Goal: Task Accomplishment & Management: Manage account settings

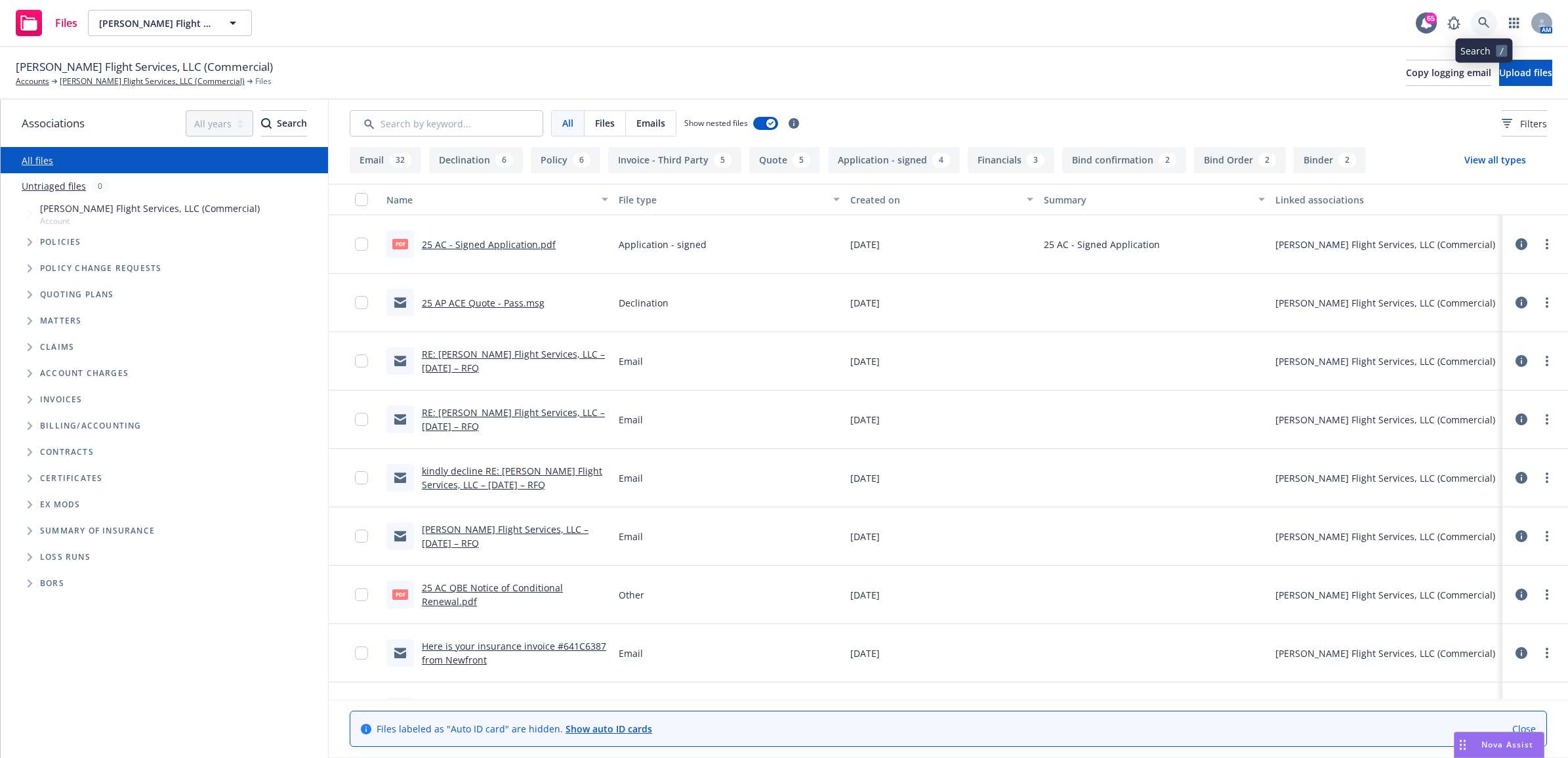
click at [1475, 21] on link at bounding box center [1484, 23] width 26 height 26
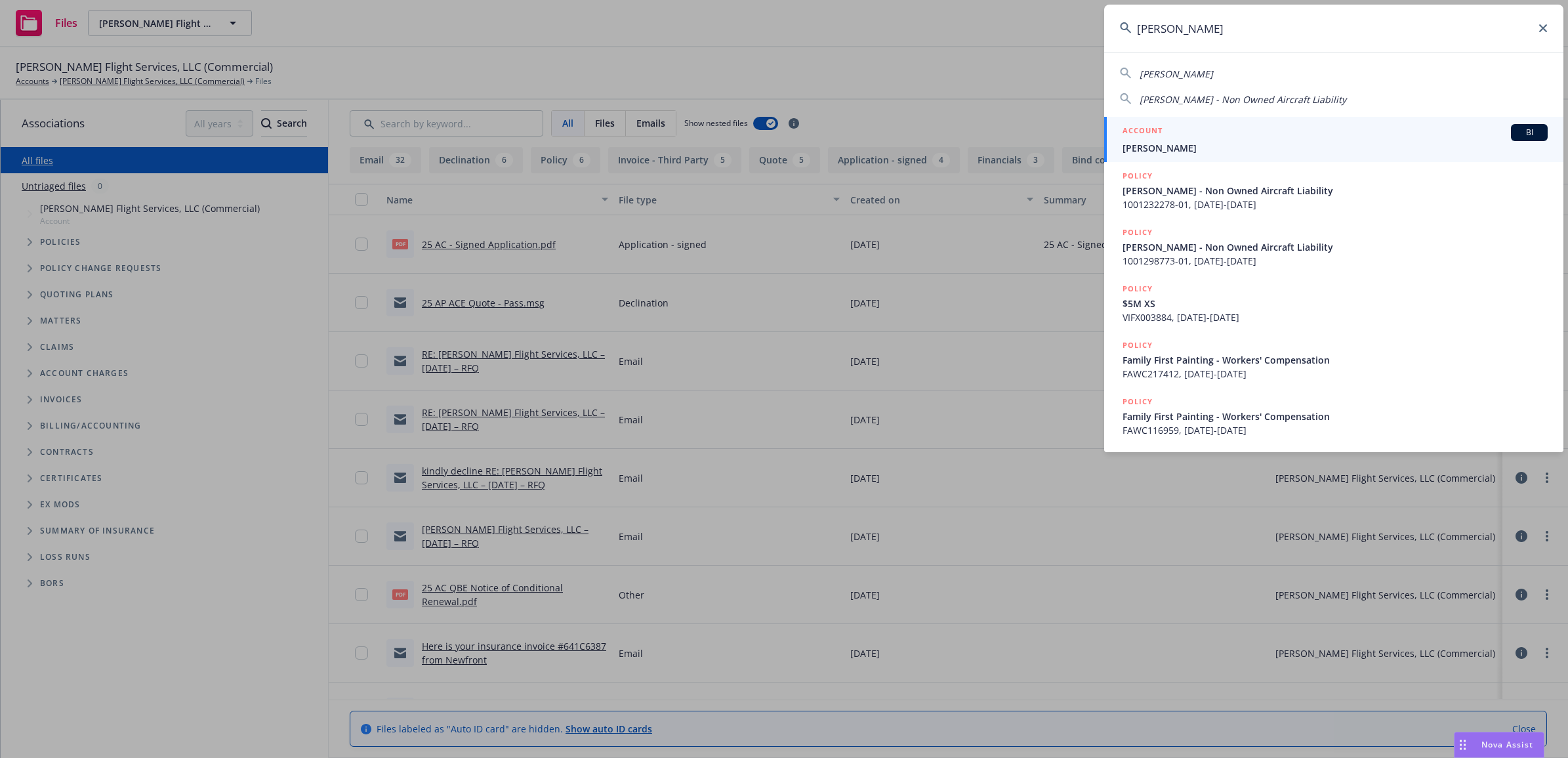
type input "brandon keith"
click at [1200, 150] on span "Brandon Keith" at bounding box center [1335, 148] width 425 height 14
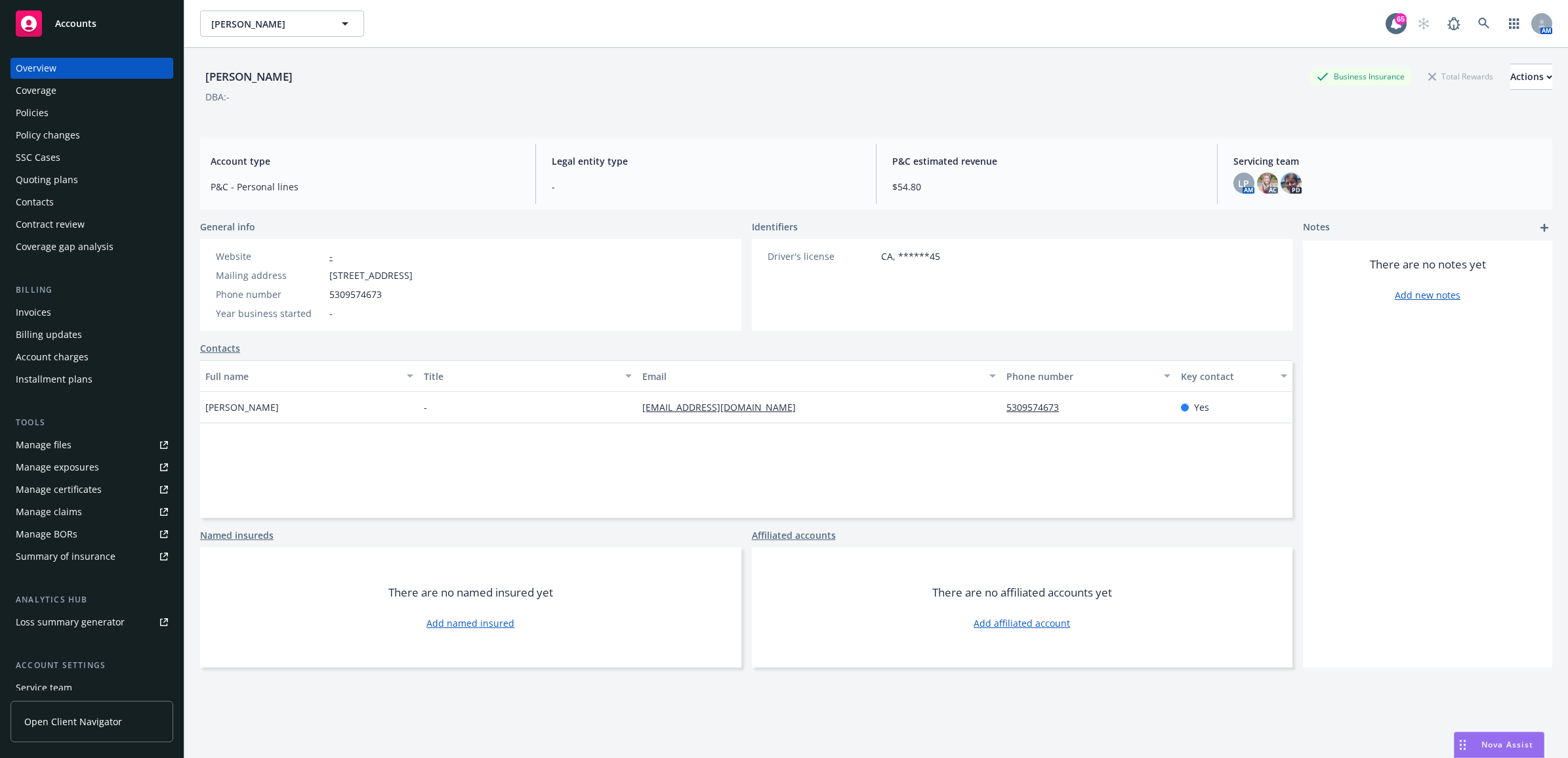
drag, startPoint x: 76, startPoint y: 102, endPoint x: 168, endPoint y: 123, distance: 94.4
click at [76, 103] on div "Policies" at bounding box center [91, 113] width 152 height 21
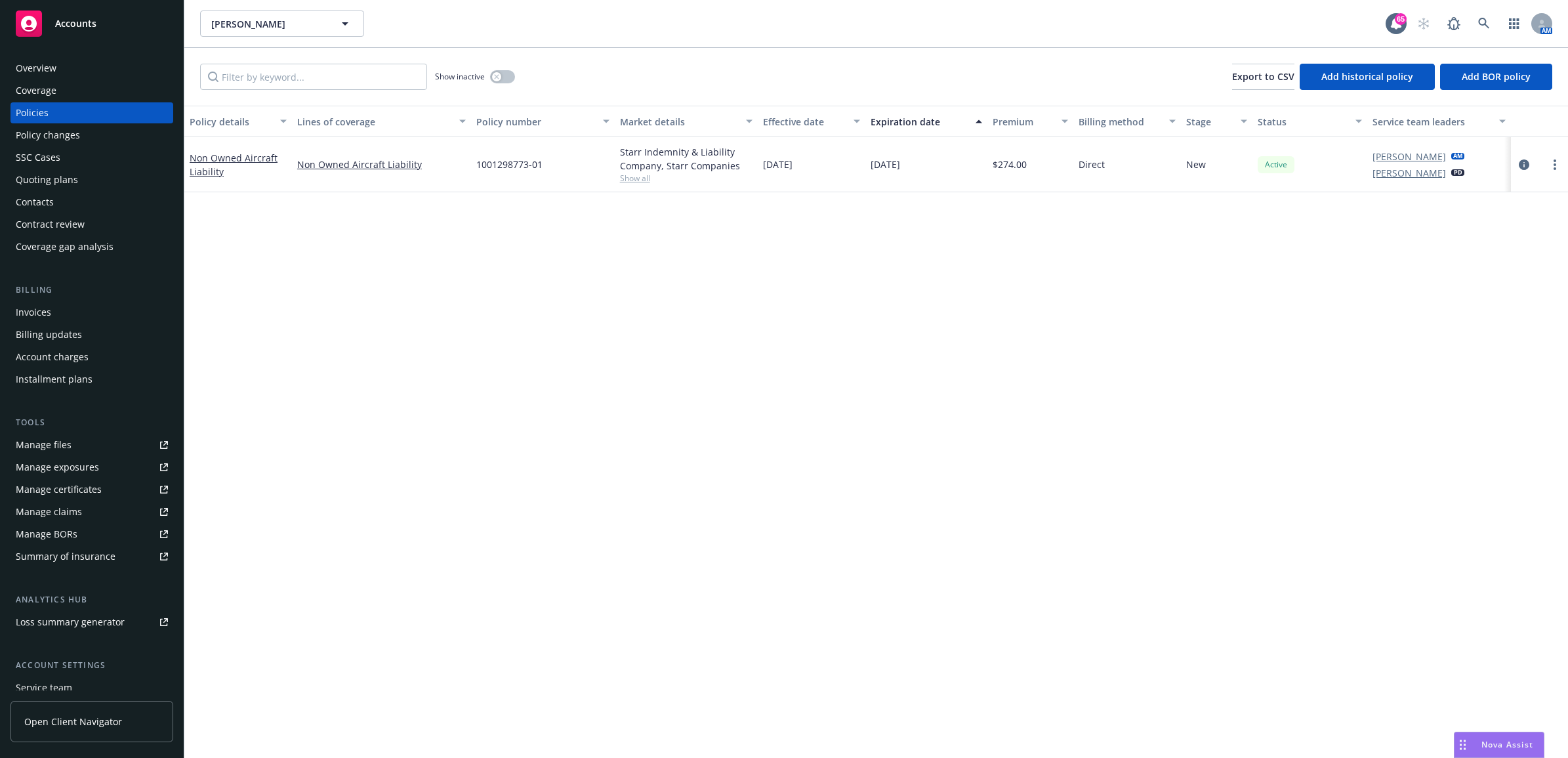
click at [57, 202] on div "Contacts" at bounding box center [91, 202] width 152 height 21
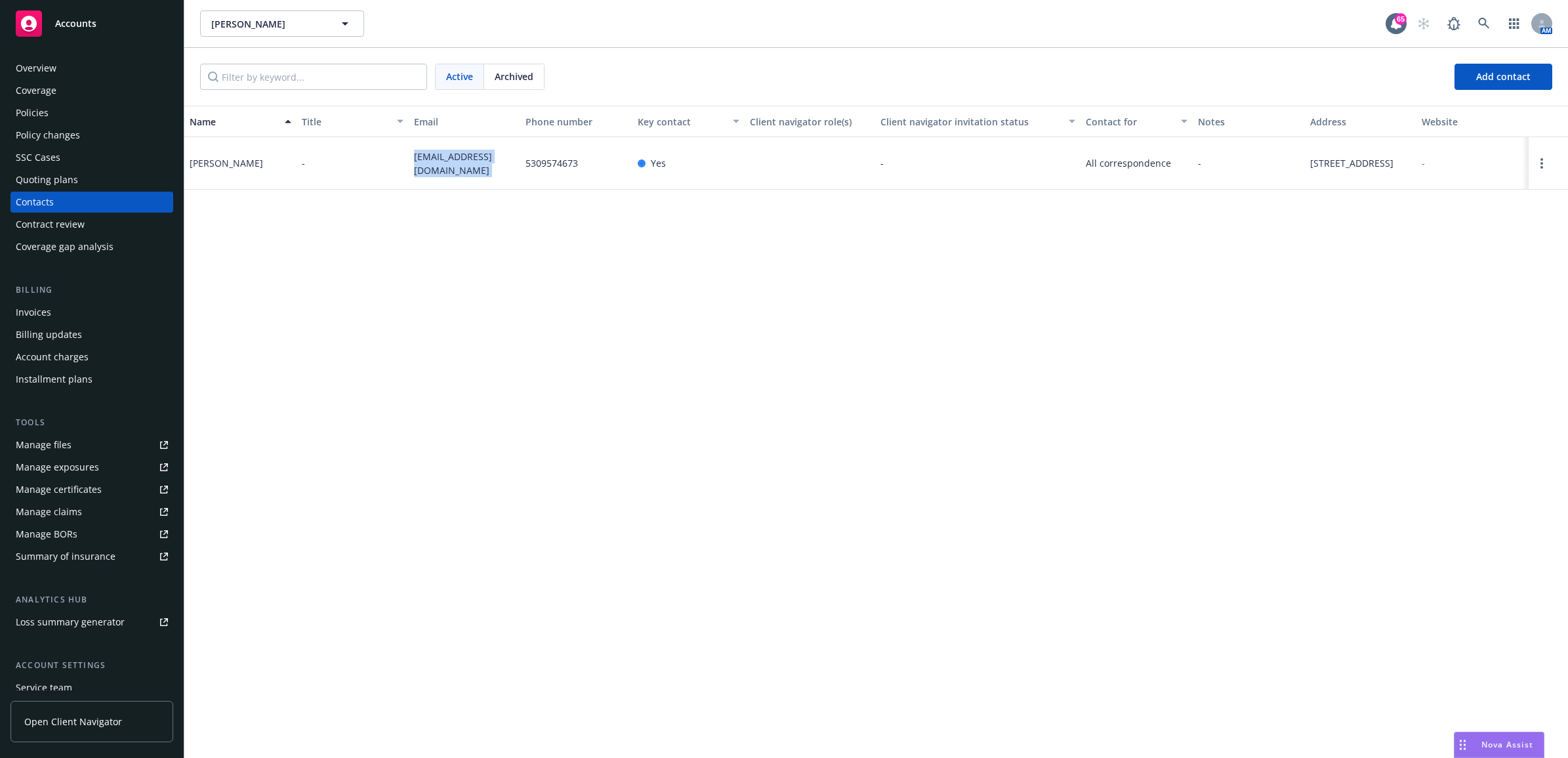
drag, startPoint x: 496, startPoint y: 164, endPoint x: 386, endPoint y: 164, distance: 110.0
click at [386, 164] on div "Brandon Keith - bkeith2673@gmail.com 5309574673 Yes - All correspondence - 1121…" at bounding box center [876, 163] width 1384 height 52
drag, startPoint x: 386, startPoint y: 164, endPoint x: 446, endPoint y: 168, distance: 60.1
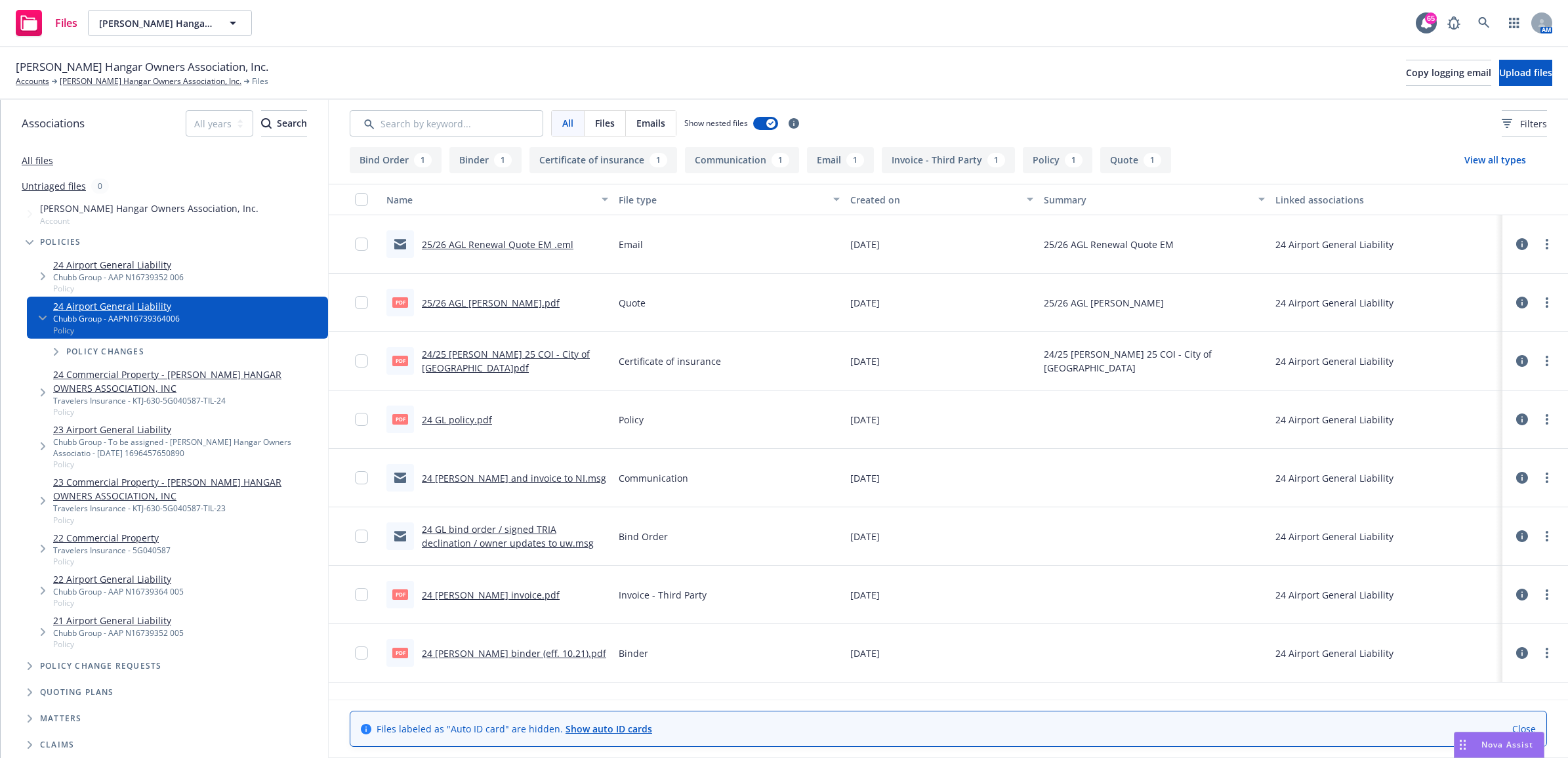
click at [461, 481] on link "24 GL binder and invoice to NI.msg" at bounding box center [514, 478] width 184 height 13
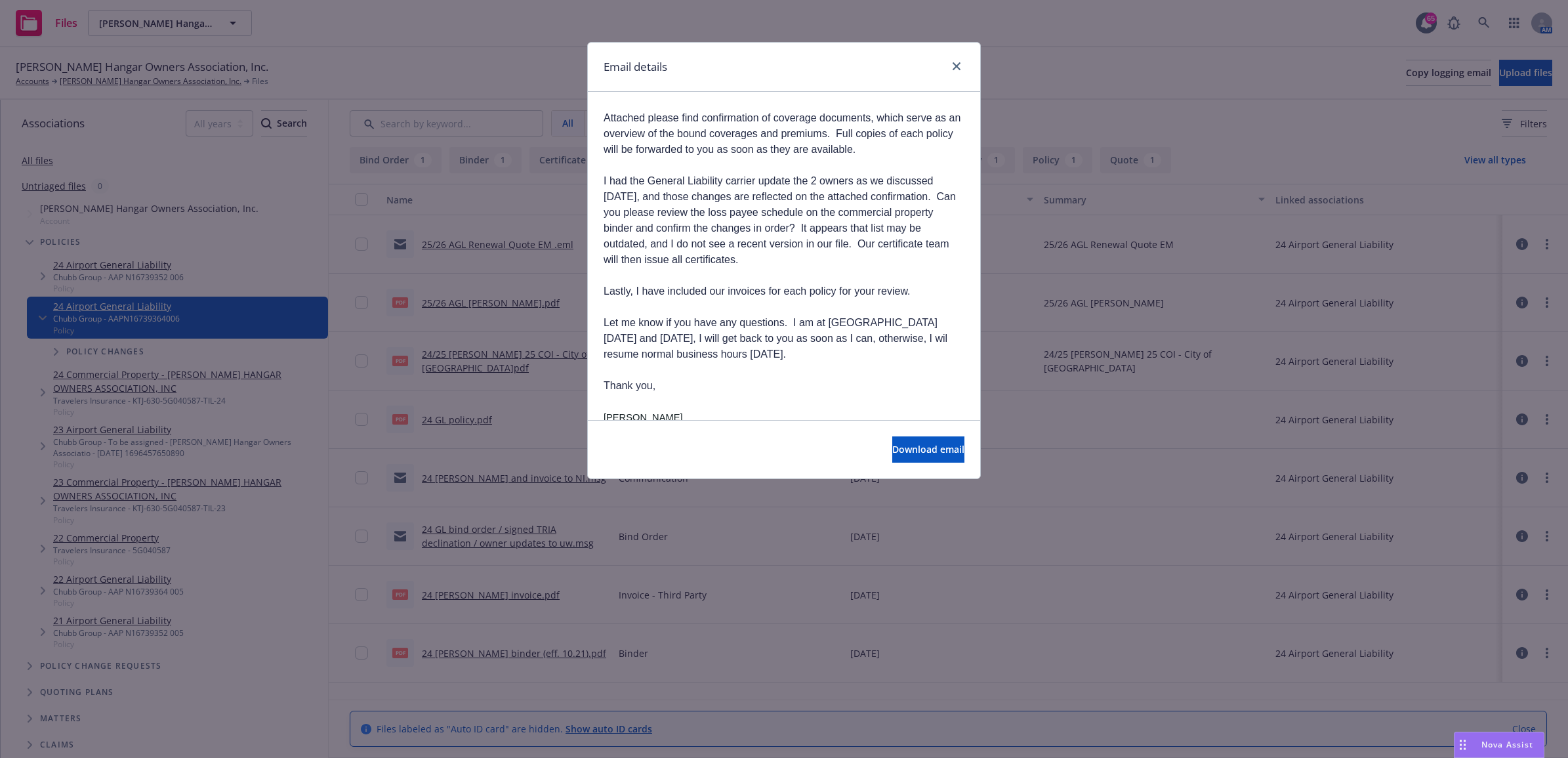
scroll to position [164, 0]
click at [893, 451] on button "Download email" at bounding box center [929, 449] width 72 height 26
click at [955, 64] on icon "close" at bounding box center [957, 66] width 8 height 8
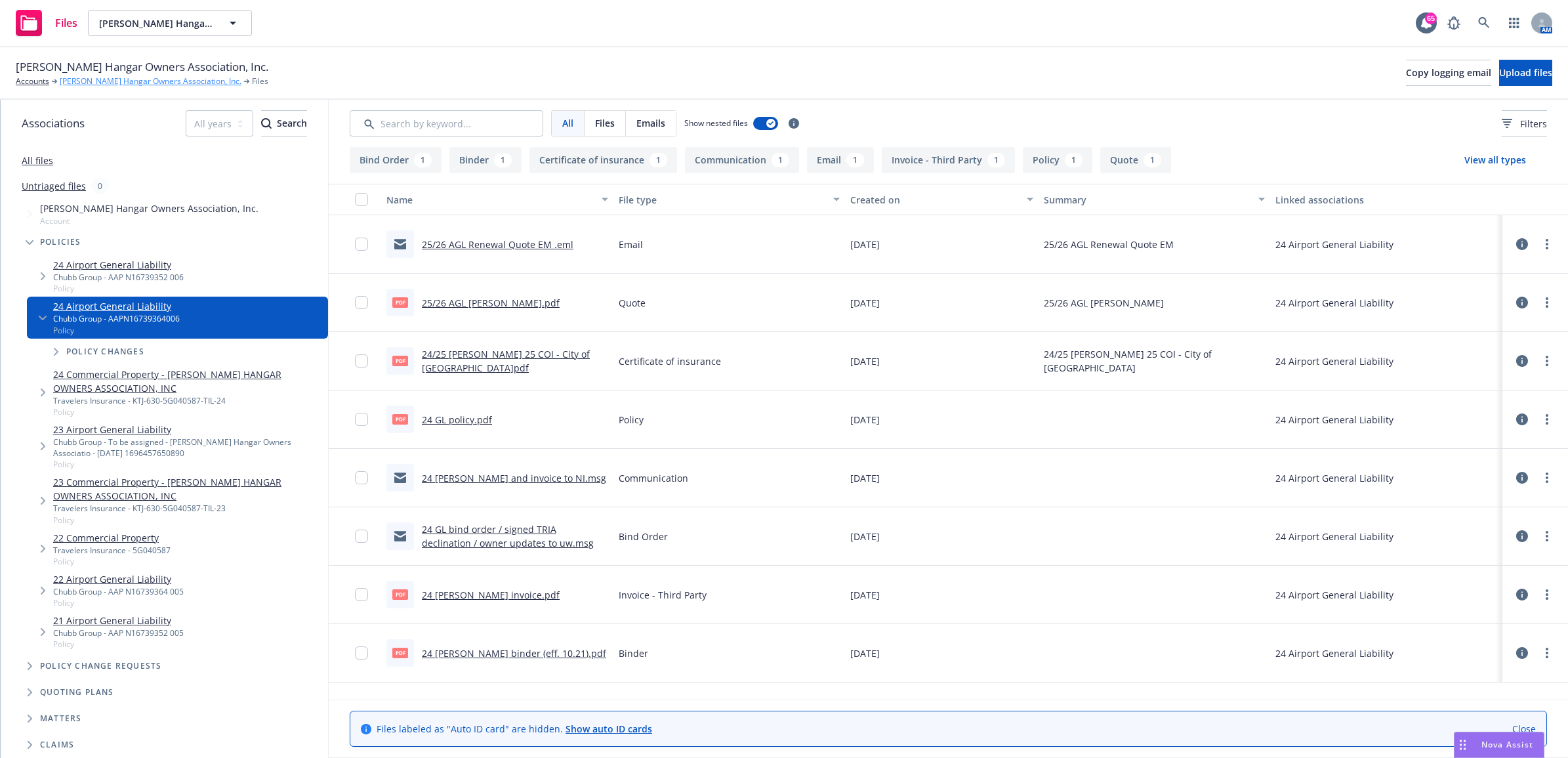
click at [113, 79] on link "[PERSON_NAME] Hangar Owners Association, Inc." at bounding box center [150, 82] width 182 height 12
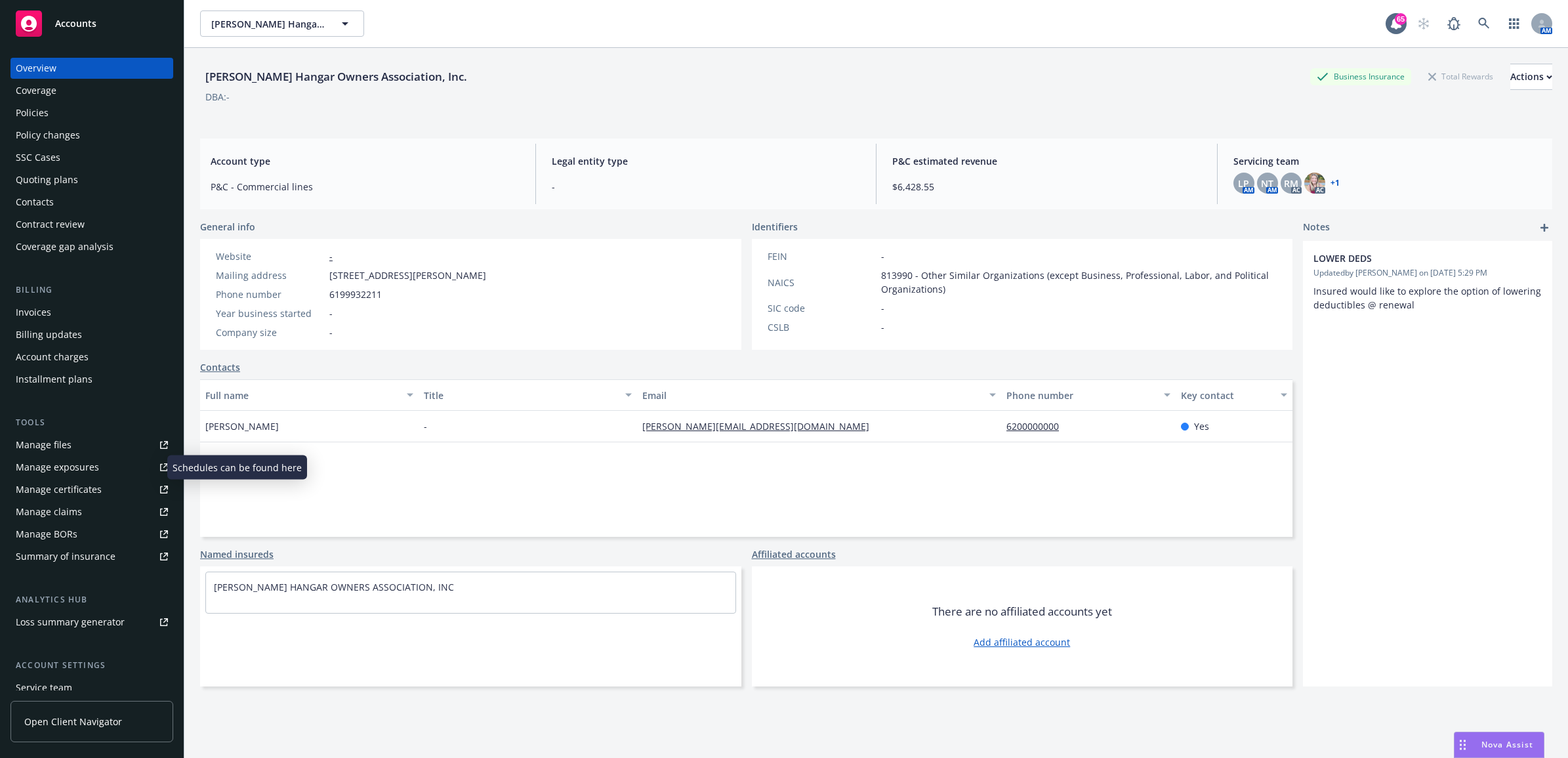
click at [57, 477] on div "Manage exposures" at bounding box center [57, 467] width 83 height 21
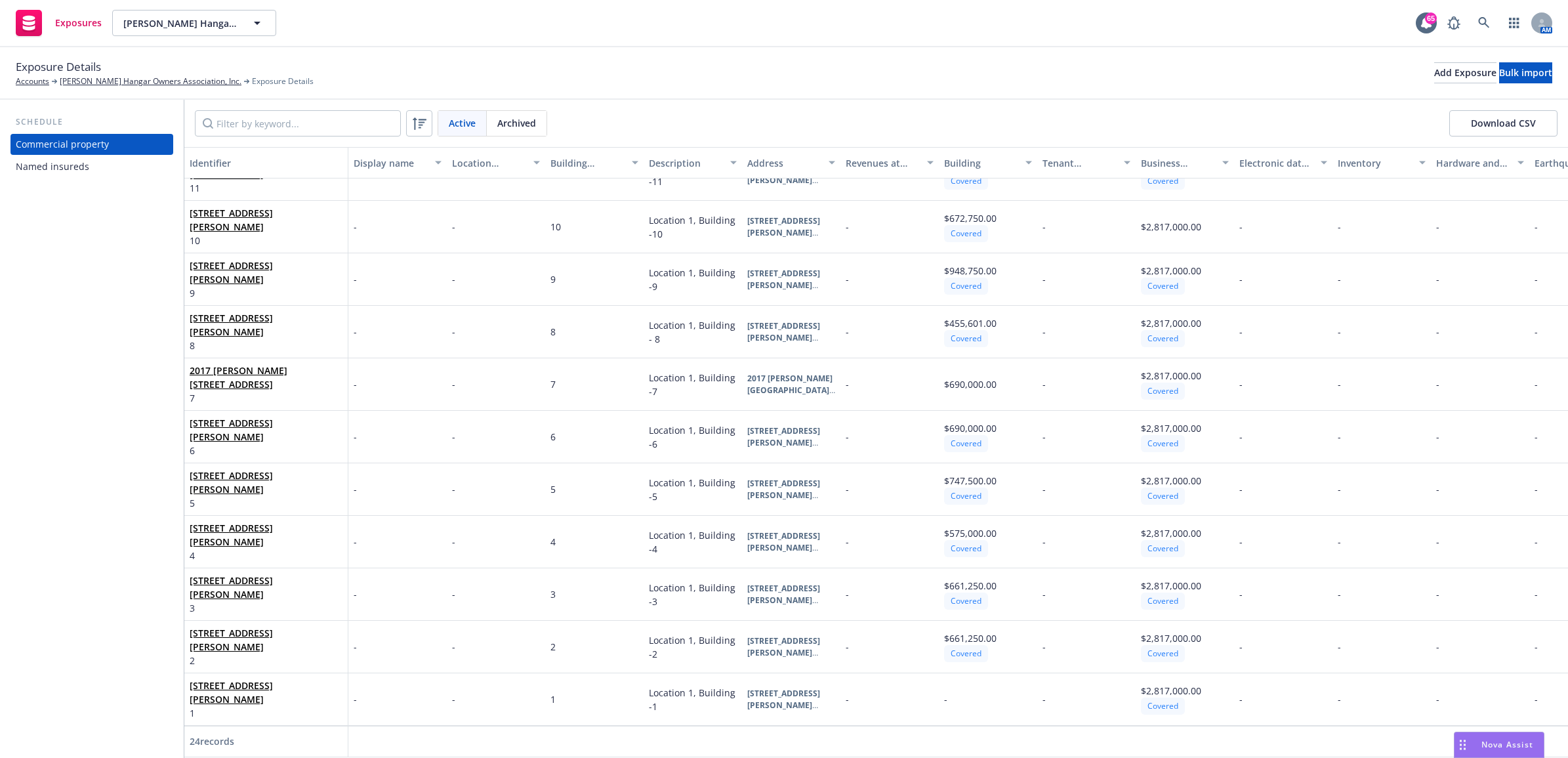
scroll to position [315, 0]
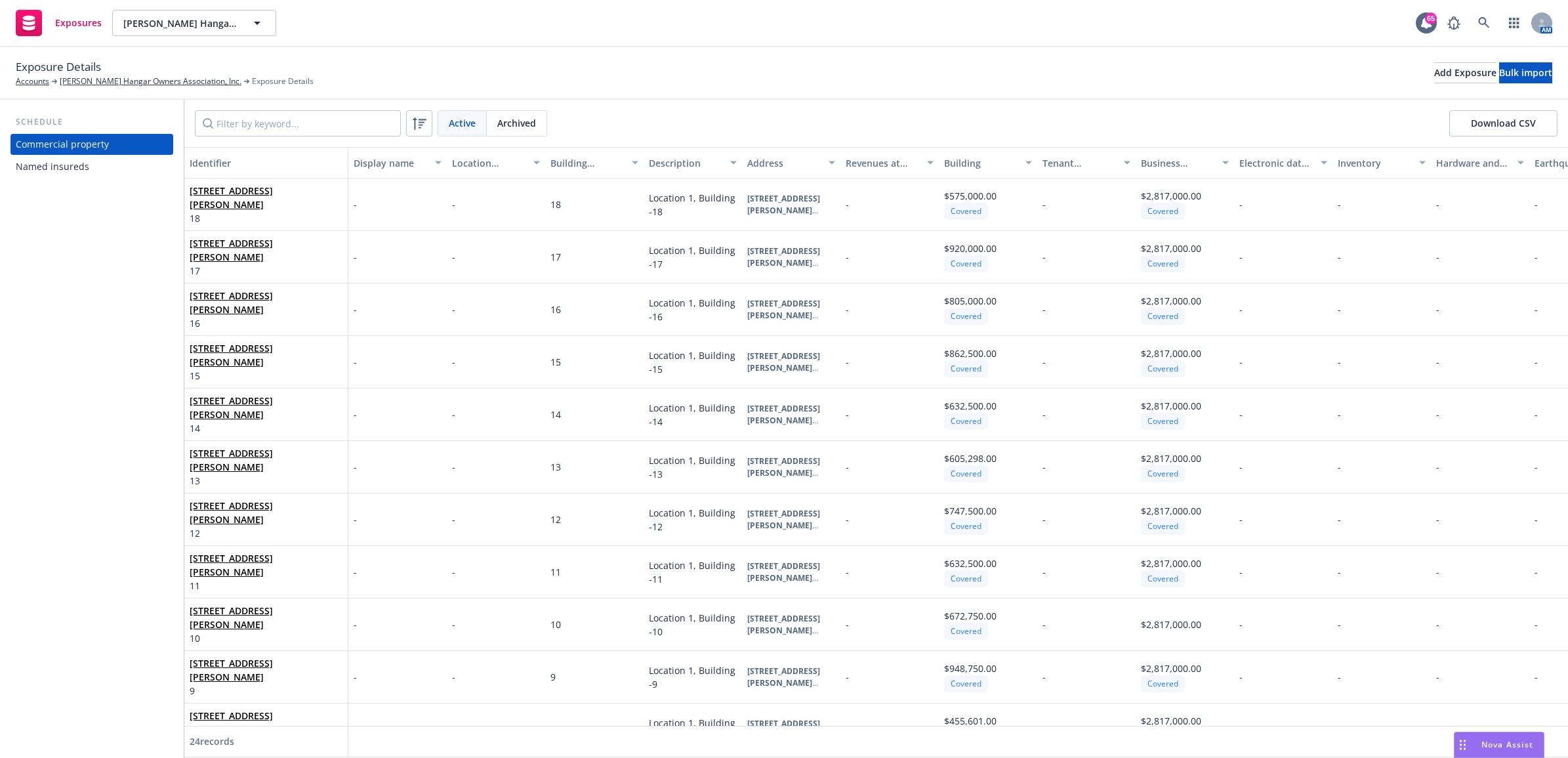
click at [72, 172] on div "Named insureds" at bounding box center [52, 166] width 74 height 21
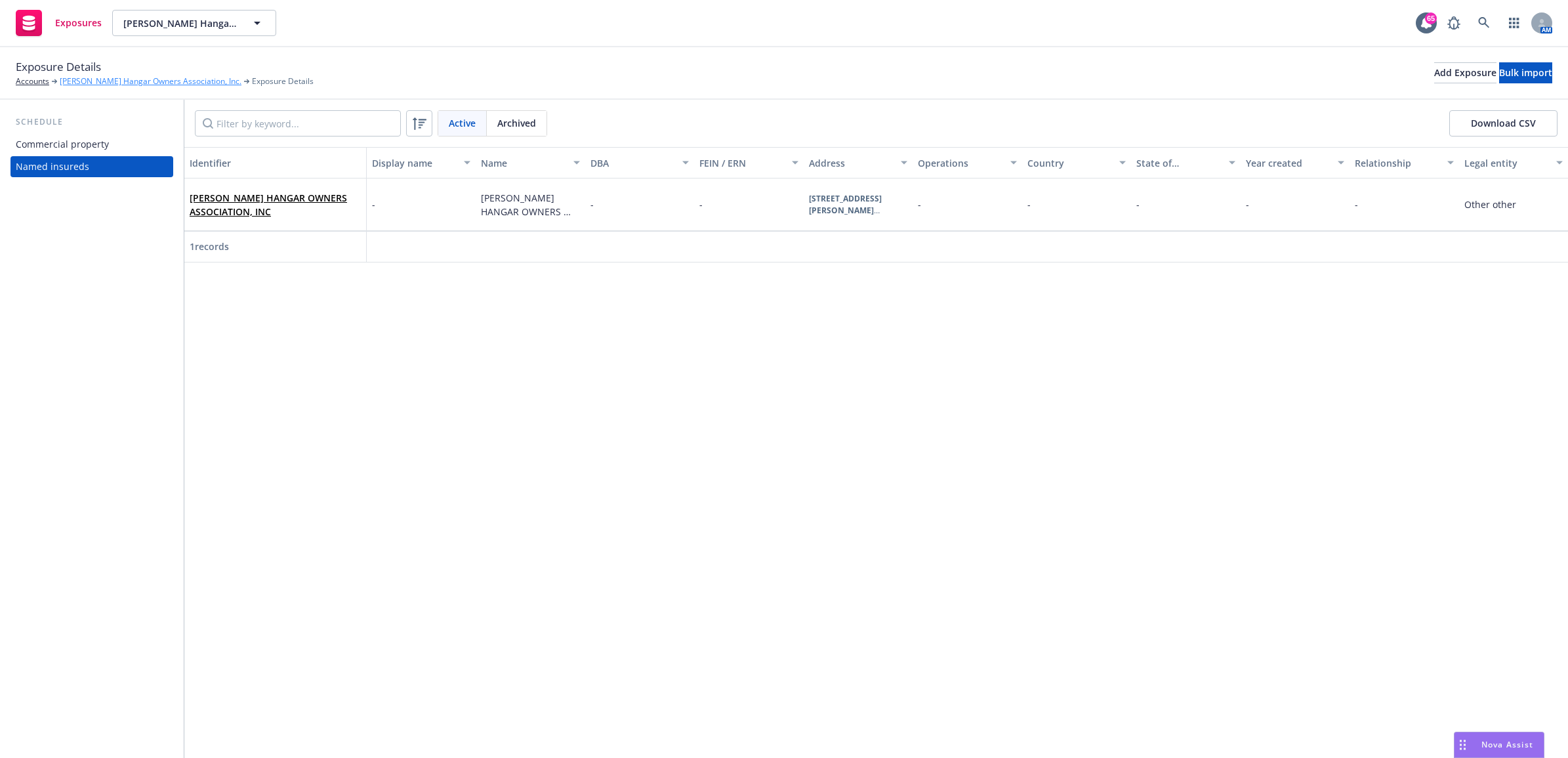
click at [109, 83] on link "[PERSON_NAME] Hangar Owners Association, Inc." at bounding box center [150, 82] width 182 height 12
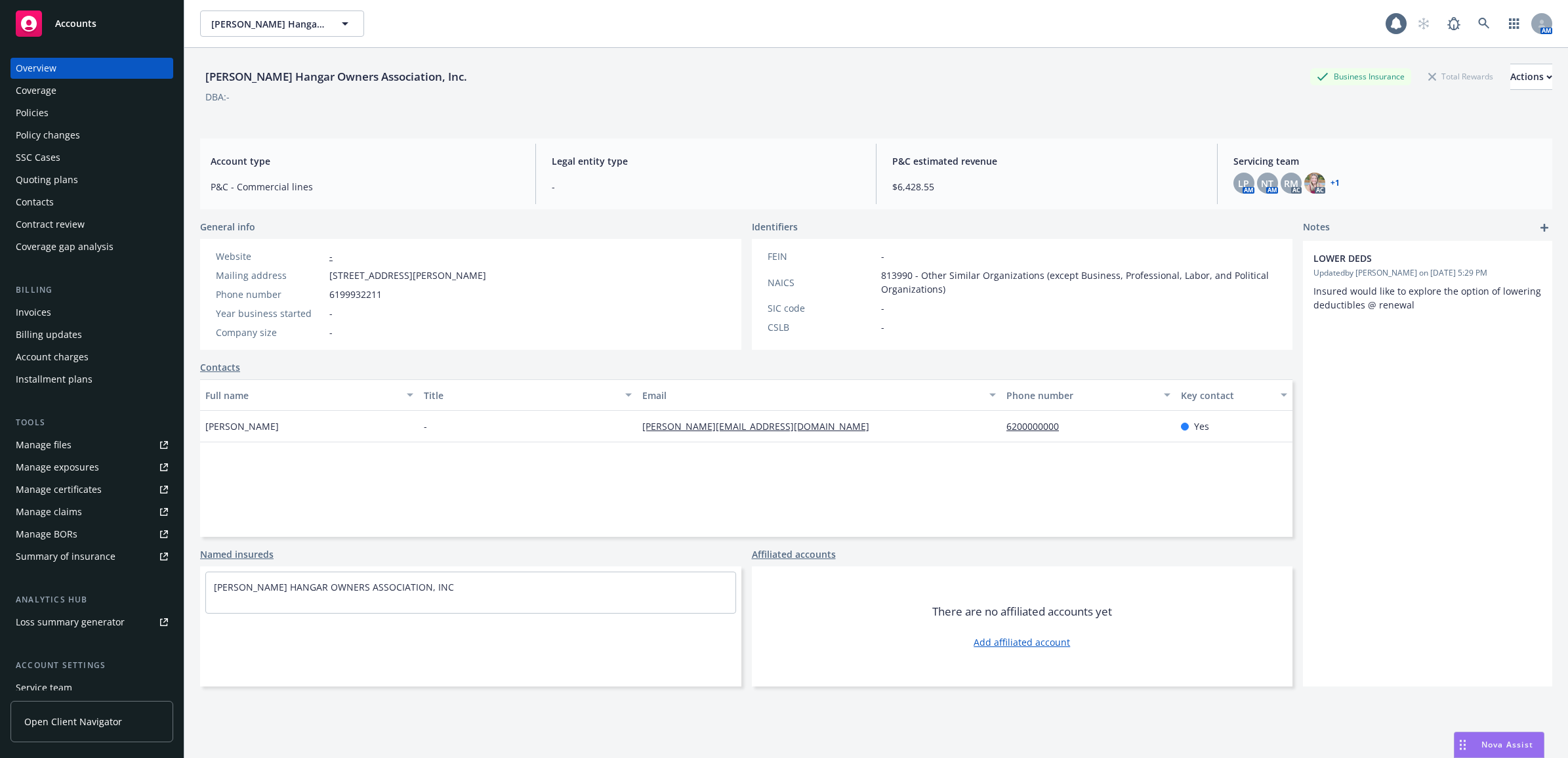
click at [101, 108] on div "Policies" at bounding box center [91, 113] width 152 height 21
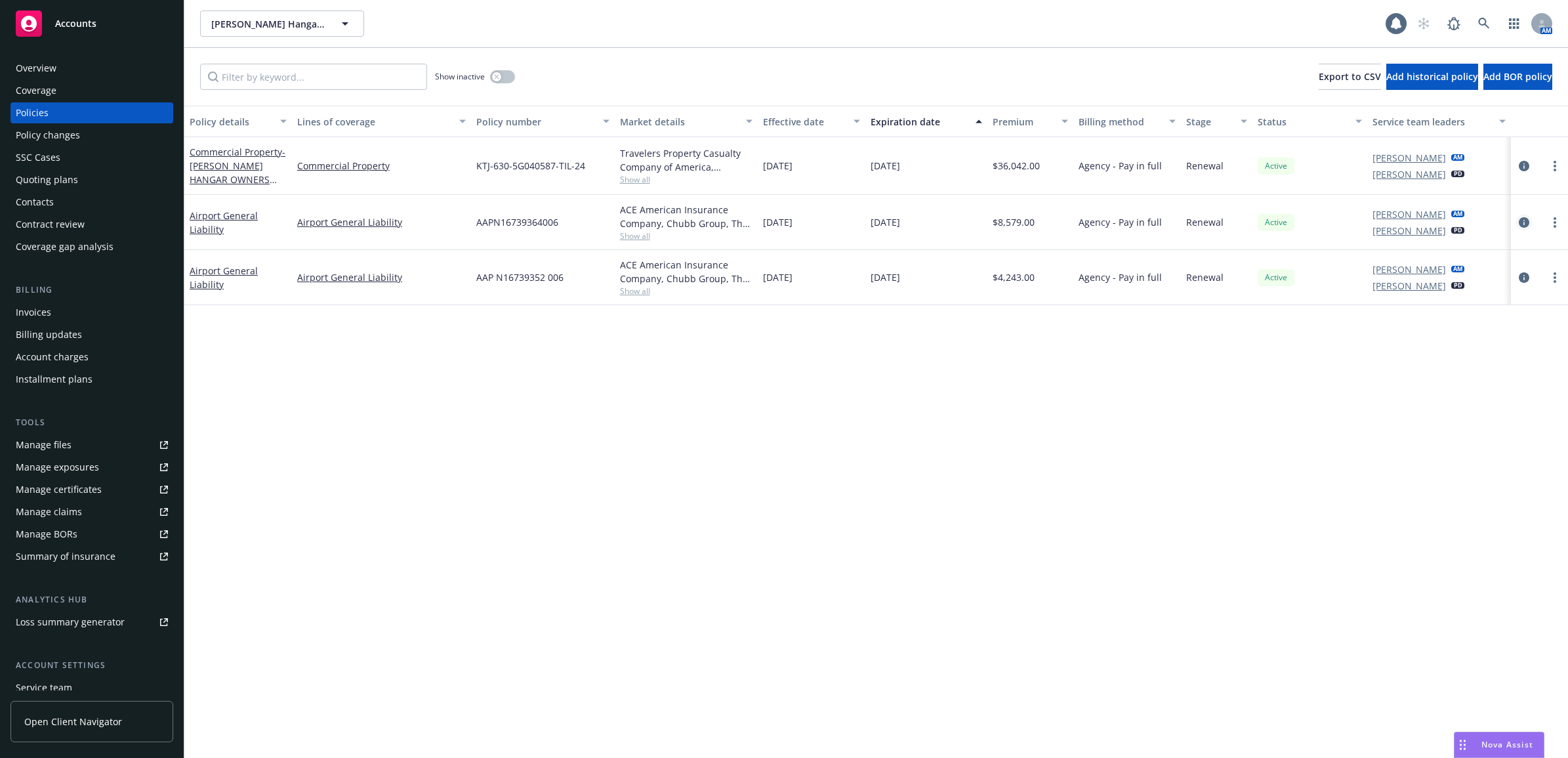
click at [1524, 221] on icon "circleInformation" at bounding box center [1524, 223] width 11 height 11
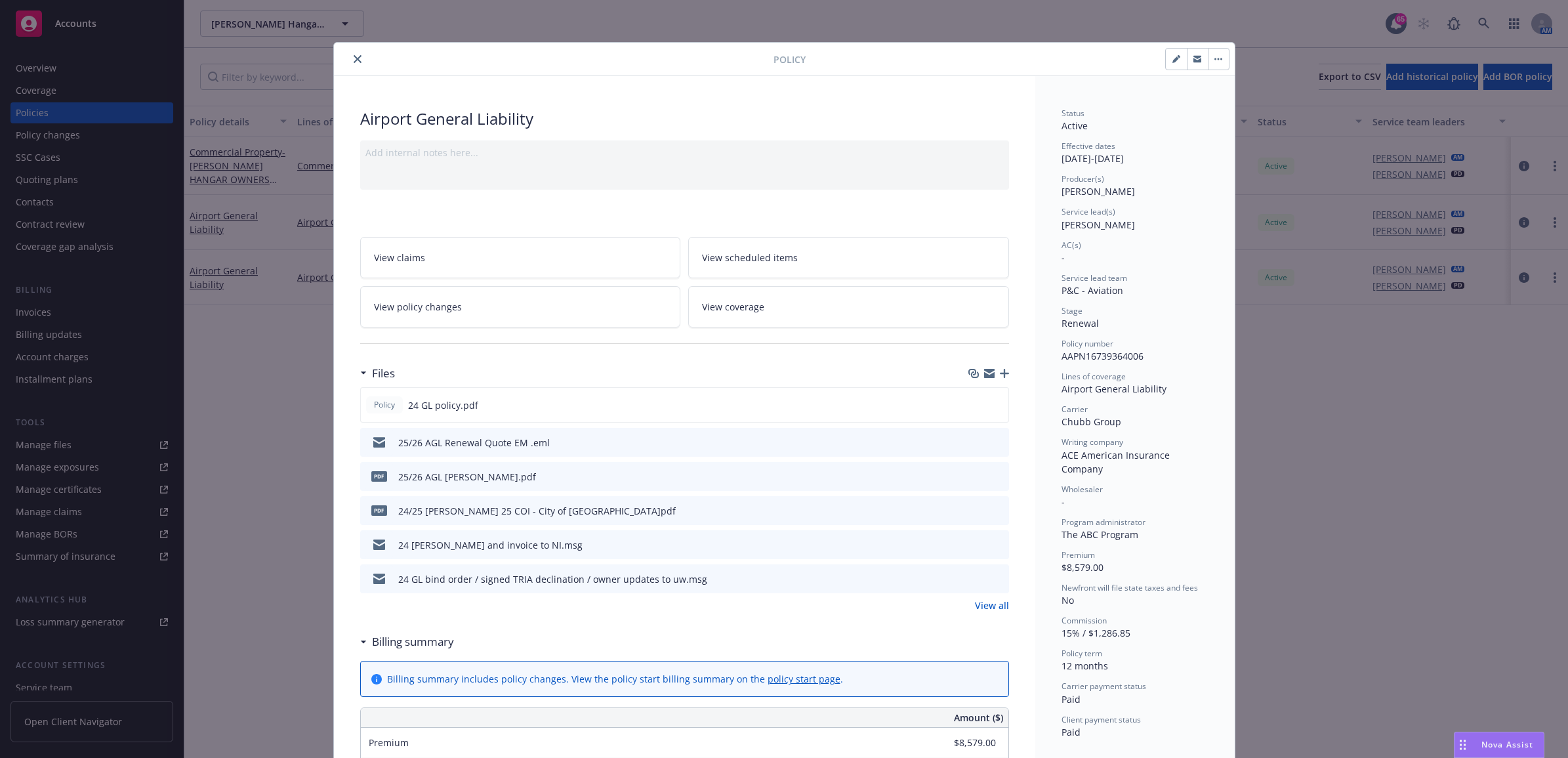
click at [987, 604] on link "View all" at bounding box center [992, 605] width 34 height 14
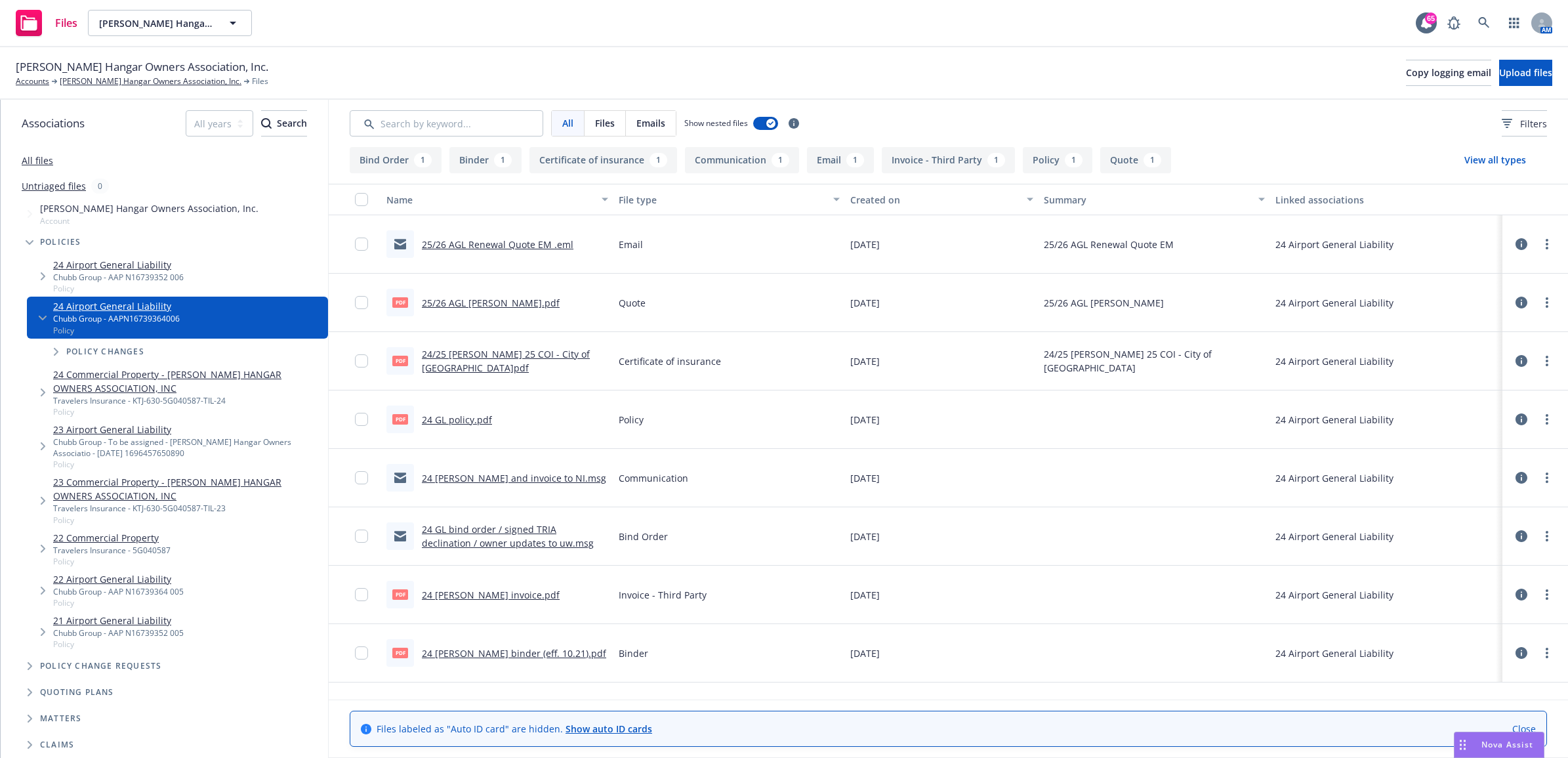
click at [529, 654] on link "24 [PERSON_NAME] binder (eff. 10.21).pdf" at bounding box center [514, 653] width 184 height 13
click at [1475, 21] on link at bounding box center [1484, 23] width 26 height 26
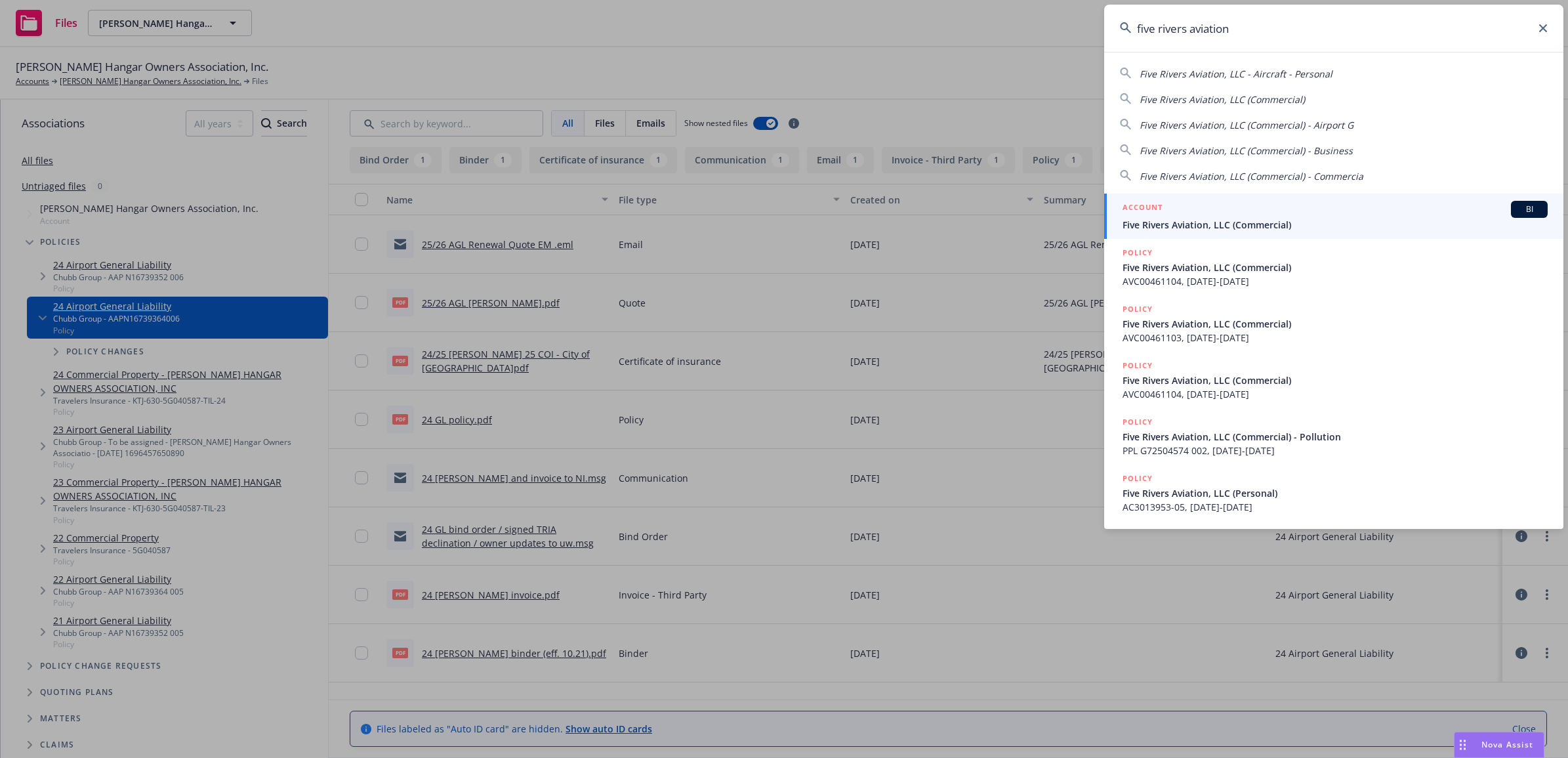
type input "five rivers aviation"
click at [1229, 215] on div "ACCOUNT BI" at bounding box center [1335, 209] width 425 height 17
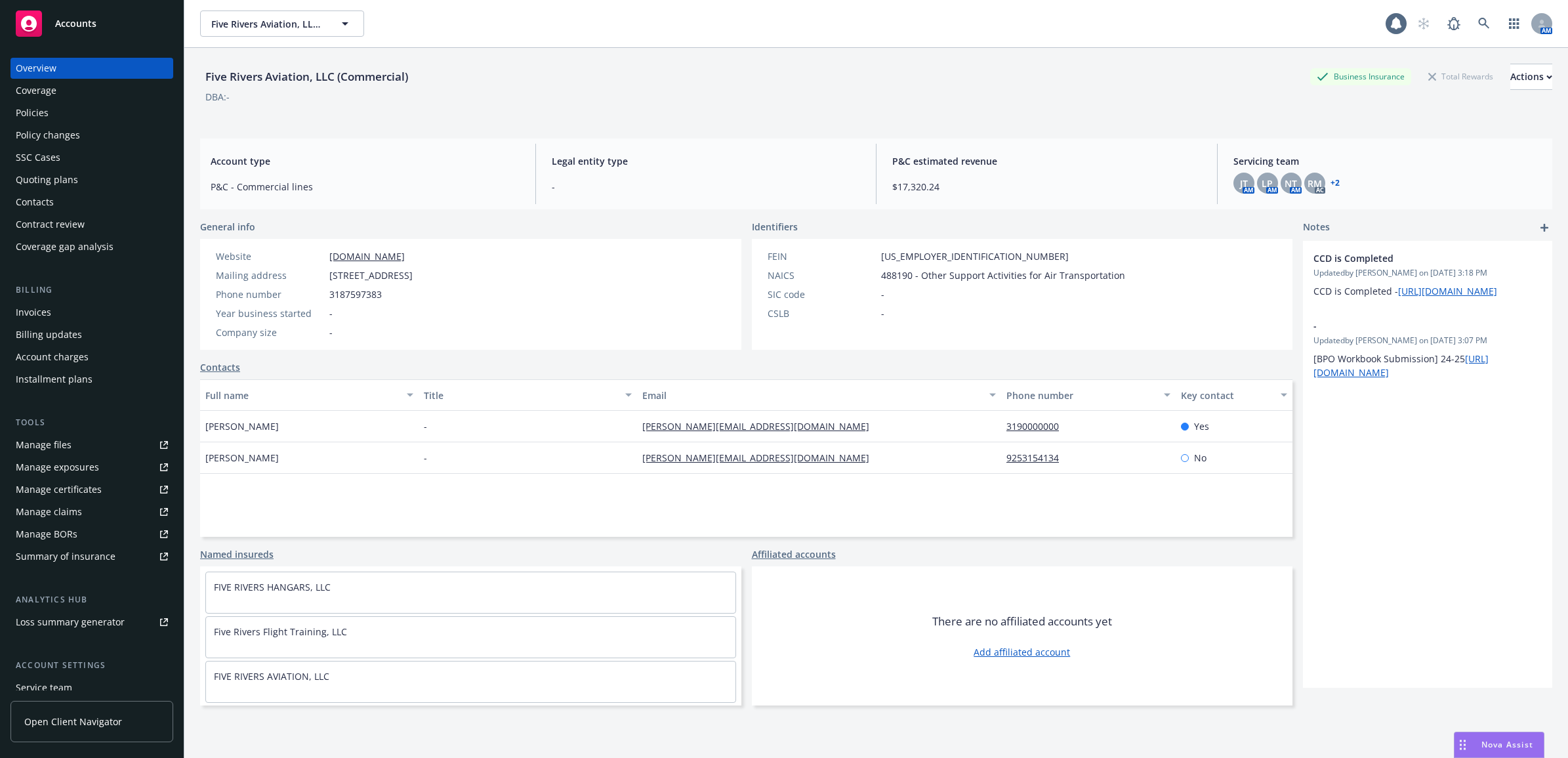
click at [100, 107] on div "Policies" at bounding box center [91, 113] width 152 height 21
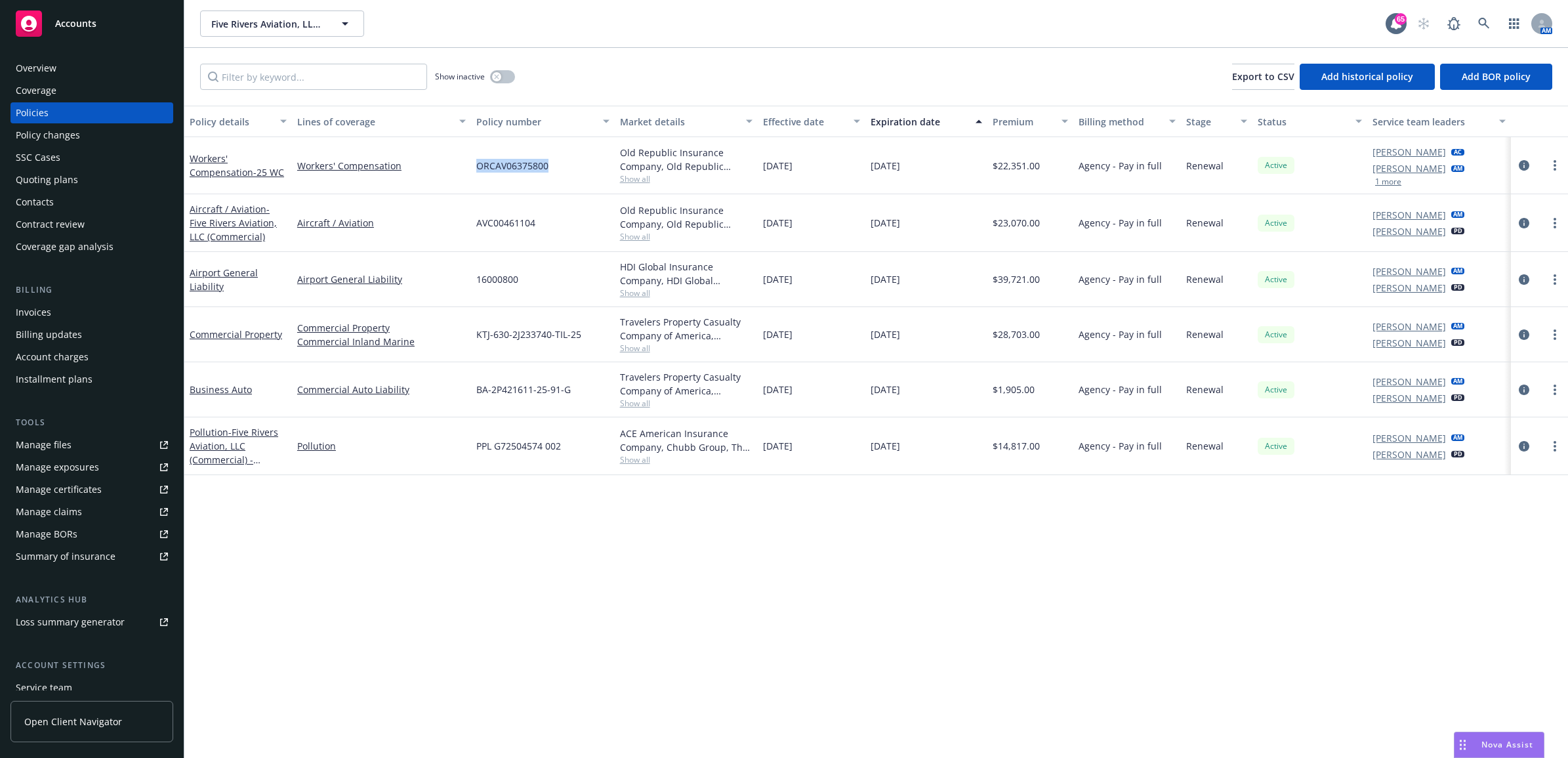
drag, startPoint x: 564, startPoint y: 168, endPoint x: 478, endPoint y: 166, distance: 86.0
click at [478, 166] on div "ORCAV06375800" at bounding box center [543, 165] width 144 height 57
copy span "ORCAV06375800"
drag, startPoint x: 584, startPoint y: 337, endPoint x: 471, endPoint y: 337, distance: 113.0
click at [471, 337] on div "KTJ-630-2J233740-TIL-25" at bounding box center [543, 335] width 144 height 55
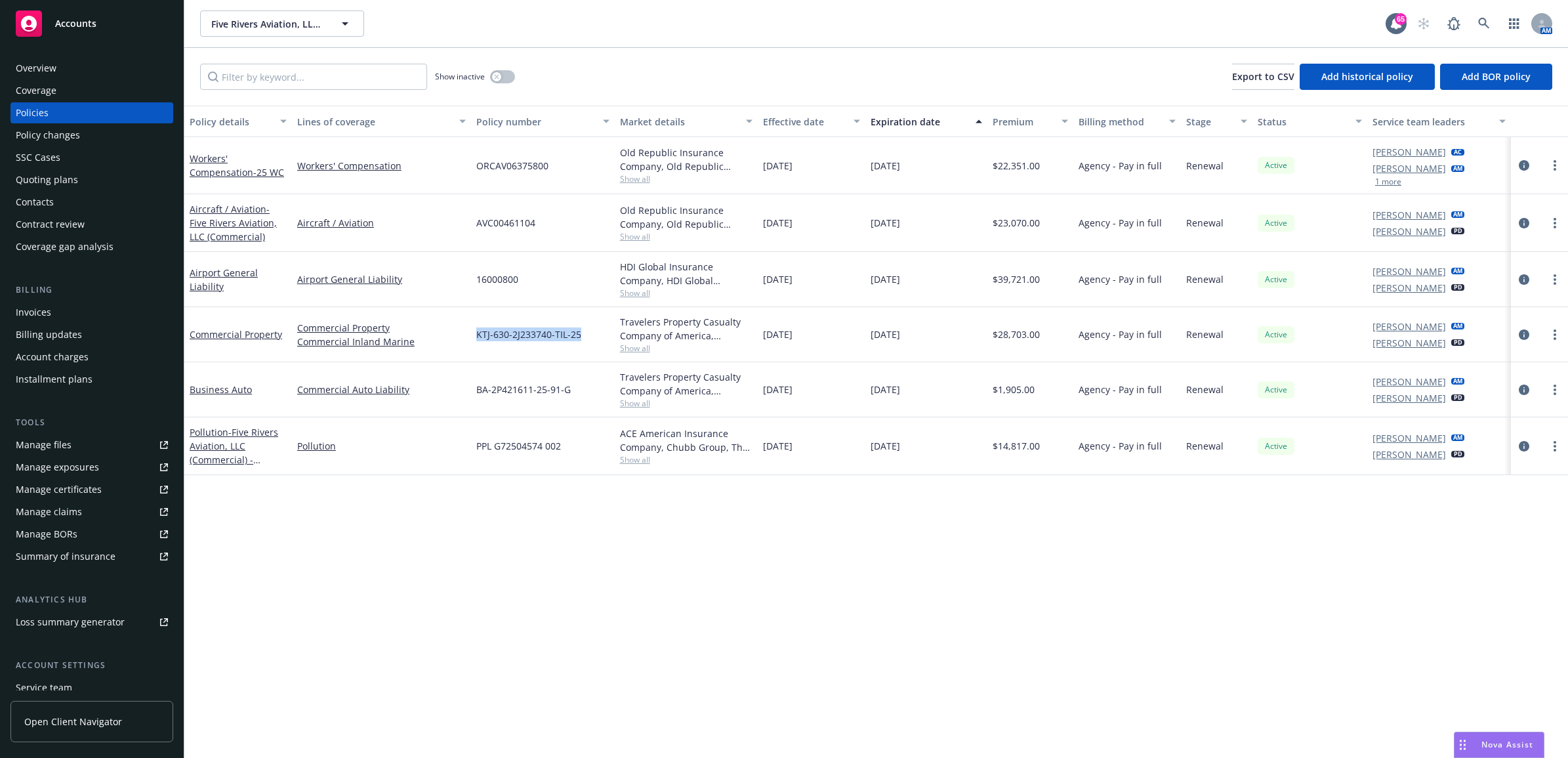
drag, startPoint x: 471, startPoint y: 337, endPoint x: 501, endPoint y: 337, distance: 30.0
copy span "KTJ-630-2J233740-TIL-25"
click at [1474, 15] on link at bounding box center [1484, 23] width 26 height 26
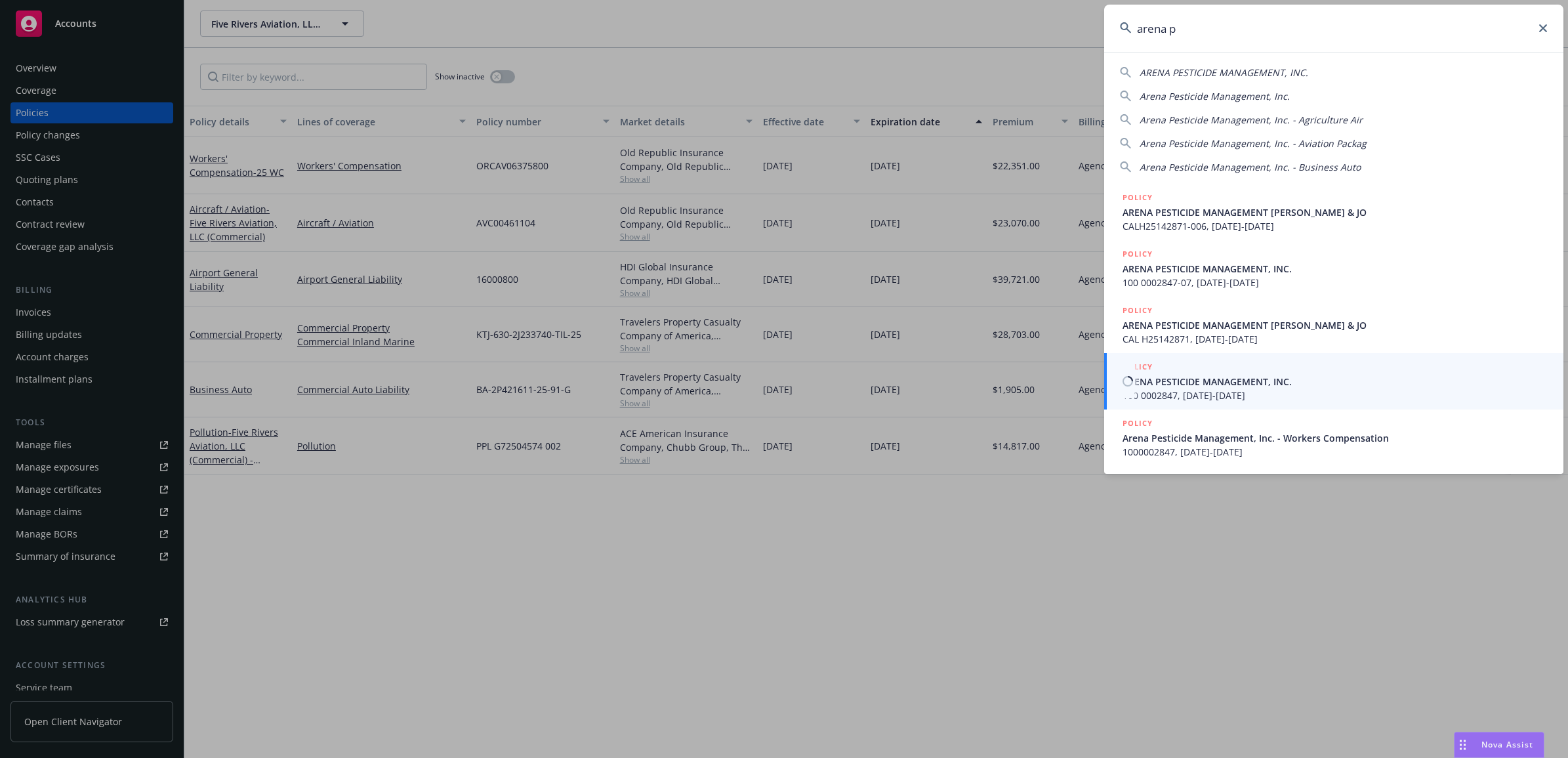
type input "arena p"
click at [1267, 381] on span "ARENA PESTICIDE MANAGEMENT, INC." at bounding box center [1335, 382] width 425 height 14
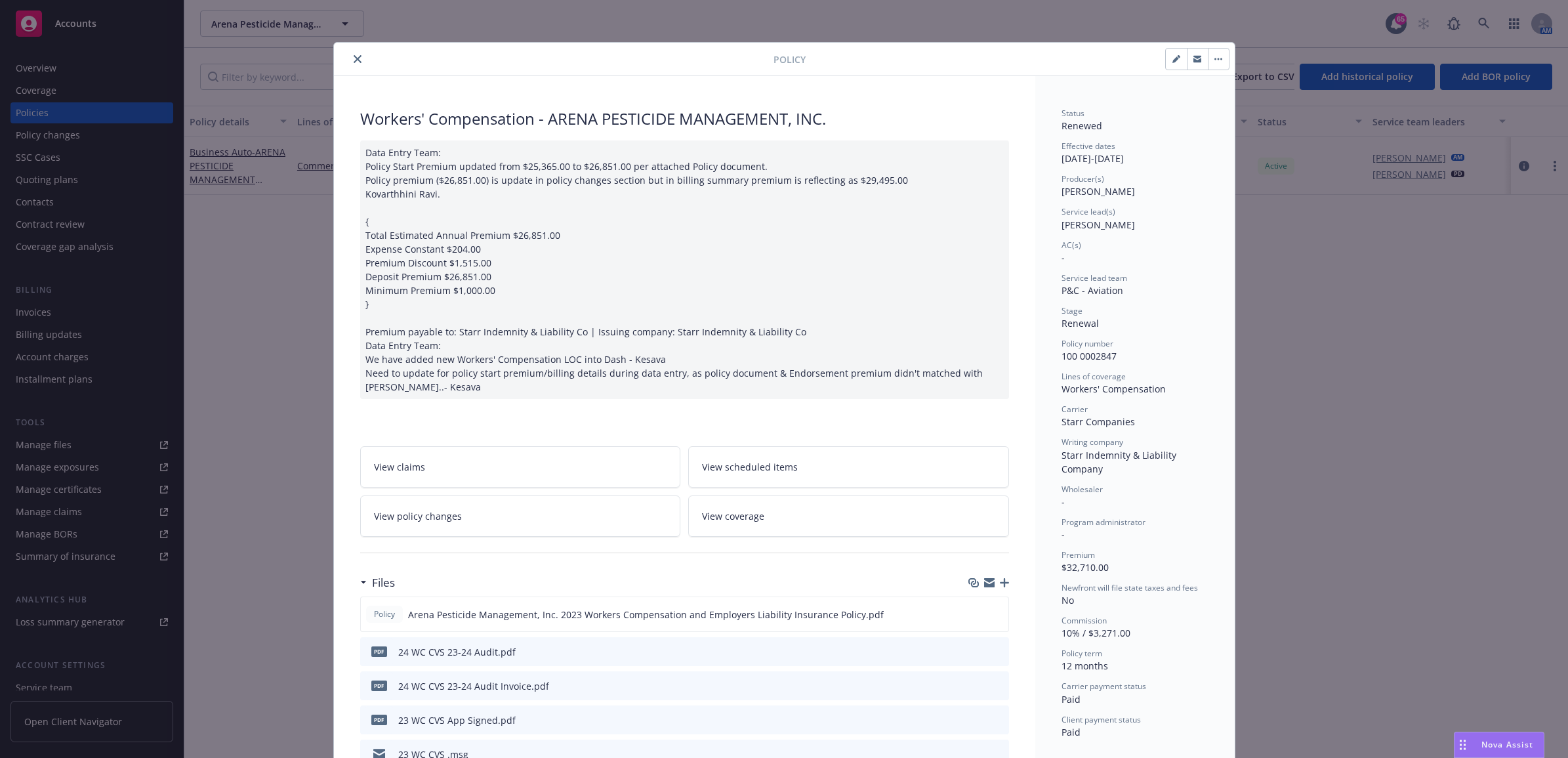
click at [361, 60] on div at bounding box center [557, 58] width 435 height 15
click at [349, 62] on button "close" at bounding box center [357, 58] width 15 height 15
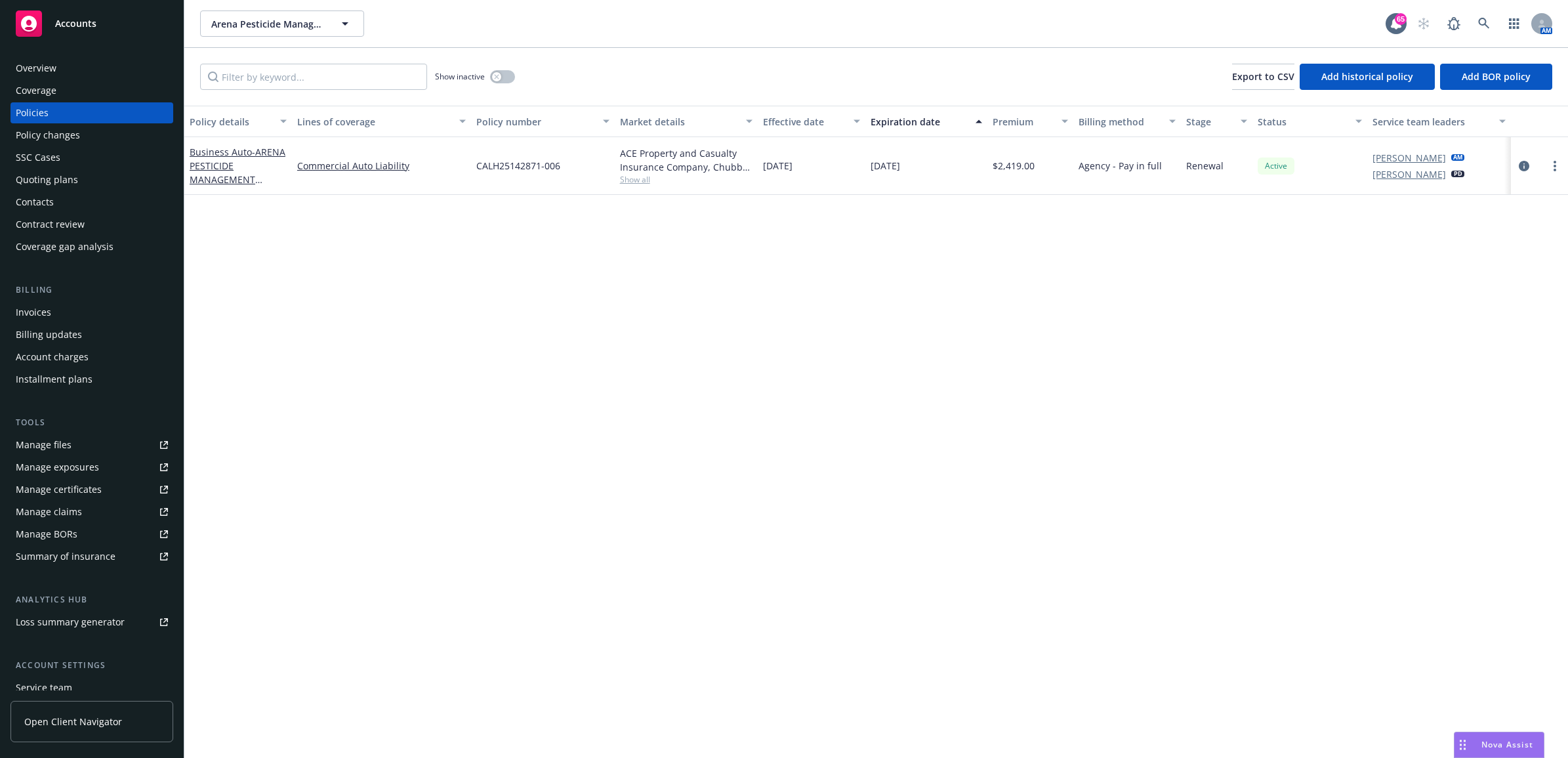
click at [58, 443] on div "Manage files" at bounding box center [43, 445] width 56 height 21
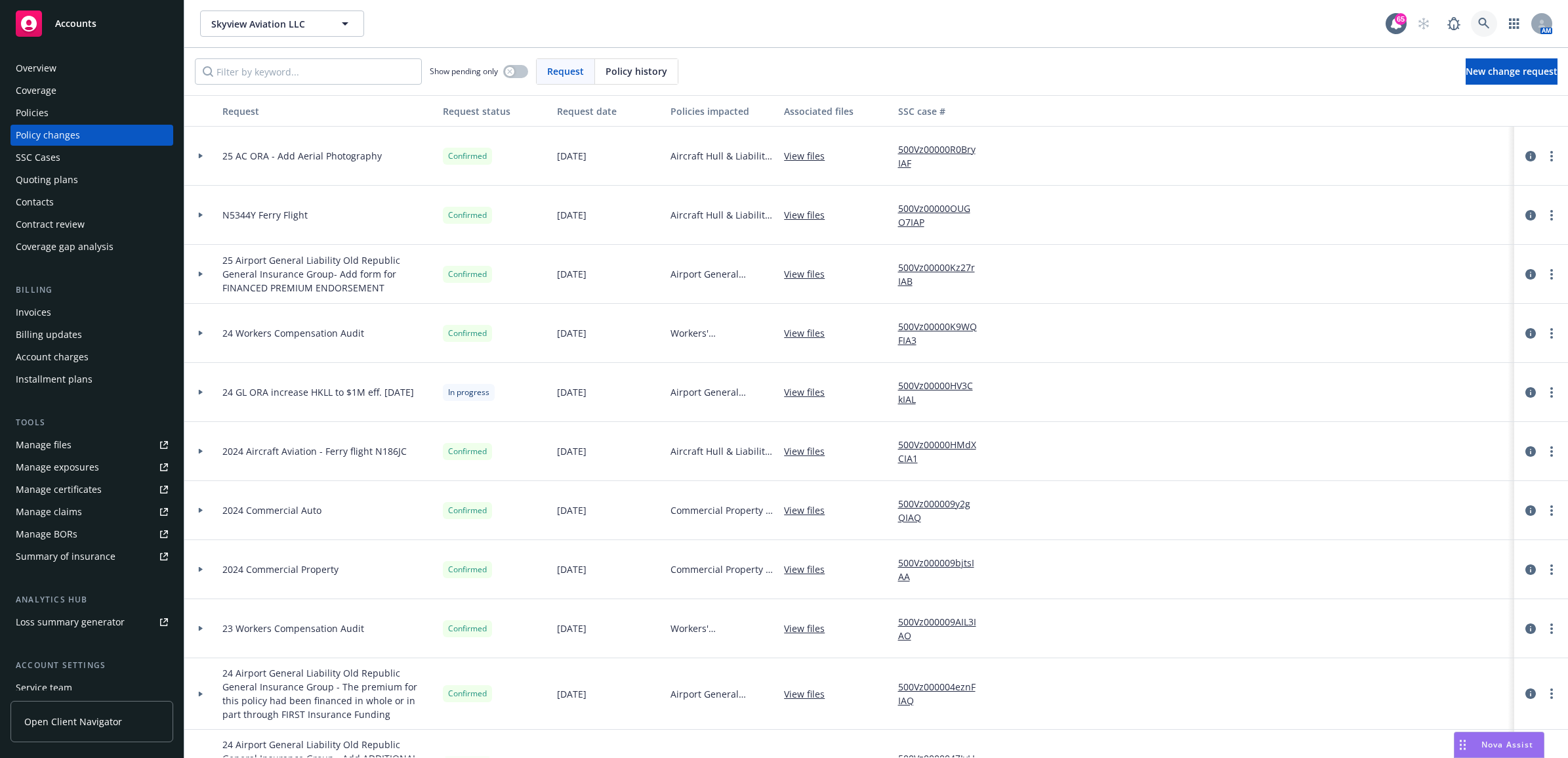
click at [1478, 21] on icon at bounding box center [1483, 23] width 11 height 11
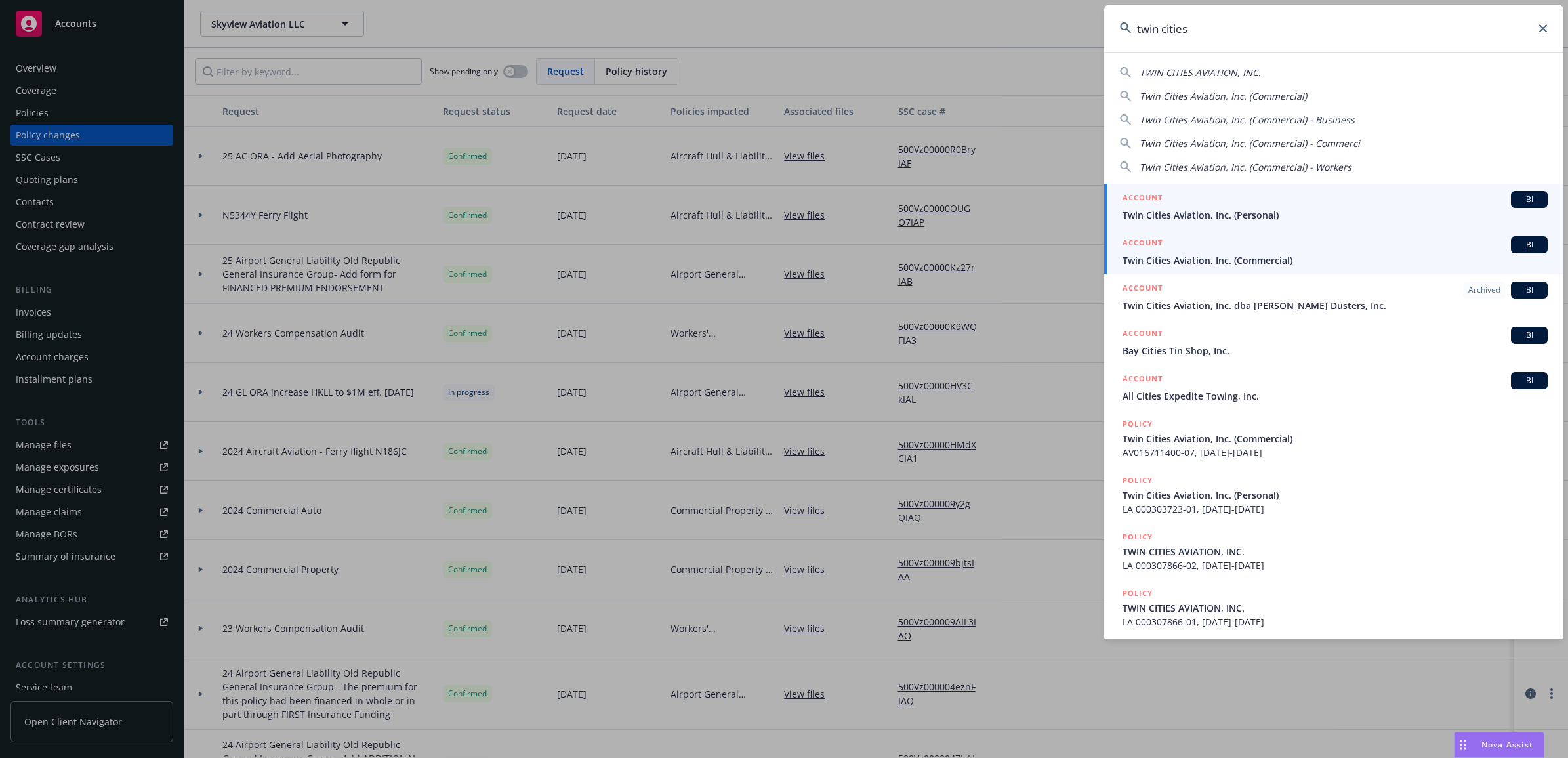
type input "twin cities"
click at [1195, 246] on div "ACCOUNT BI" at bounding box center [1335, 244] width 425 height 17
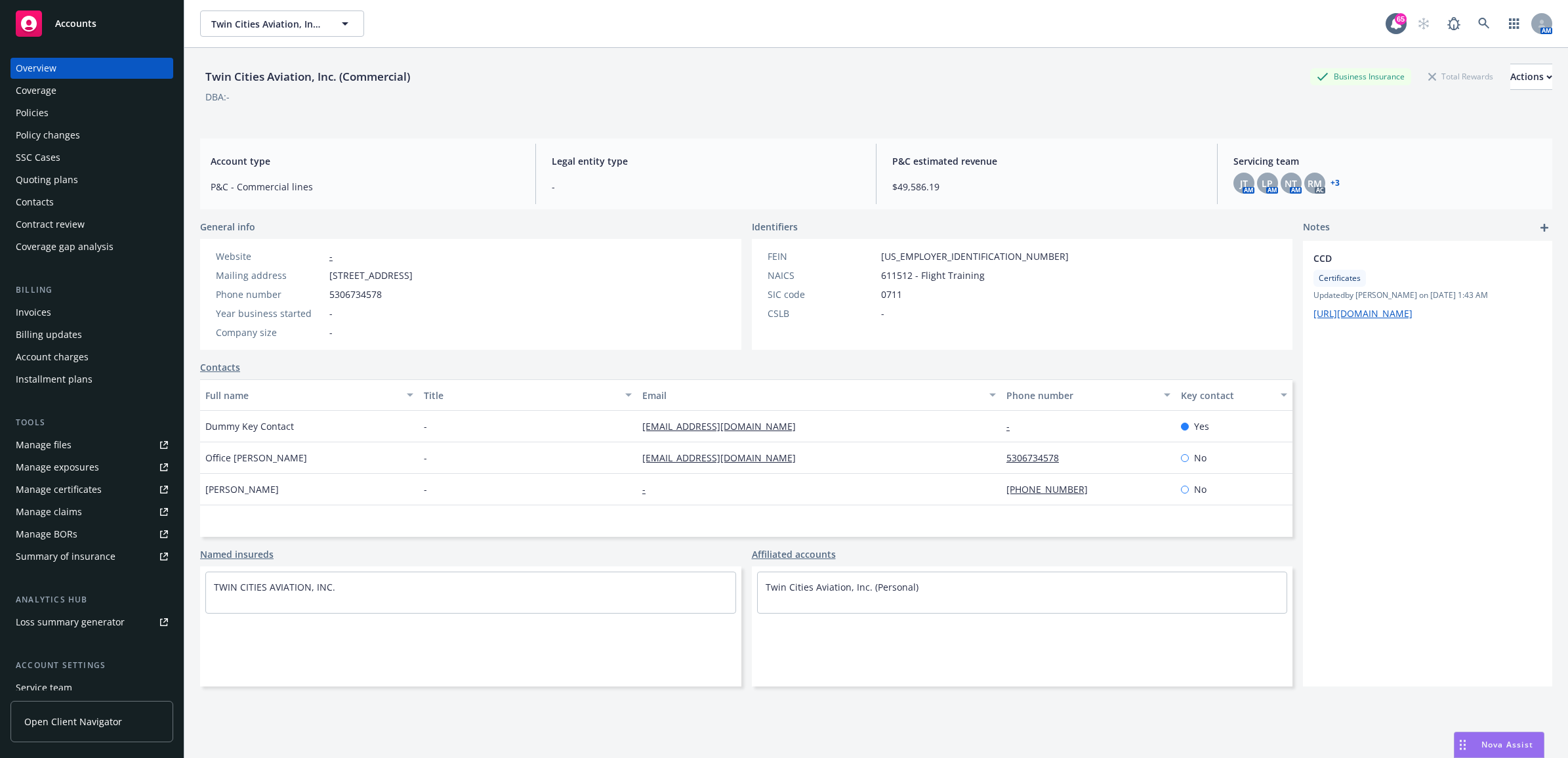
click at [50, 115] on div "Policies" at bounding box center [91, 113] width 152 height 21
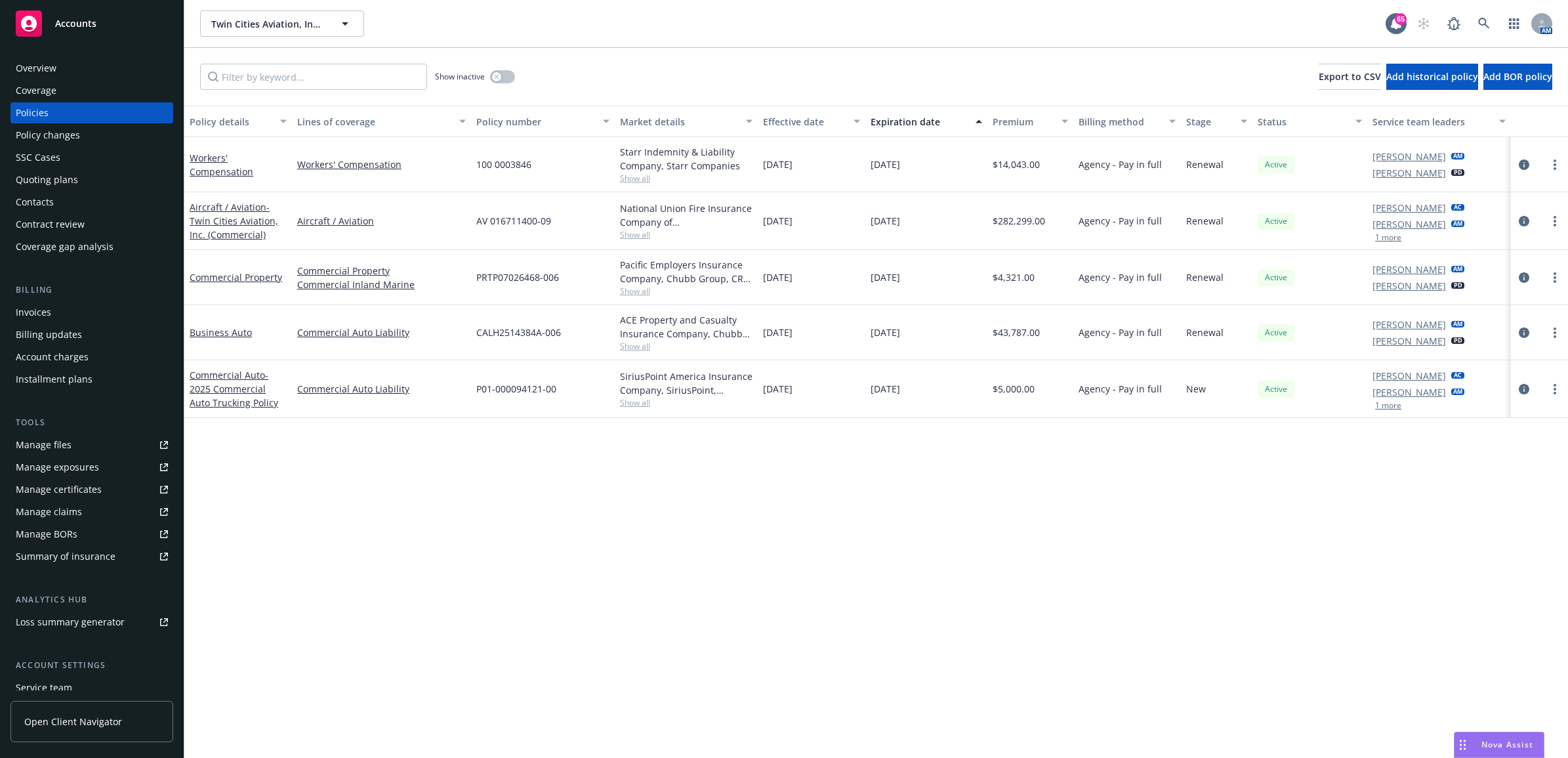
drag, startPoint x: 1551, startPoint y: 164, endPoint x: 1542, endPoint y: 170, distance: 10.8
click at [1551, 164] on link "more" at bounding box center [1555, 164] width 15 height 15
click at [1483, 220] on link "Renew with incumbent" at bounding box center [1486, 217] width 154 height 26
select select "12"
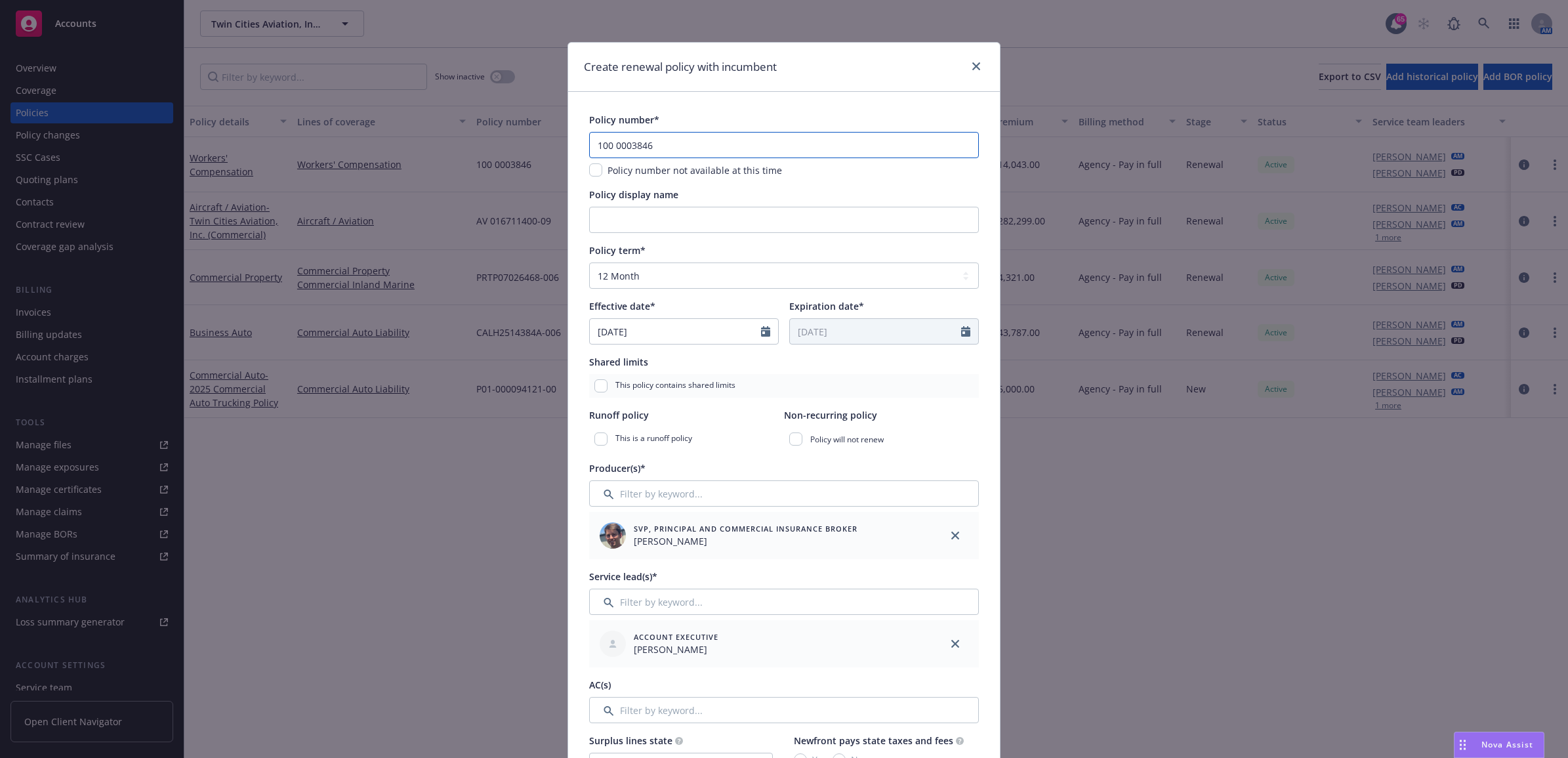
click at [663, 149] on input "100 0003846" at bounding box center [784, 145] width 390 height 26
type input "100 0003846-251"
click at [702, 219] on input "Policy display name" at bounding box center [784, 219] width 390 height 26
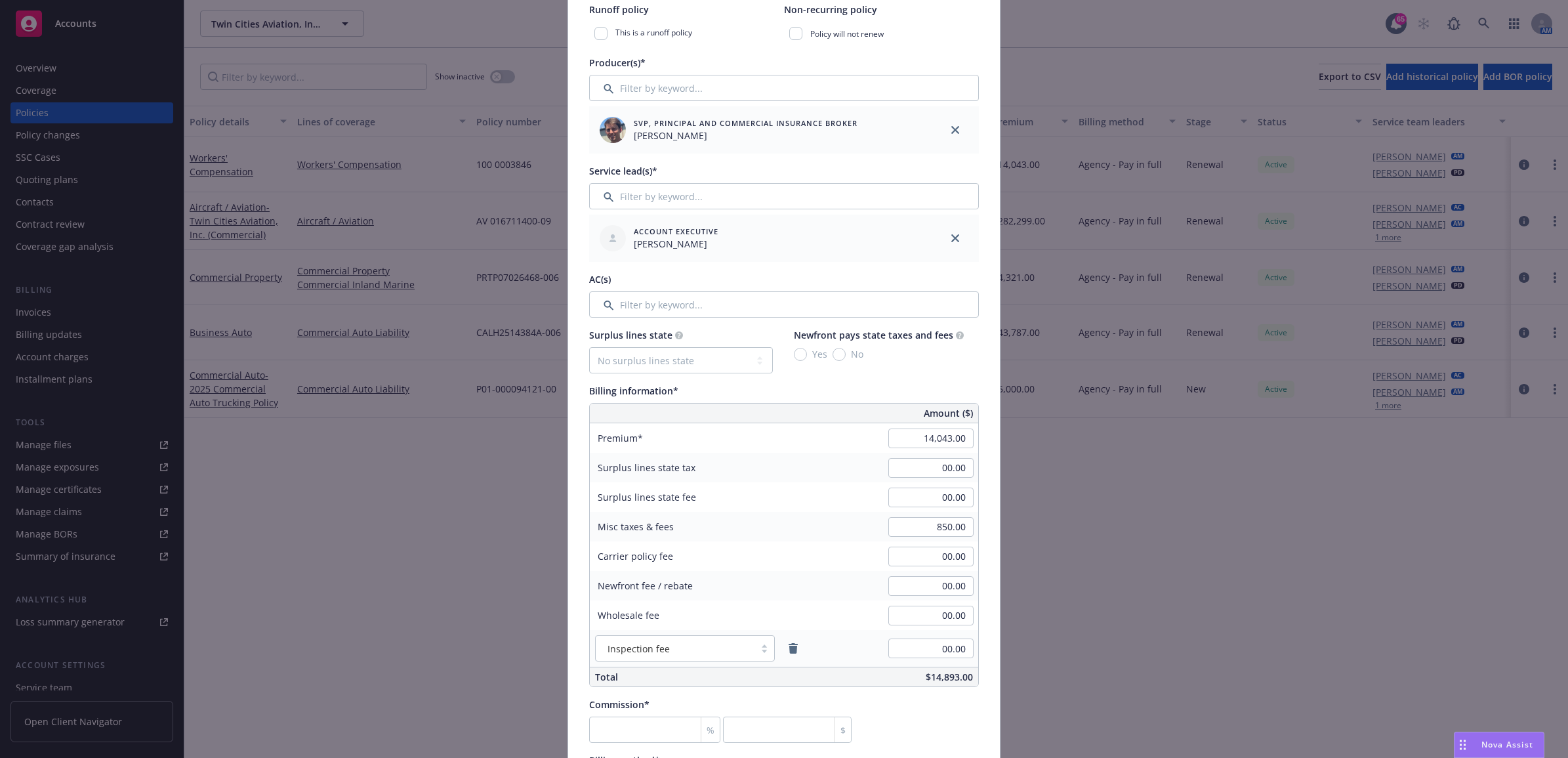
scroll to position [410, 0]
type input "25 WC CVS"
type input "13,586.00"
type input "685.00"
click at [911, 720] on div "Commission* % $" at bounding box center [784, 716] width 390 height 46
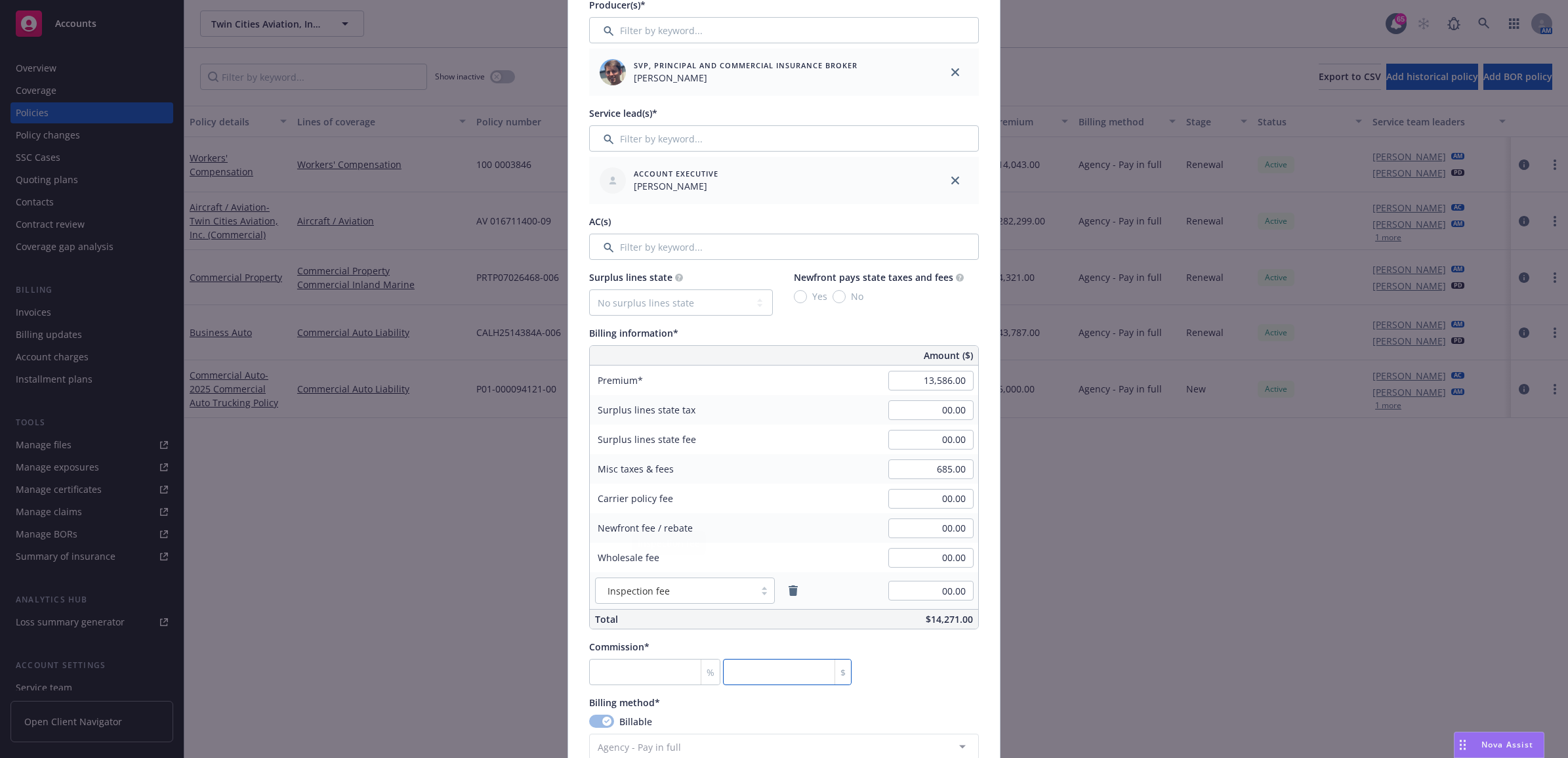
scroll to position [492, 0]
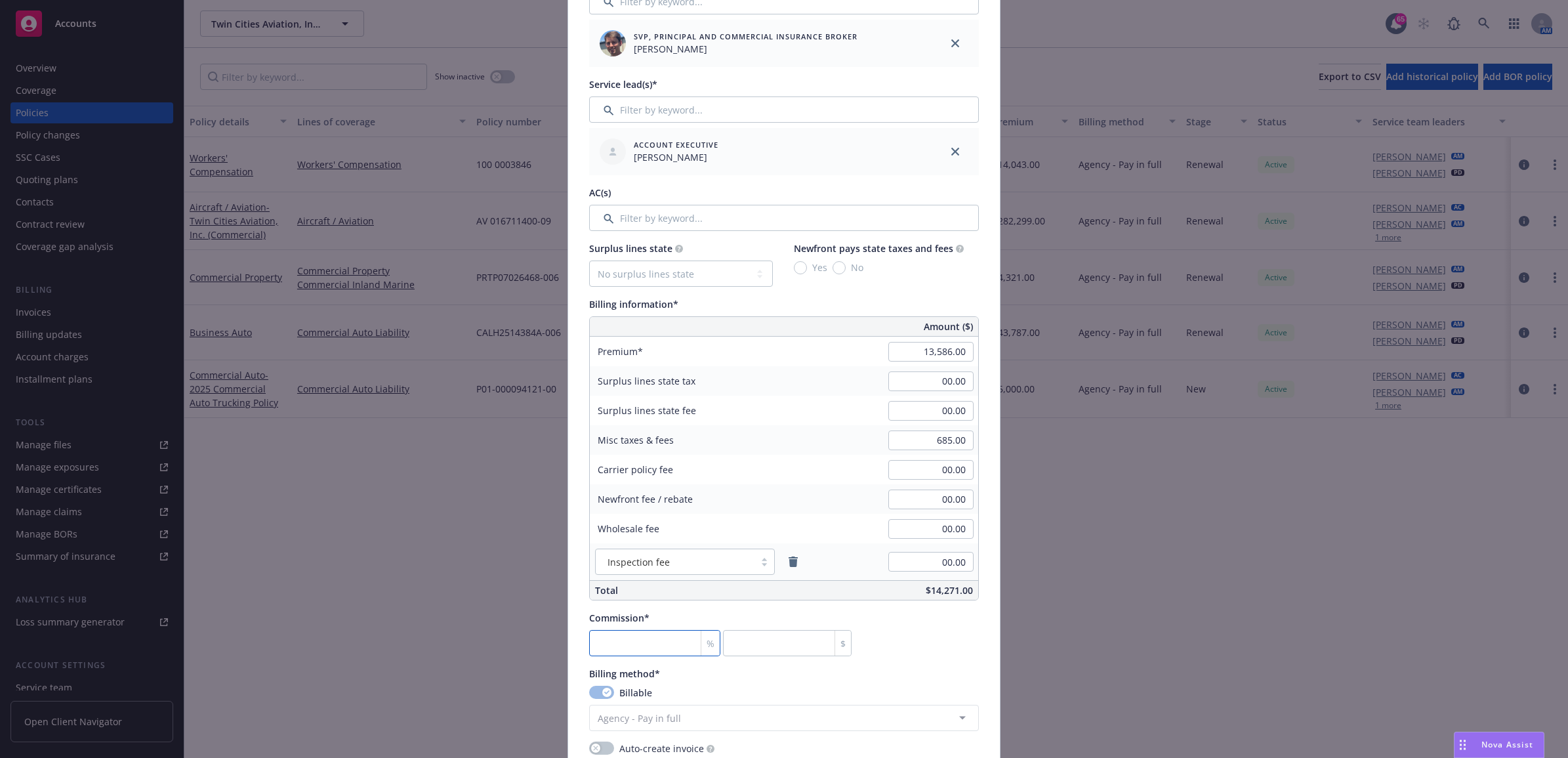
type input "0"
click at [665, 634] on input "number" at bounding box center [655, 643] width 131 height 26
type input "1"
type input "135.86"
type input "10"
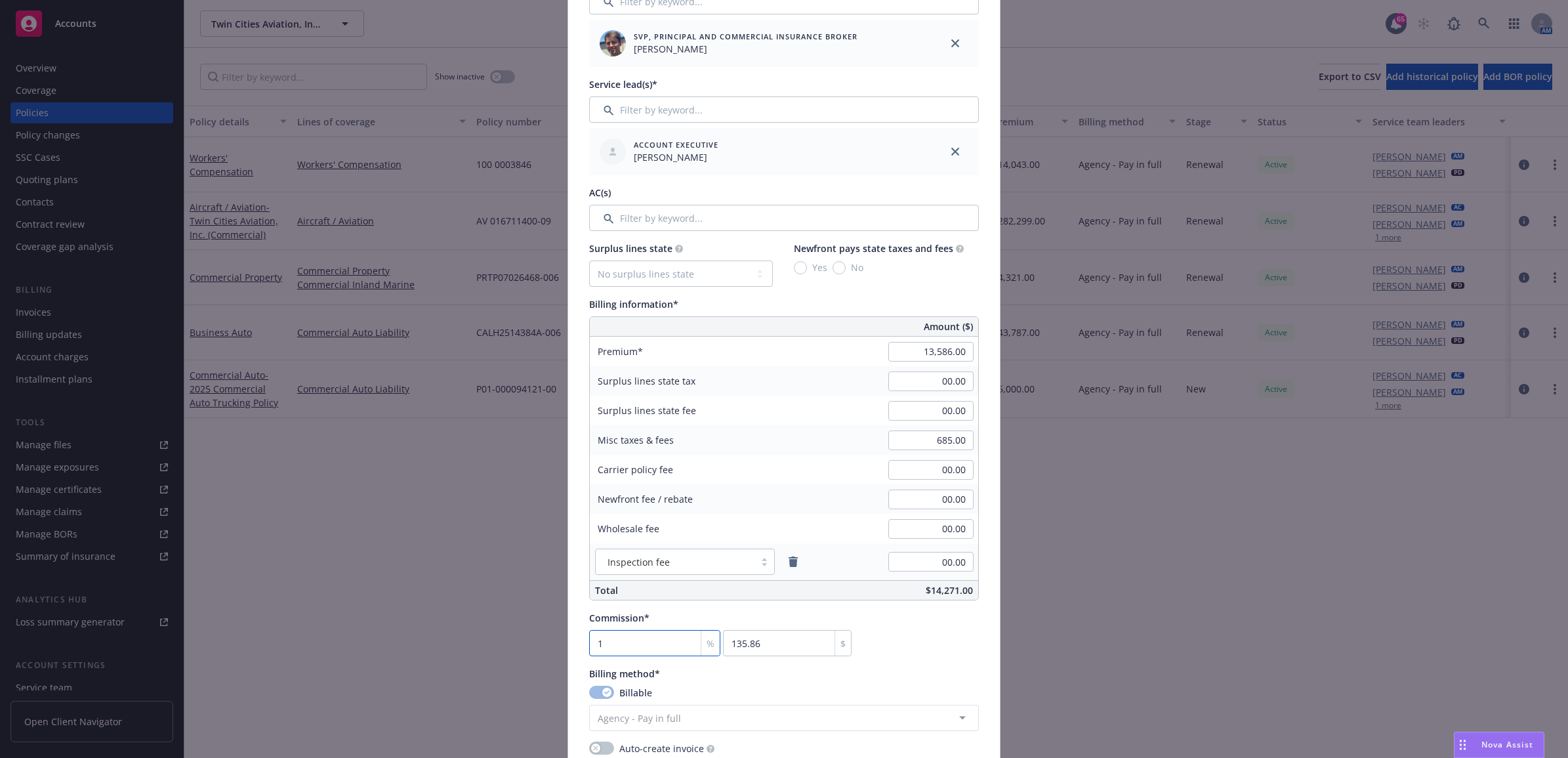
type input "1358.6"
type input "10"
click at [926, 663] on div "Policy number* 100 0003846-251 Policy number not available at this time Policy …" at bounding box center [784, 434] width 390 height 1628
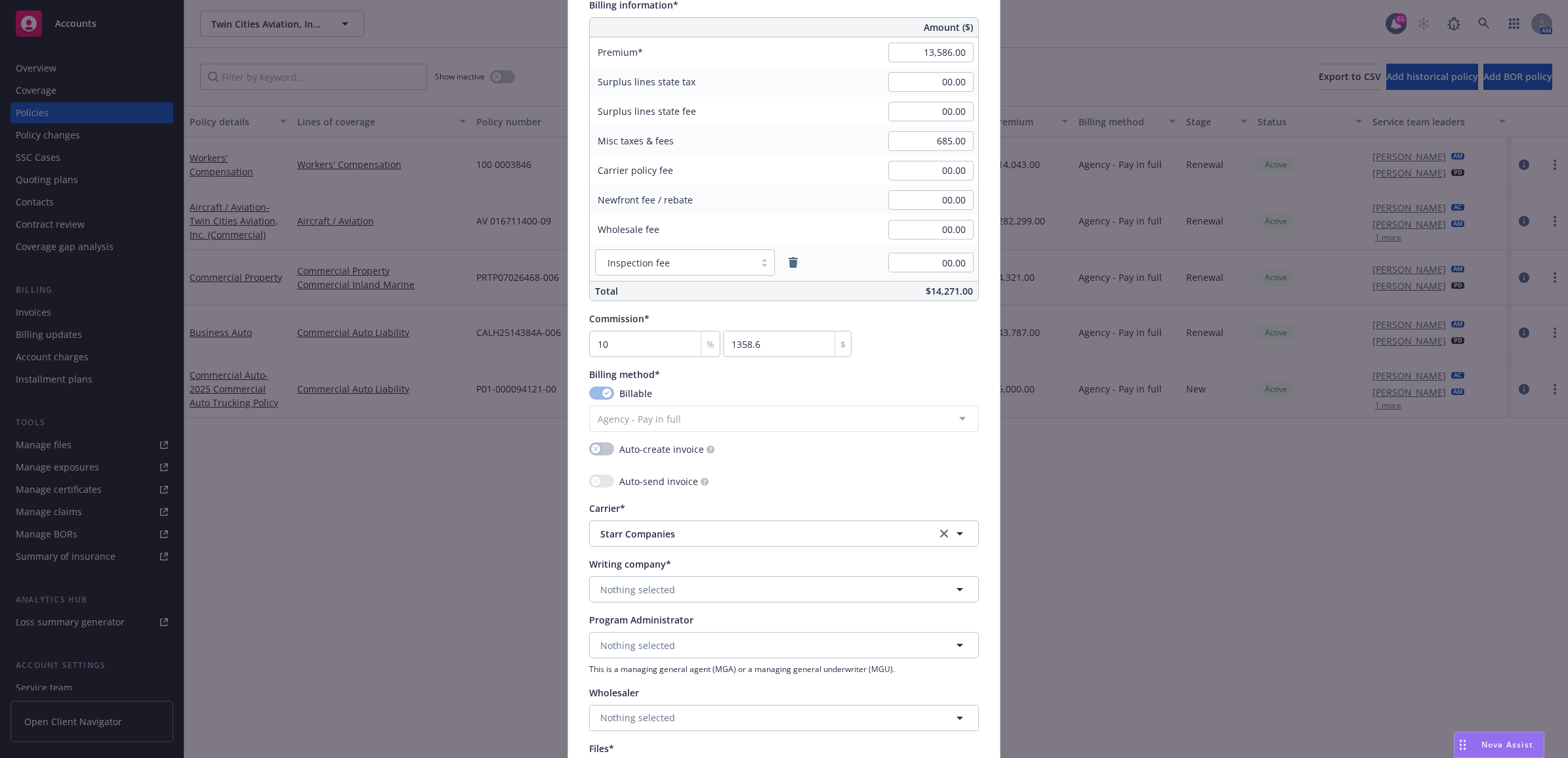
scroll to position [820, 0]
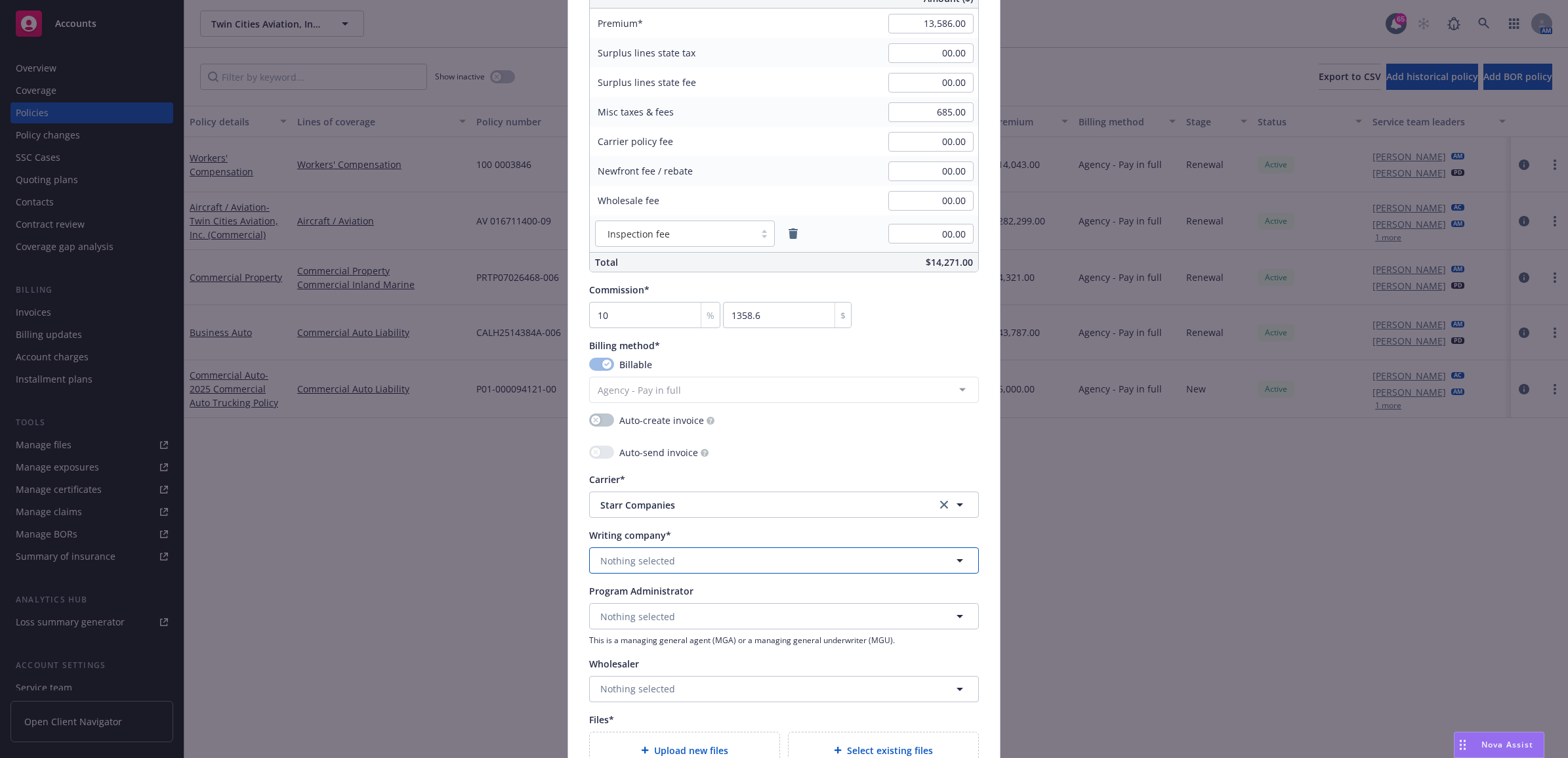
click at [710, 562] on button "Nothing selected" at bounding box center [784, 560] width 390 height 26
type input "star"
click at [716, 604] on strong "Starr Indemnity & Liability Company" at bounding box center [685, 598] width 164 height 13
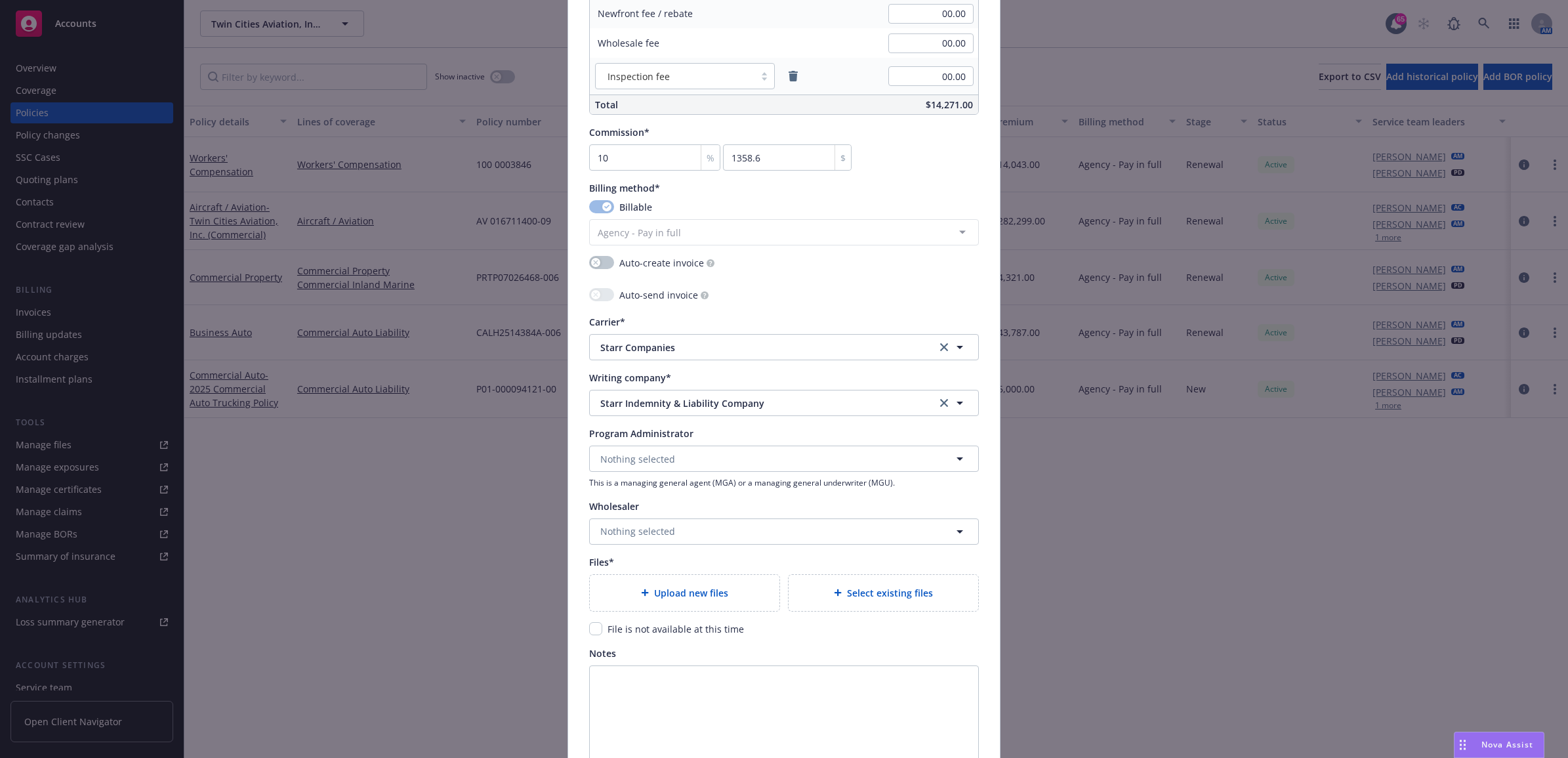
scroll to position [985, 0]
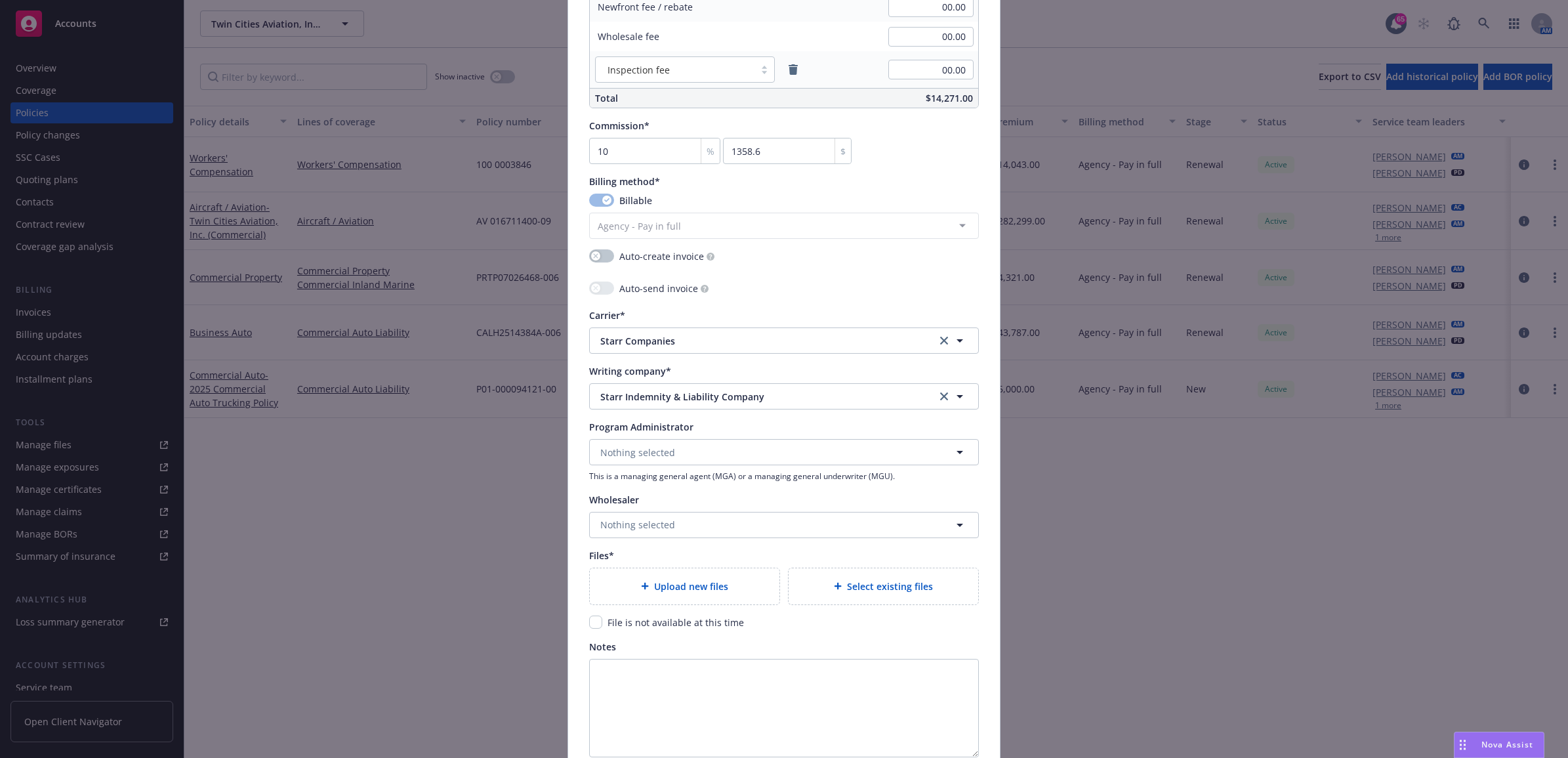
click at [701, 604] on div "Upload new files" at bounding box center [685, 586] width 190 height 36
type textarea "x"
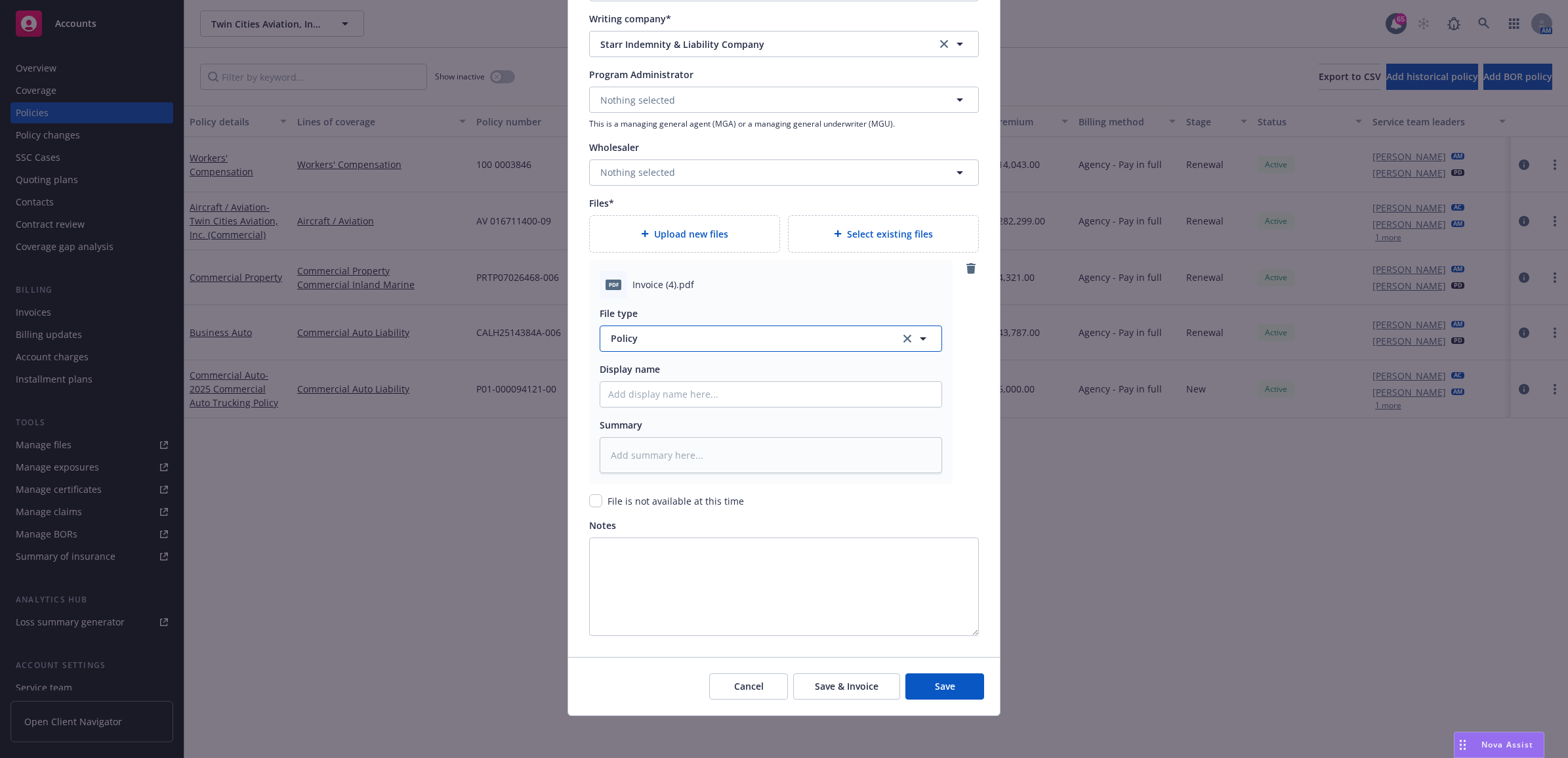
click at [656, 339] on span "Policy" at bounding box center [748, 338] width 274 height 14
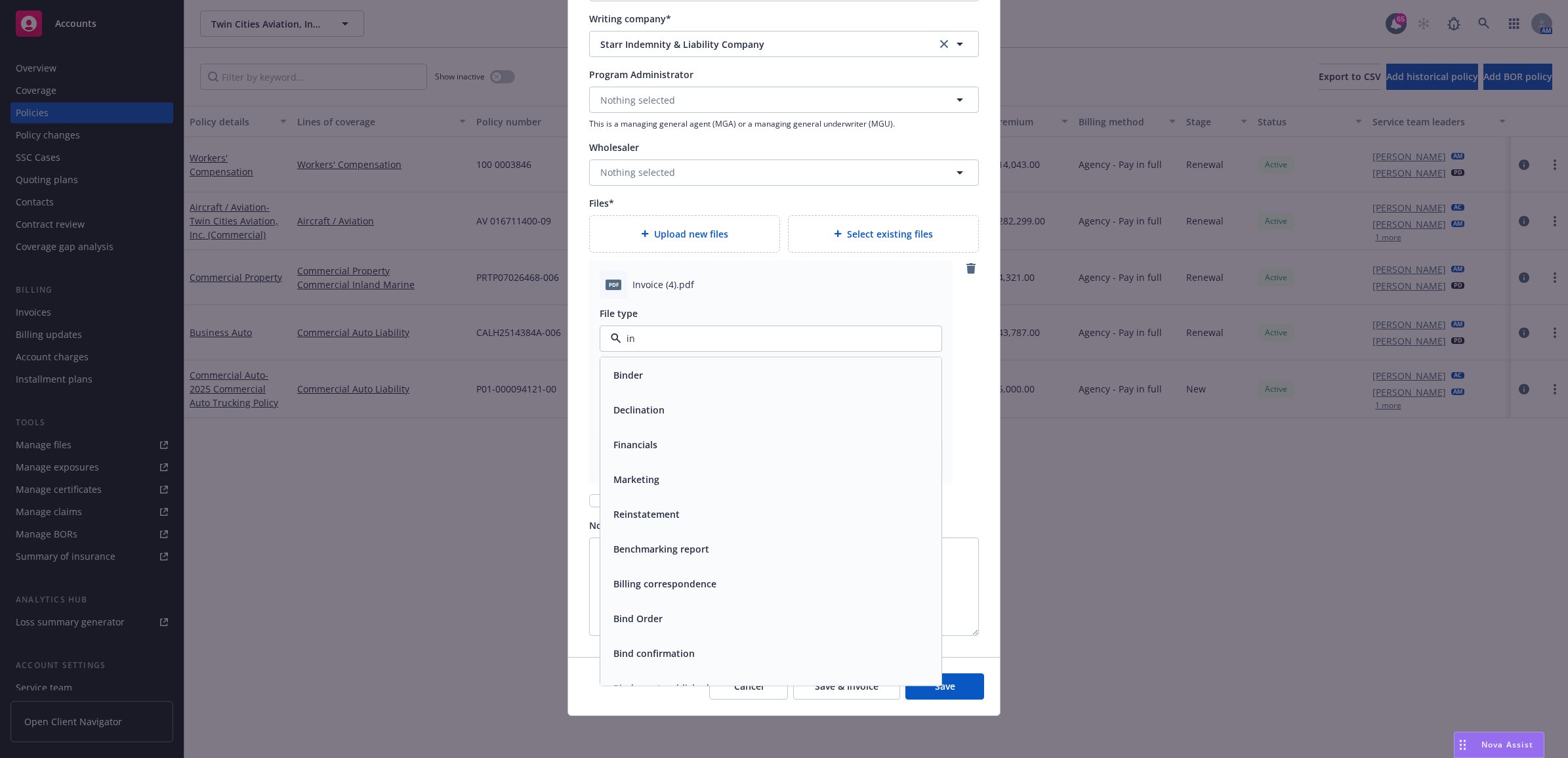
type input "inv"
click at [684, 405] on span "Invoice - Third Party" at bounding box center [659, 409] width 91 height 14
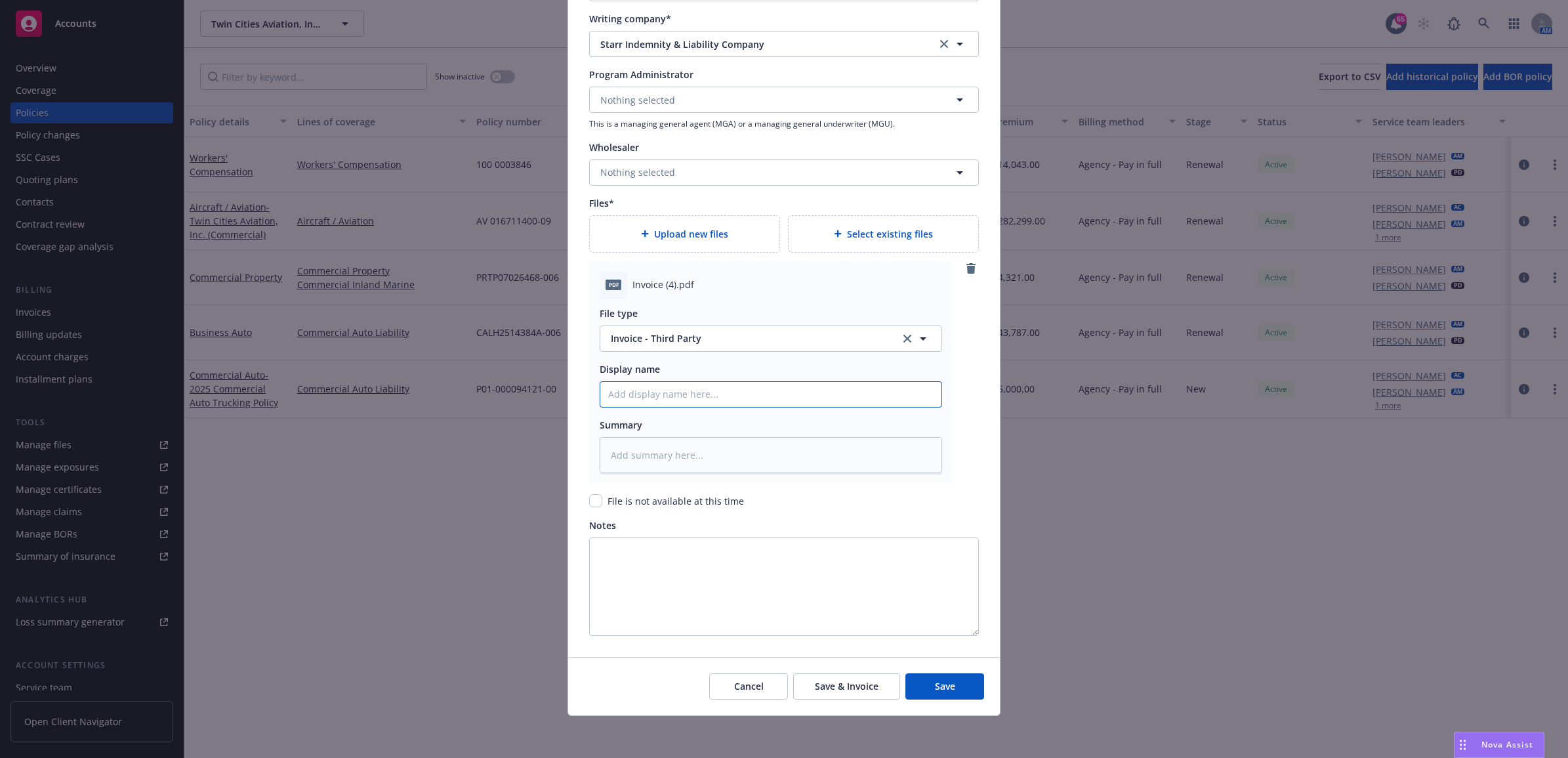
click at [659, 400] on input "Policy display name" at bounding box center [771, 394] width 341 height 25
type textarea "x"
type input "2"
type textarea "x"
type input "25"
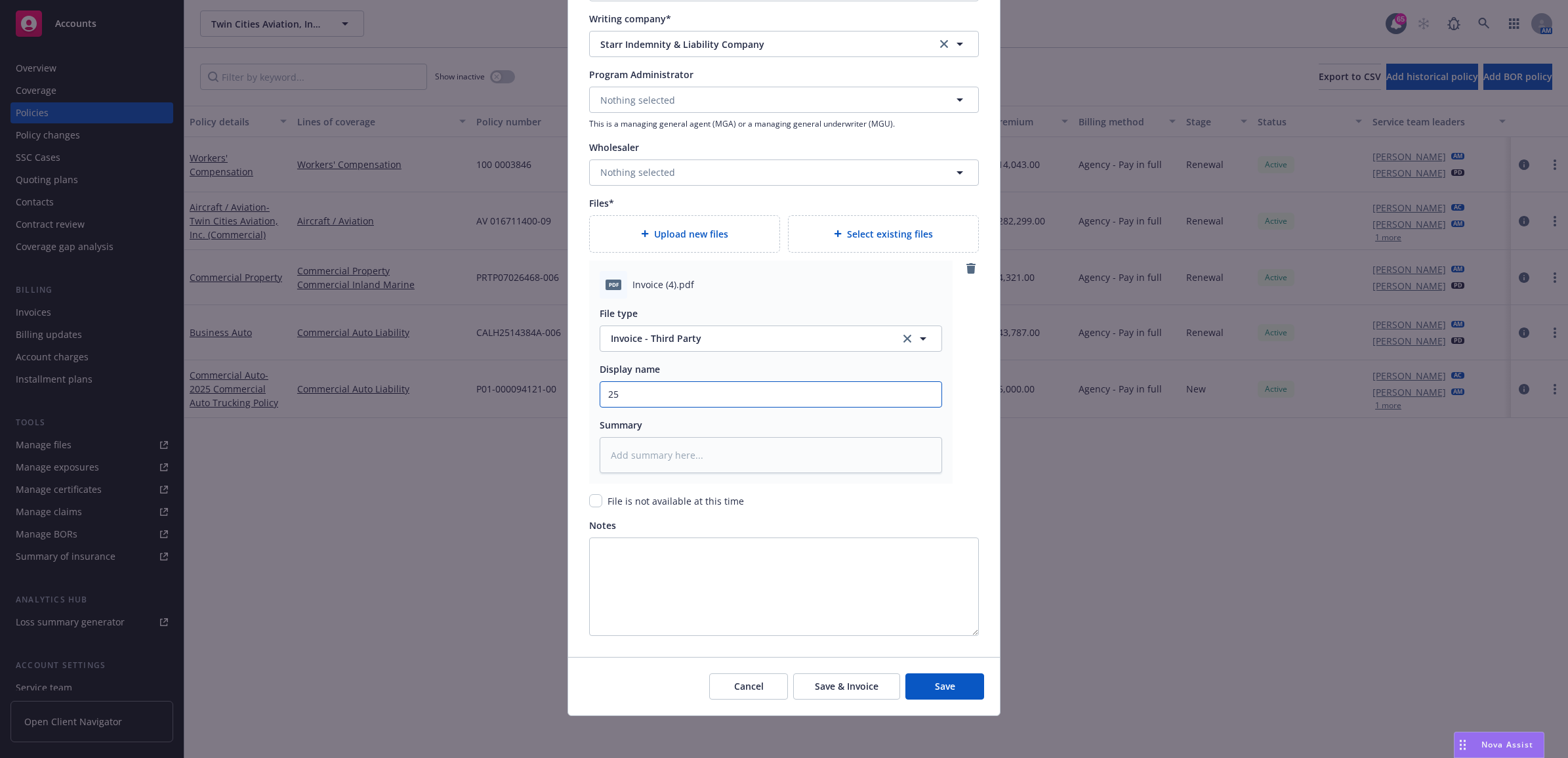
type textarea "x"
type input "25"
type textarea "x"
type input "25 W"
type textarea "x"
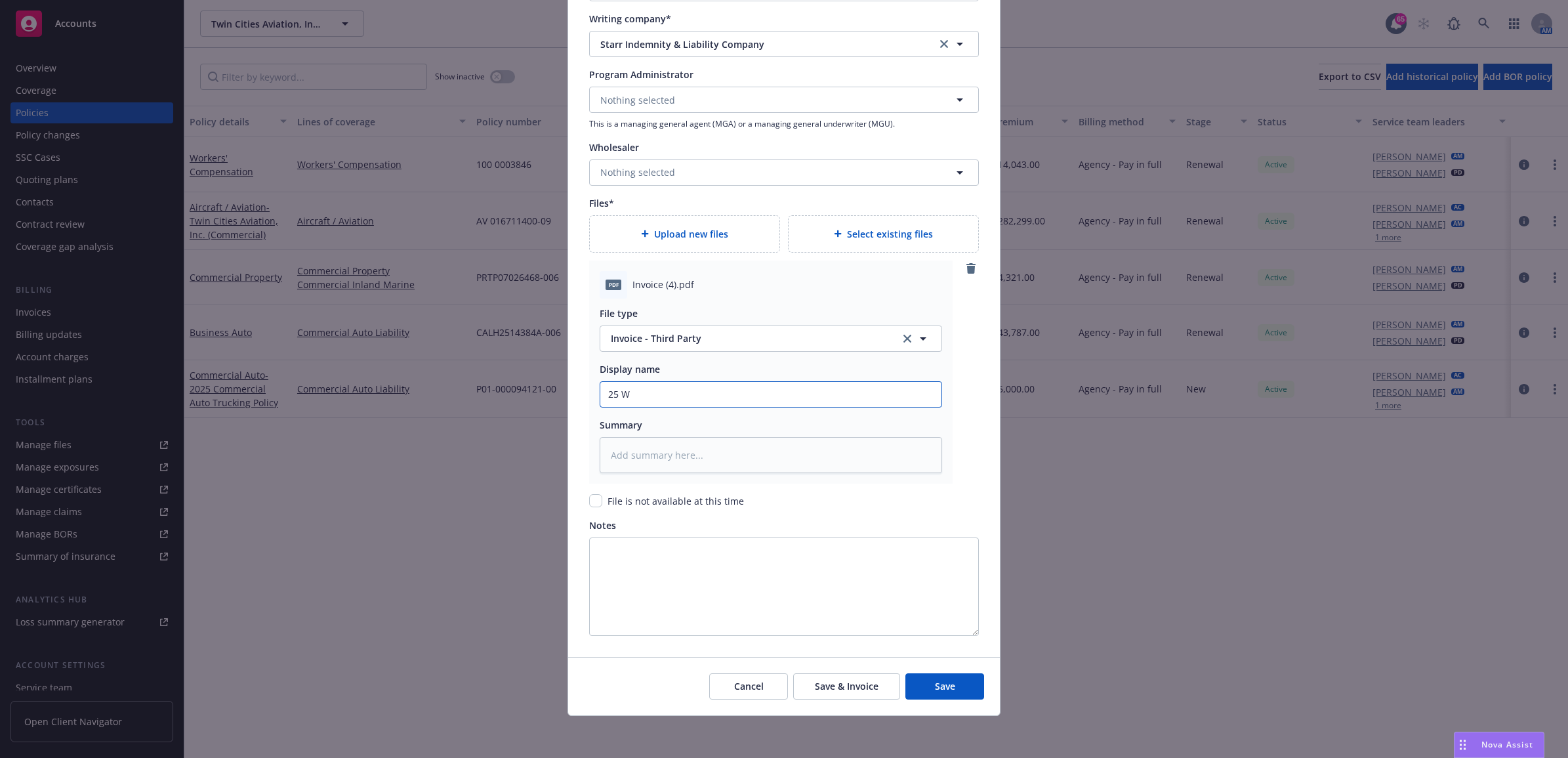
type input "25 WC"
type textarea "x"
type input "25 WC"
type textarea "x"
type input "25 WC C"
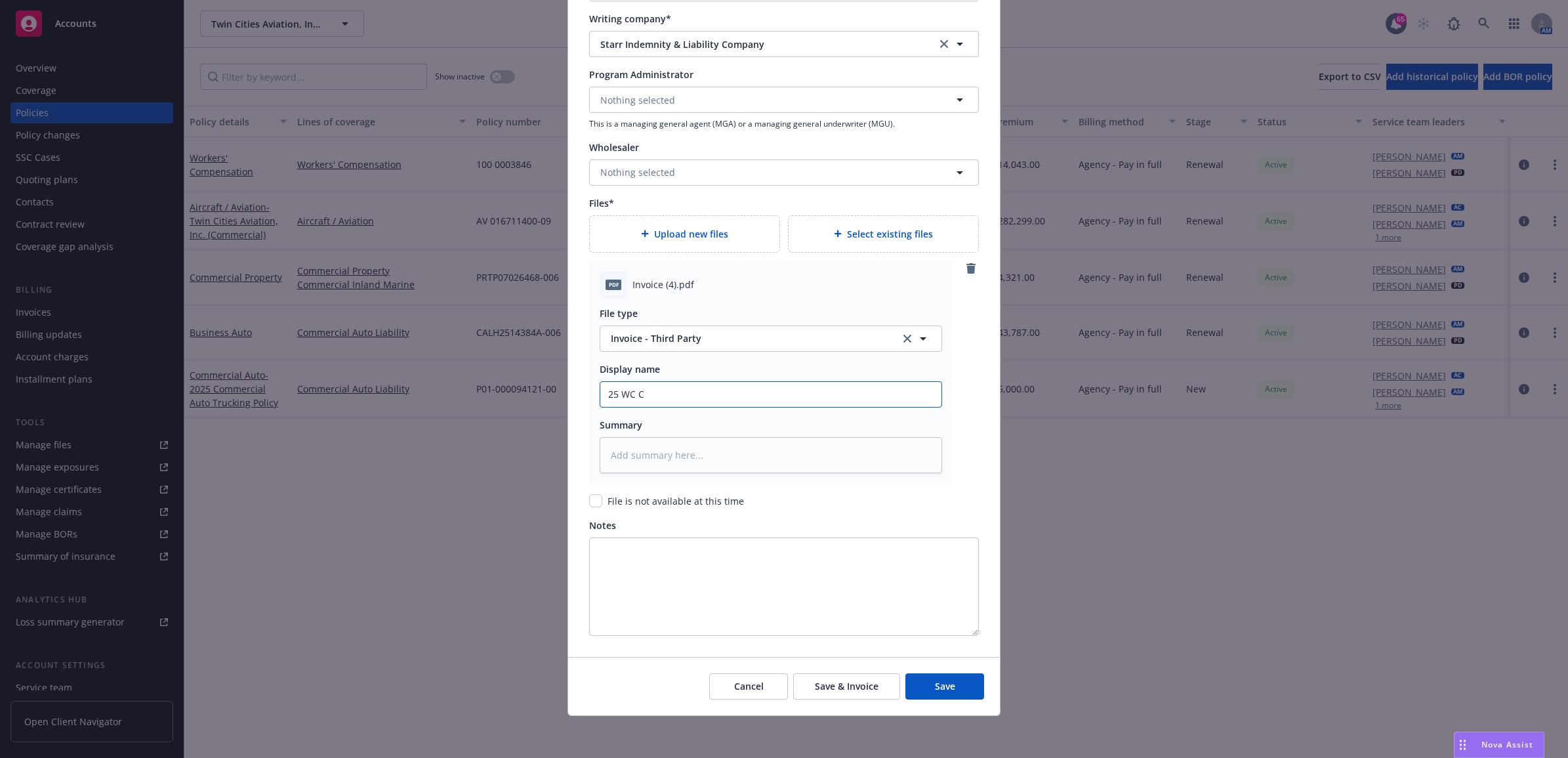
type textarea "x"
type input "25 WC CV"
type textarea "x"
type input "25 WC CVS"
type textarea "x"
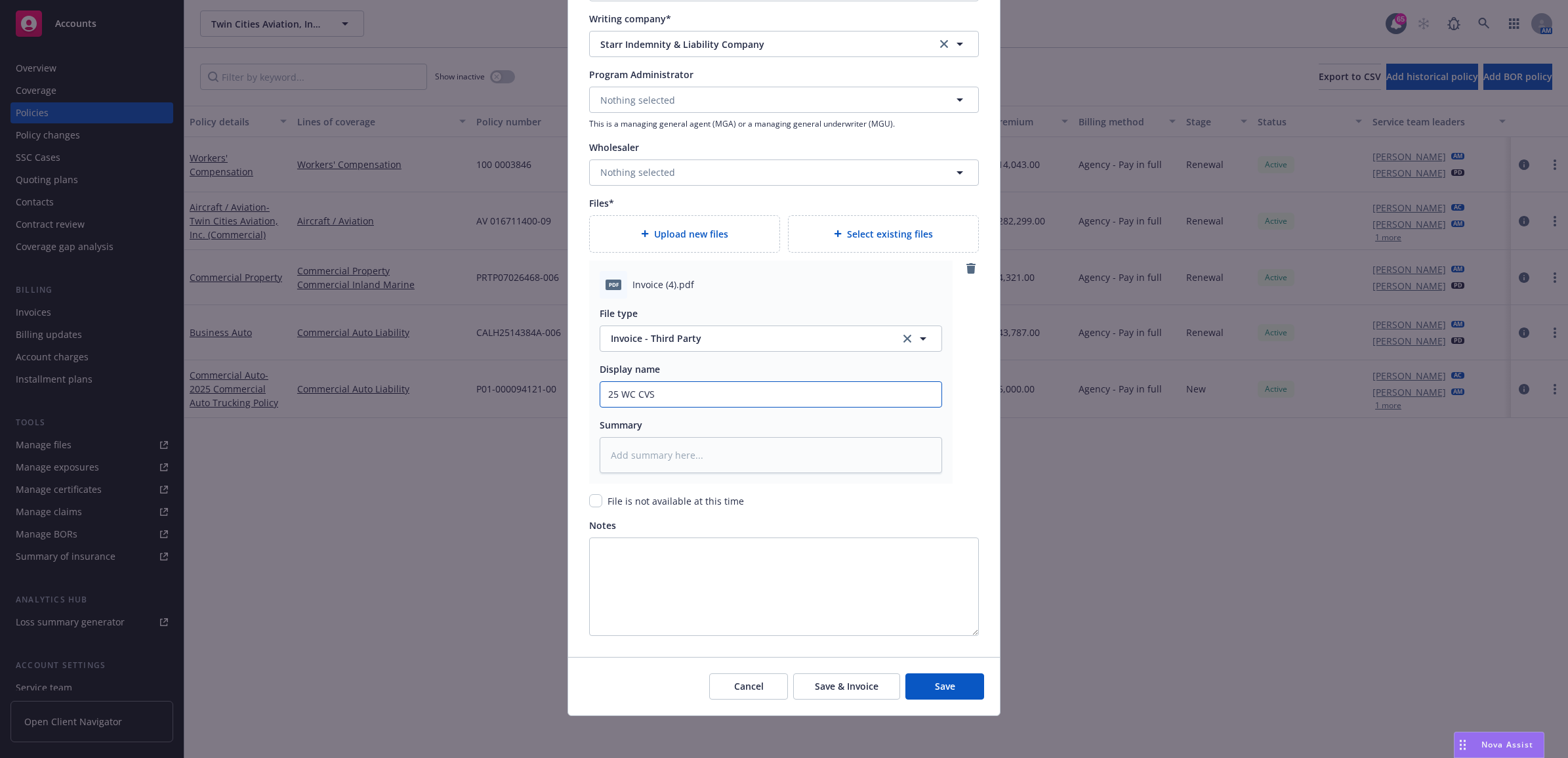
type input "25 WC CVS"
type textarea "x"
type input "25 WC CVS 0"
type textarea "x"
type input "25 WC CVS"
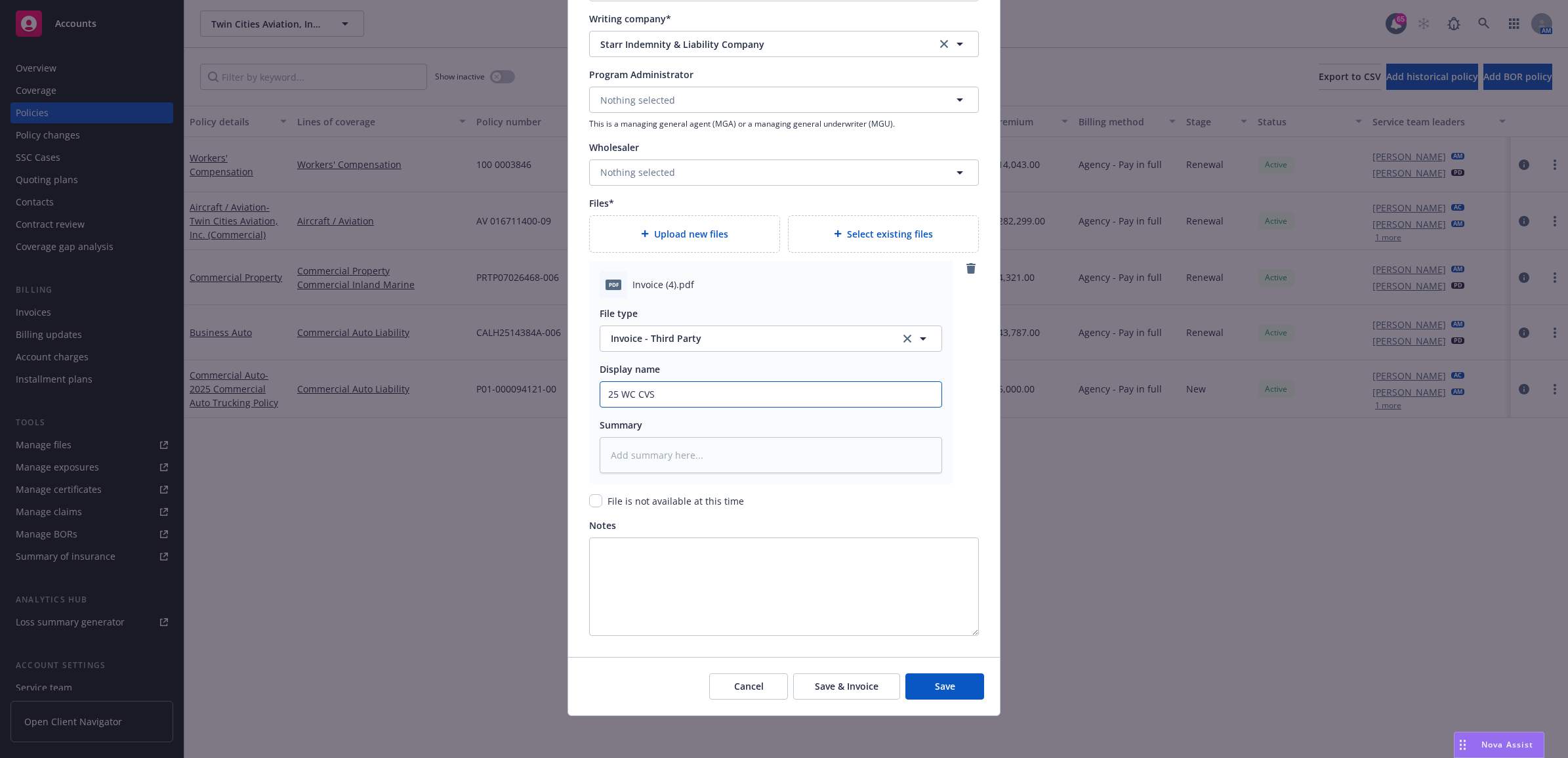
type textarea "x"
type input "25 WC CVS -"
type textarea "x"
type input "25 WC CVS -"
type textarea "x"
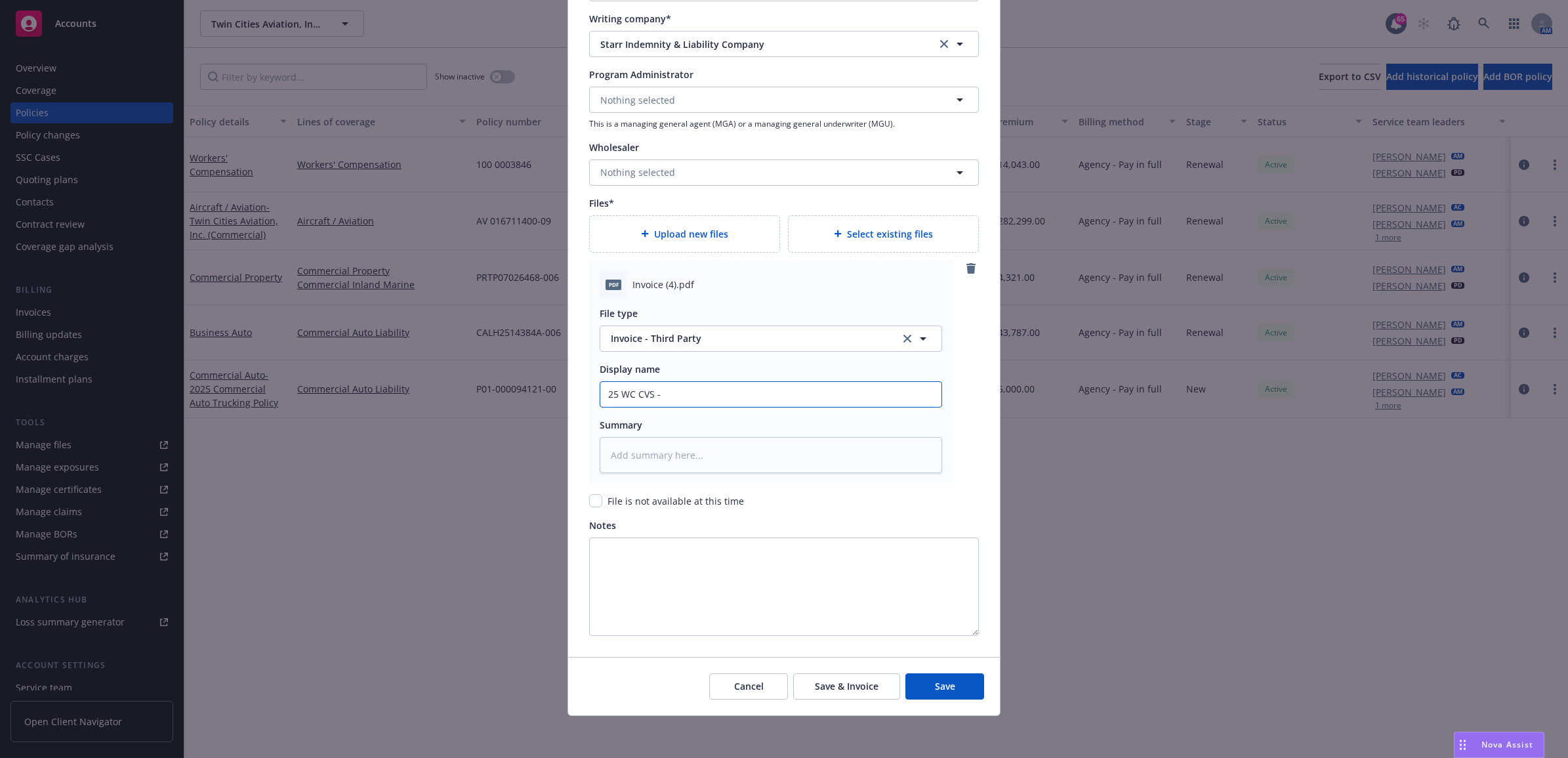
type input "25 WC CVS - C"
type textarea "x"
type input "25 WC CVS - Ca"
type textarea "x"
type input "25 WC CVS - Car"
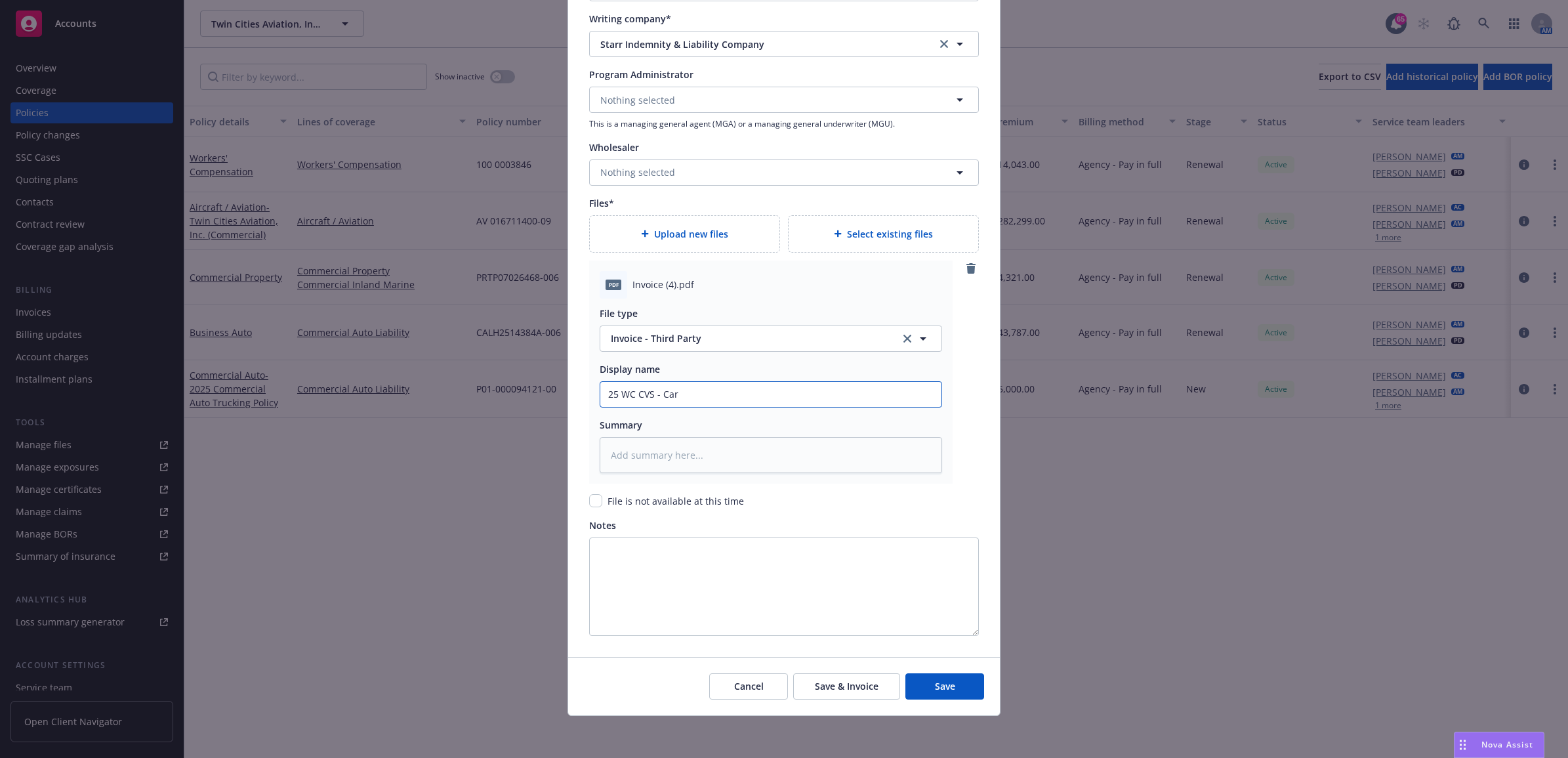
type textarea "x"
type input "25 WC CVS - Carr"
type textarea "x"
type input "25 WC CVS - Carri"
type textarea "x"
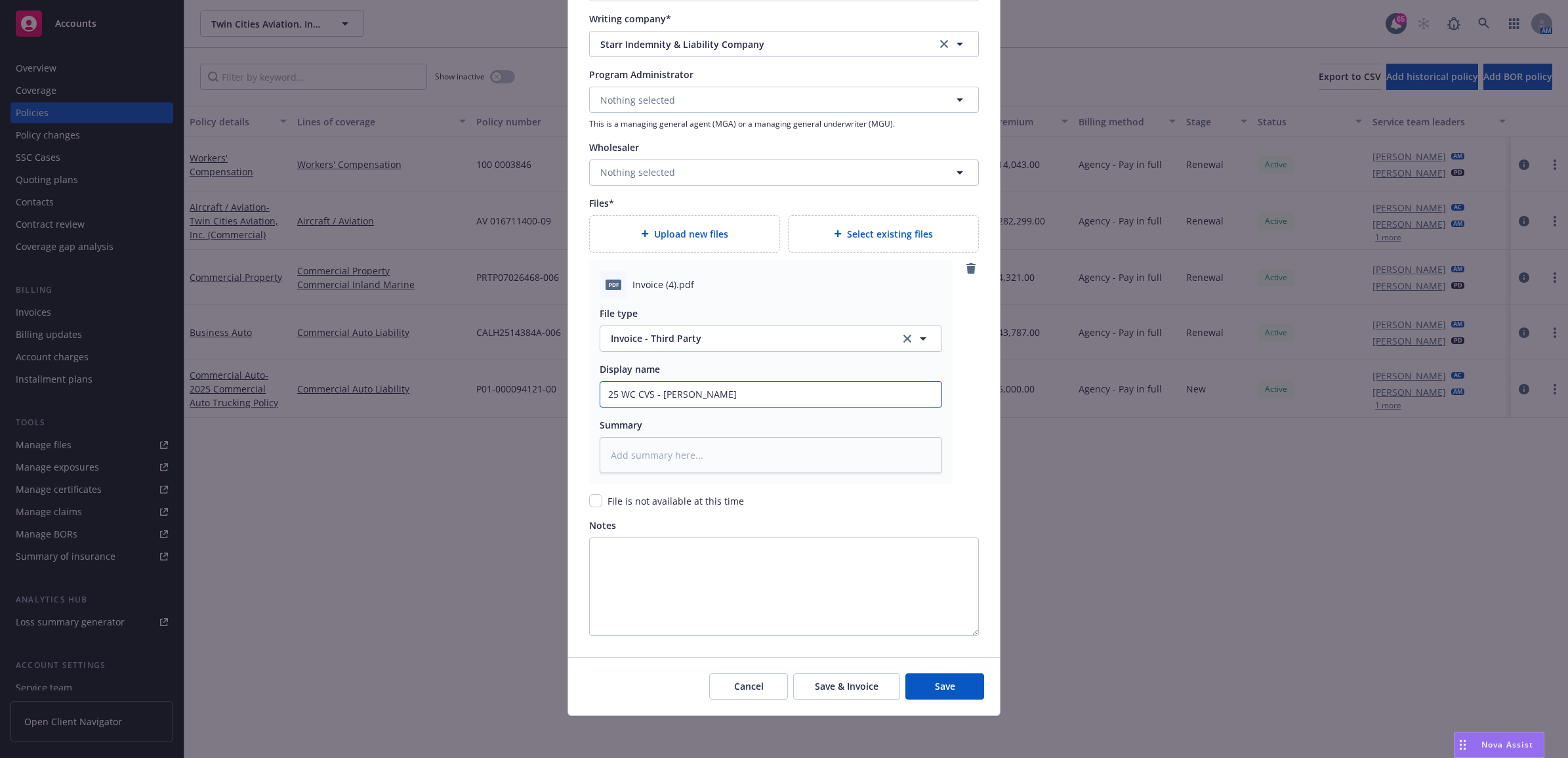
type input "25 WC CVS - Carrie"
type textarea "x"
type input "25 WC CVS - Carrier"
type textarea "x"
type input "25 WC CVS - Carrier"
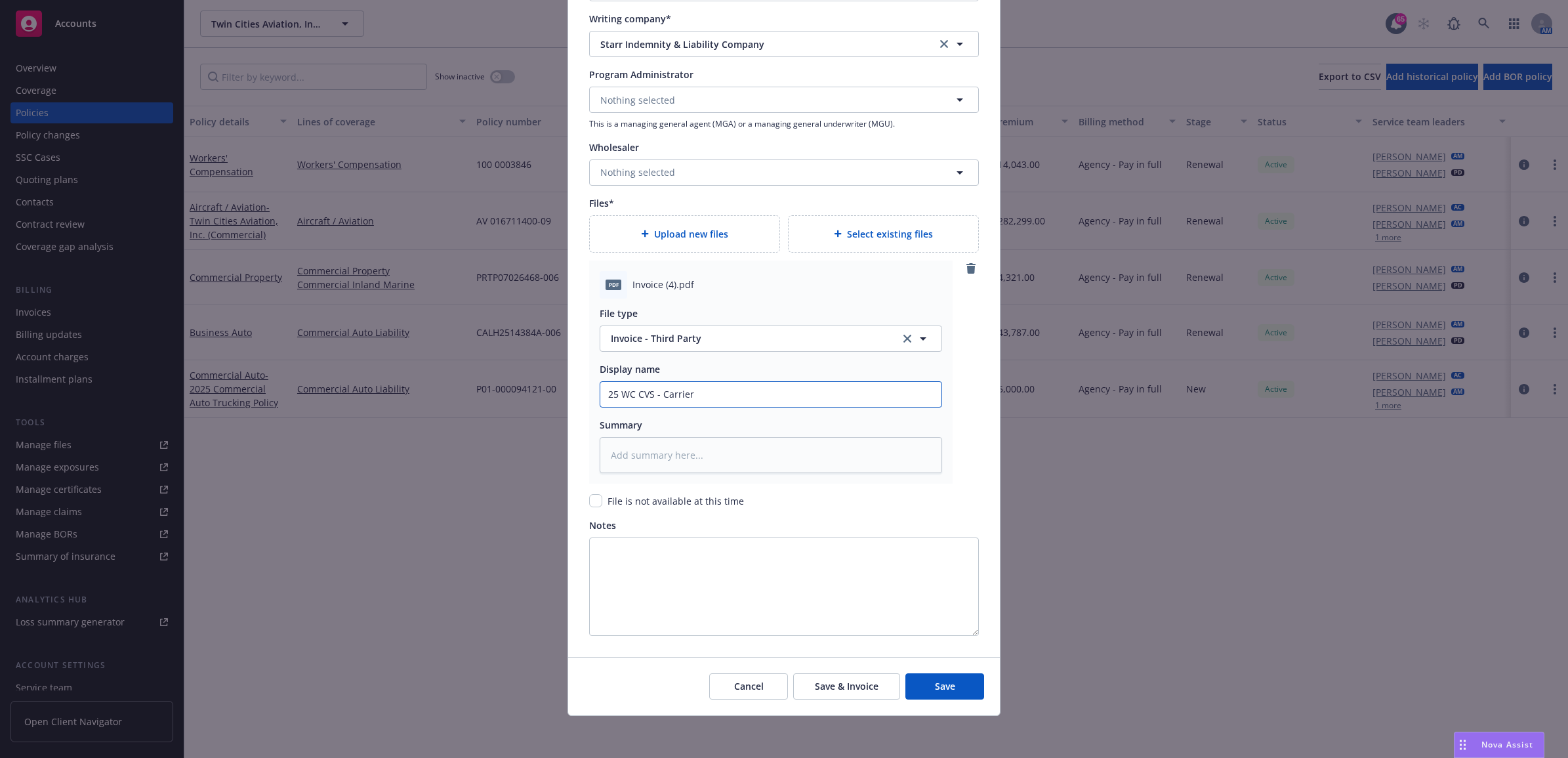
type textarea "x"
type input "25 WC CVS - Carrier I"
type textarea "x"
type input "25 WC CVS - Carrier In"
type textarea "x"
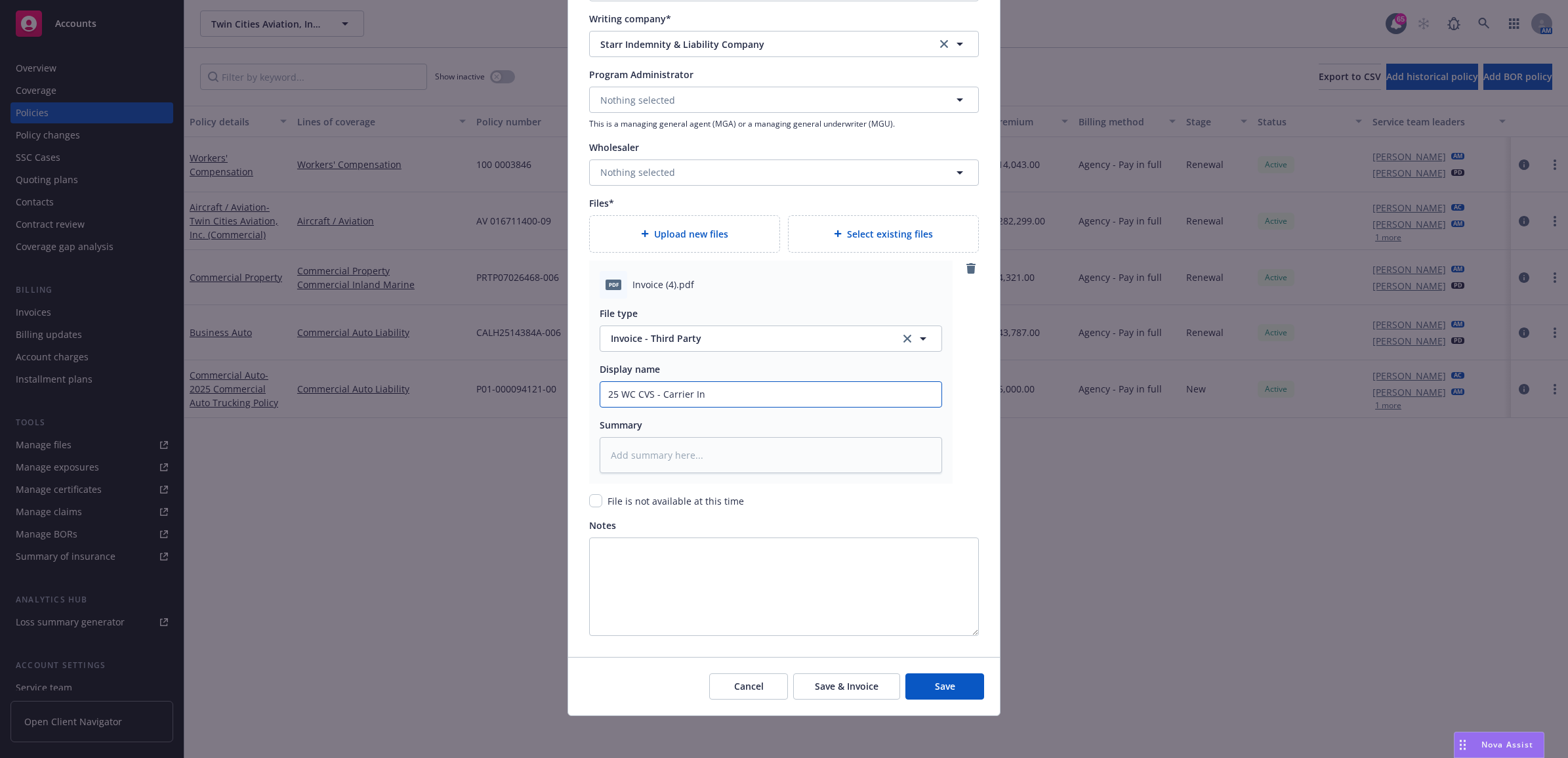
type input "25 WC CVS - Carrier Inv"
type textarea "x"
type input "25 WC CVS - Carrier Invo"
type textarea "x"
type input "25 WC CVS - Carrier Invoi"
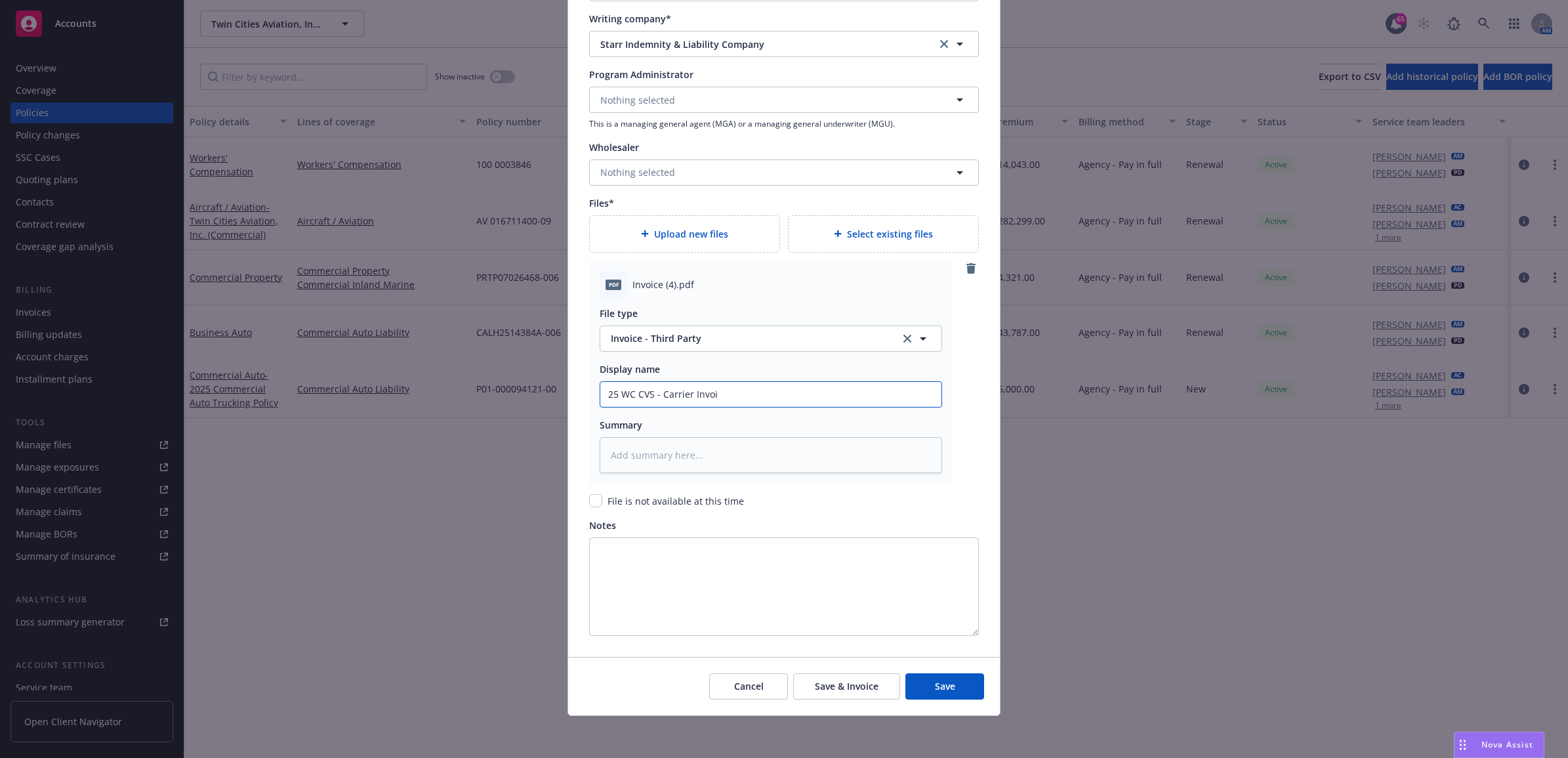
type textarea "x"
type input "25 WC CVS - Carrier Invoic"
type textarea "x"
type input "25 WC CVS - Carrier Invoice"
type textarea "x"
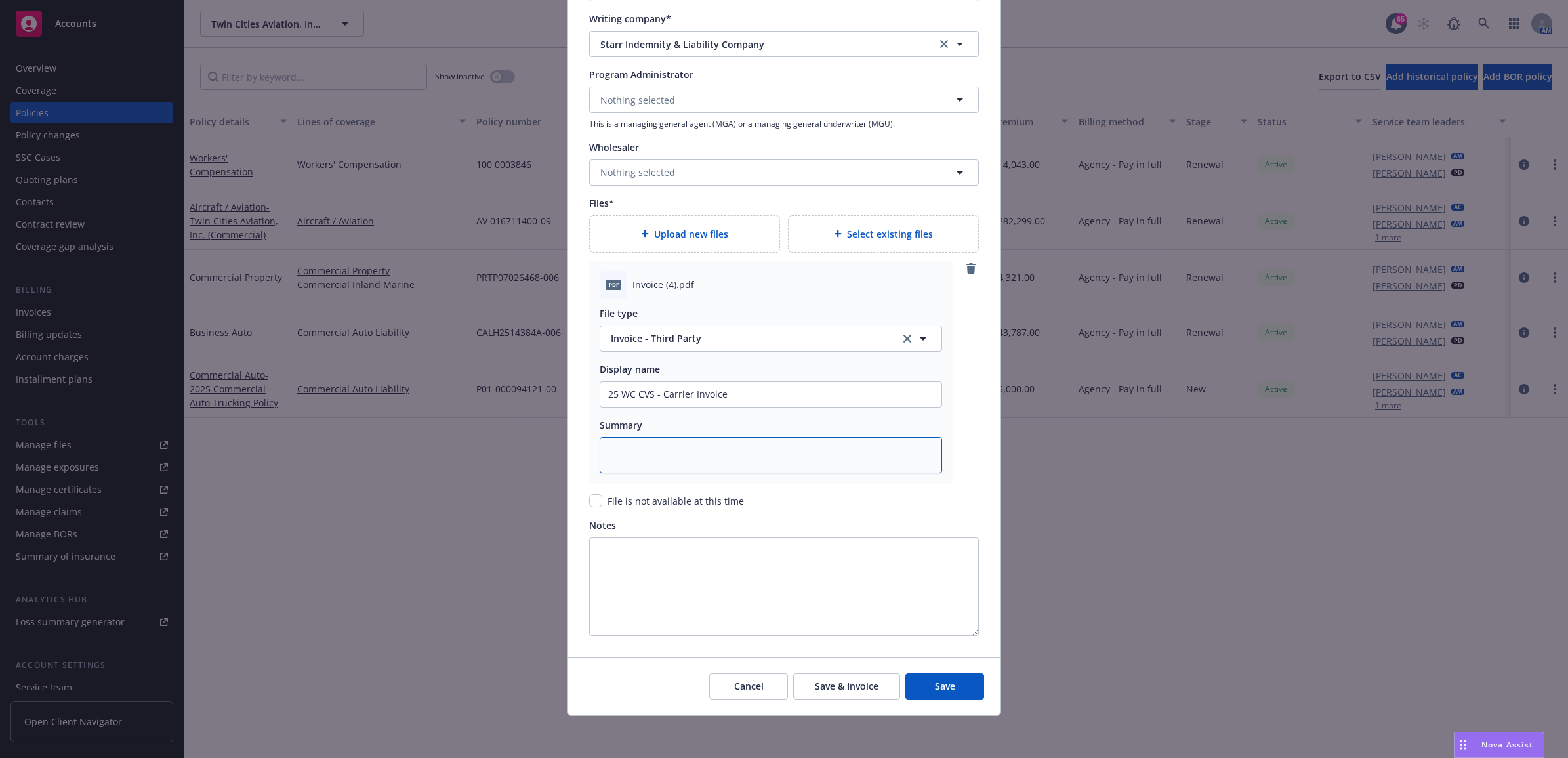
type textarea "x"
type textarea "C"
type textarea "x"
type textarea "C"
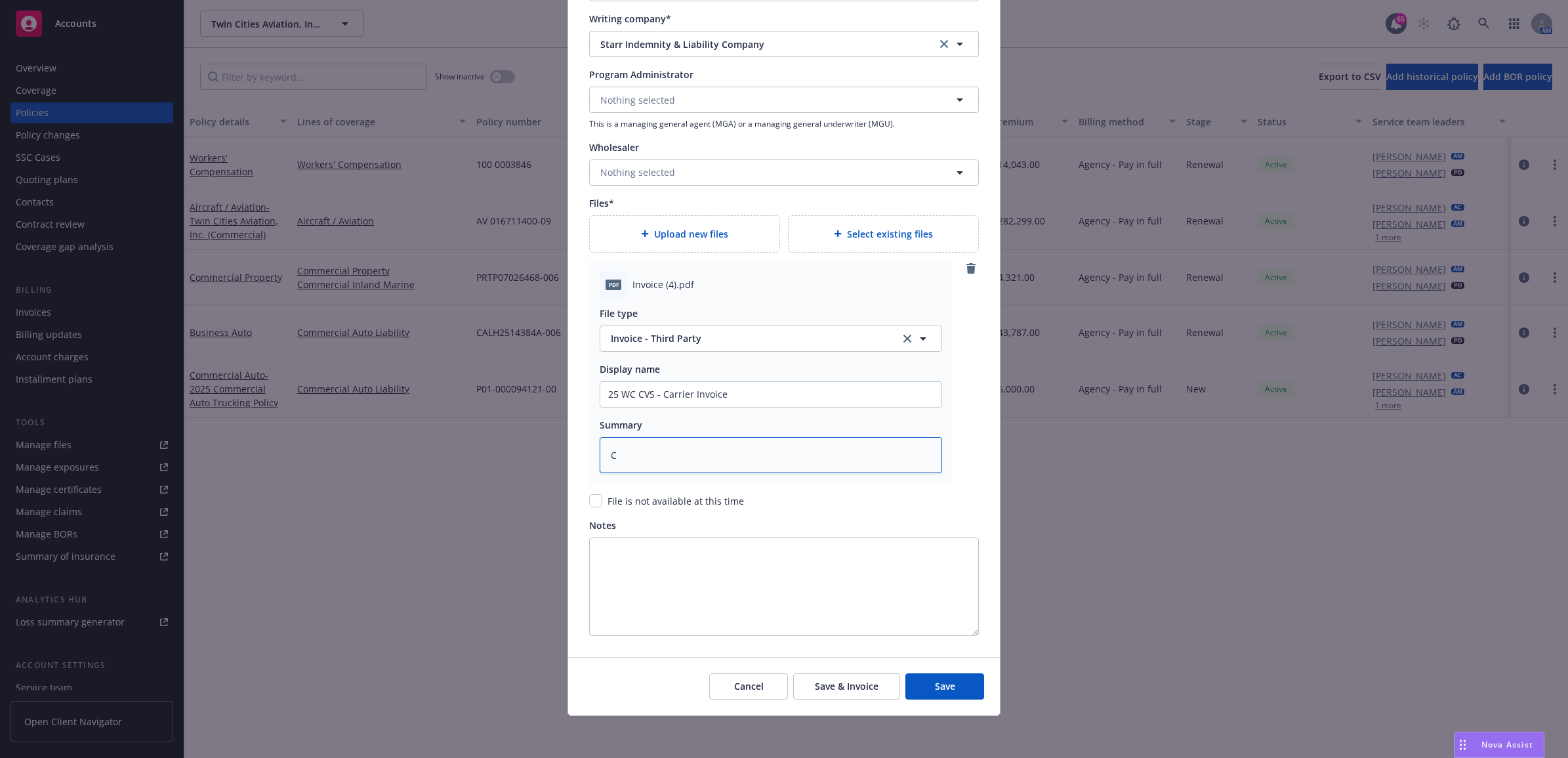
type textarea "x"
type textarea "C"
type textarea "x"
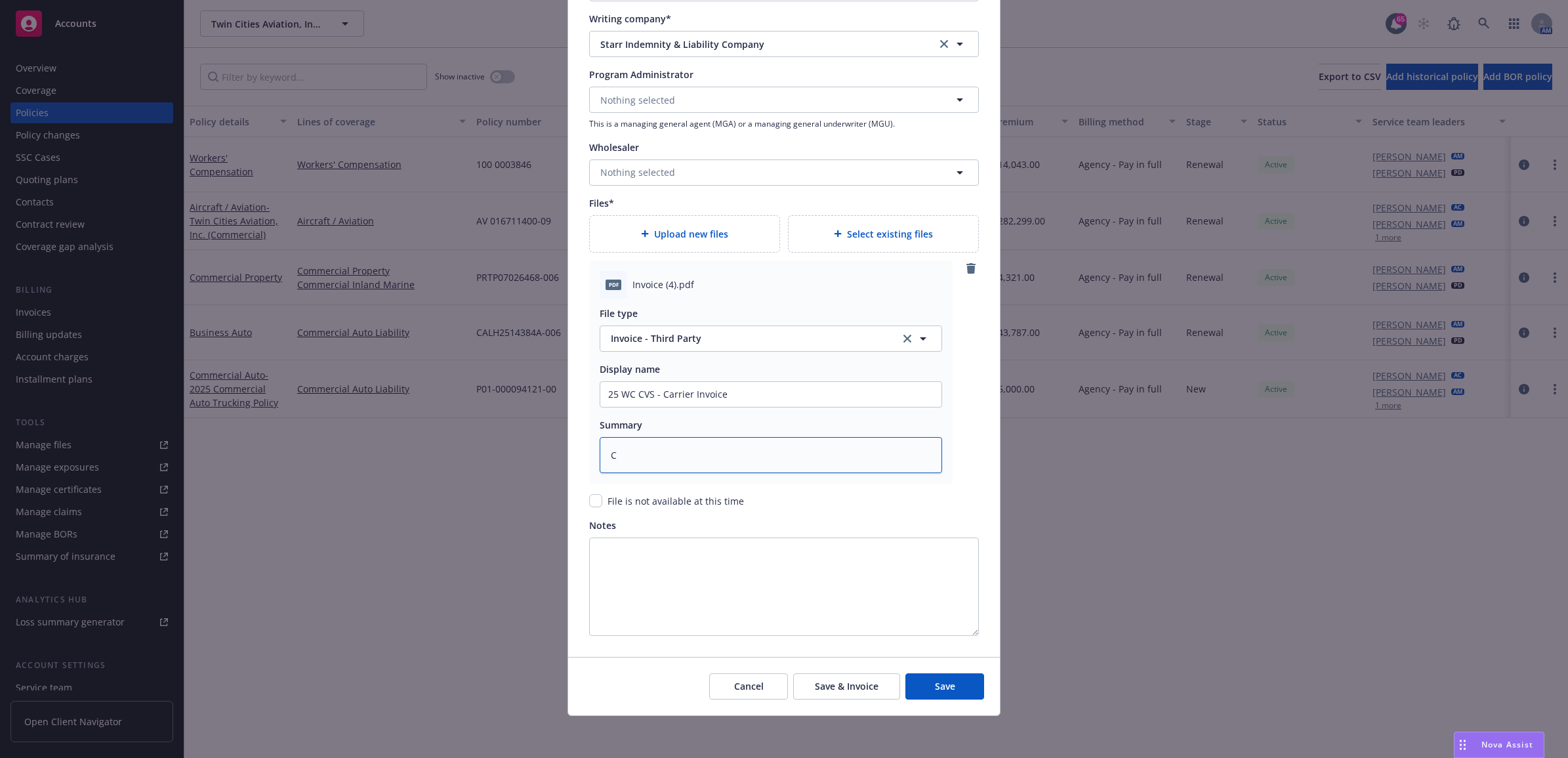
type textarea "Ca"
type textarea "x"
type textarea "Car"
type textarea "x"
type textarea "Carr"
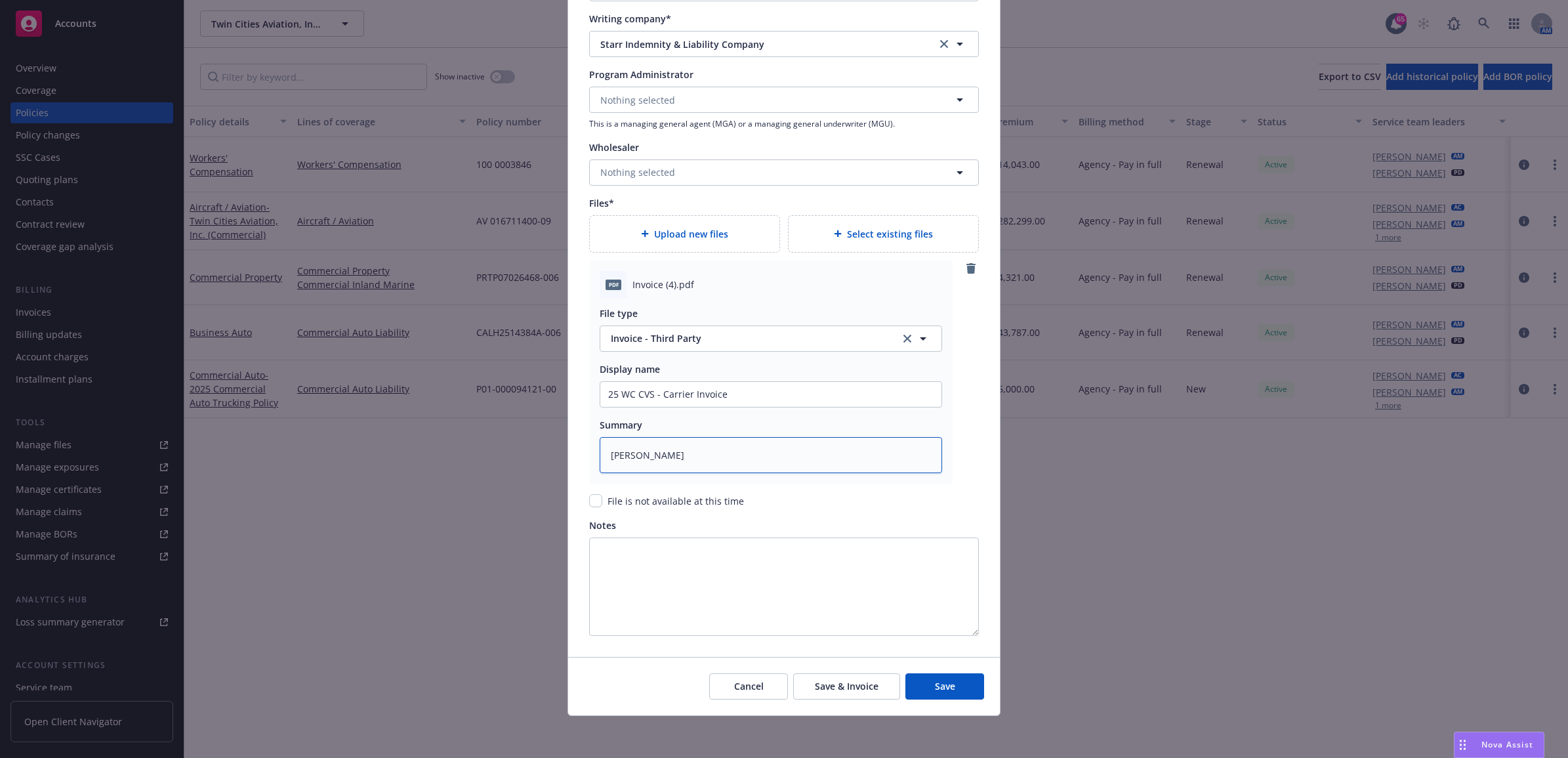
type textarea "x"
type textarea "Carri"
type textarea "x"
type textarea "Carrie"
type textarea "x"
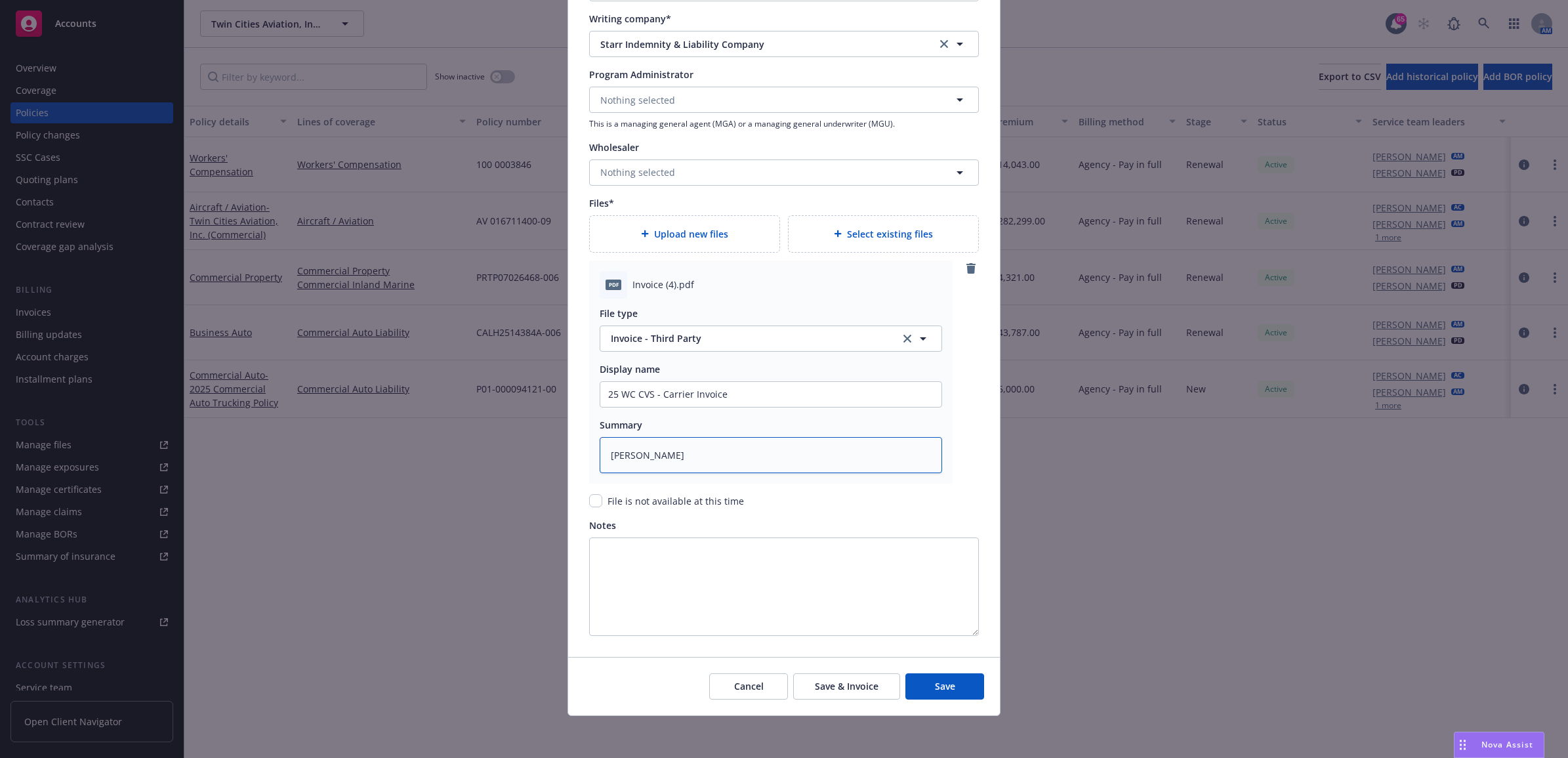
type textarea "Carrier"
type textarea "x"
type textarea "Carrier"
type textarea "x"
type textarea "Carrier I"
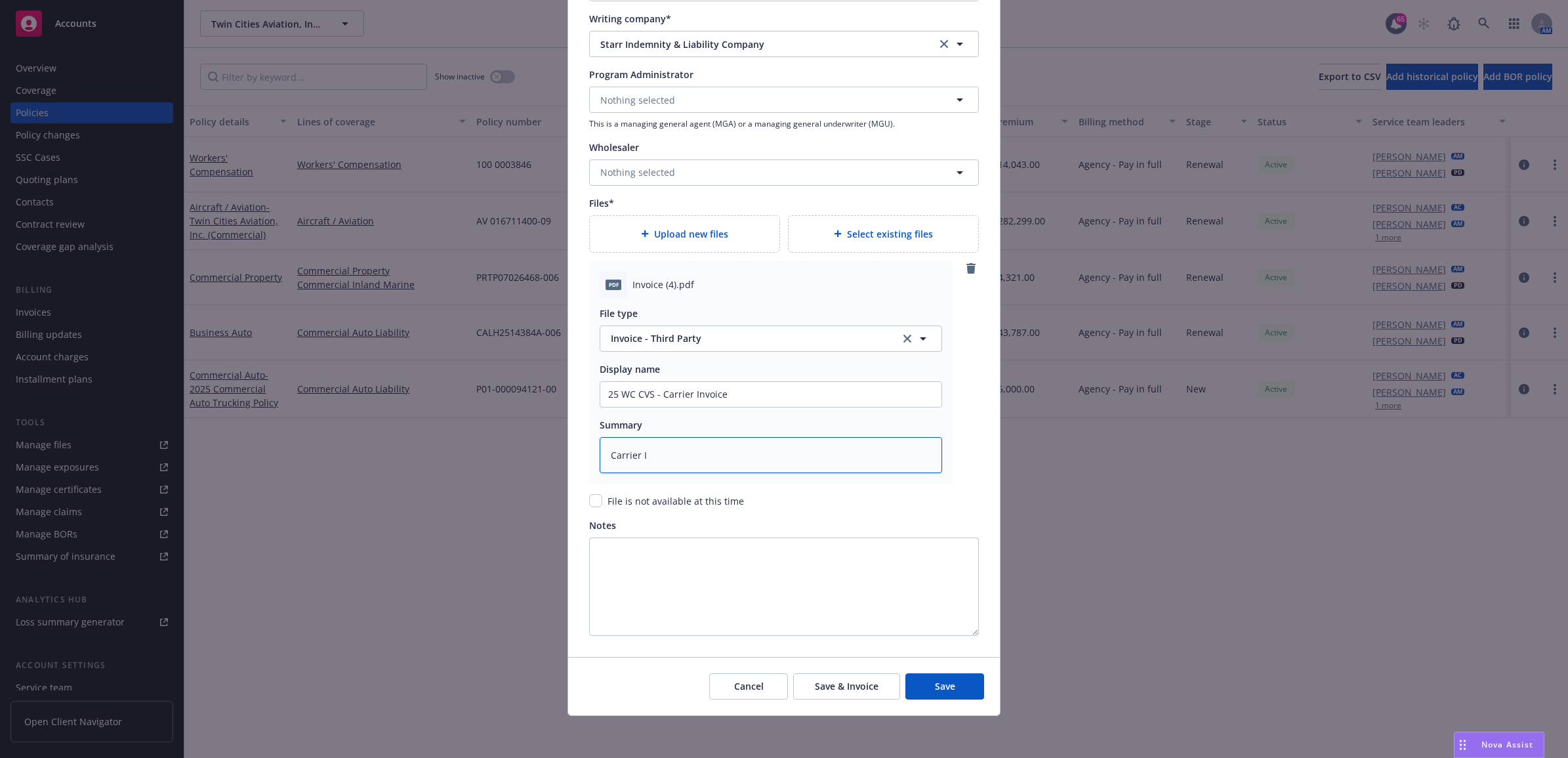
type textarea "x"
type textarea "Carrier In"
type textarea "x"
type textarea "Carrier Inv"
type textarea "x"
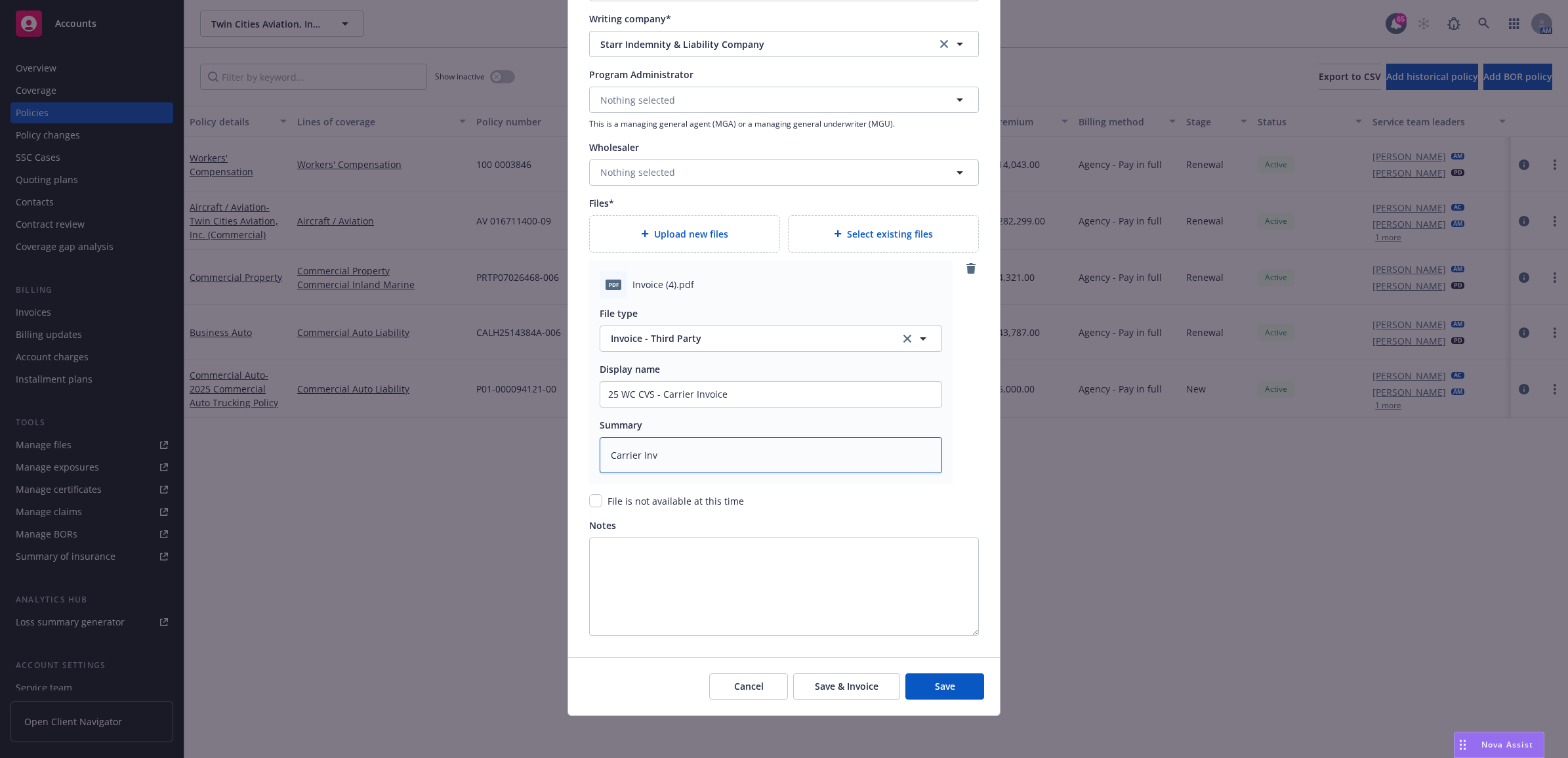
type textarea "Carrier Invo"
type textarea "x"
type textarea "Carrier Invoi"
type textarea "x"
type textarea "Carrier Invoic"
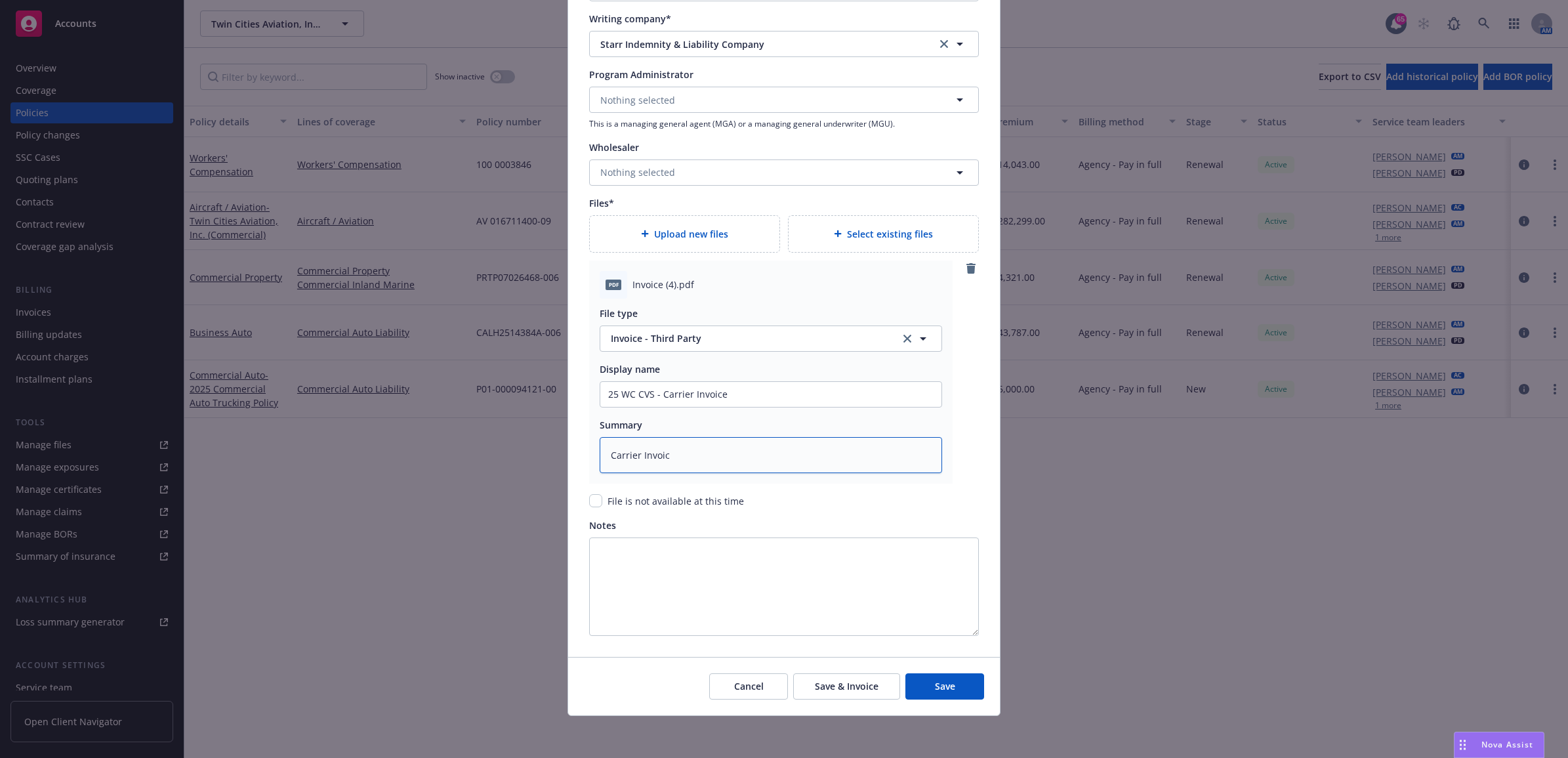
type textarea "x"
type textarea "Carrier Invoice"
type textarea "x"
type textarea "Carrier Invoice"
type textarea "x"
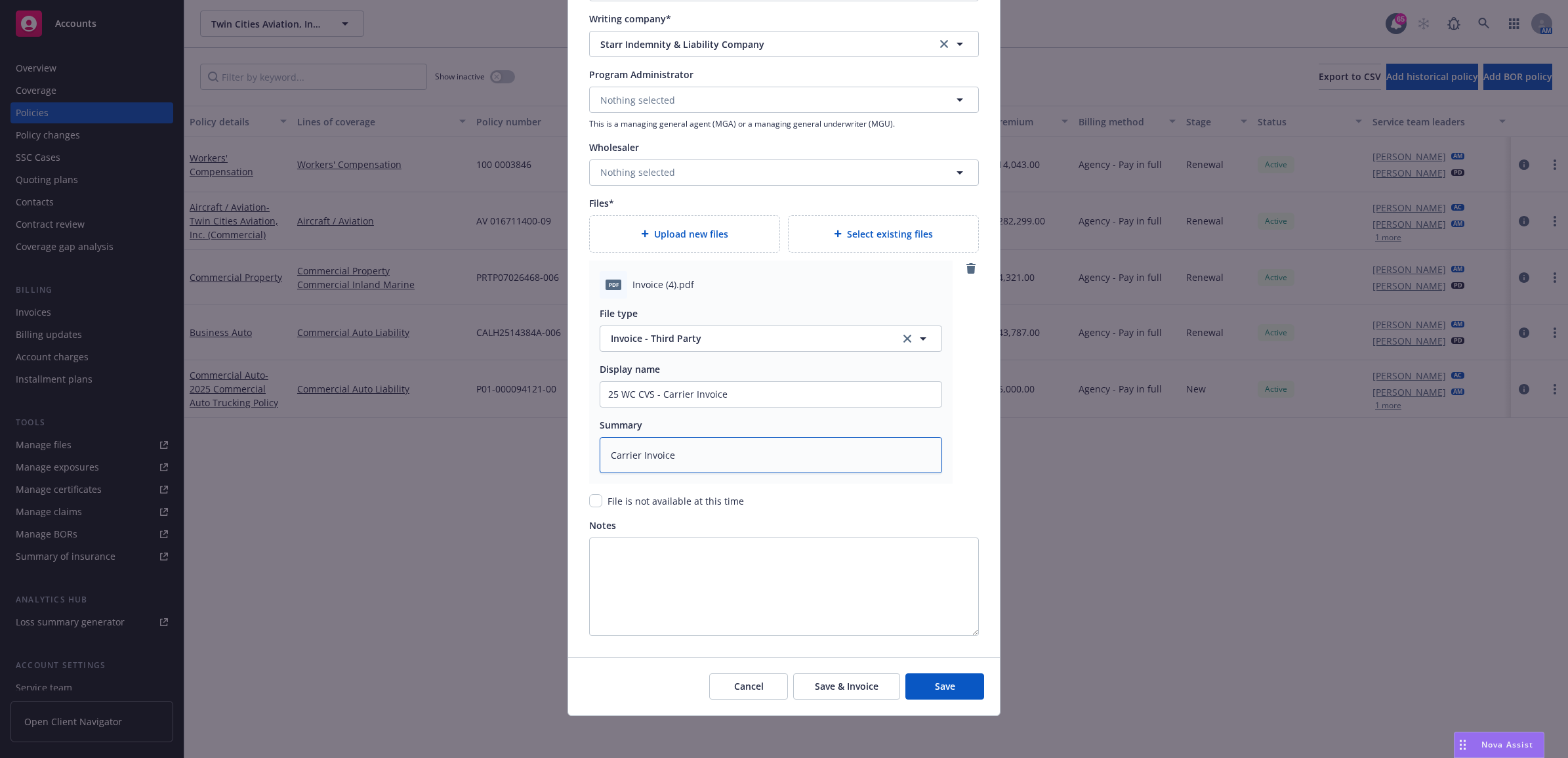
type textarea "Carrier Invoice $"
type textarea "x"
type textarea "Carrier Invoice $4"
type textarea "x"
type textarea "Carrier Invoice $47"
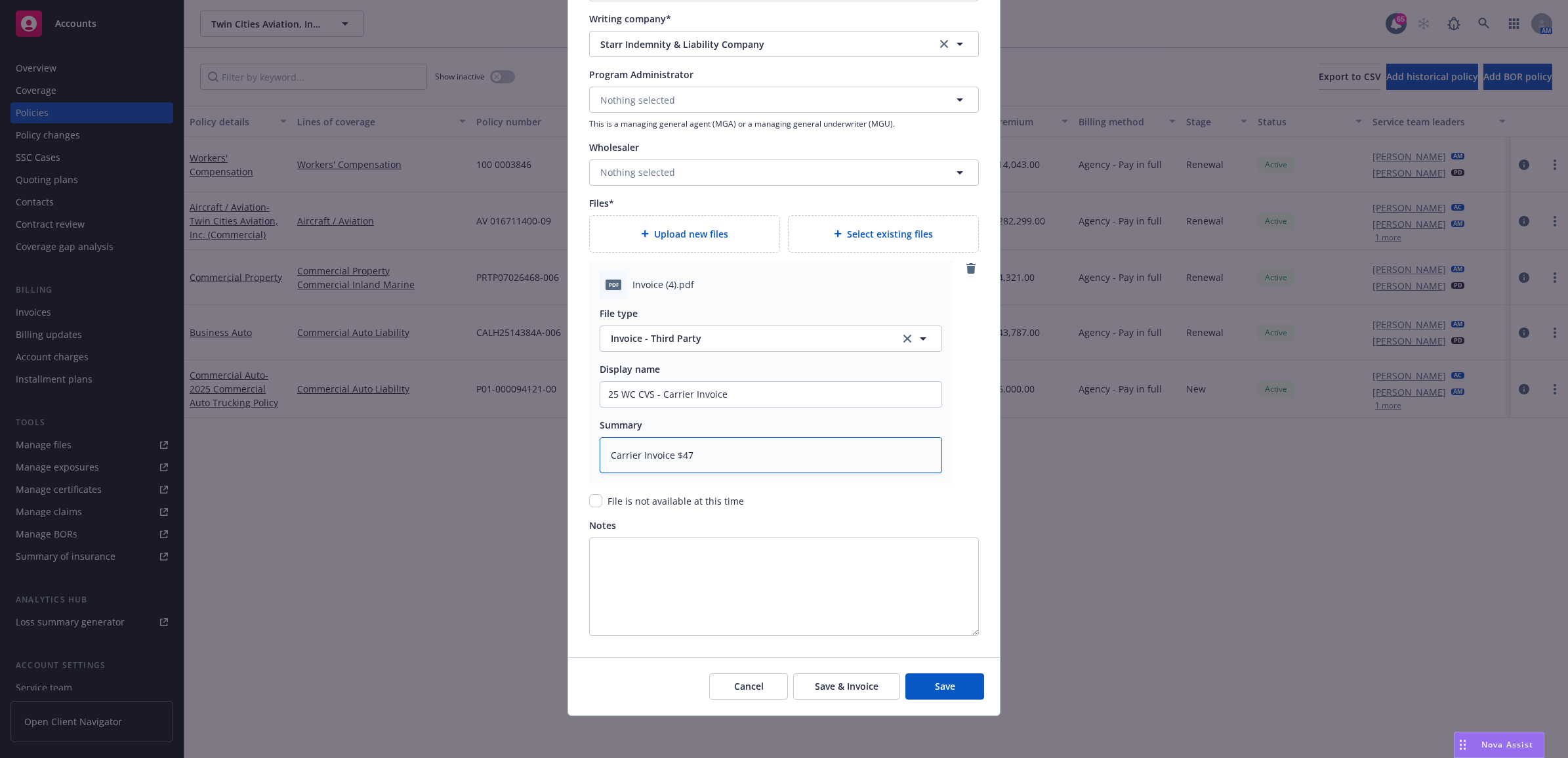
type textarea "x"
type textarea "Carrier Invoice $47."
type textarea "x"
type textarea "Carrier Invoice $47.2"
type textarea "x"
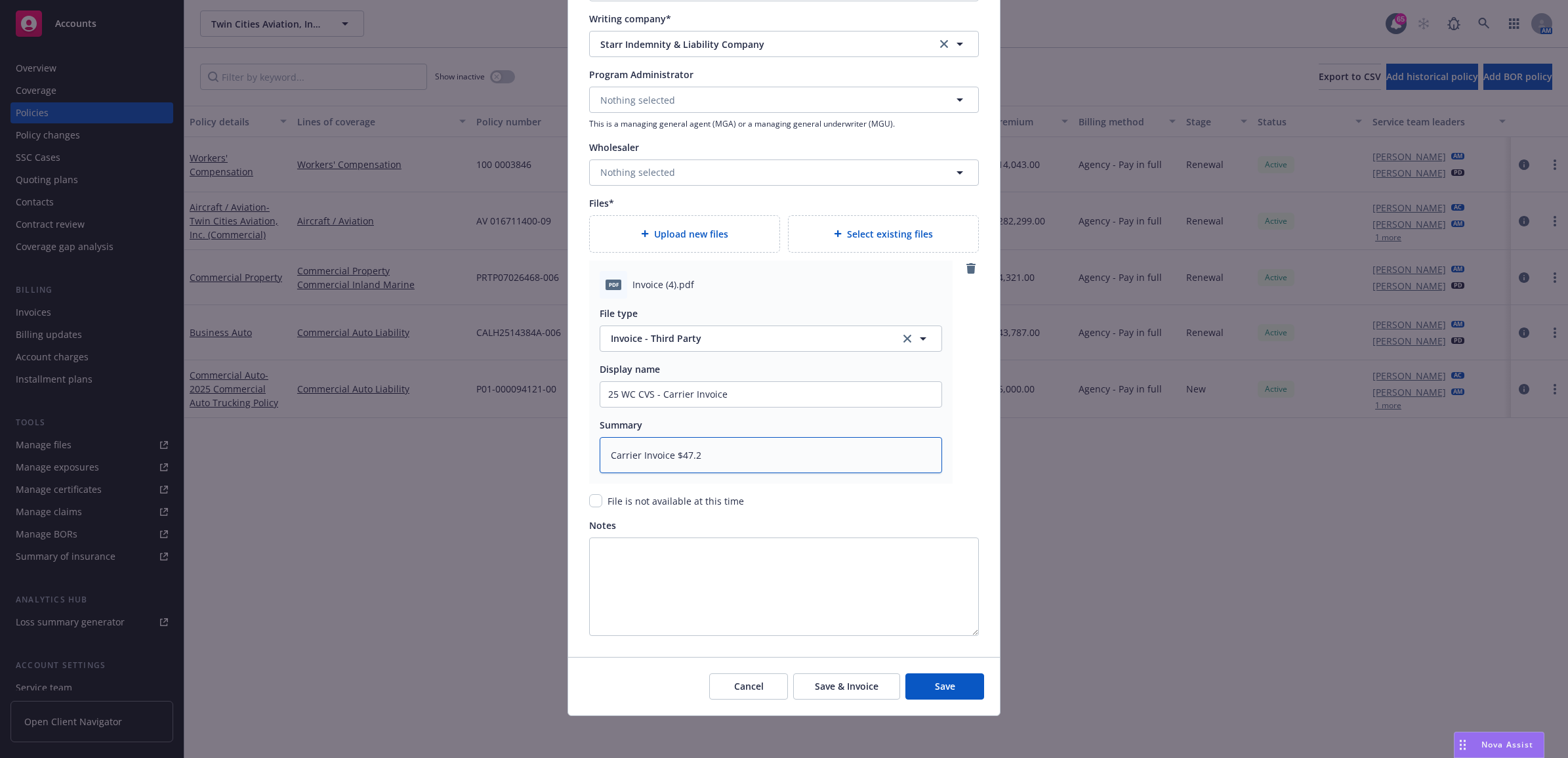
type textarea "Carrier Invoice $47.27"
type textarea "x"
type textarea "Carrier Invoice $47.271"
type textarea "x"
type textarea "Carrier Invoice $47271"
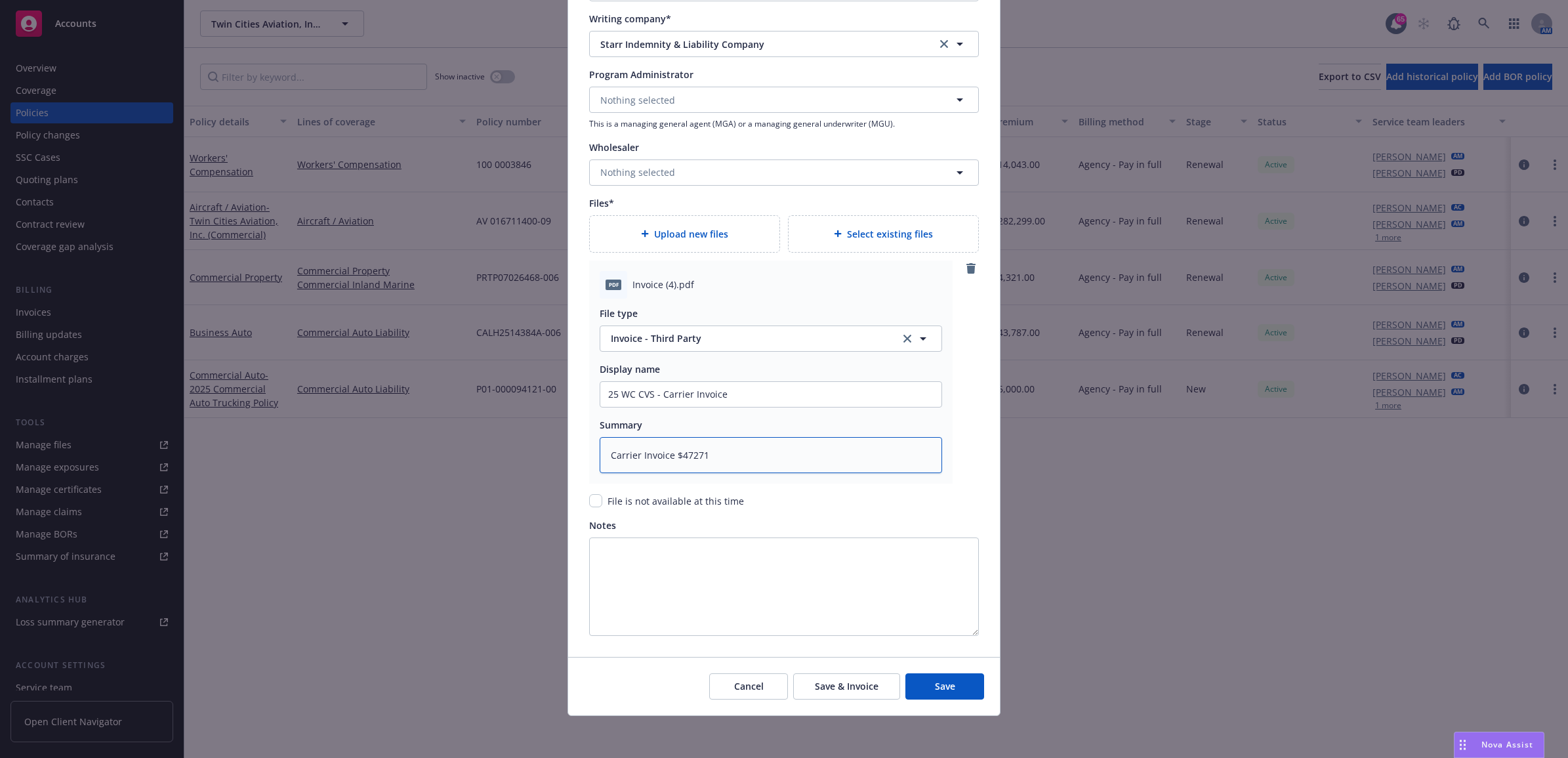
type textarea "x"
type textarea "Carrier Invoice $47,271"
click at [679, 252] on div "Upload new files" at bounding box center [685, 234] width 191 height 38
type textarea "x"
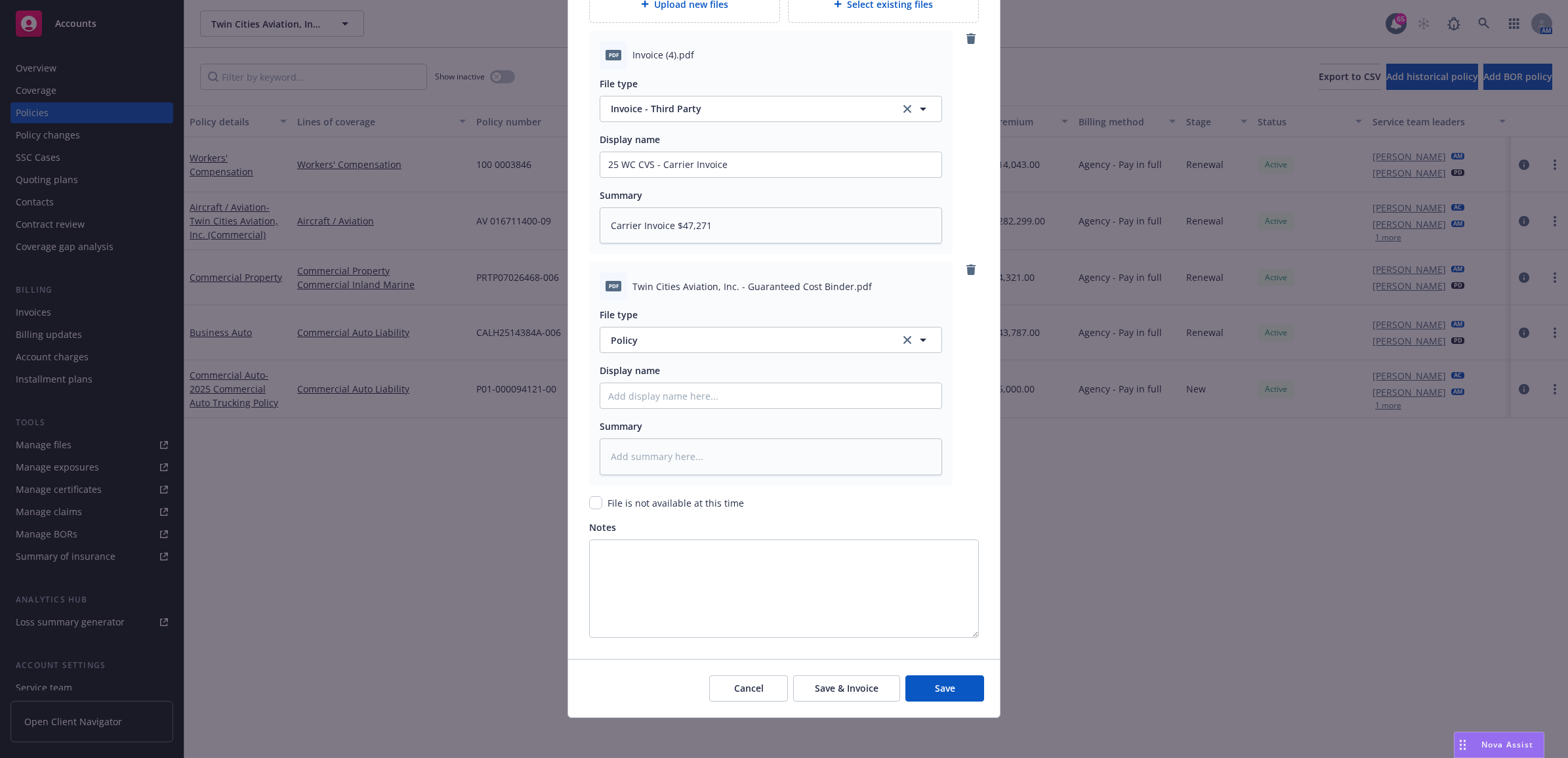
scroll to position [1570, 0]
click at [706, 345] on button "Policy" at bounding box center [771, 337] width 343 height 26
type input "binder"
click at [699, 381] on div "Binder" at bounding box center [771, 374] width 325 height 19
paste input "KTJ-630-2J233740-TIL-25"
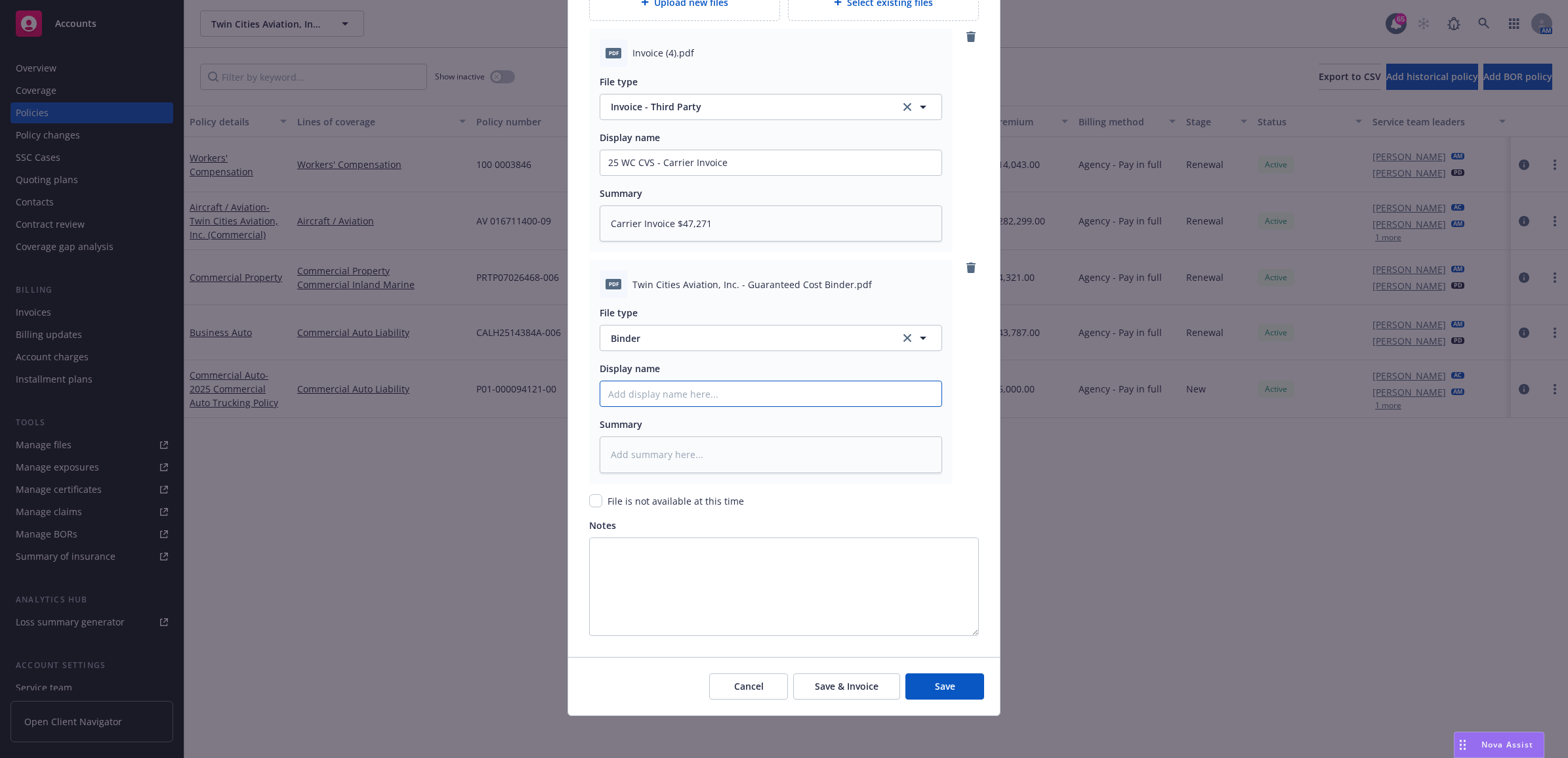
type textarea "x"
drag, startPoint x: 732, startPoint y: 394, endPoint x: 510, endPoint y: 417, distance: 223.2
click at [510, 417] on div "Create renewal policy with incumbent Policy number* 100 0003846-251 Policy numb…" at bounding box center [784, 379] width 1568 height 758
type input "KTJ-630-2J233740-TIL-25"
drag, startPoint x: 730, startPoint y: 160, endPoint x: 567, endPoint y: 160, distance: 163.0
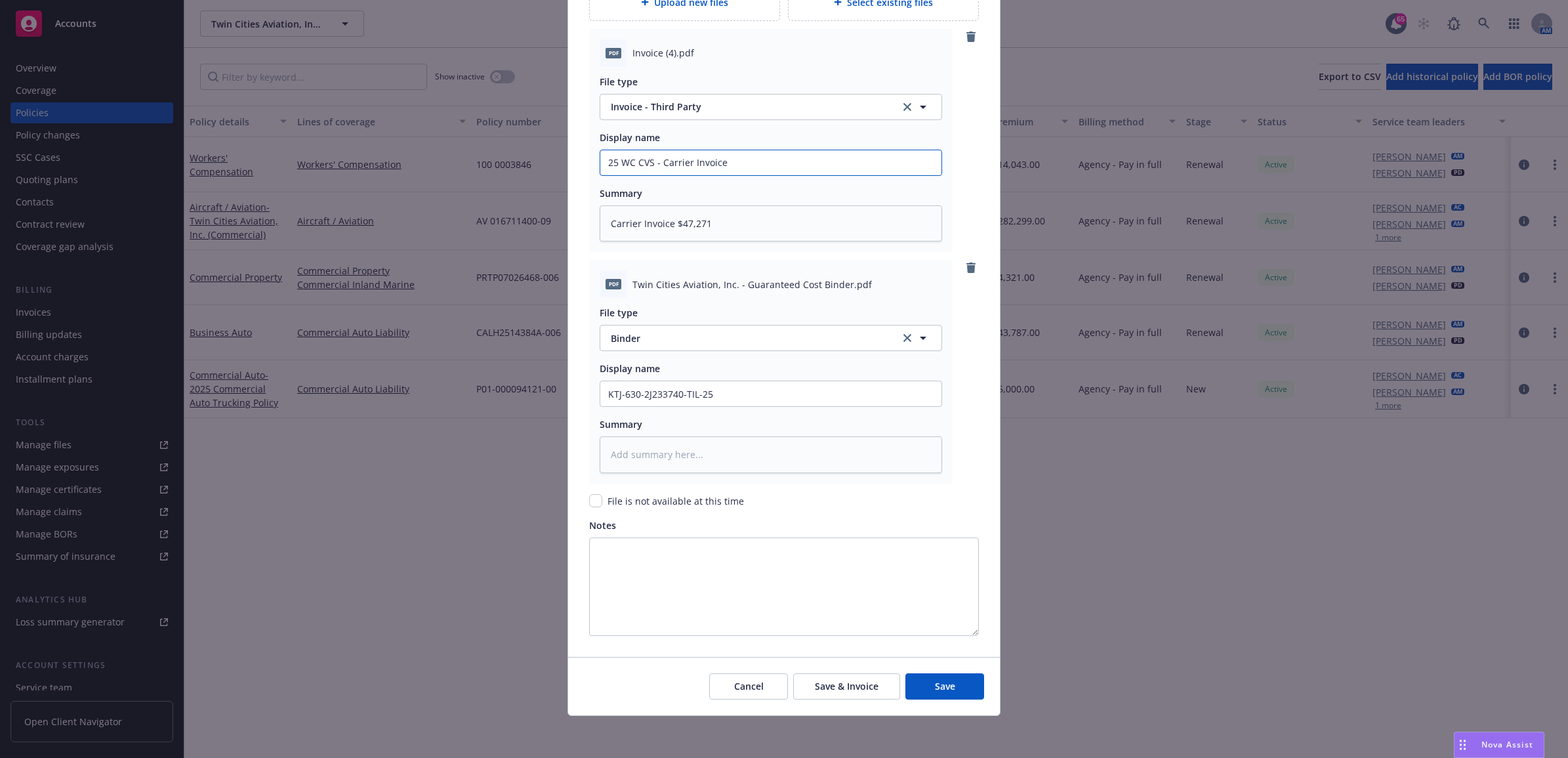
click at [559, 160] on div "Create renewal policy with incumbent Policy number* 100 0003846-251 Policy numb…" at bounding box center [784, 379] width 1568 height 758
drag, startPoint x: 645, startPoint y: 392, endPoint x: 592, endPoint y: 385, distance: 53.5
click at [600, 385] on div "KTJ-630-2J233740-TIL-25" at bounding box center [771, 393] width 343 height 26
paste input "25 WC CVS - Carrier Invoice"
type textarea "x"
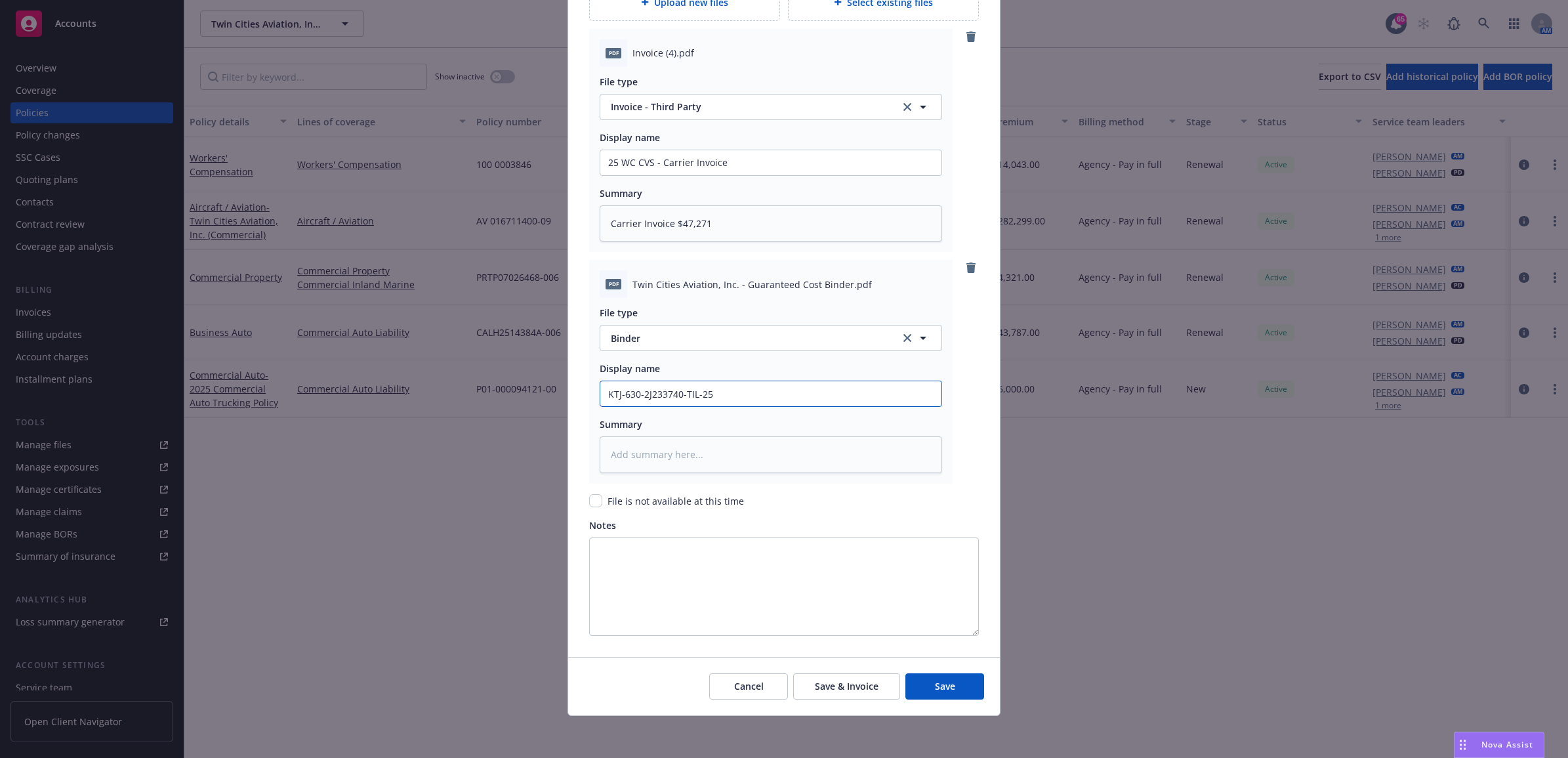
type input "25 WC CVS - Carrier Invoice"
drag, startPoint x: 726, startPoint y: 394, endPoint x: 657, endPoint y: 396, distance: 69.0
click at [657, 175] on input "25 WC CVS - Carrier Invoice" at bounding box center [771, 162] width 341 height 25
type textarea "x"
type input "25 WC CVS - B"
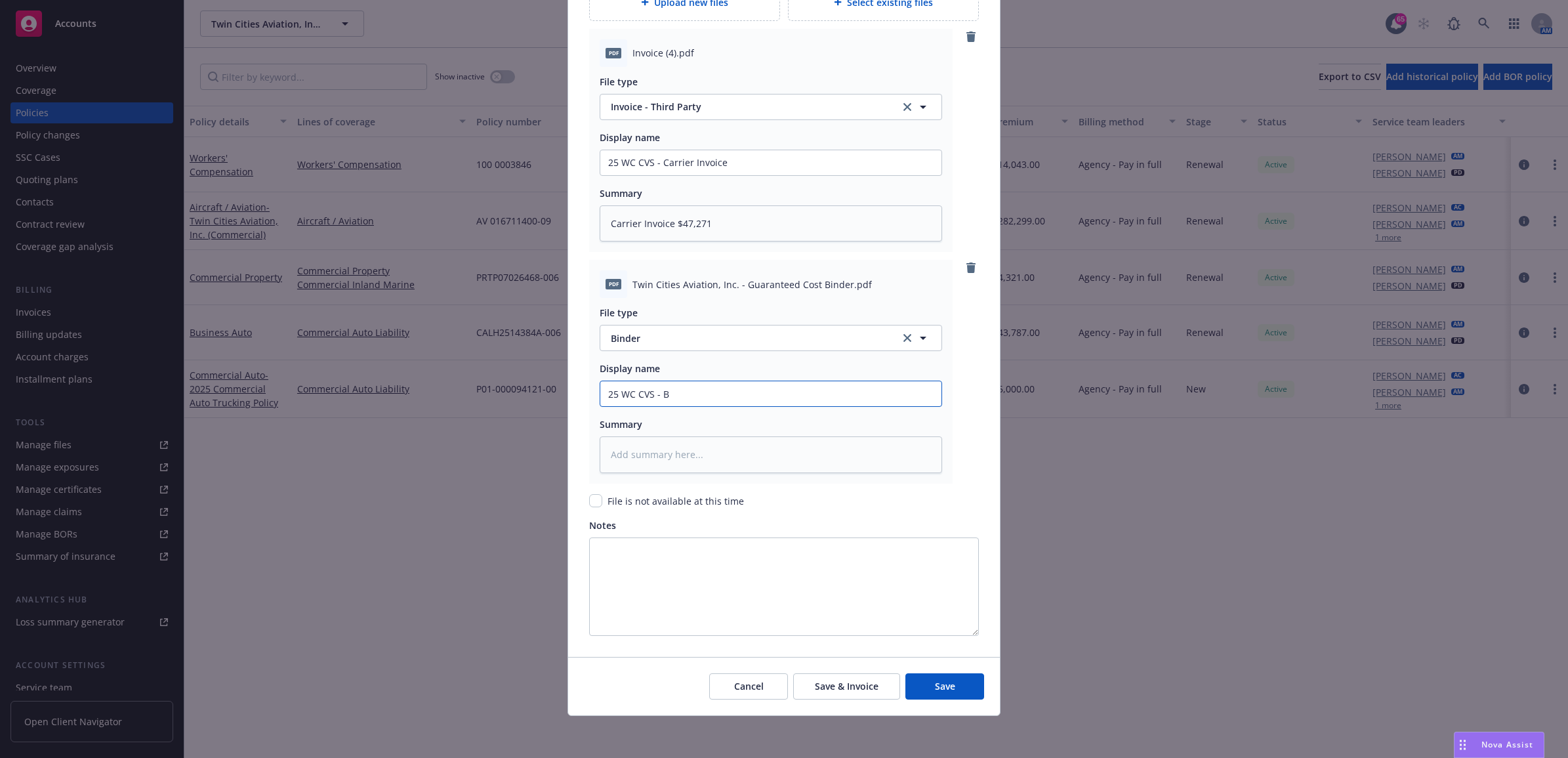
type textarea "x"
type input "25 WC CVS - Bi"
type textarea "x"
type input "25 WC CVS - Bin"
type textarea "x"
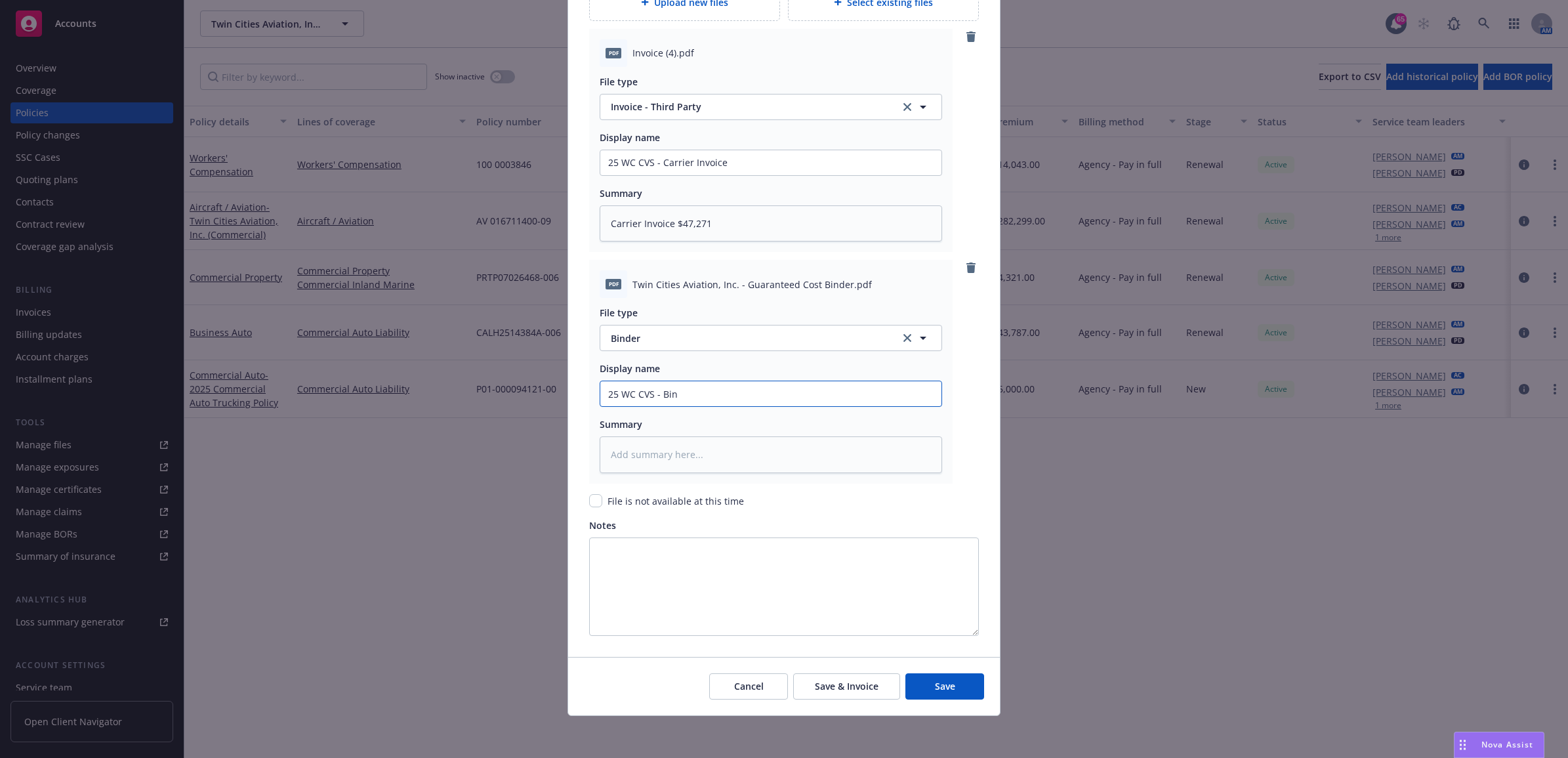
type input "25 WC CVS - Bind"
type textarea "x"
type input "25 WC CVS - Binde"
type textarea "x"
drag, startPoint x: 689, startPoint y: 395, endPoint x: 502, endPoint y: 386, distance: 187.2
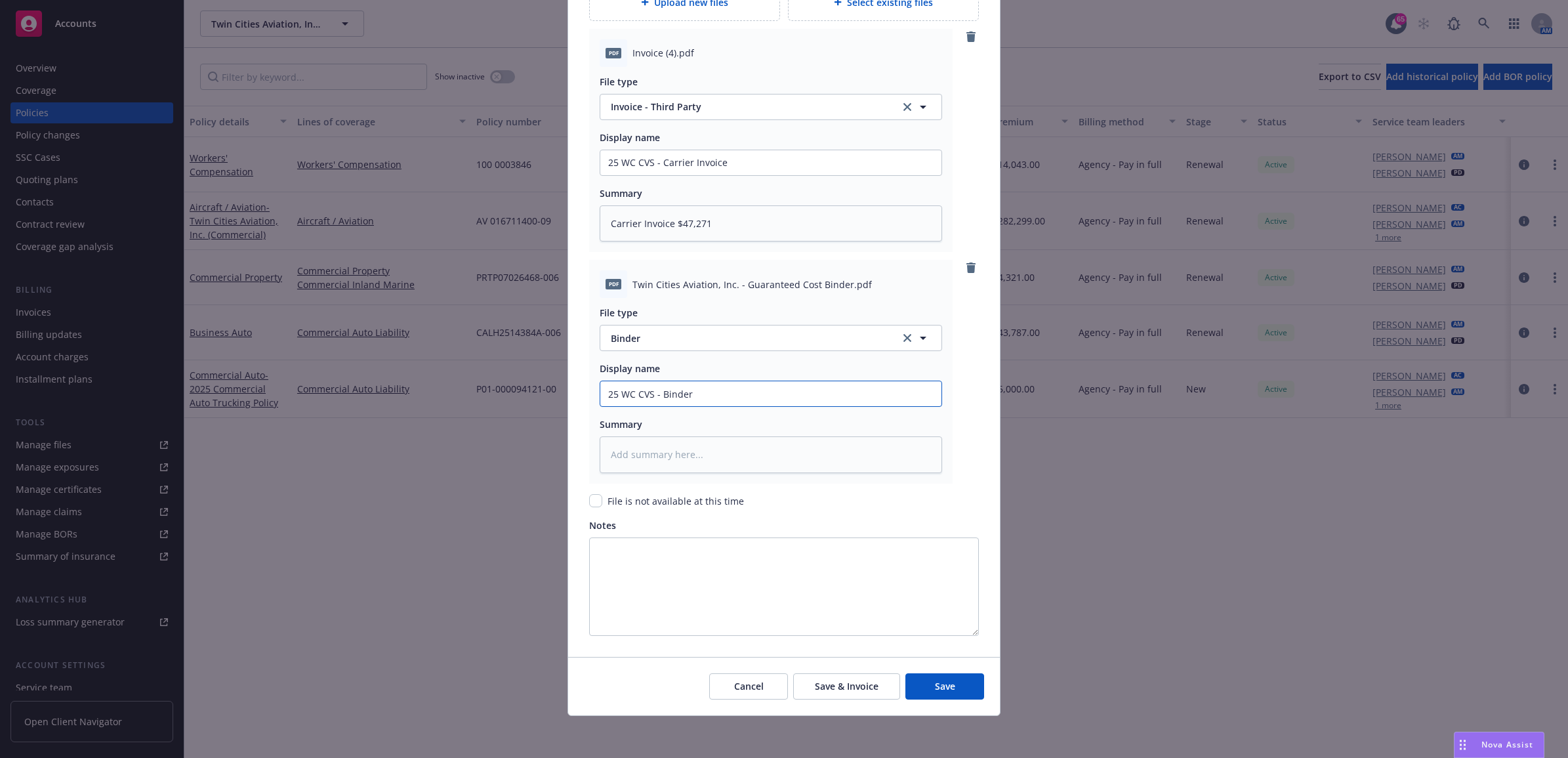
click at [489, 386] on div "Create renewal policy with incumbent Policy number* 100 0003846-251 Policy numb…" at bounding box center [784, 379] width 1568 height 758
type input "25 WC CVS - Binder"
paste textarea "25 WC CVS - Binder"
type textarea "x"
type textarea "25 WC CVS - Binder"
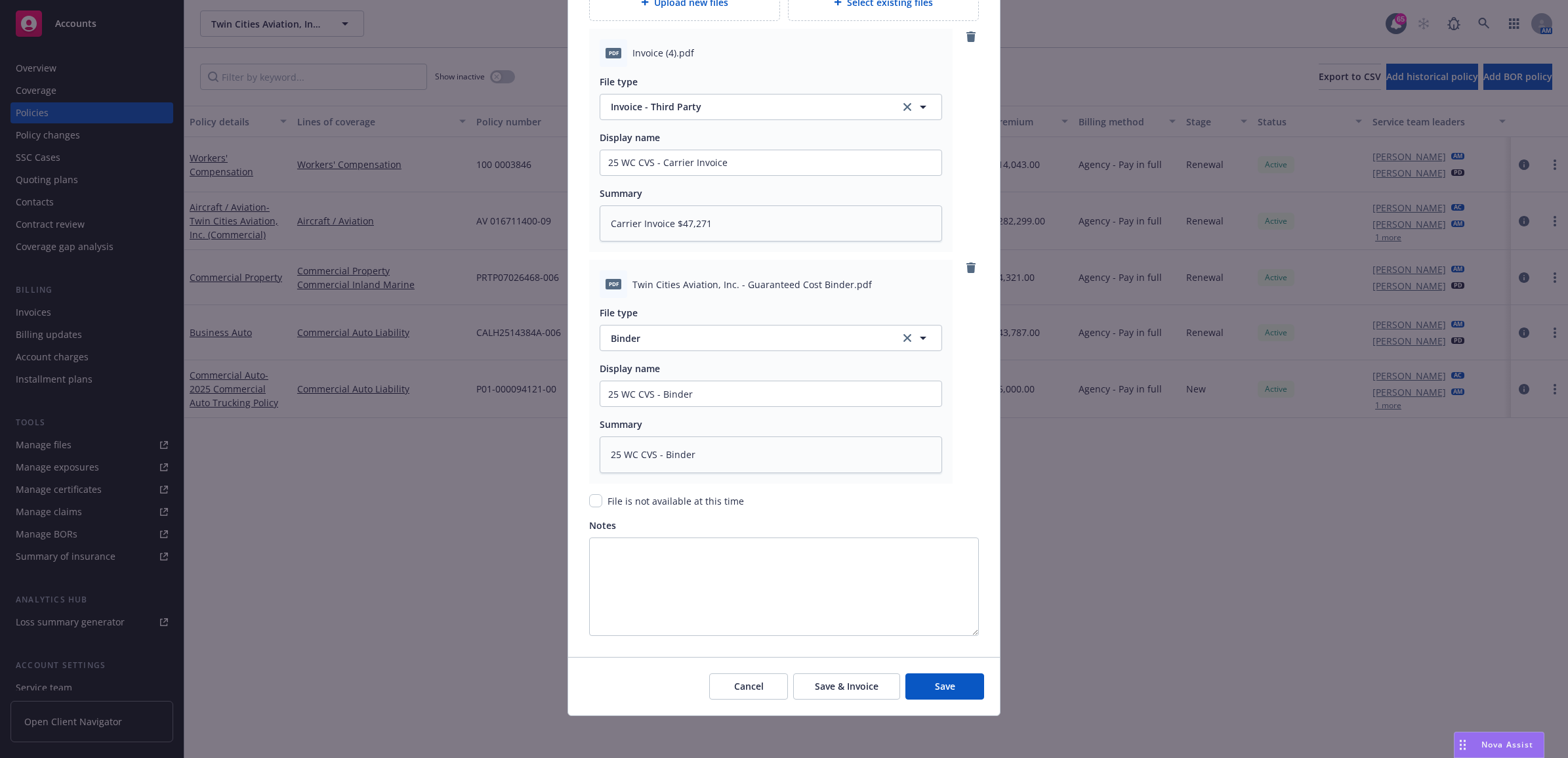
scroll to position [1323, 0]
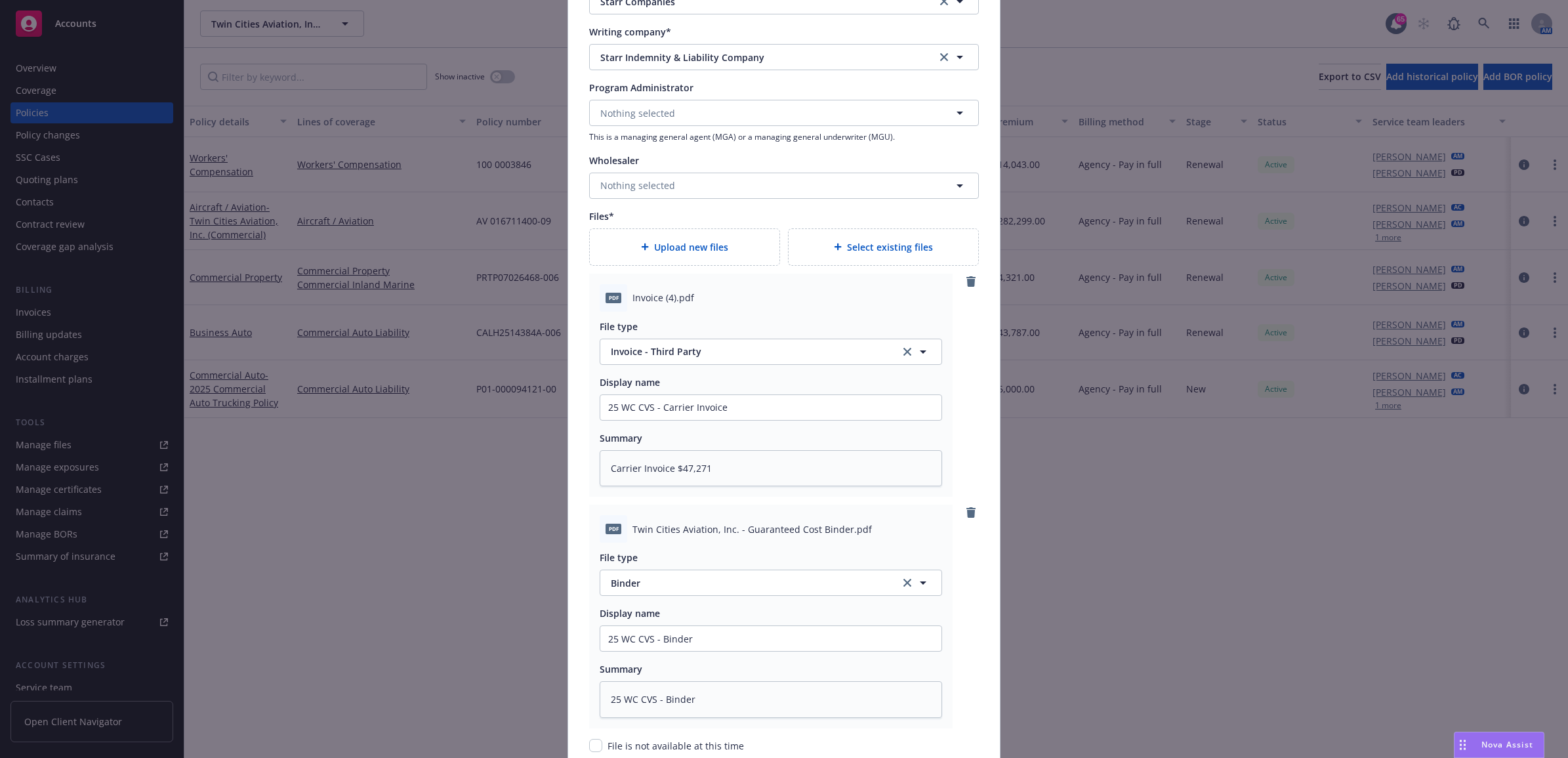
click at [661, 244] on span "Upload new files" at bounding box center [691, 247] width 74 height 14
type textarea "x"
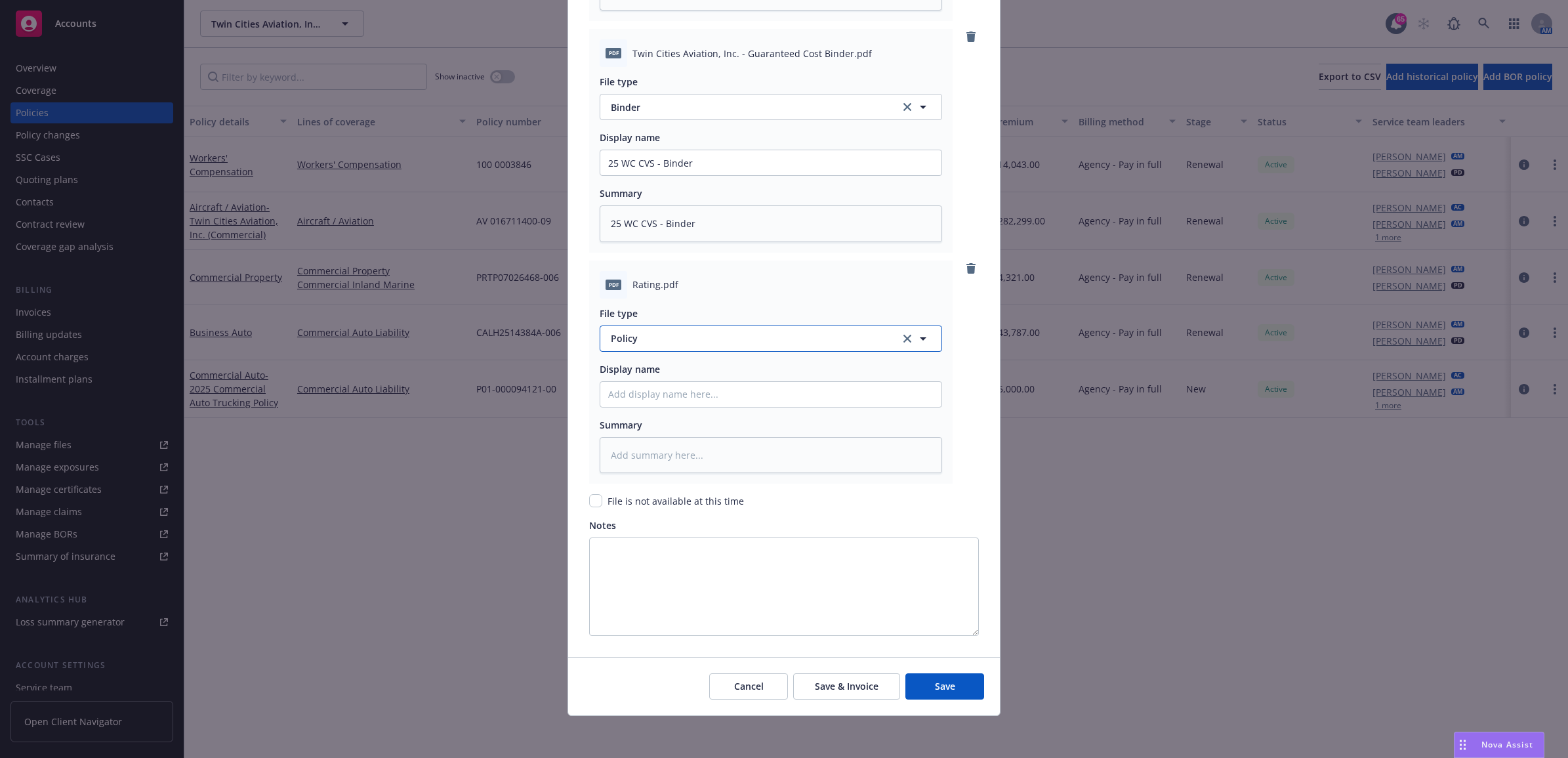
click at [651, 347] on button "Policy" at bounding box center [771, 338] width 343 height 26
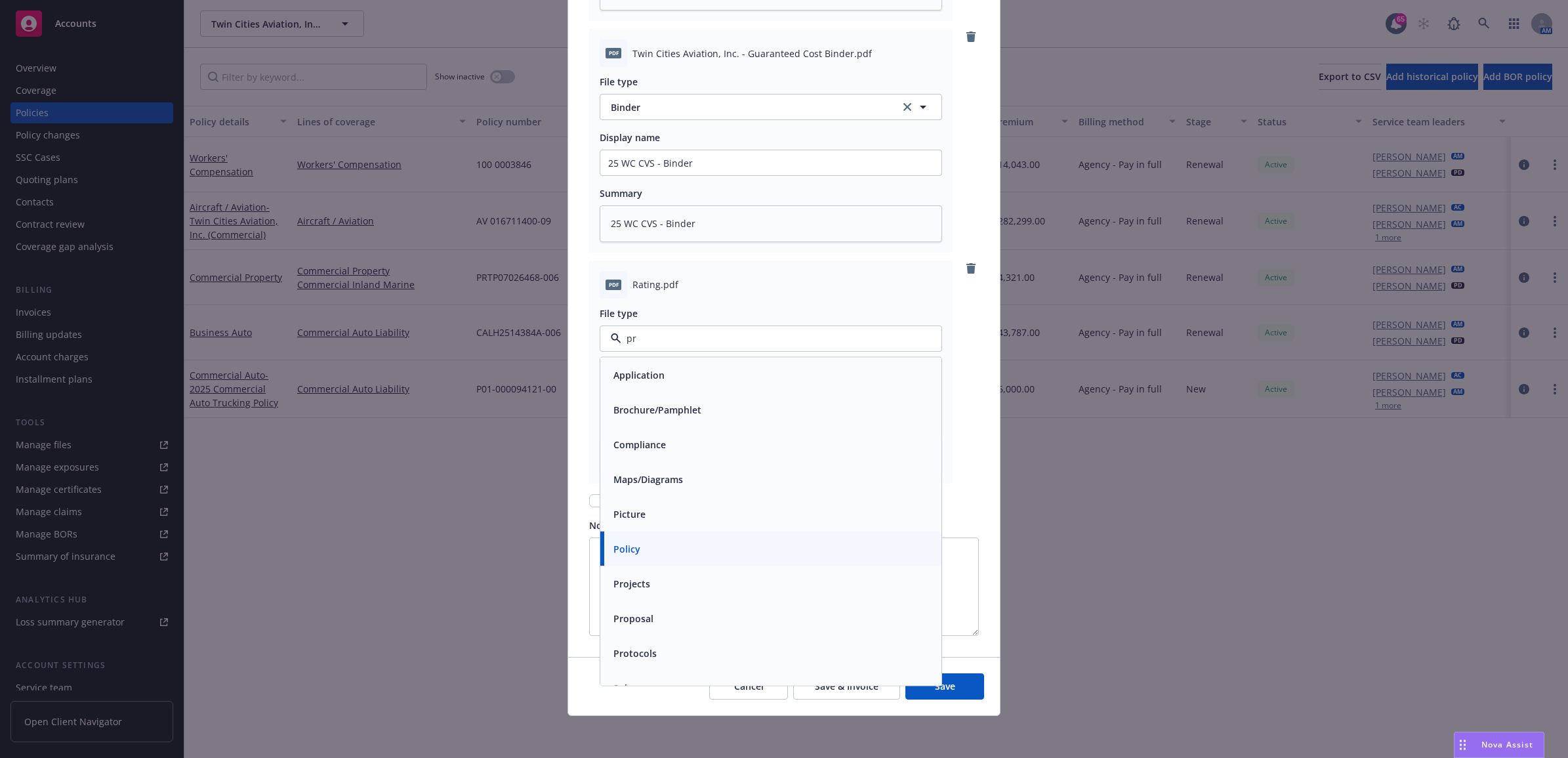
type input "pro"
click at [666, 406] on div "Proposal" at bounding box center [771, 409] width 325 height 19
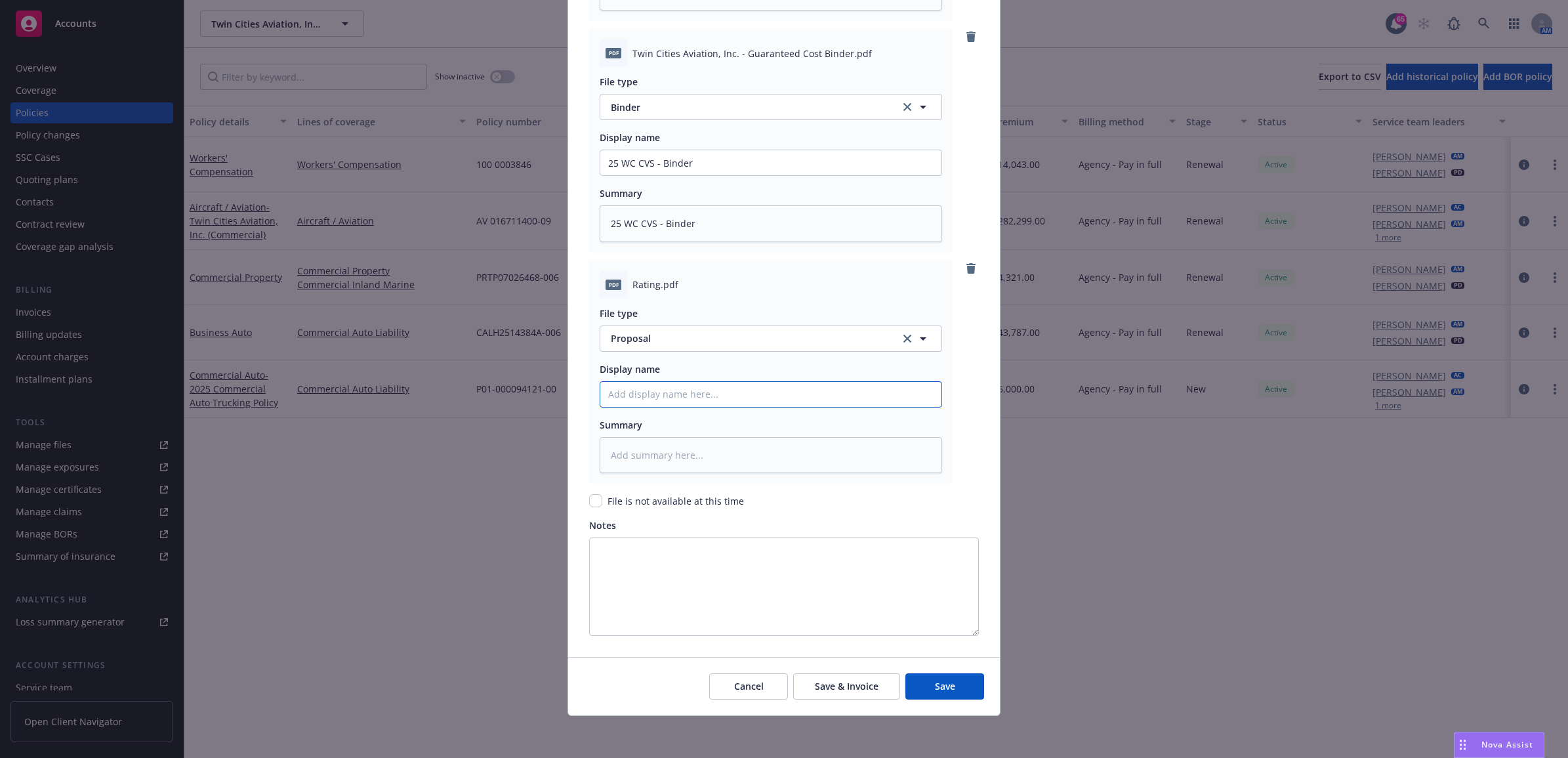
paste input "25 WC CVS - Binder"
type textarea "x"
type input "25 WC CVS - Binder"
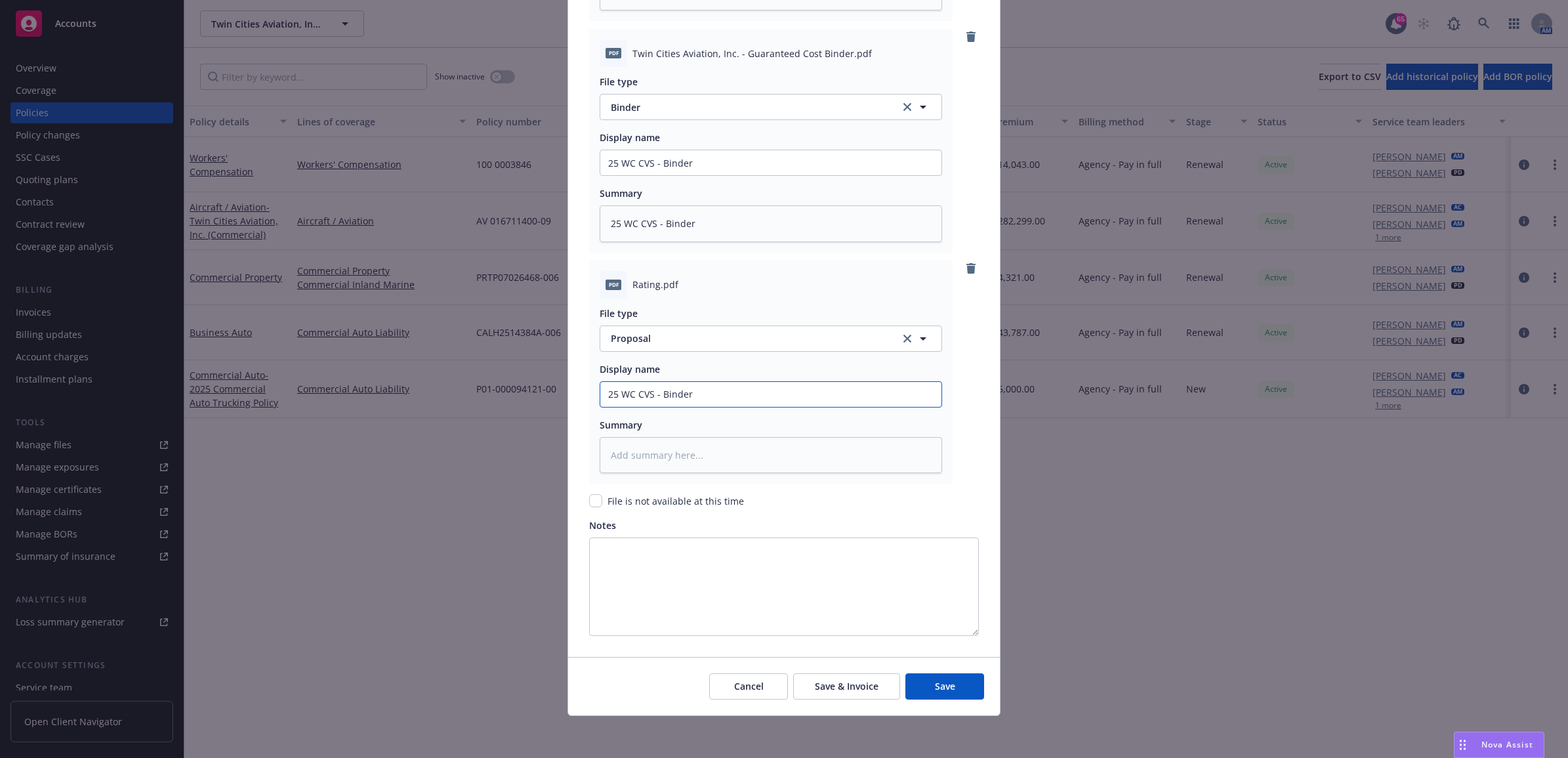
type textarea "x"
type input "25 WC CVS - P"
type textarea "x"
type input "25 WC CVS - Pro"
type textarea "x"
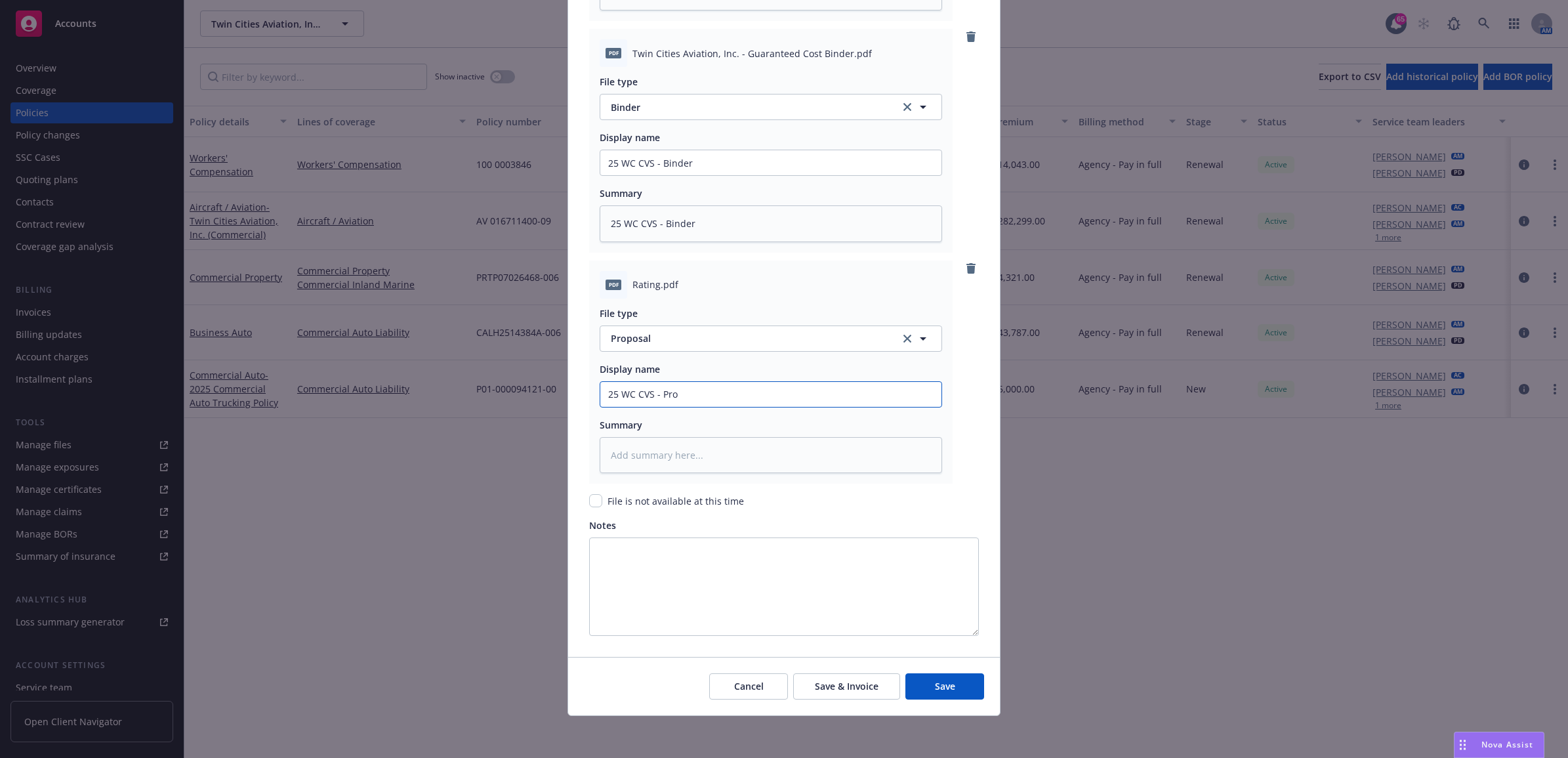
type input "25 WC CVS - Prop"
type textarea "x"
type input "25 WC CVS - Propo"
type textarea "x"
type input "25 WC CVS - Propos"
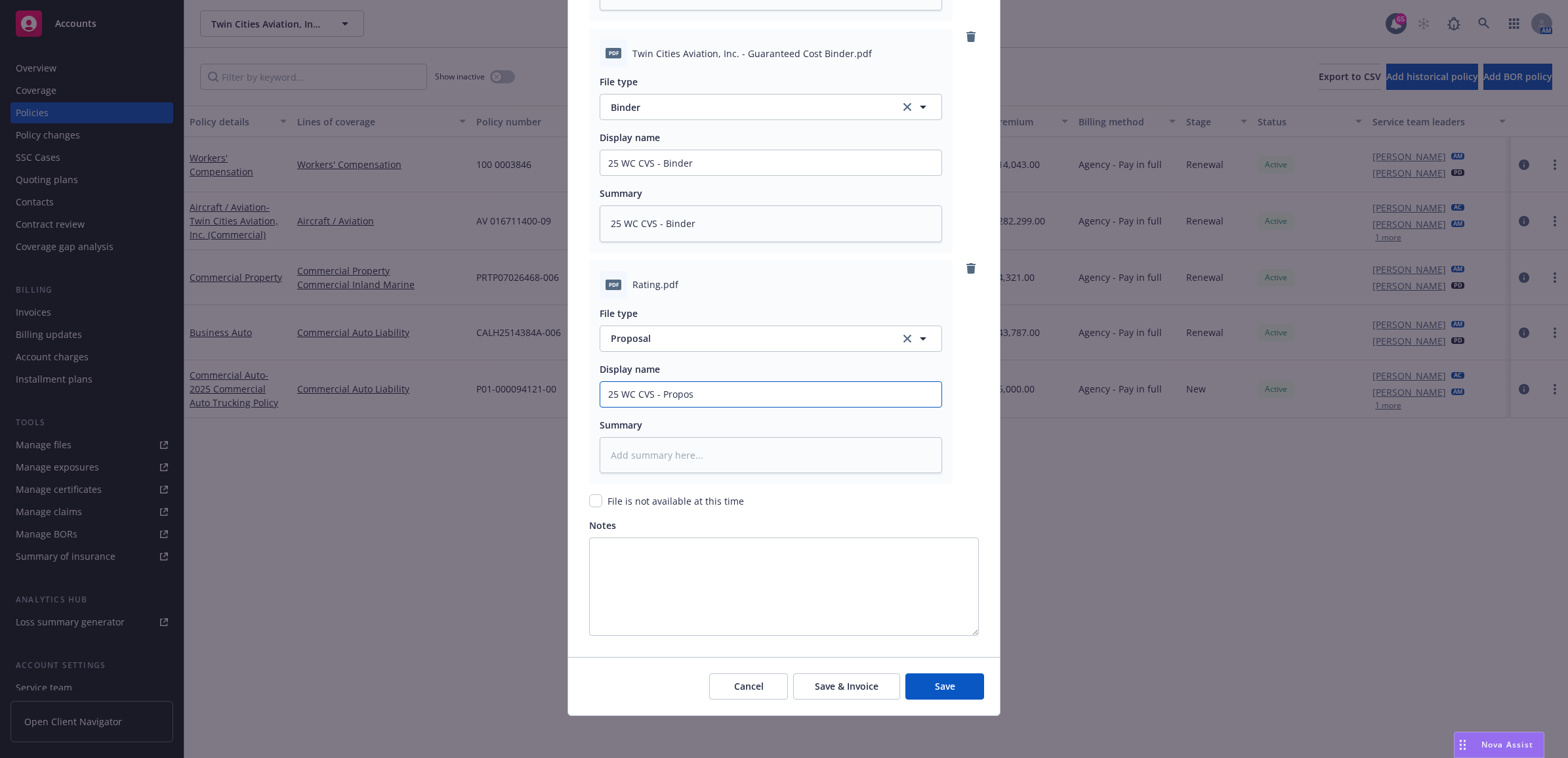
type textarea "x"
type input "25 WC CVS - Proposa"
type textarea "x"
click at [520, 398] on div "Create renewal policy with incumbent Policy number* 100 0003846-251 Policy numb…" at bounding box center [784, 379] width 1568 height 758
type input "25 WC CVS - Proposal"
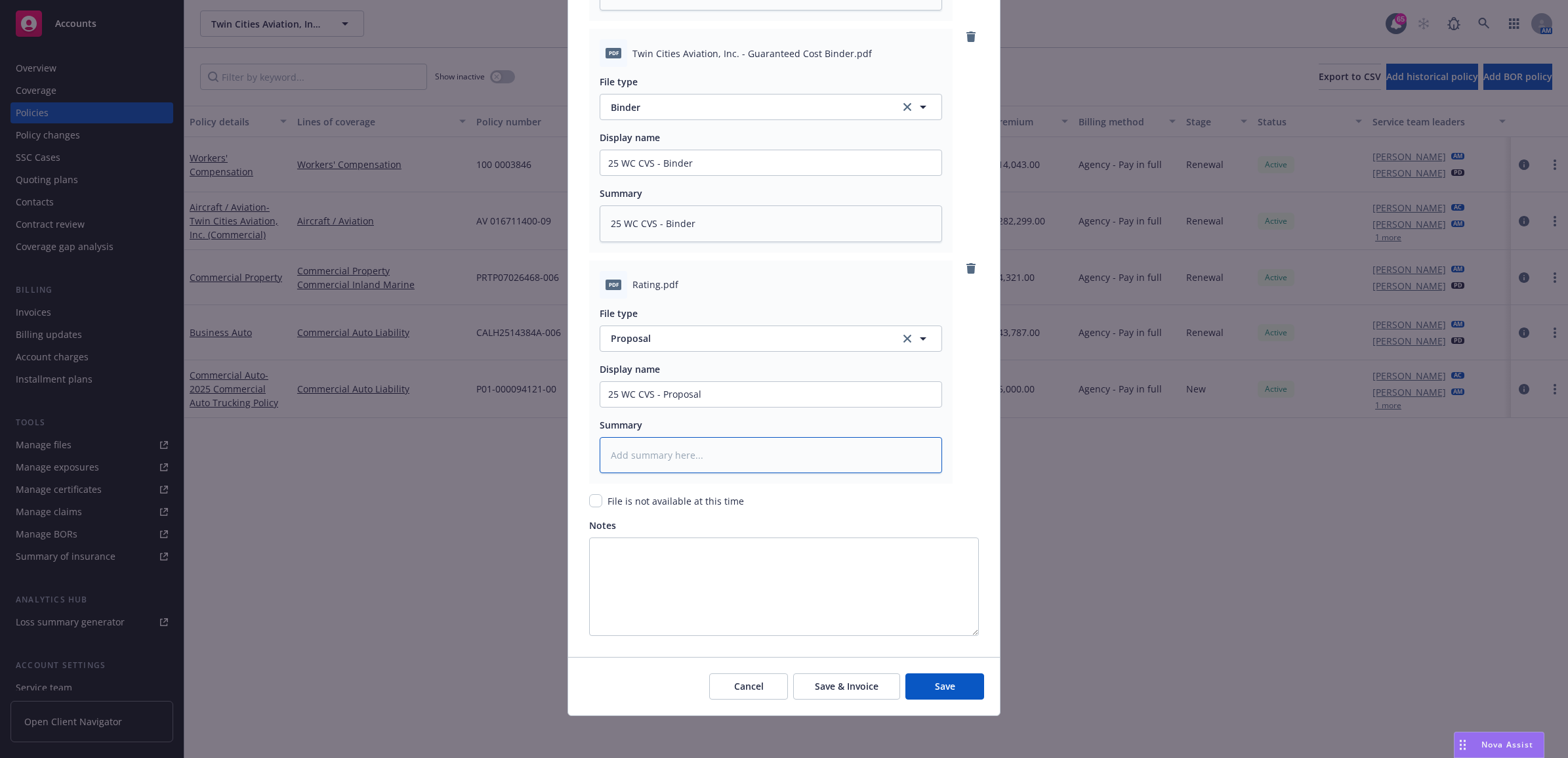
paste textarea "25 WC CVS - Proposal"
type textarea "x"
type textarea "25 WC CVS - Proposal"
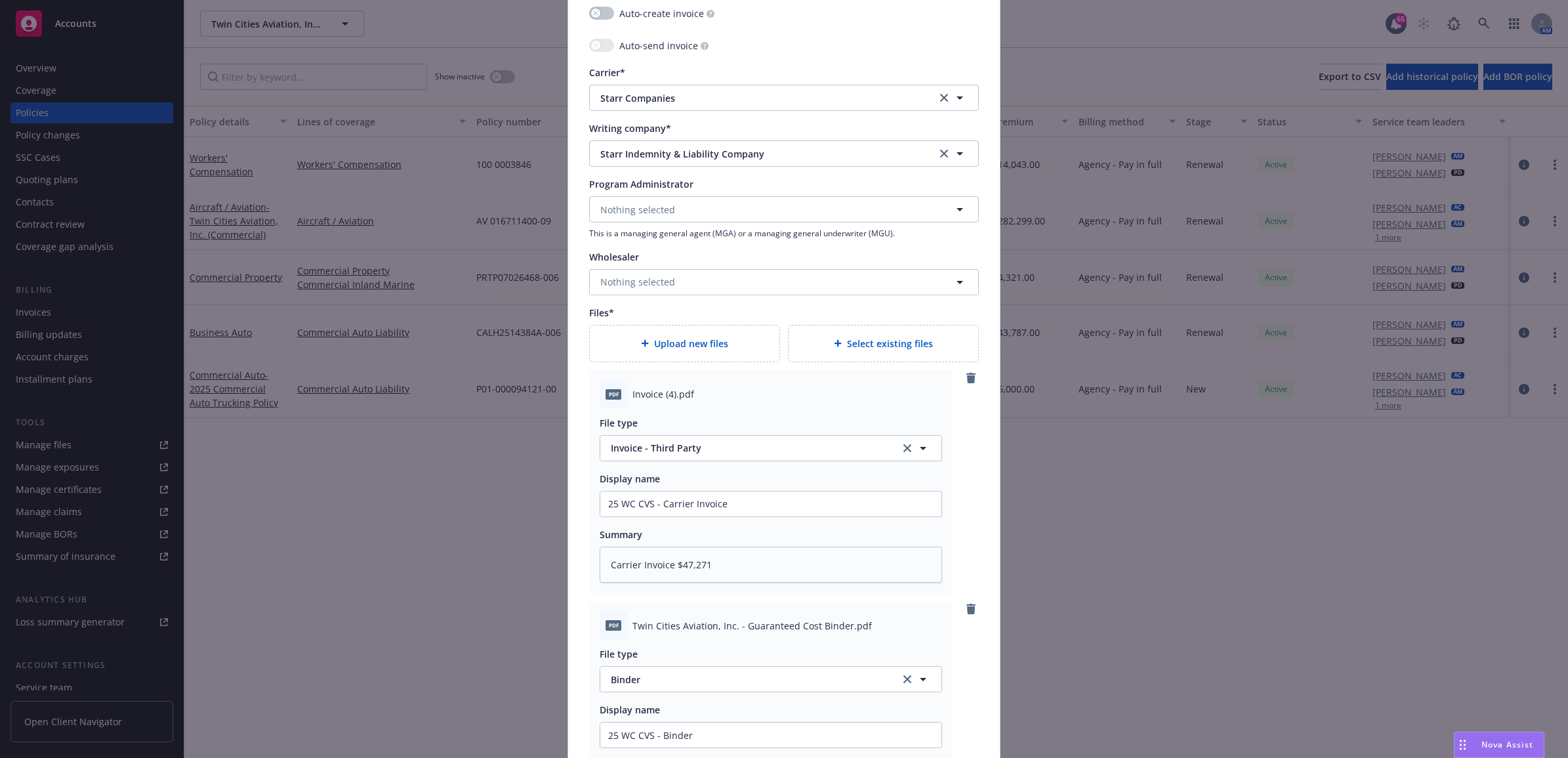
click at [667, 349] on span "Upload new files" at bounding box center [691, 343] width 74 height 14
type textarea "x"
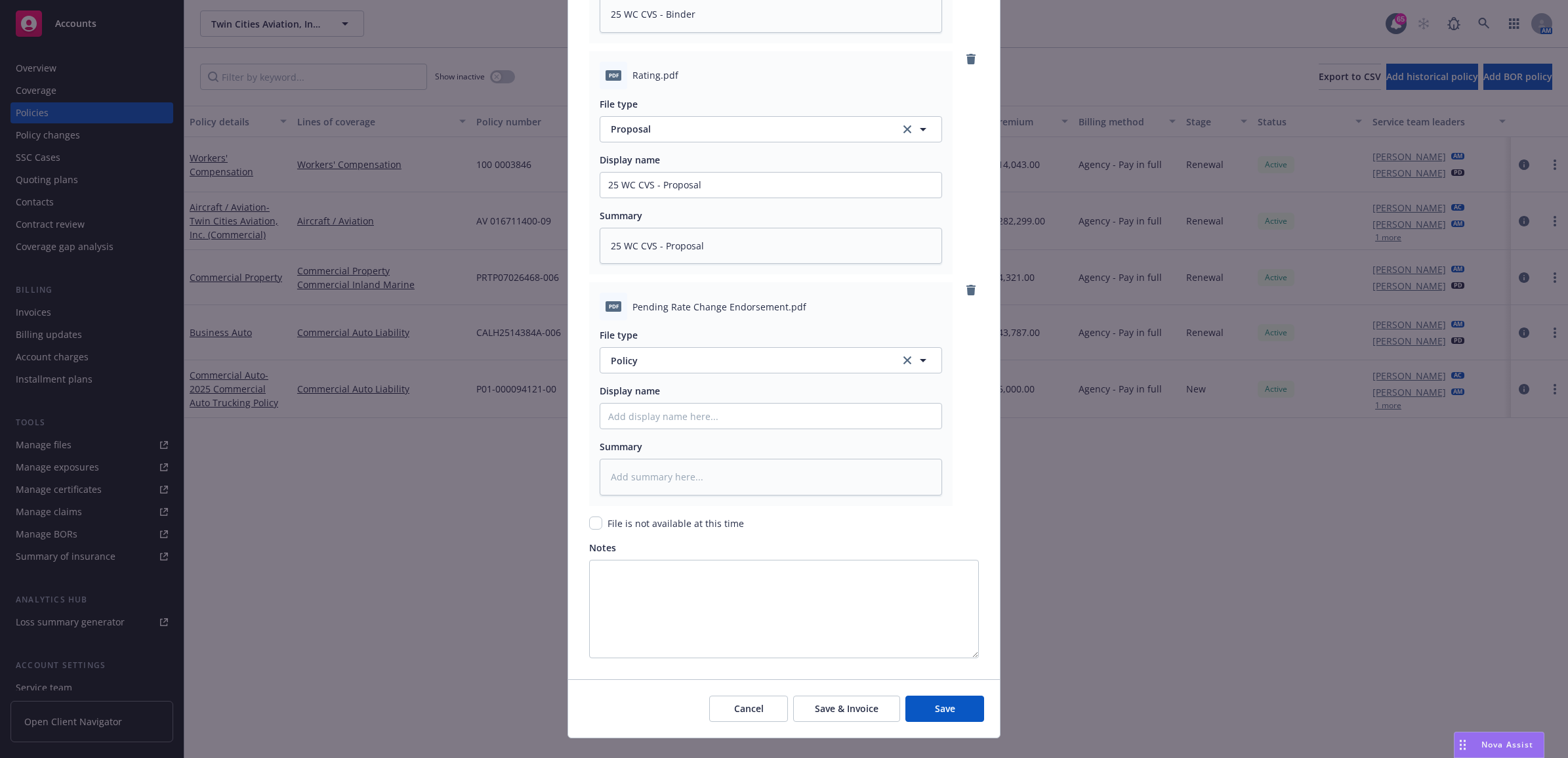
scroll to position [2033, 0]
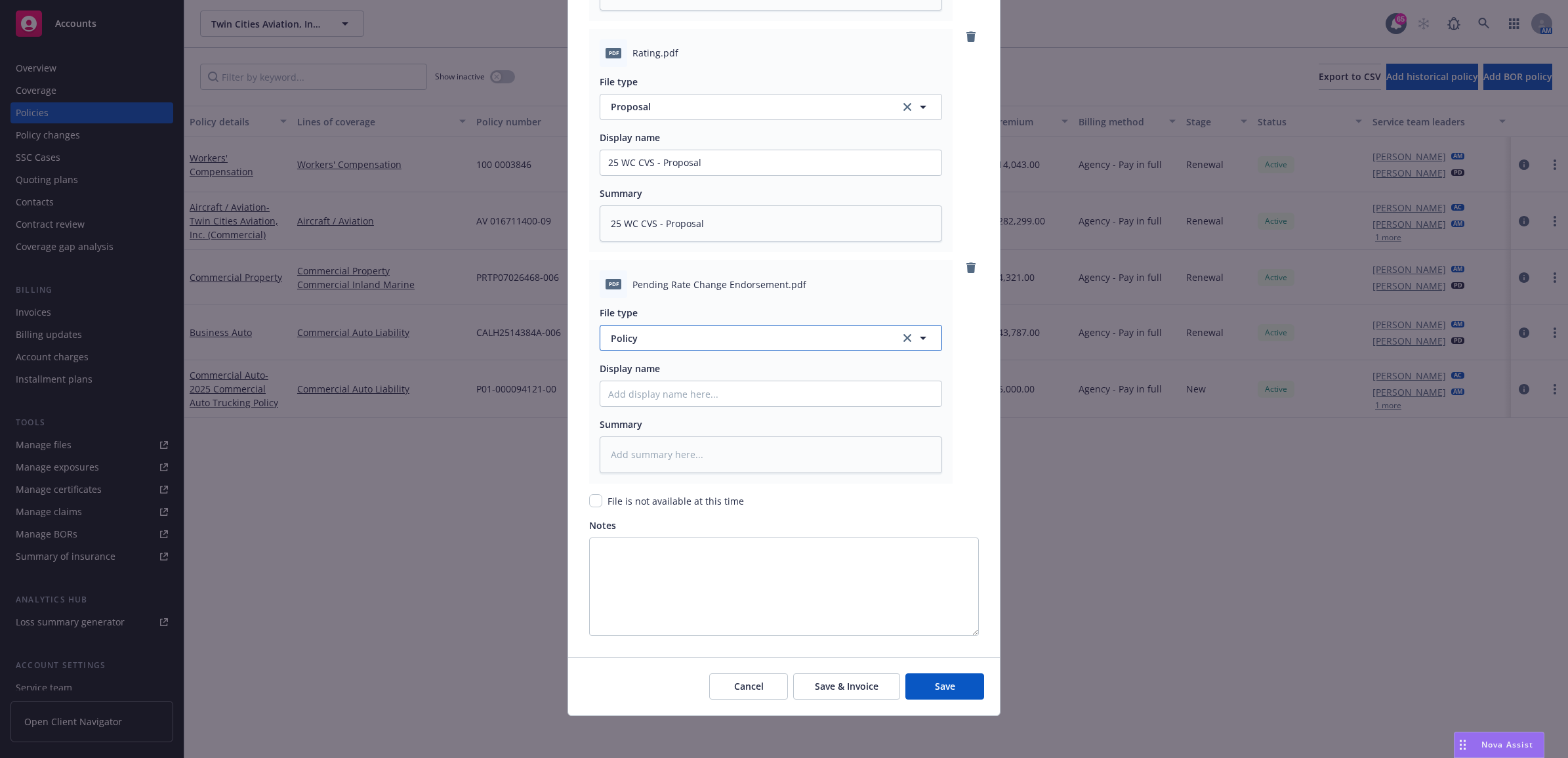
click at [648, 336] on span "Policy" at bounding box center [748, 338] width 274 height 14
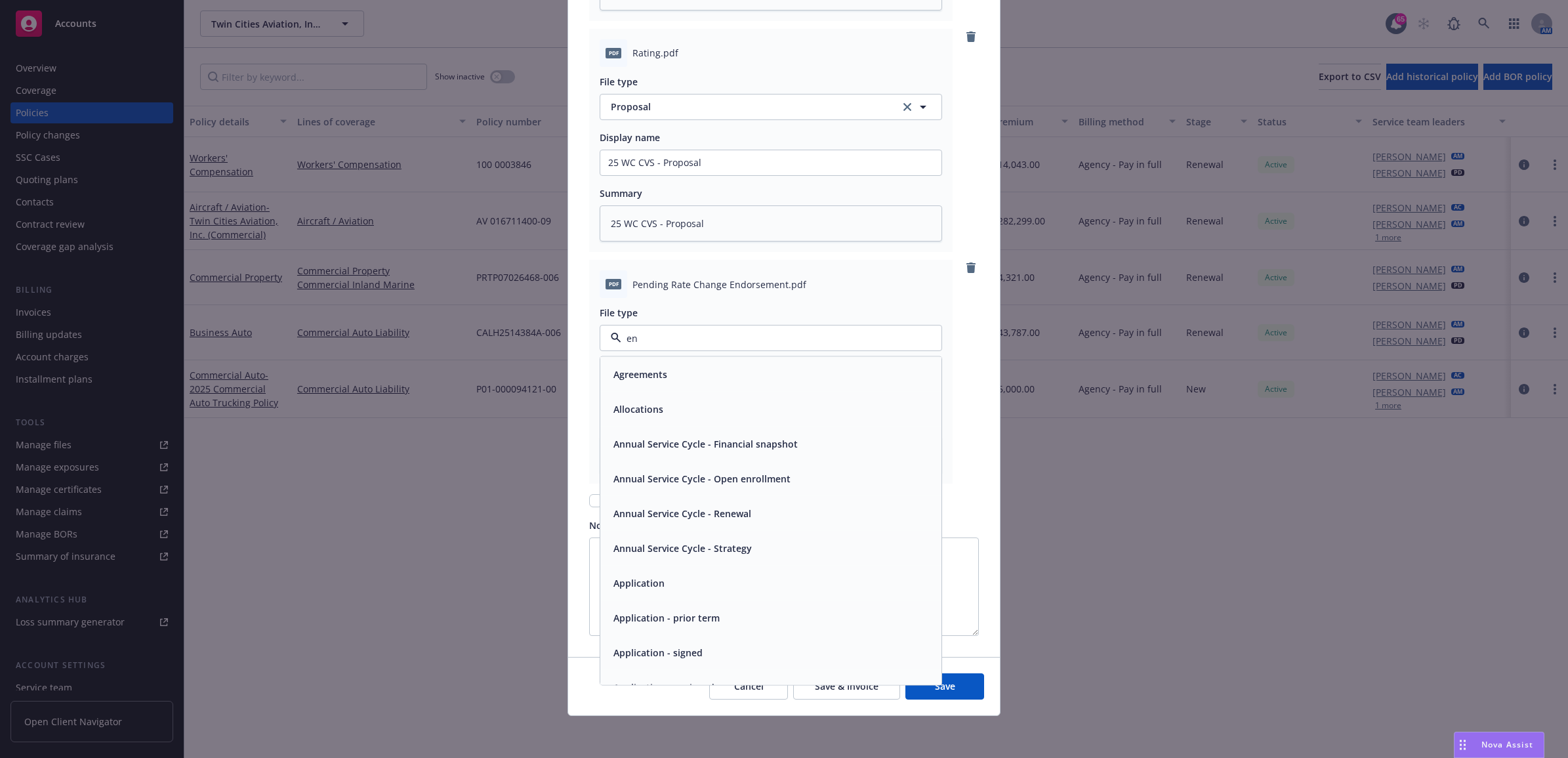
type input "end"
click at [658, 362] on div "Endorsement" at bounding box center [771, 374] width 341 height 35
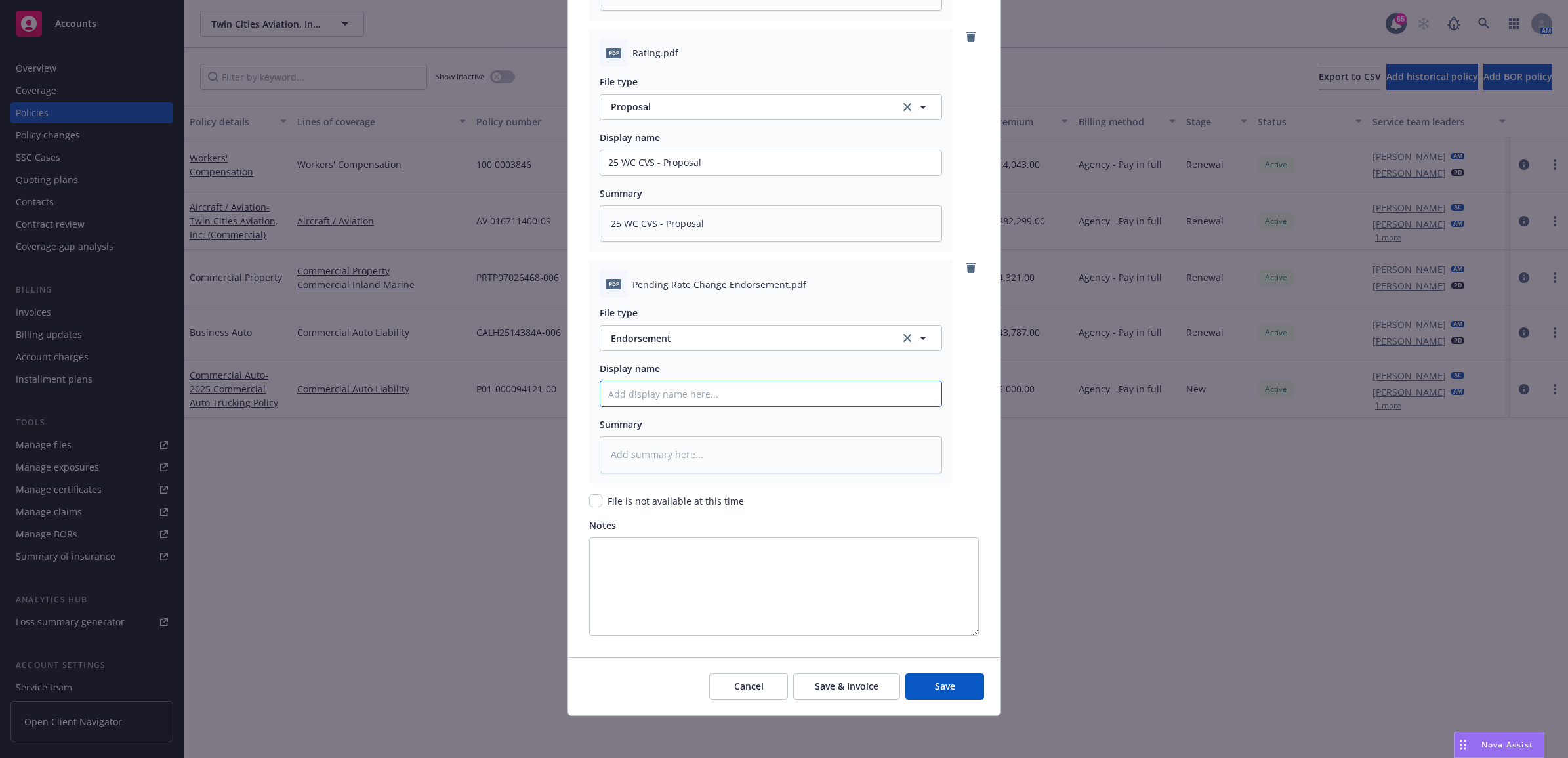
paste input "25 WC CVS - Proposal"
type textarea "x"
type input "25 WC CVS - Proposal"
drag, startPoint x: 673, startPoint y: 394, endPoint x: 657, endPoint y: 396, distance: 16.1
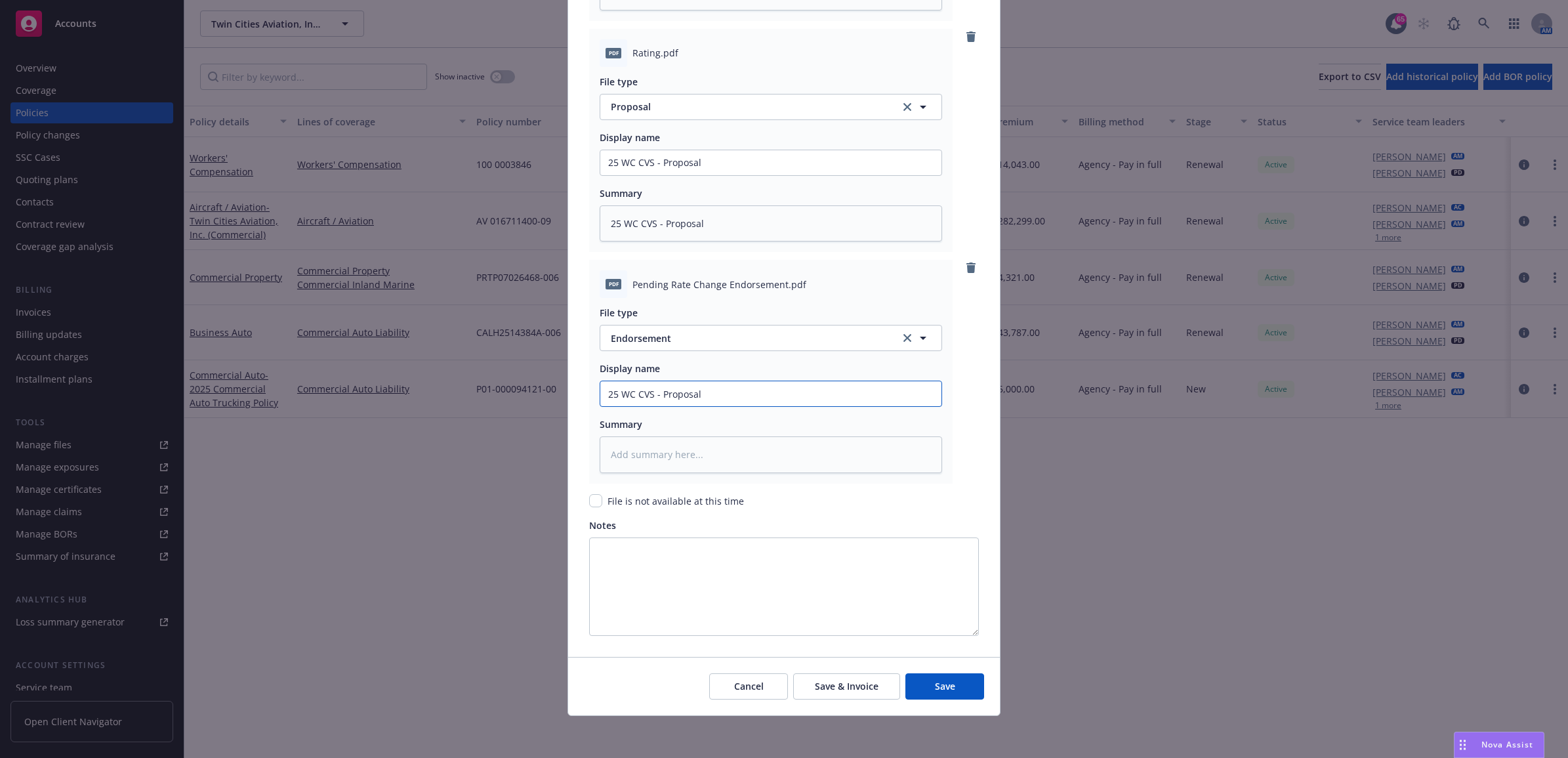
type textarea "x"
type input "25 WC CVS - R"
type textarea "x"
type input "25 WC CVS - Ra"
type textarea "x"
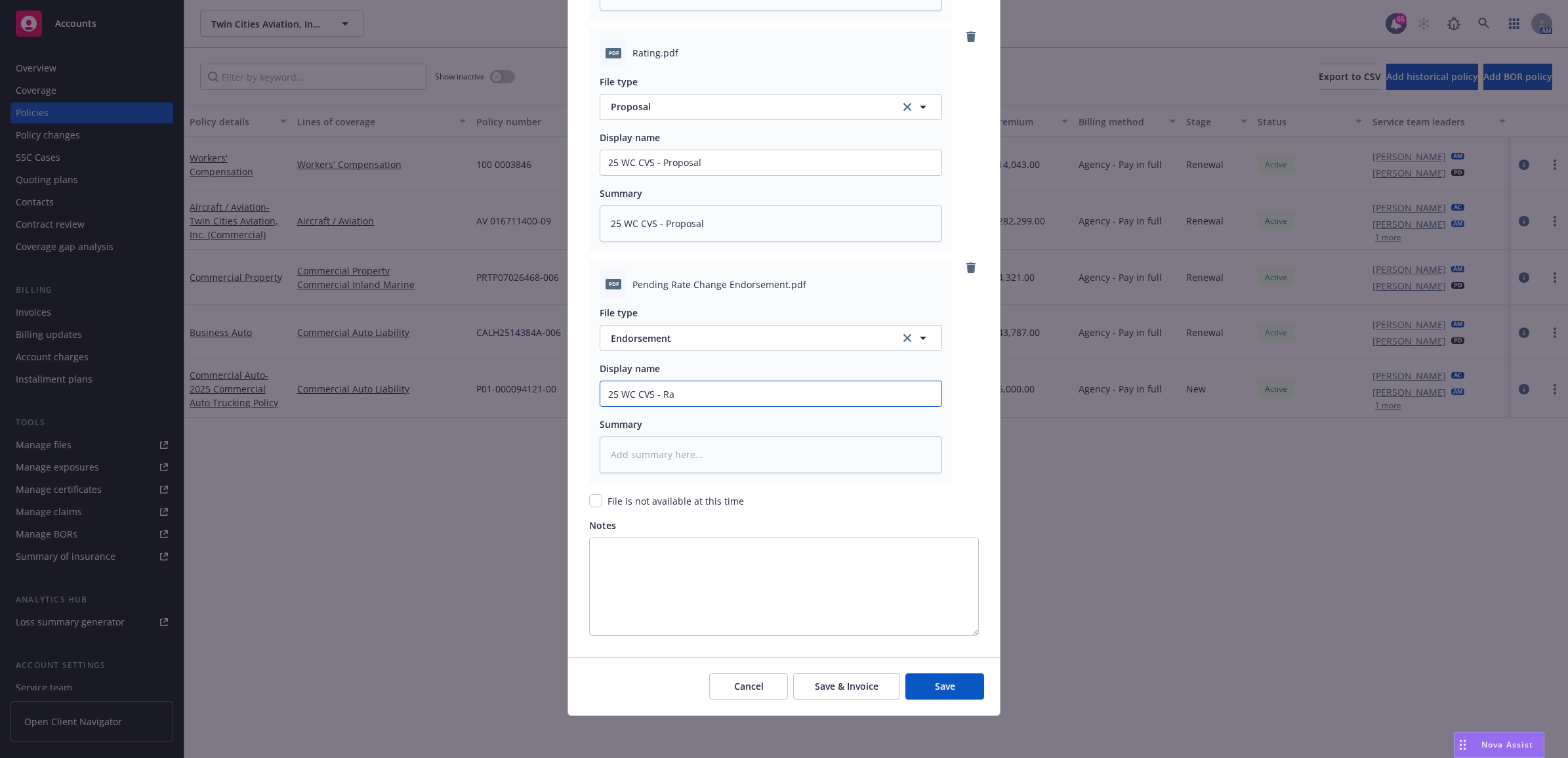
type input "25 WC CVS - Rat"
type textarea "x"
type input "25 WC CVS - Rate"
type textarea "x"
type input "25 WC CVS - Rate C"
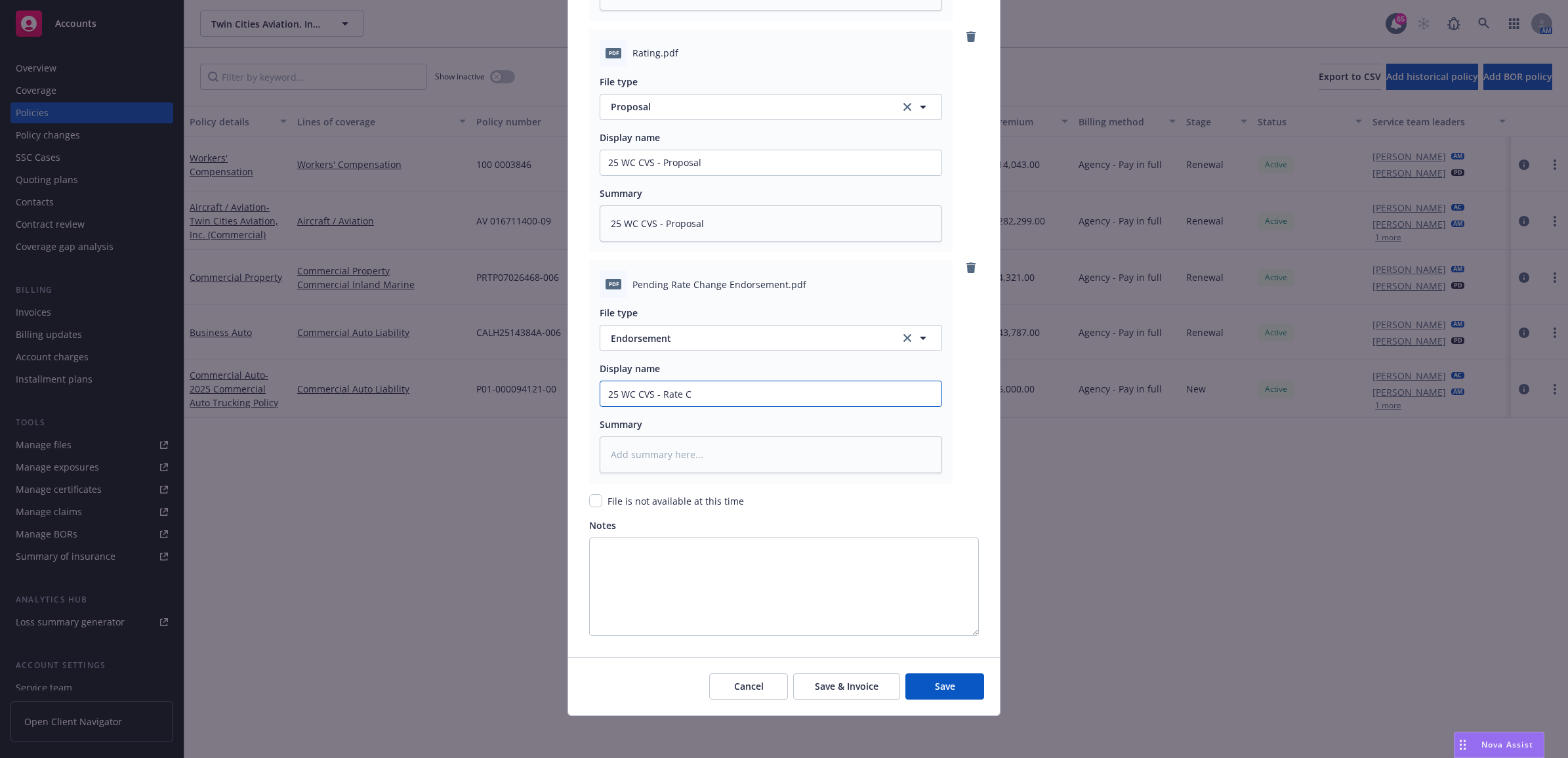
type textarea "x"
type input "25 WC CVS - Rate Ch"
type textarea "x"
type input "25 WC CVS - Rate Cha"
type textarea "x"
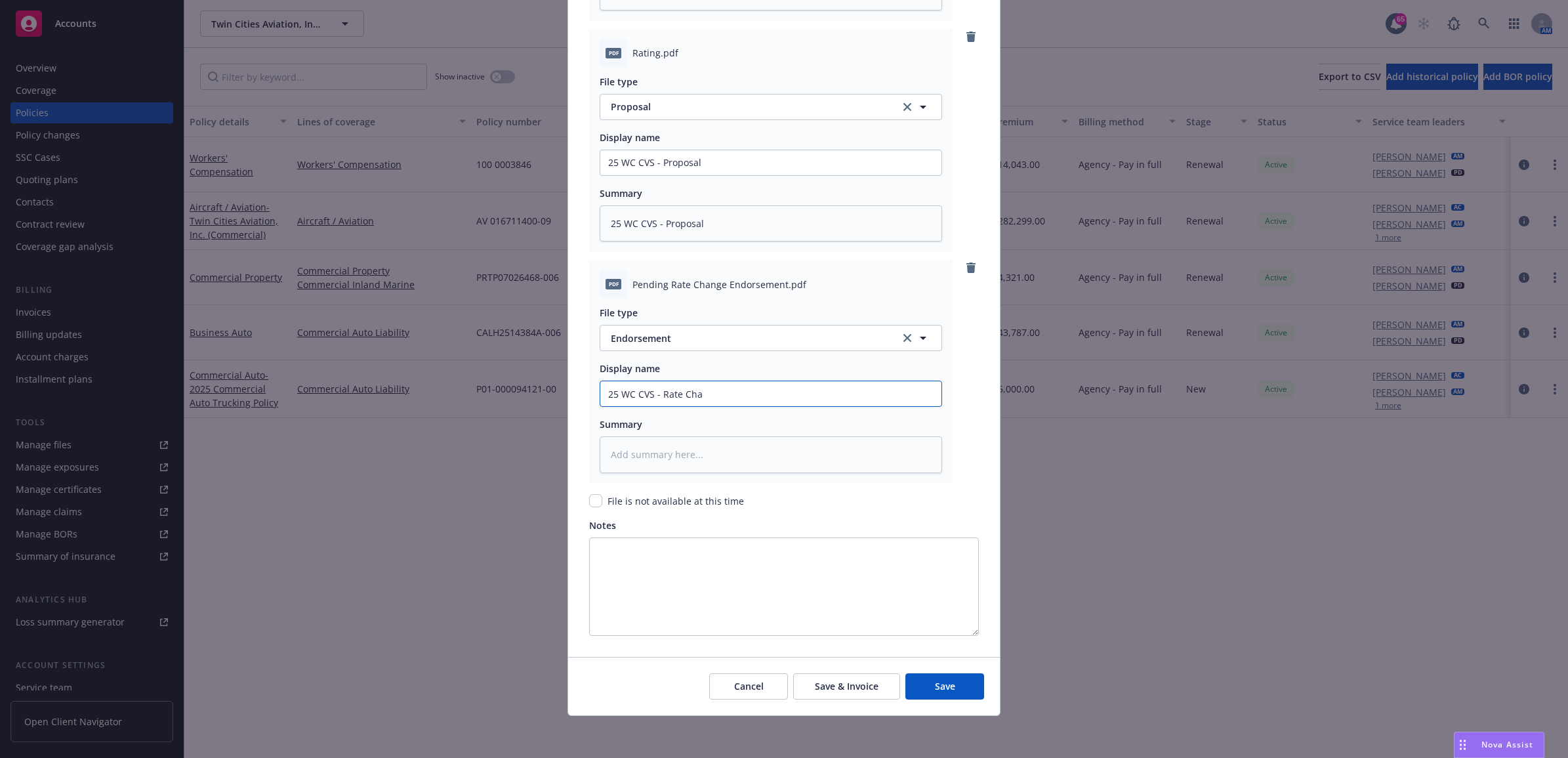
type input "25 WC CVS - Rate Chan"
type textarea "x"
type input "25 WC CVS - Rate Chang"
type textarea "x"
type input "25 WC CVS - Rate Change"
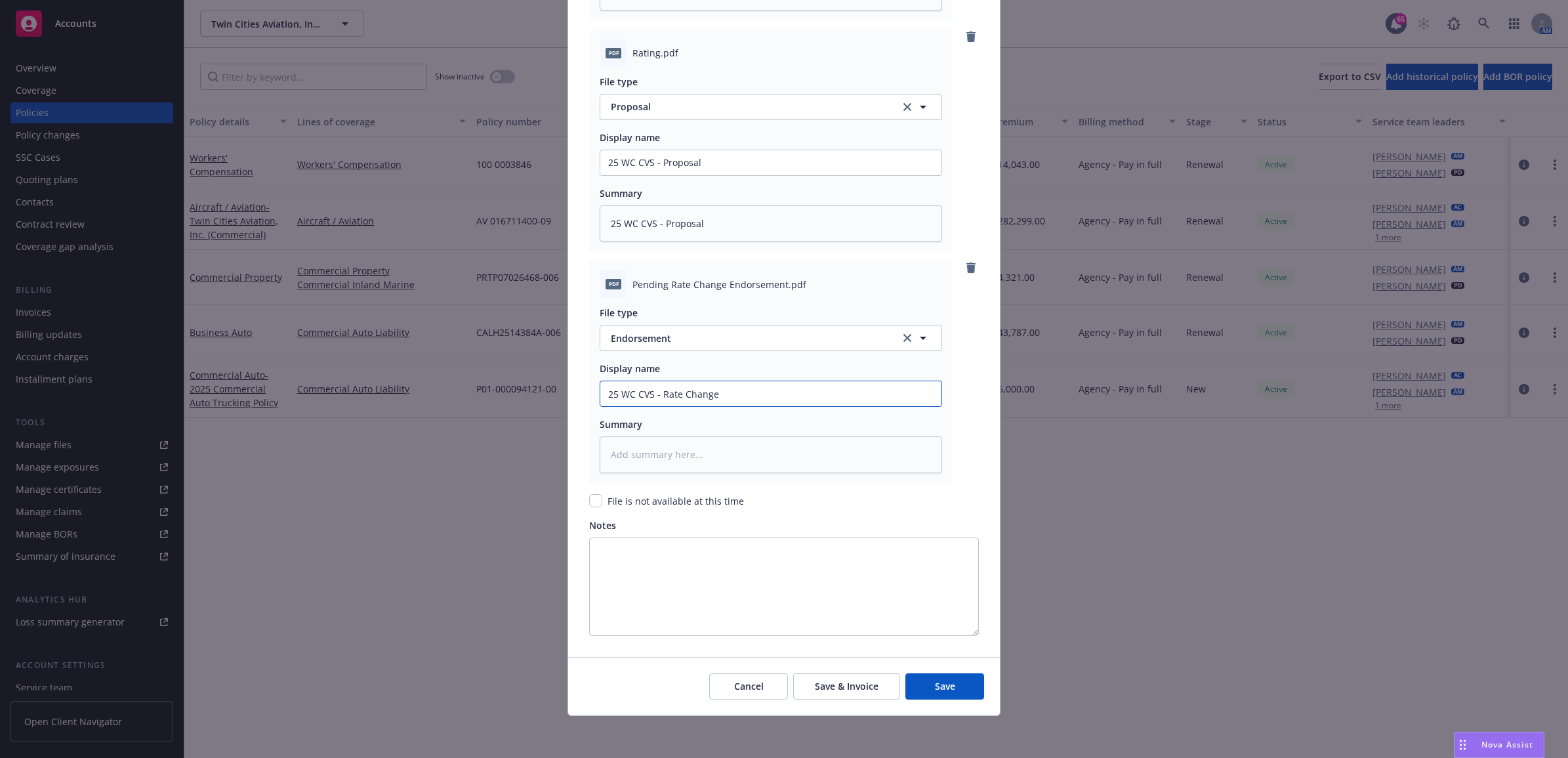
type textarea "x"
drag, startPoint x: 765, startPoint y: 388, endPoint x: 584, endPoint y: 389, distance: 181.0
click at [549, 397] on div "Create renewal policy with incumbent Policy number* 100 0003846-251 Policy numb…" at bounding box center [784, 379] width 1568 height 758
paste textarea "25 WC CVS - Rate Change endt"
click at [953, 690] on button "Save" at bounding box center [944, 686] width 78 height 26
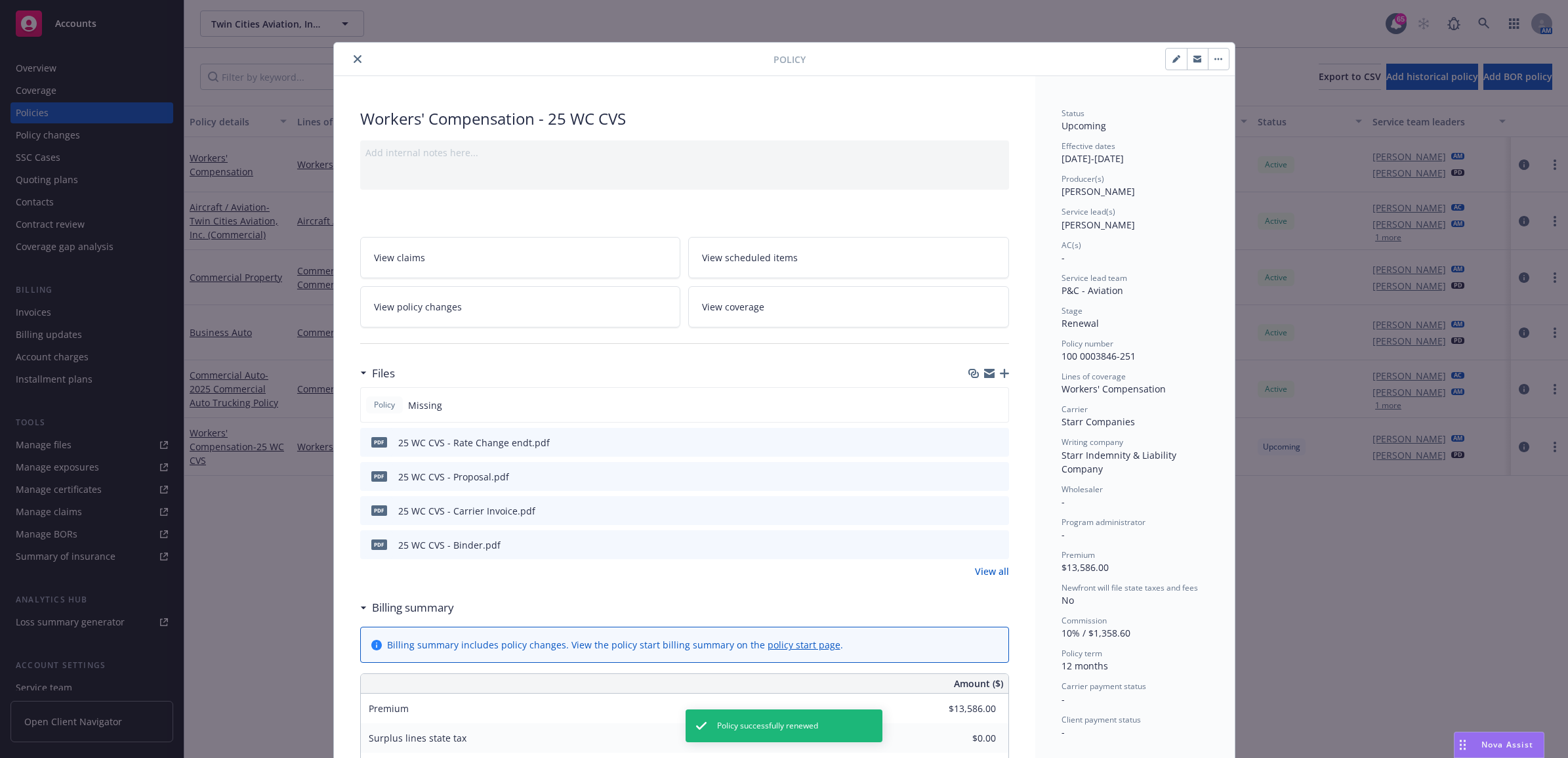
click at [353, 56] on icon "close" at bounding box center [357, 59] width 8 height 8
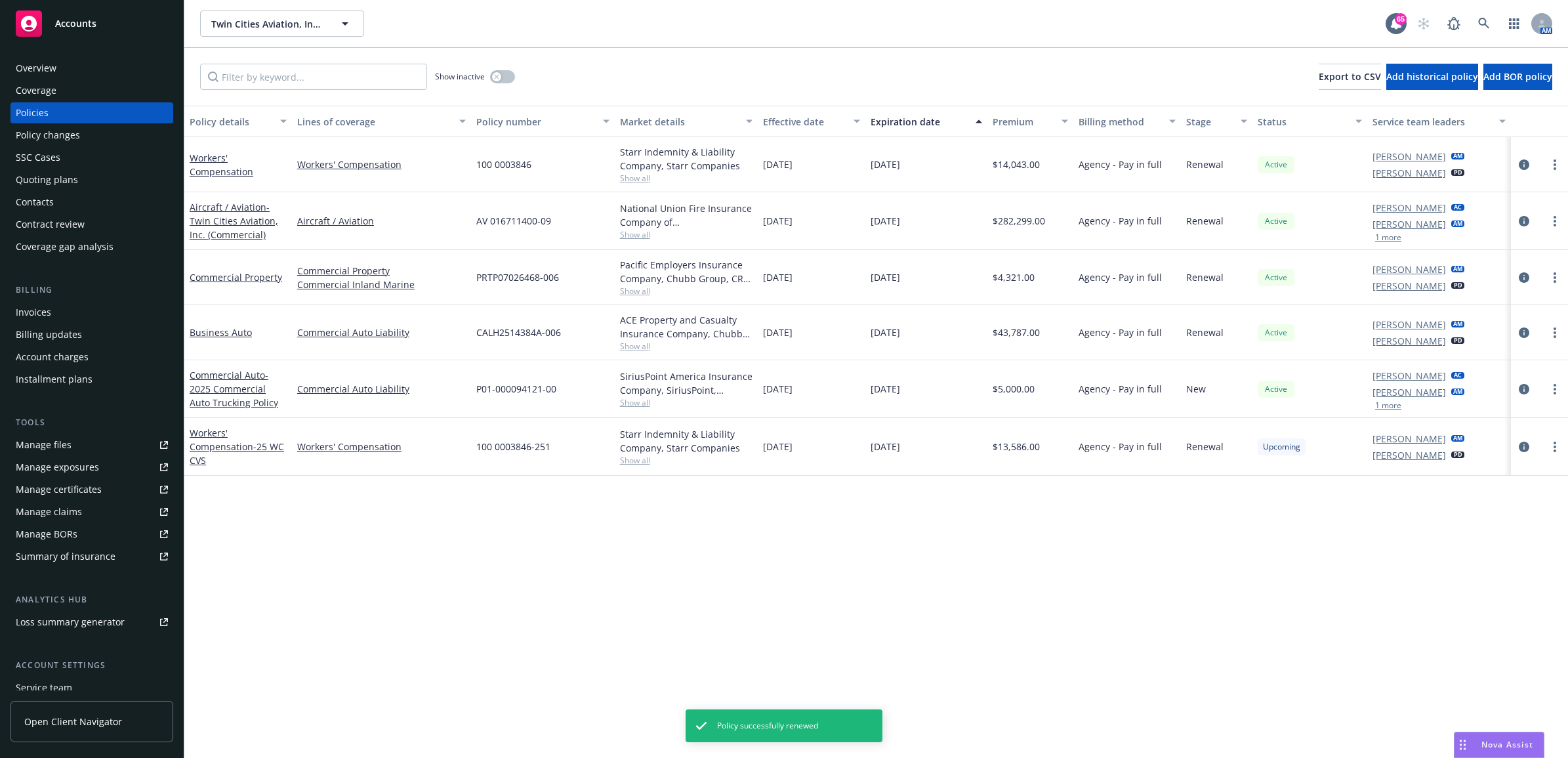
click at [62, 304] on div "Invoices" at bounding box center [91, 312] width 152 height 21
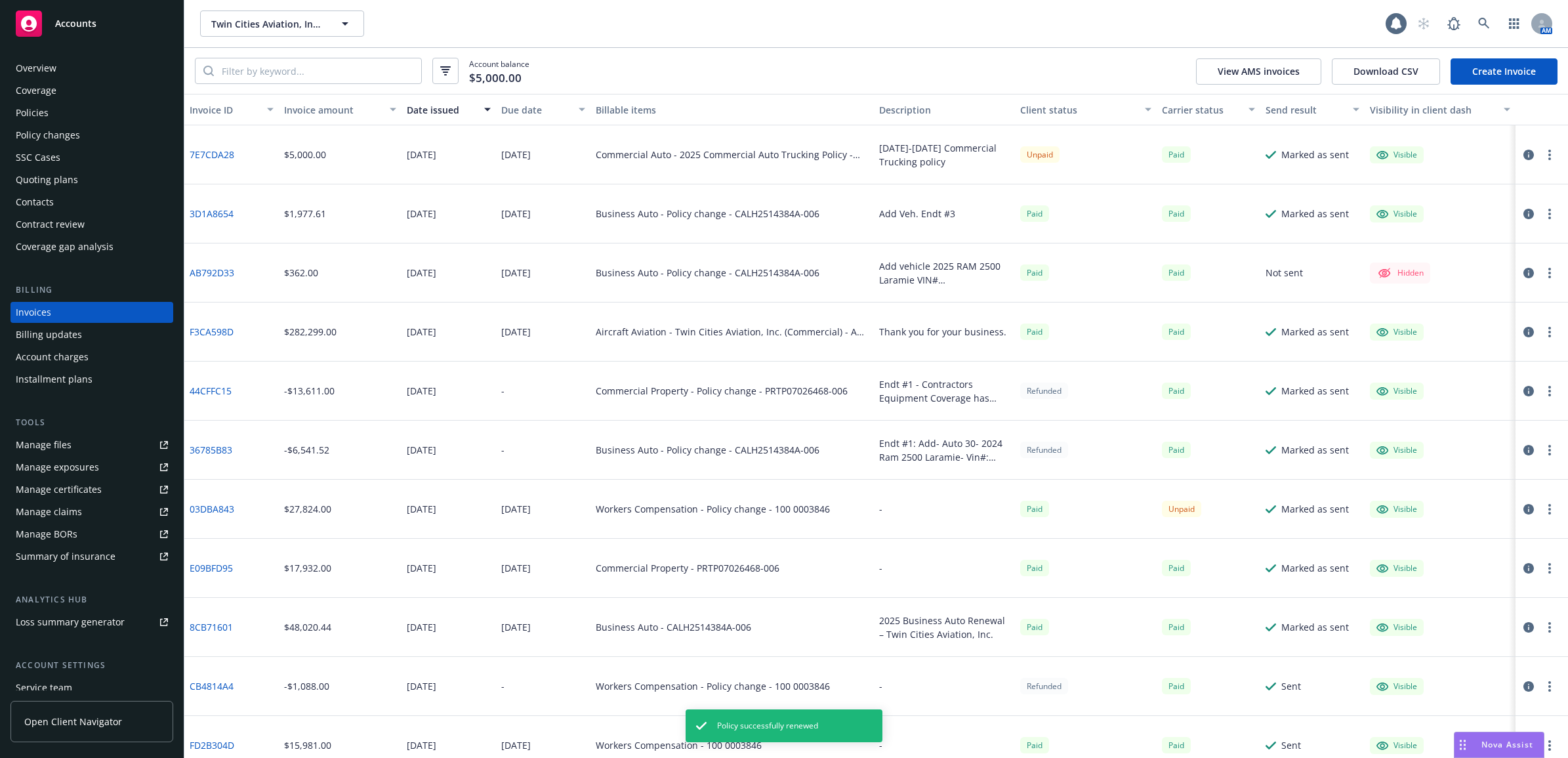
click at [1503, 71] on link "Create Invoice" at bounding box center [1504, 71] width 107 height 26
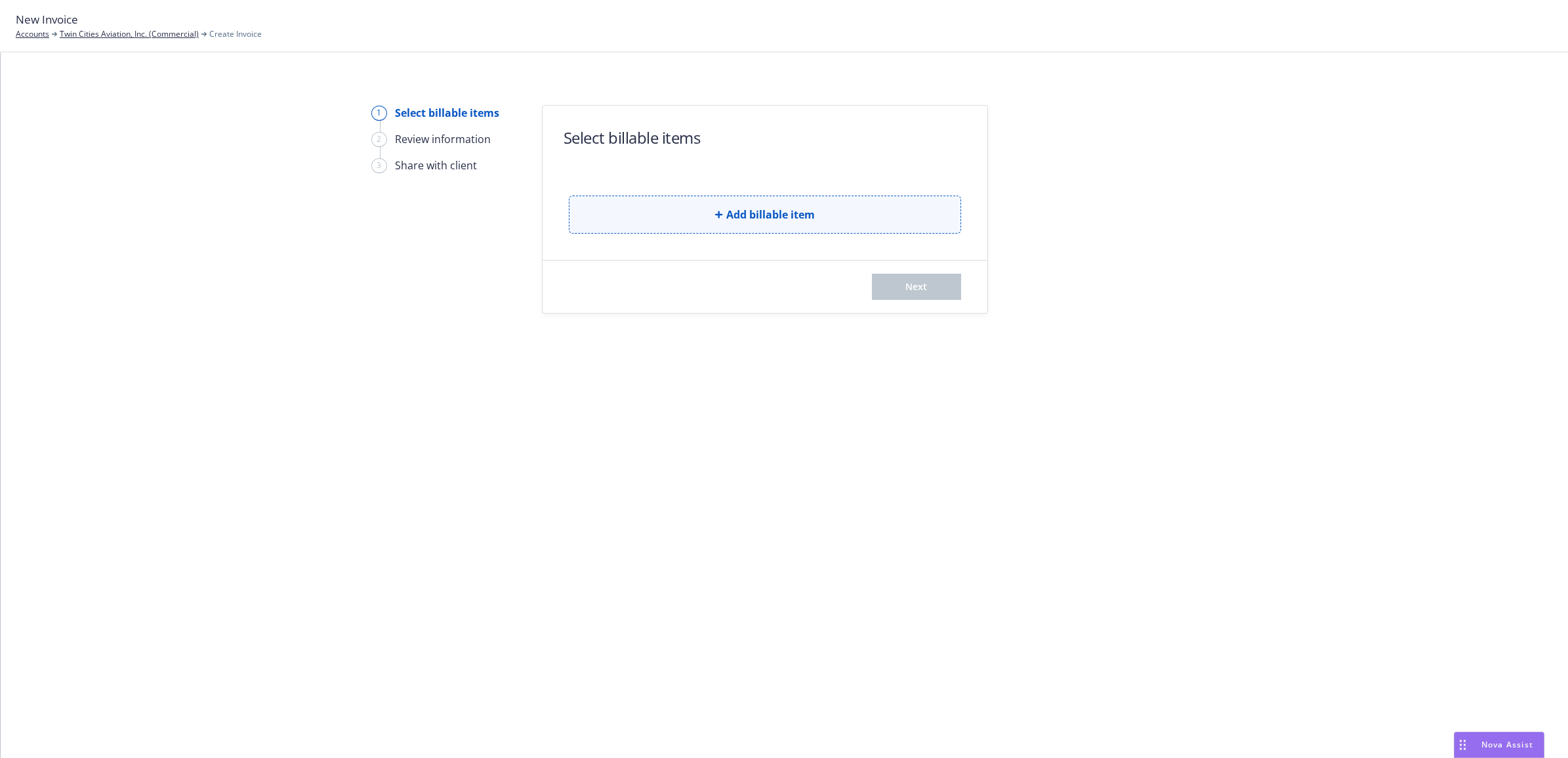
click at [749, 213] on span "Add billable item" at bounding box center [771, 214] width 89 height 15
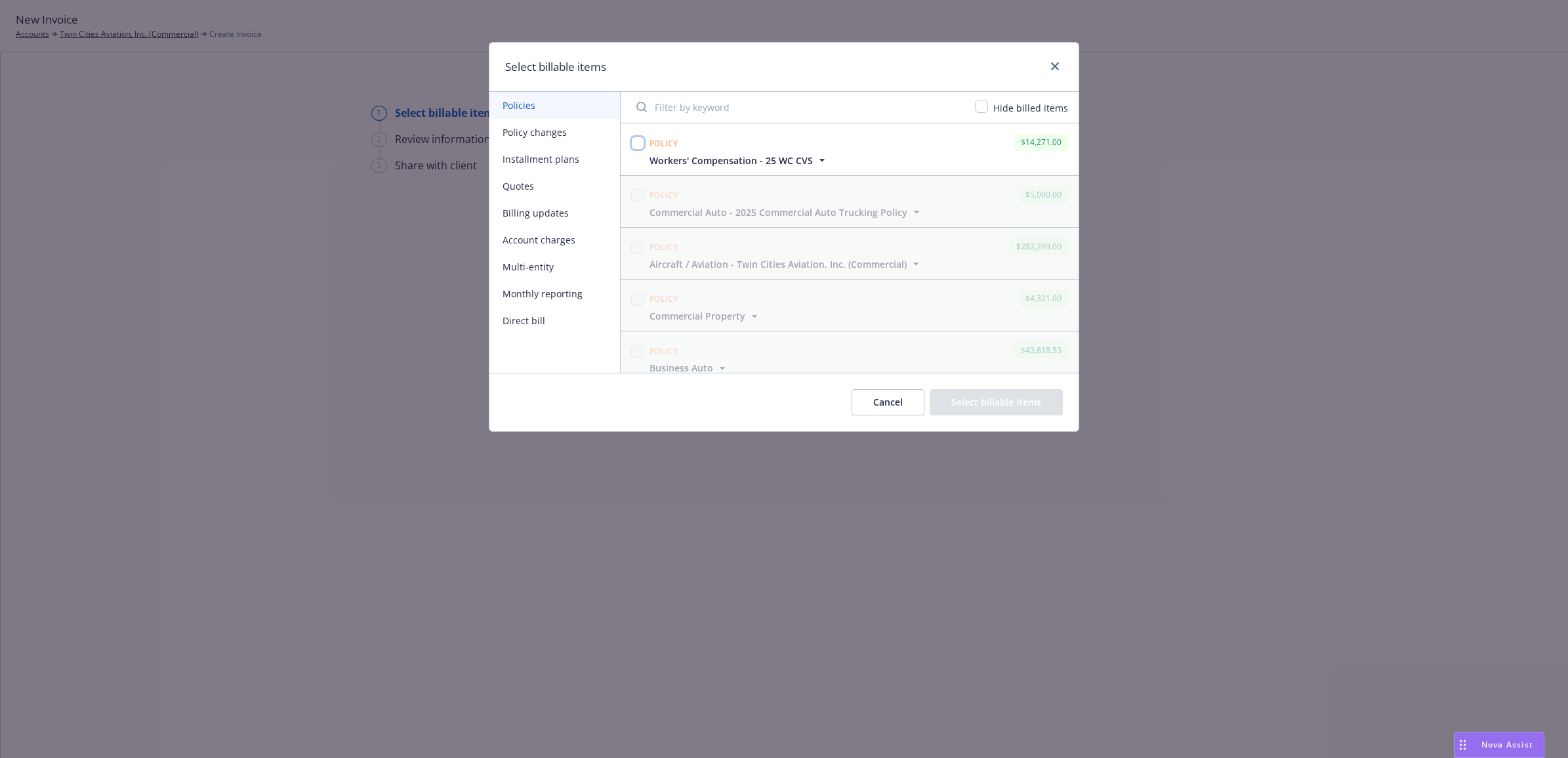
click at [637, 143] on input "checkbox" at bounding box center [638, 144] width 13 height 13
checkbox input "true"
click at [1003, 402] on button "Select billable items" at bounding box center [996, 402] width 133 height 26
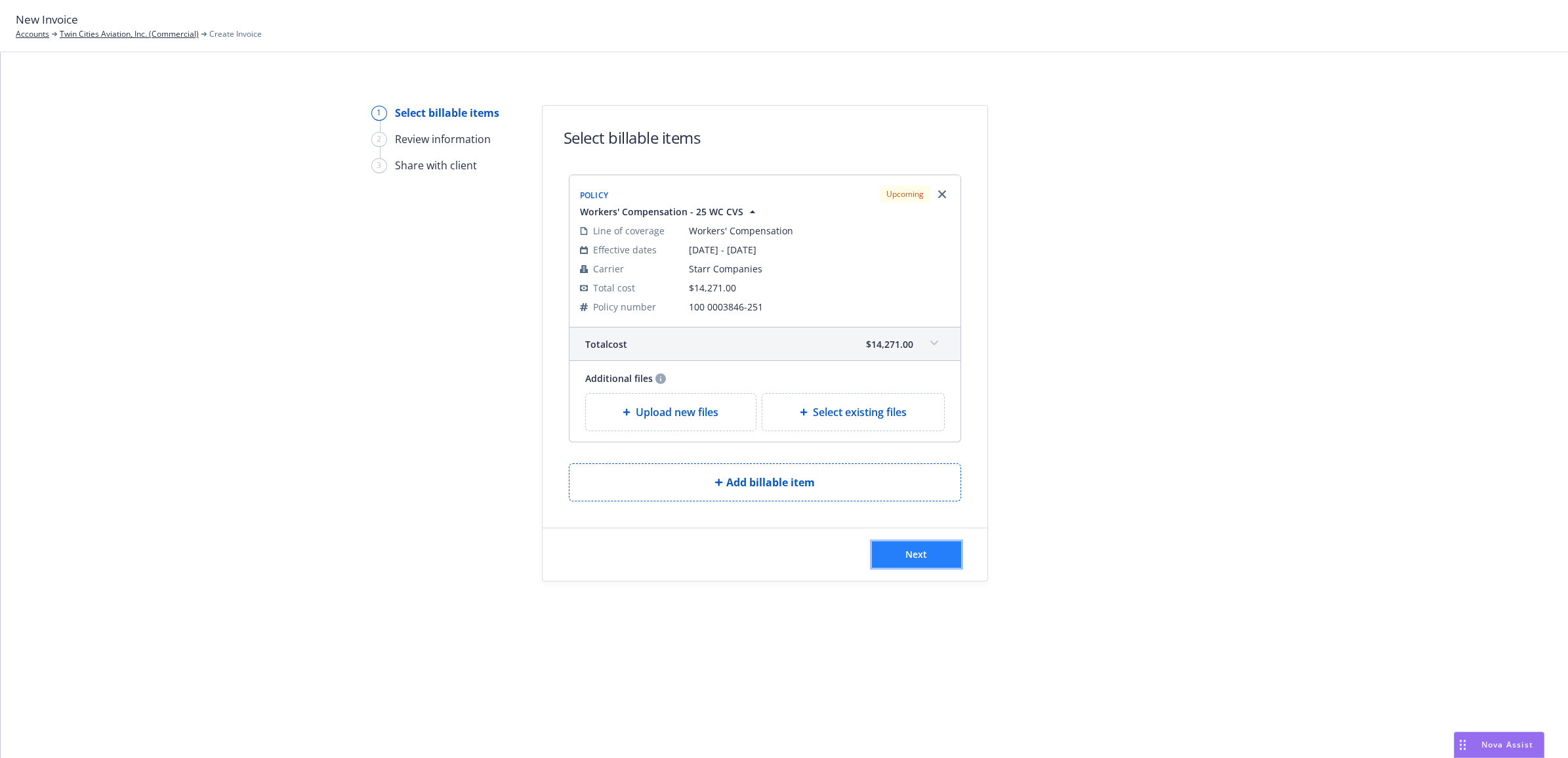
click at [914, 549] on span "Next" at bounding box center [916, 554] width 21 height 13
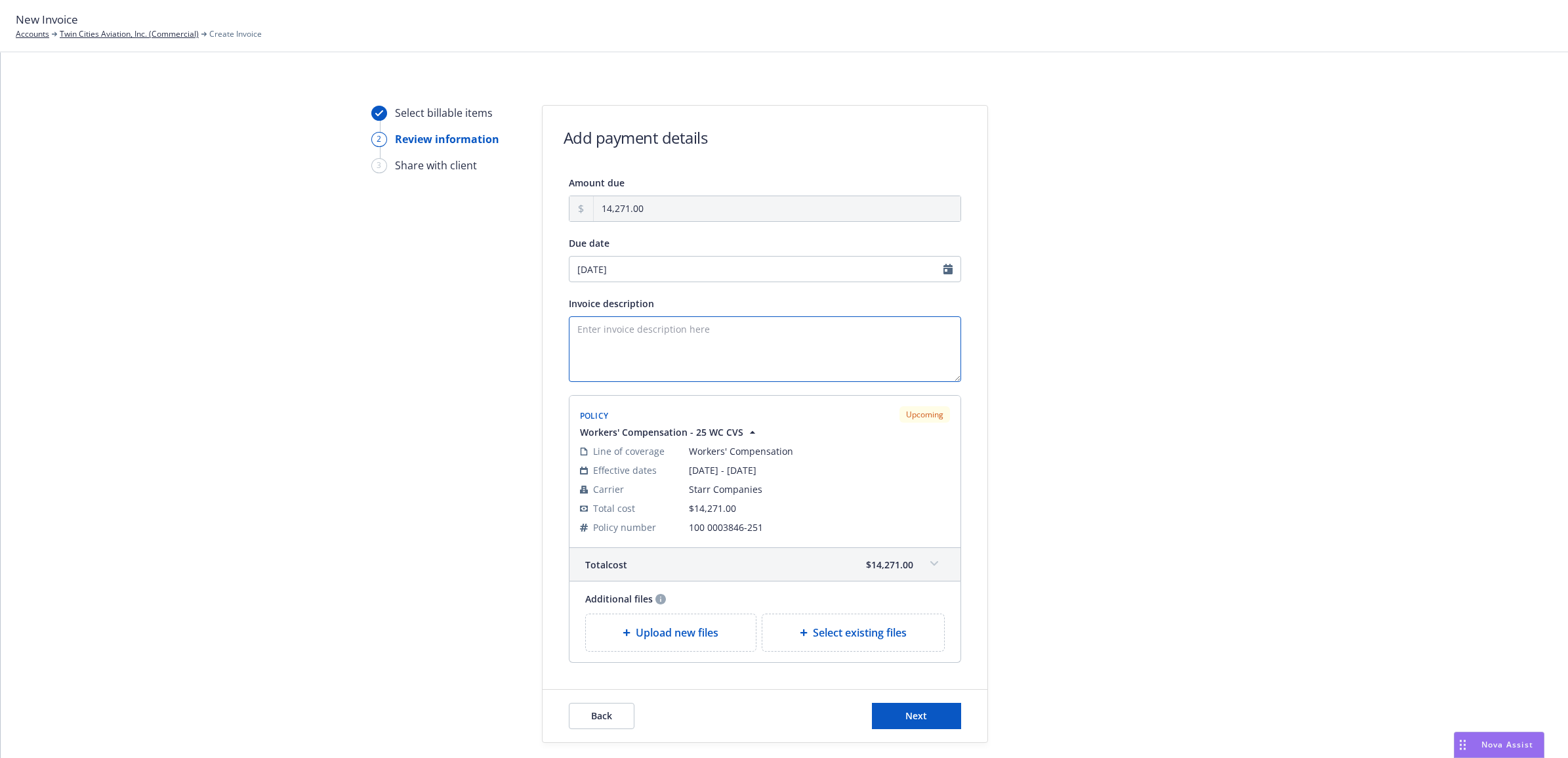
click at [742, 337] on textarea "Invoice description" at bounding box center [765, 349] width 392 height 66
type textarea "2025 Workers Compensation Policy Invoice"
click at [917, 712] on span "Next" at bounding box center [916, 716] width 21 height 13
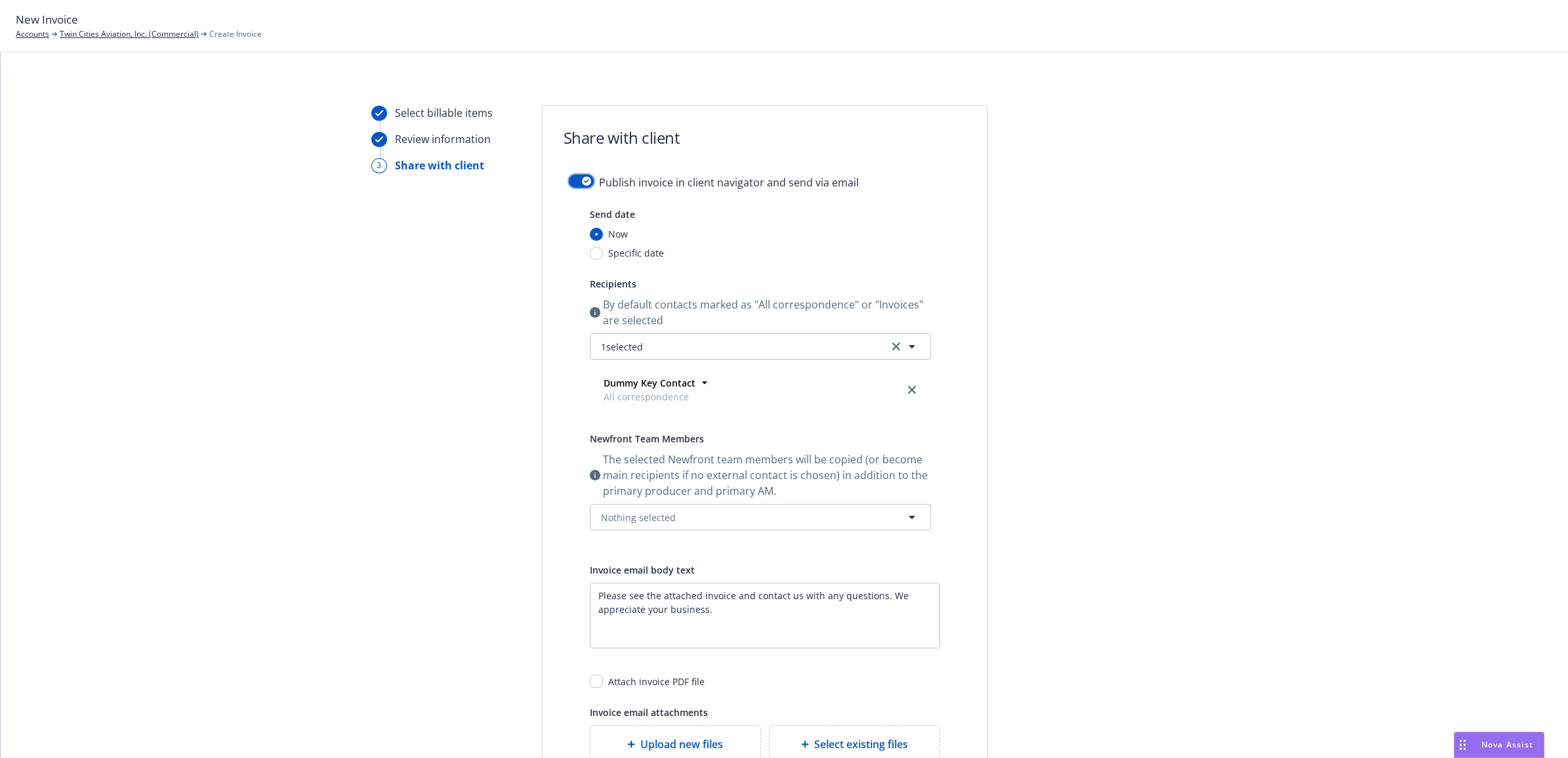
click at [573, 178] on button "button" at bounding box center [581, 181] width 25 height 13
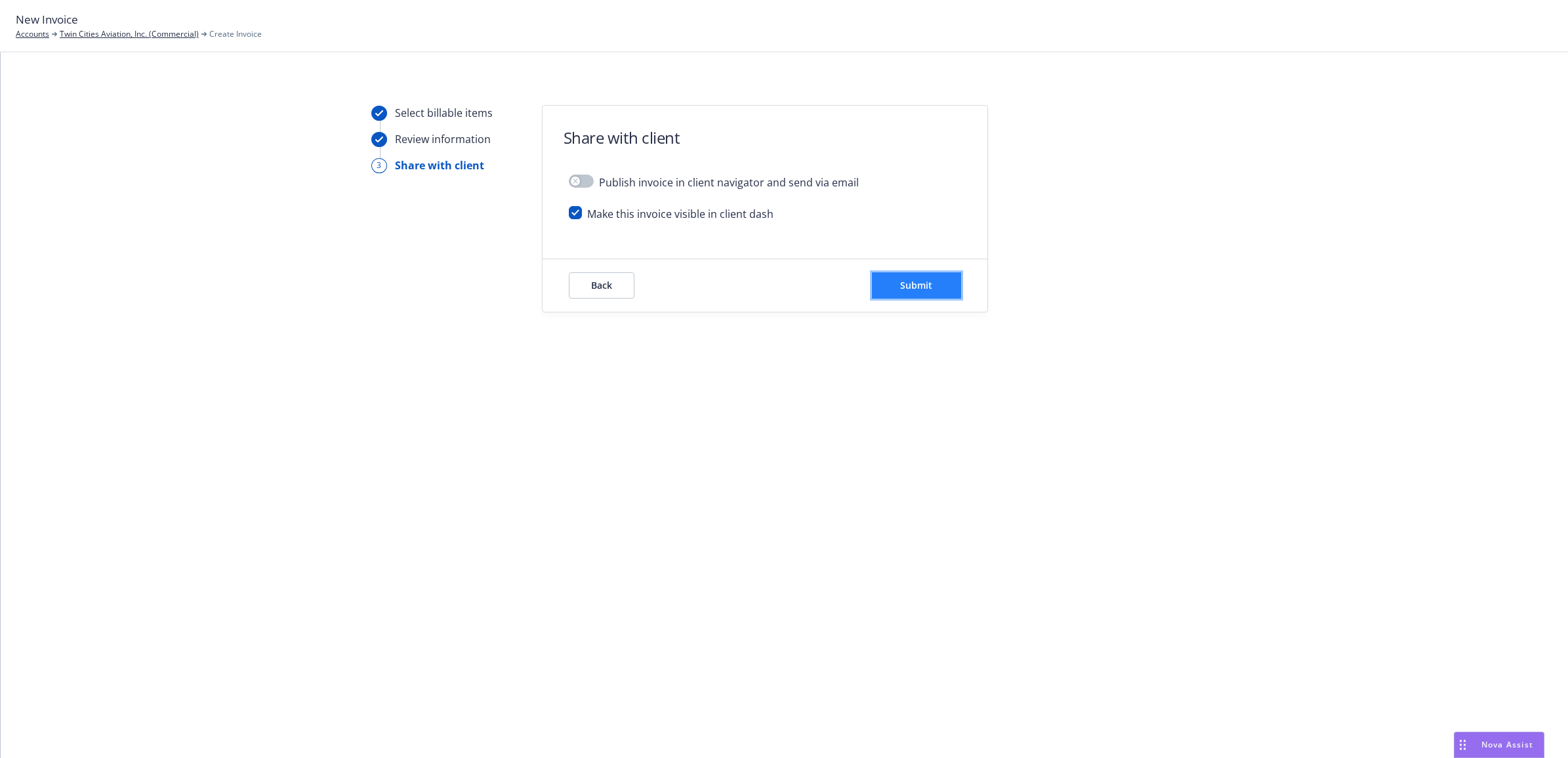
click at [919, 274] on button "Submit" at bounding box center [916, 285] width 89 height 26
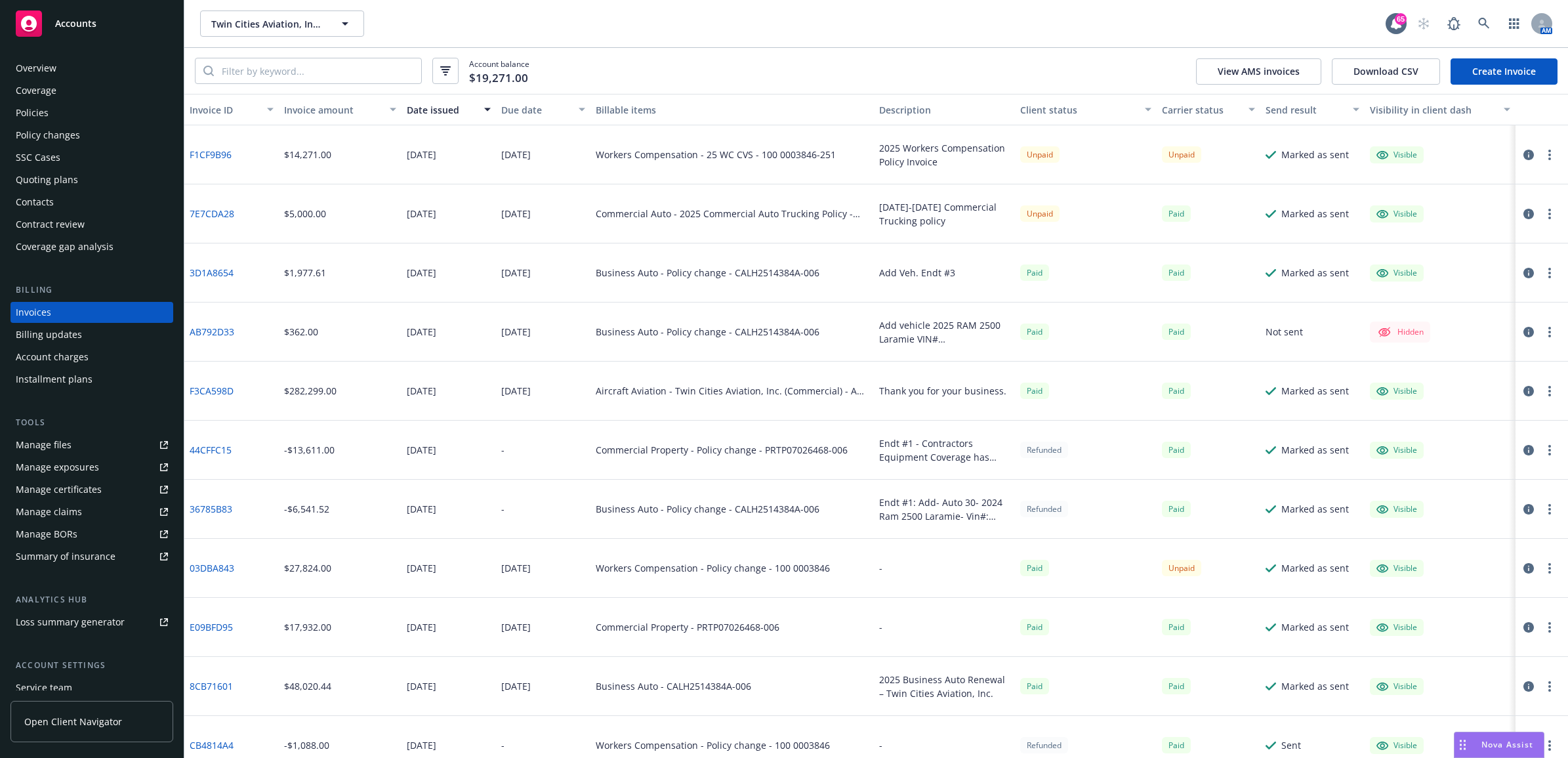
click at [228, 155] on link "F1CF9B96" at bounding box center [211, 154] width 42 height 14
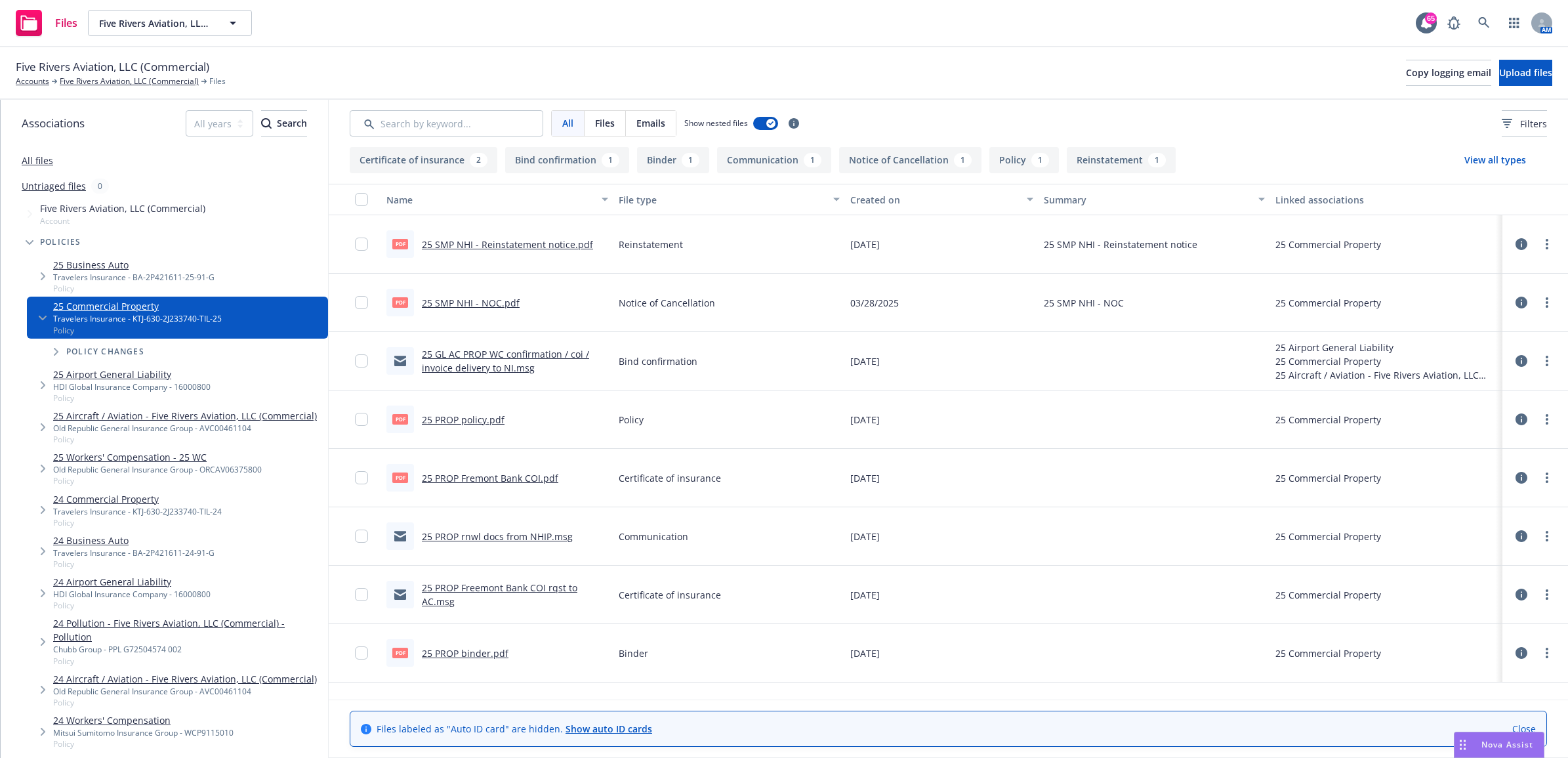
click at [522, 474] on link "25 PROP Fremont Bank COI.pdf" at bounding box center [490, 478] width 137 height 13
click at [459, 654] on link "25 PROP binder.pdf" at bounding box center [465, 653] width 87 height 13
click at [1481, 16] on link at bounding box center [1484, 23] width 26 height 26
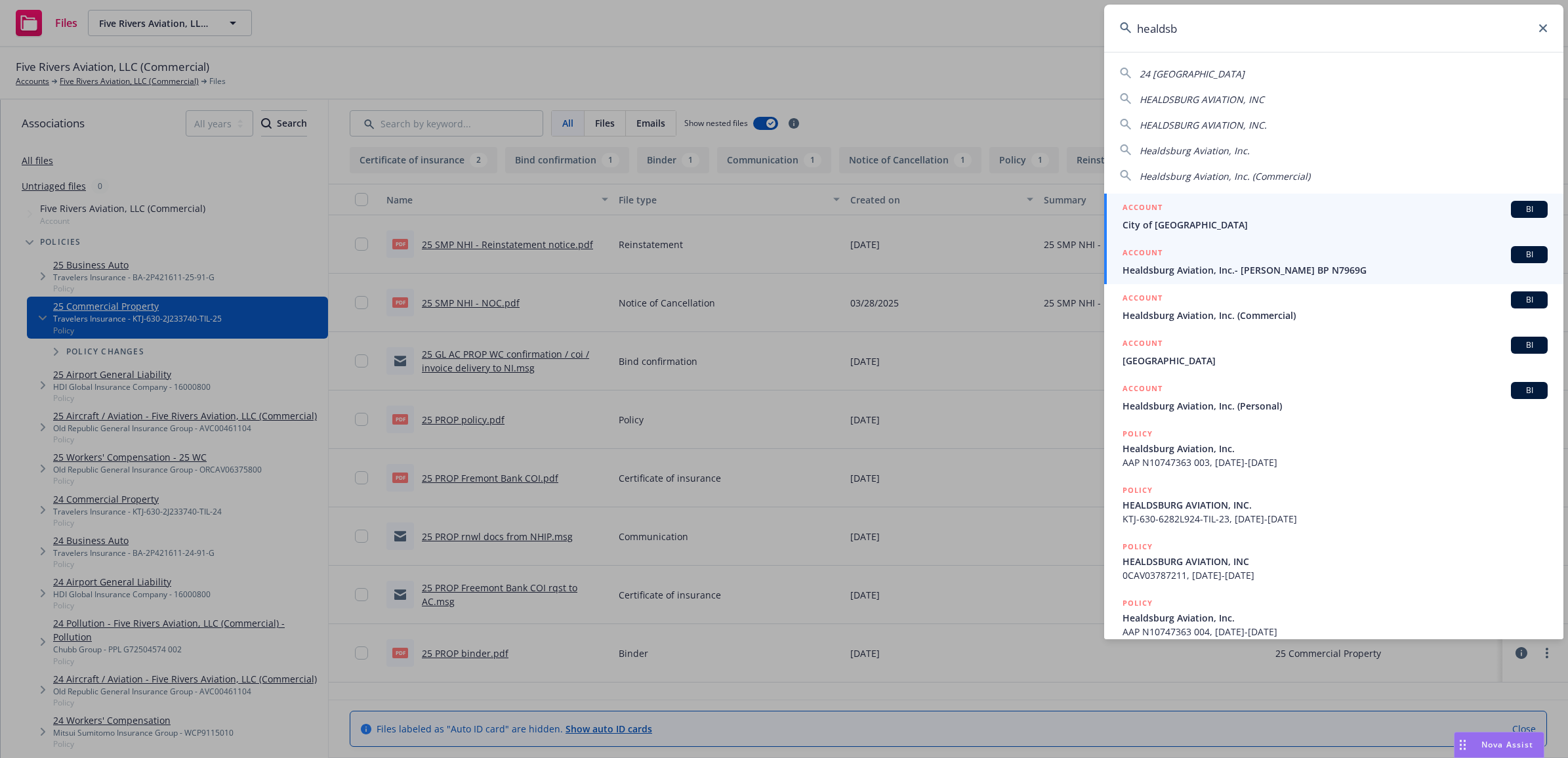
type input "healdsb"
click at [1204, 276] on span "Healdsburg Aviation, Inc.- [PERSON_NAME] BP N7969G" at bounding box center [1335, 270] width 425 height 14
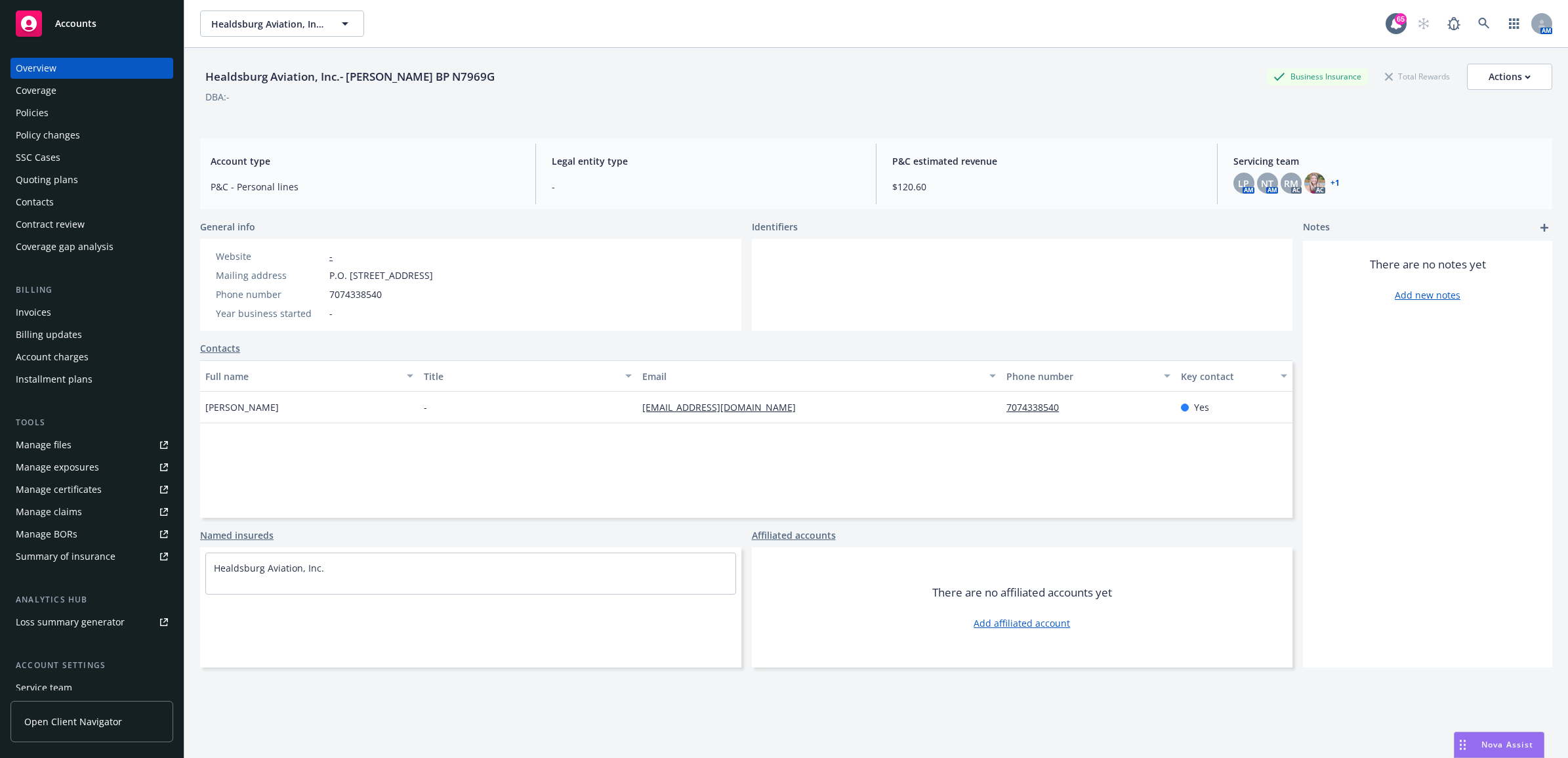
click at [87, 115] on div "Policies" at bounding box center [91, 113] width 152 height 21
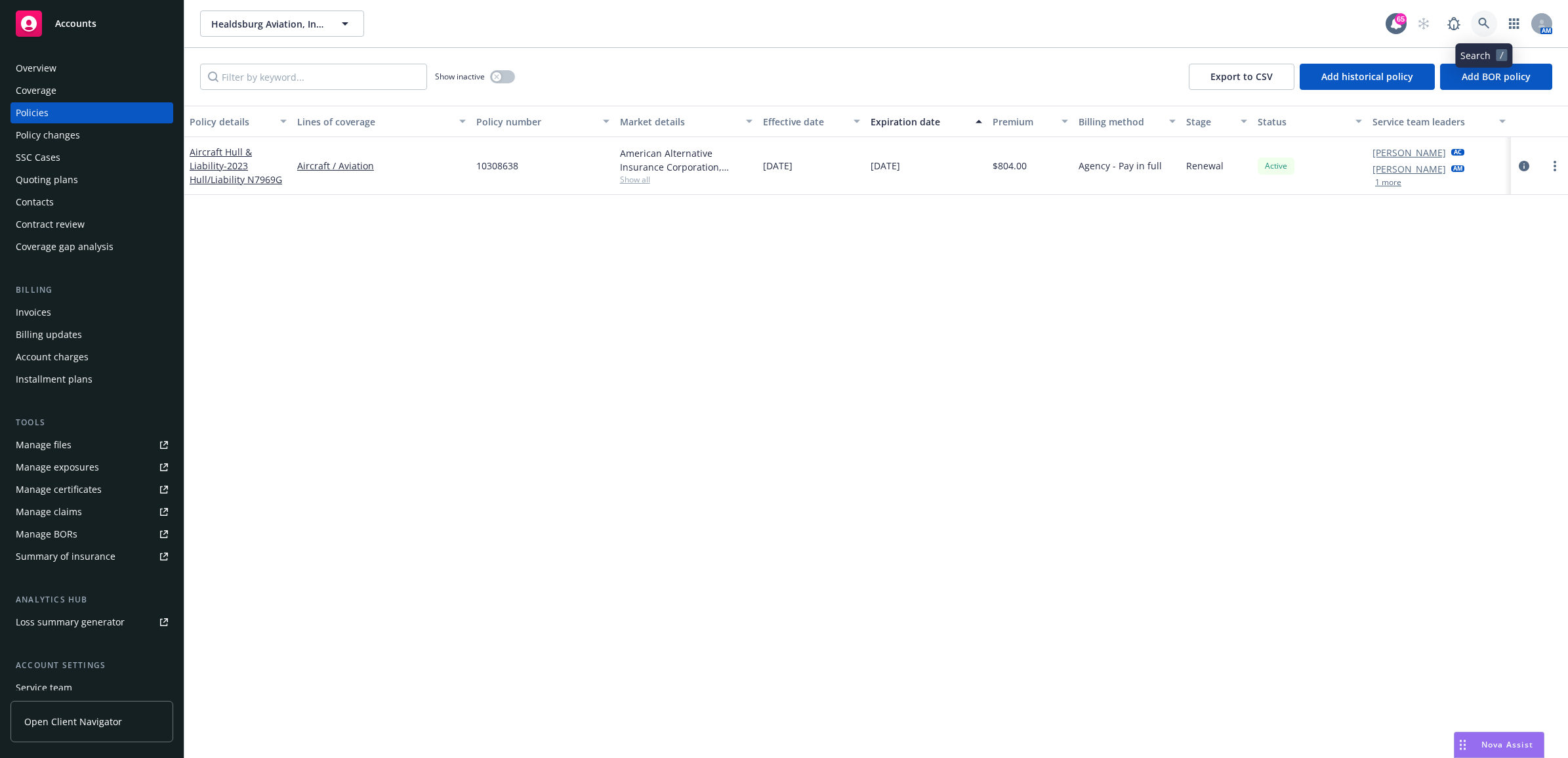
click at [1475, 28] on link at bounding box center [1484, 23] width 26 height 26
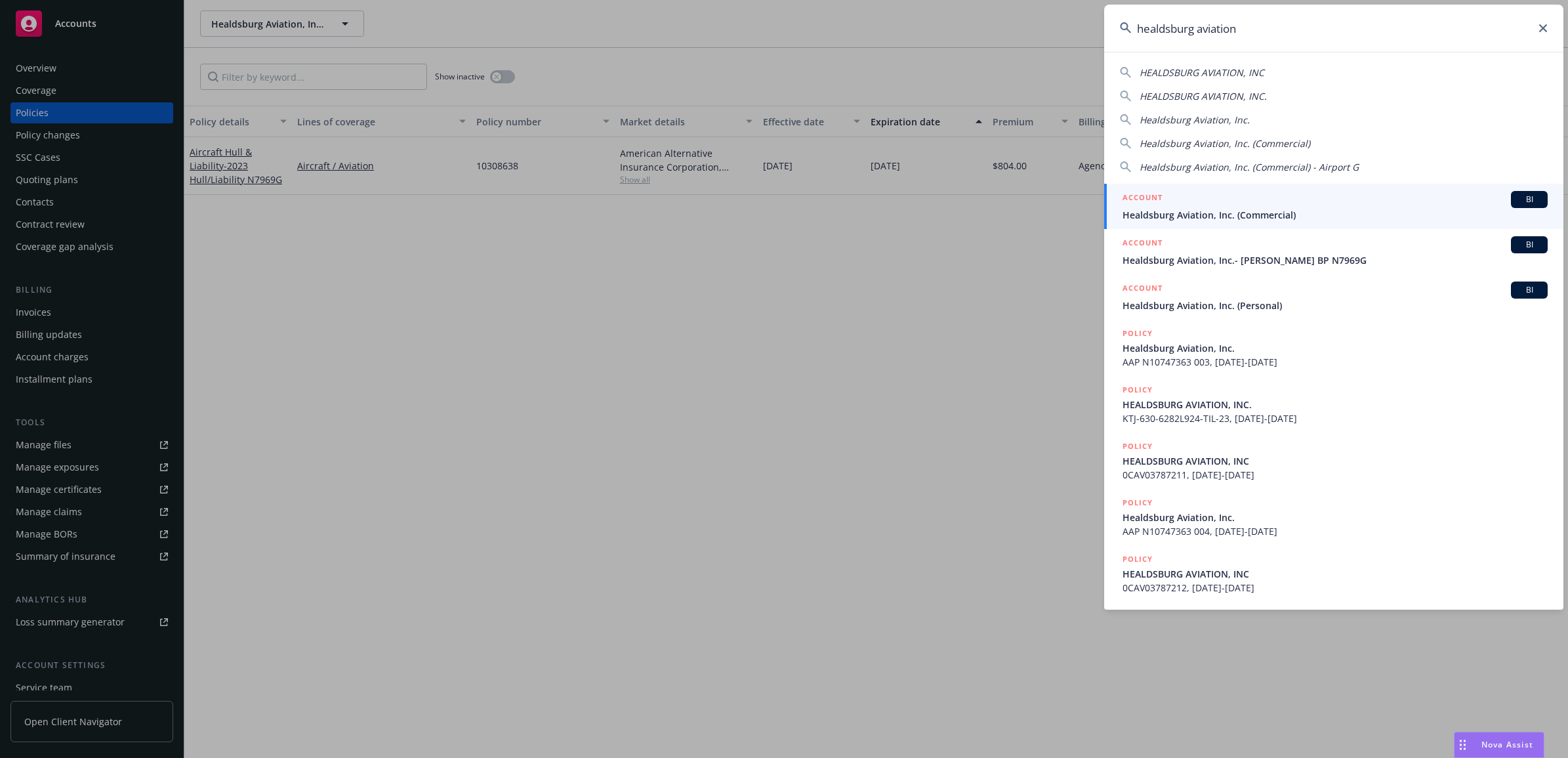
type input "healdsburg aviation"
click at [1170, 212] on span "Healdsburg Aviation, Inc. (Commercial)" at bounding box center [1335, 215] width 425 height 14
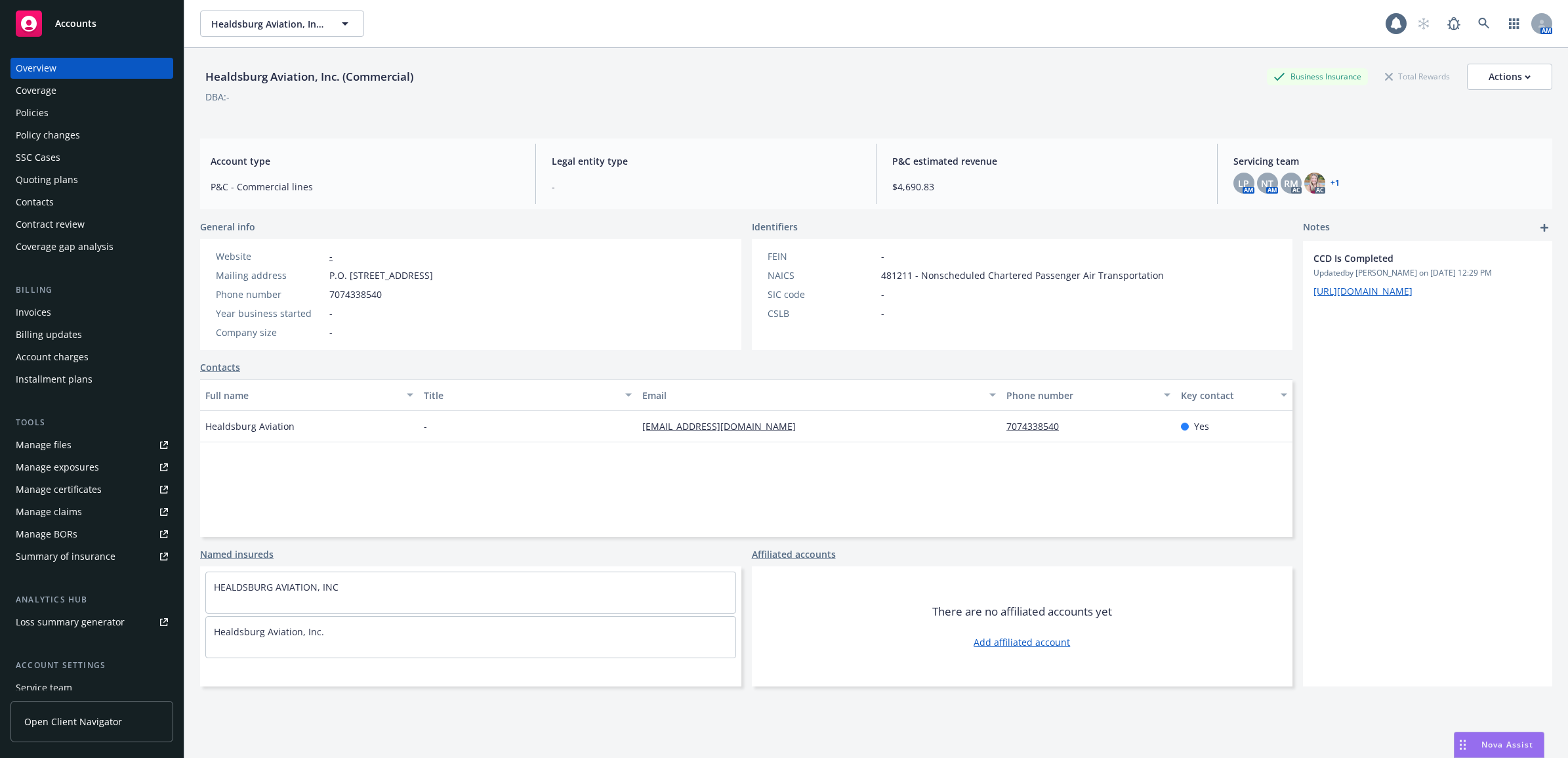
click at [93, 121] on div "Policies" at bounding box center [91, 113] width 152 height 21
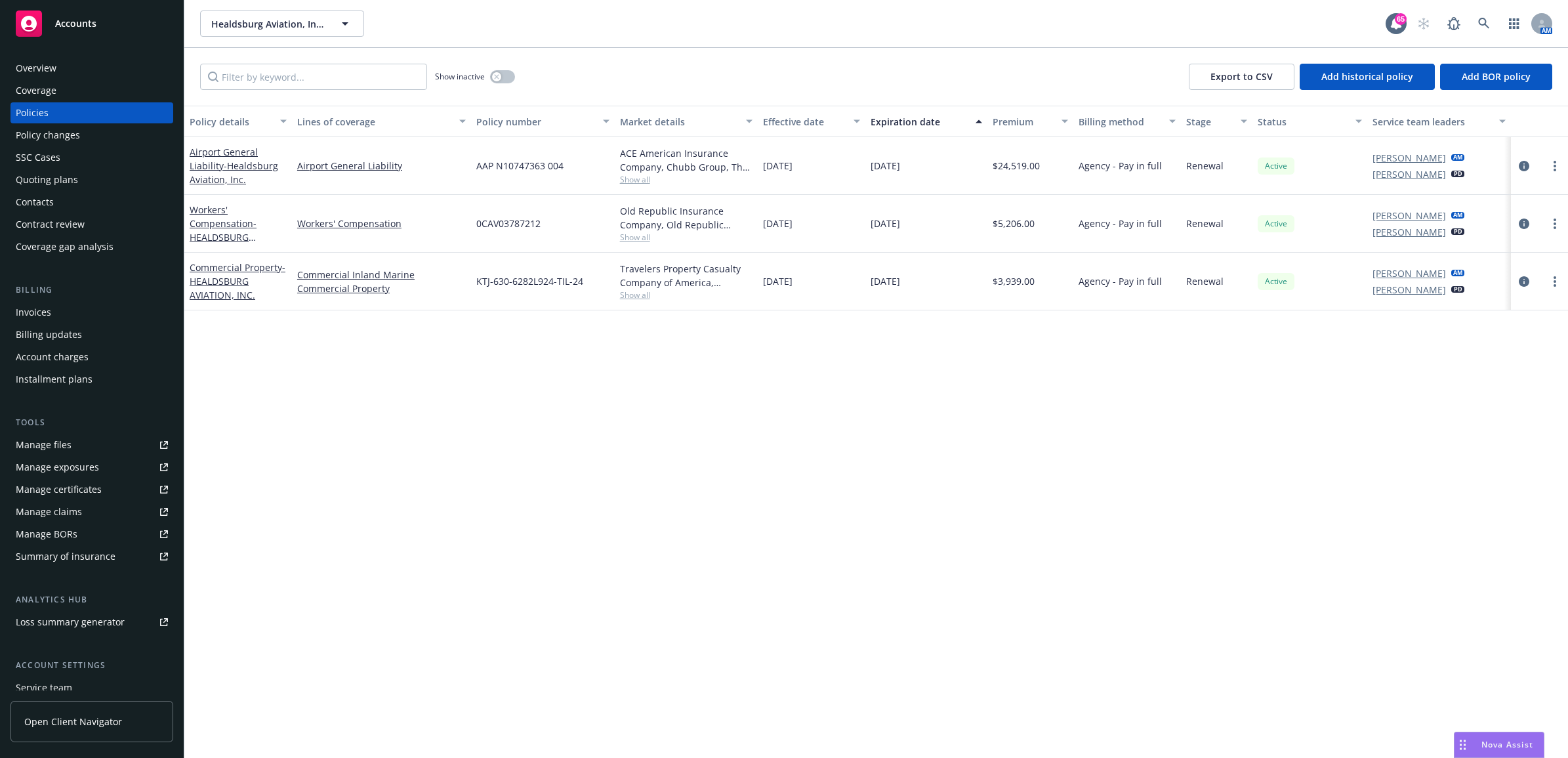
click at [83, 450] on link "Manage files" at bounding box center [92, 445] width 163 height 21
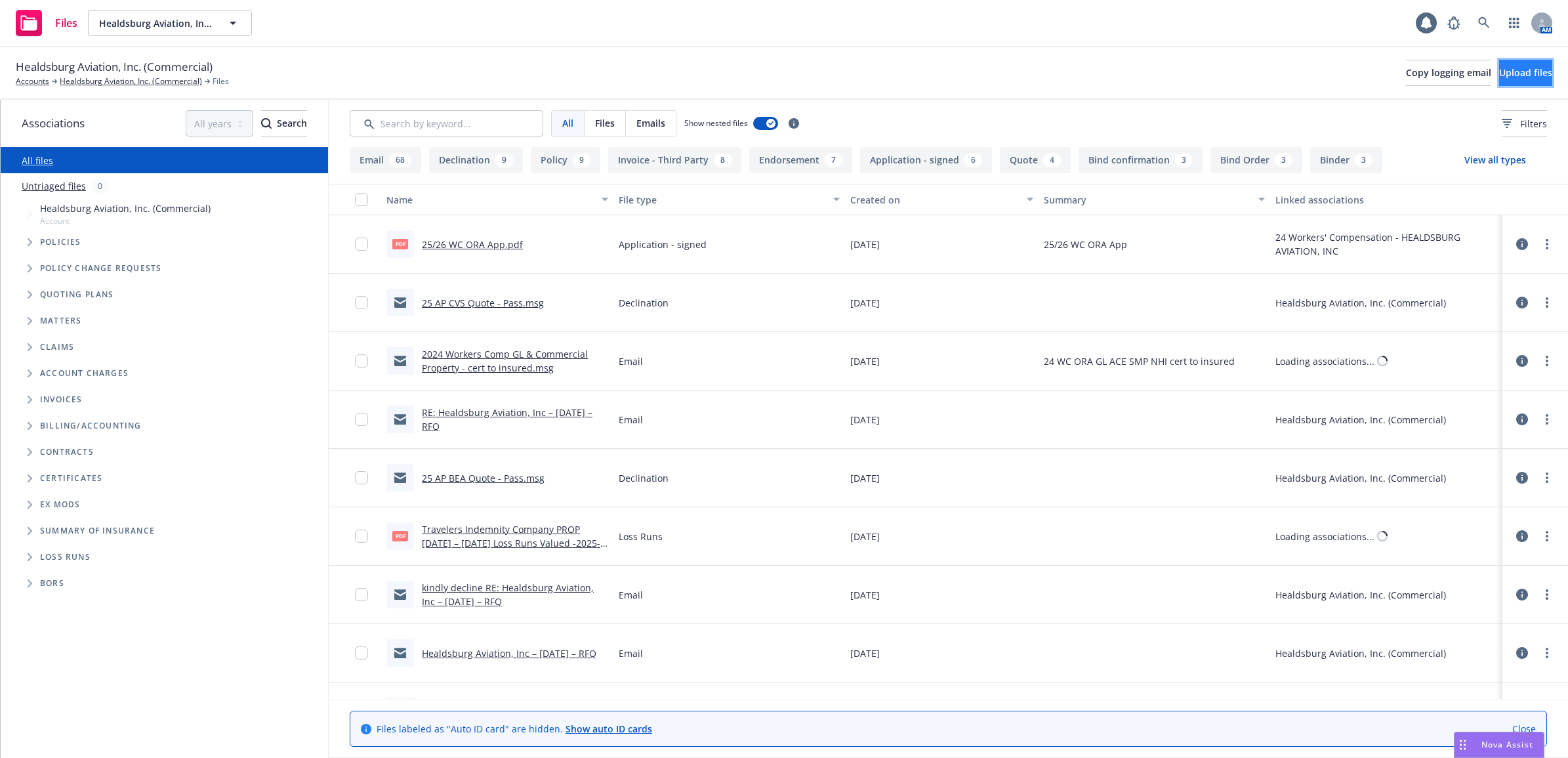
click at [1504, 77] on span "Upload files" at bounding box center [1526, 72] width 53 height 13
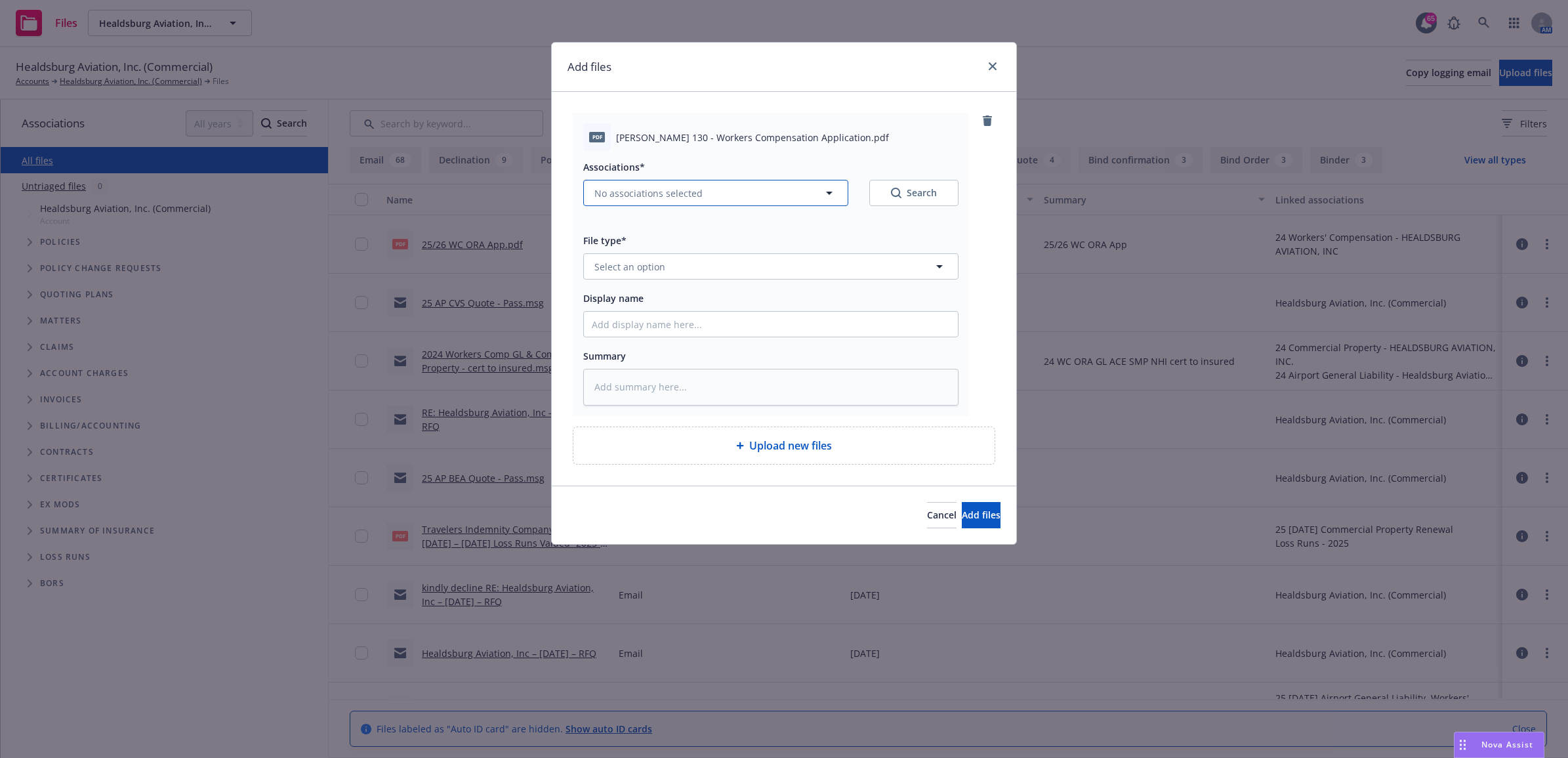
click at [657, 195] on span "No associations selected" at bounding box center [648, 193] width 108 height 14
type textarea "x"
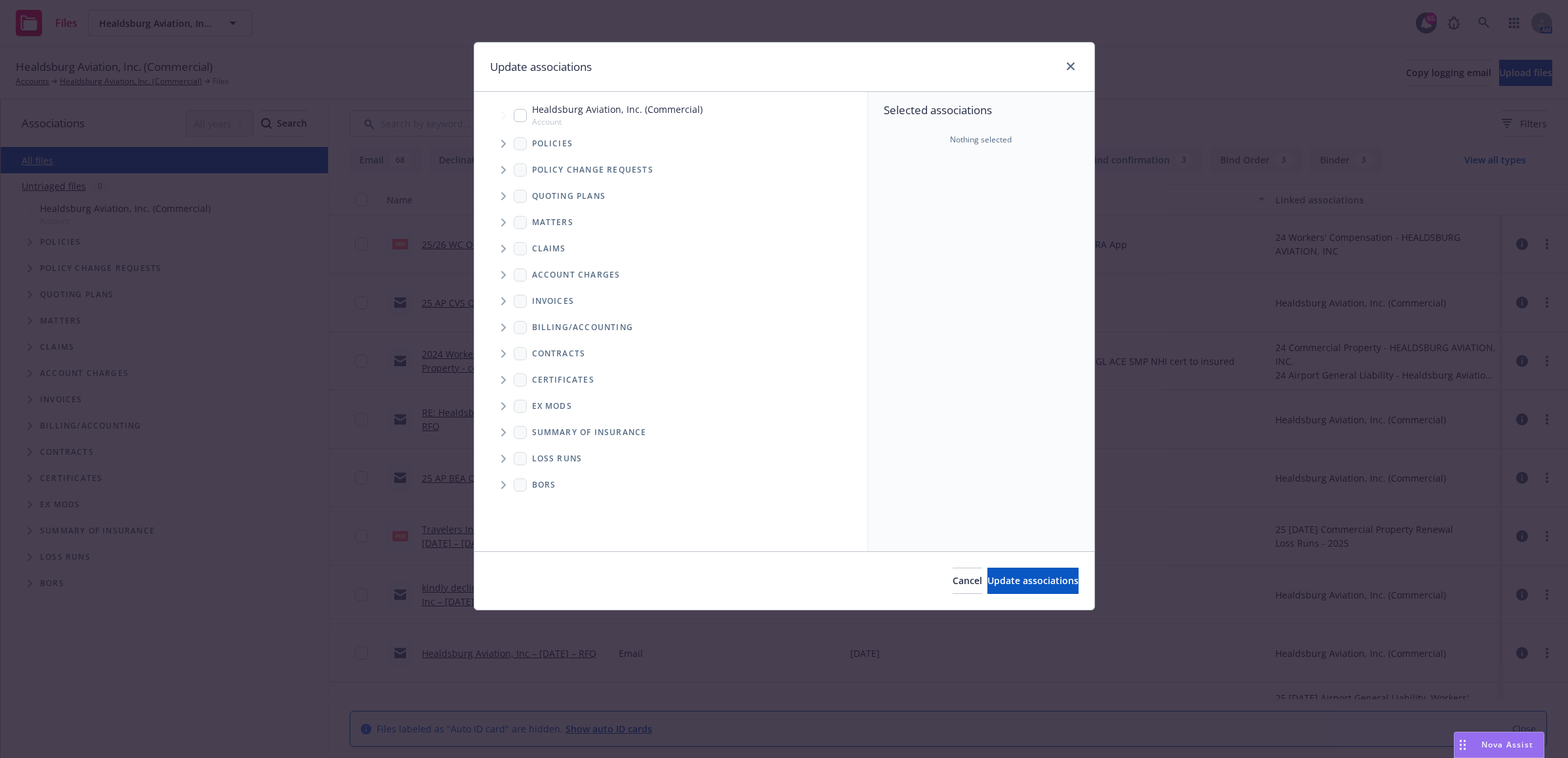
click at [526, 116] on input "Tree Example" at bounding box center [520, 115] width 13 height 13
checkbox input "true"
click at [1015, 579] on span "Update associations" at bounding box center [1033, 580] width 91 height 13
type textarea "x"
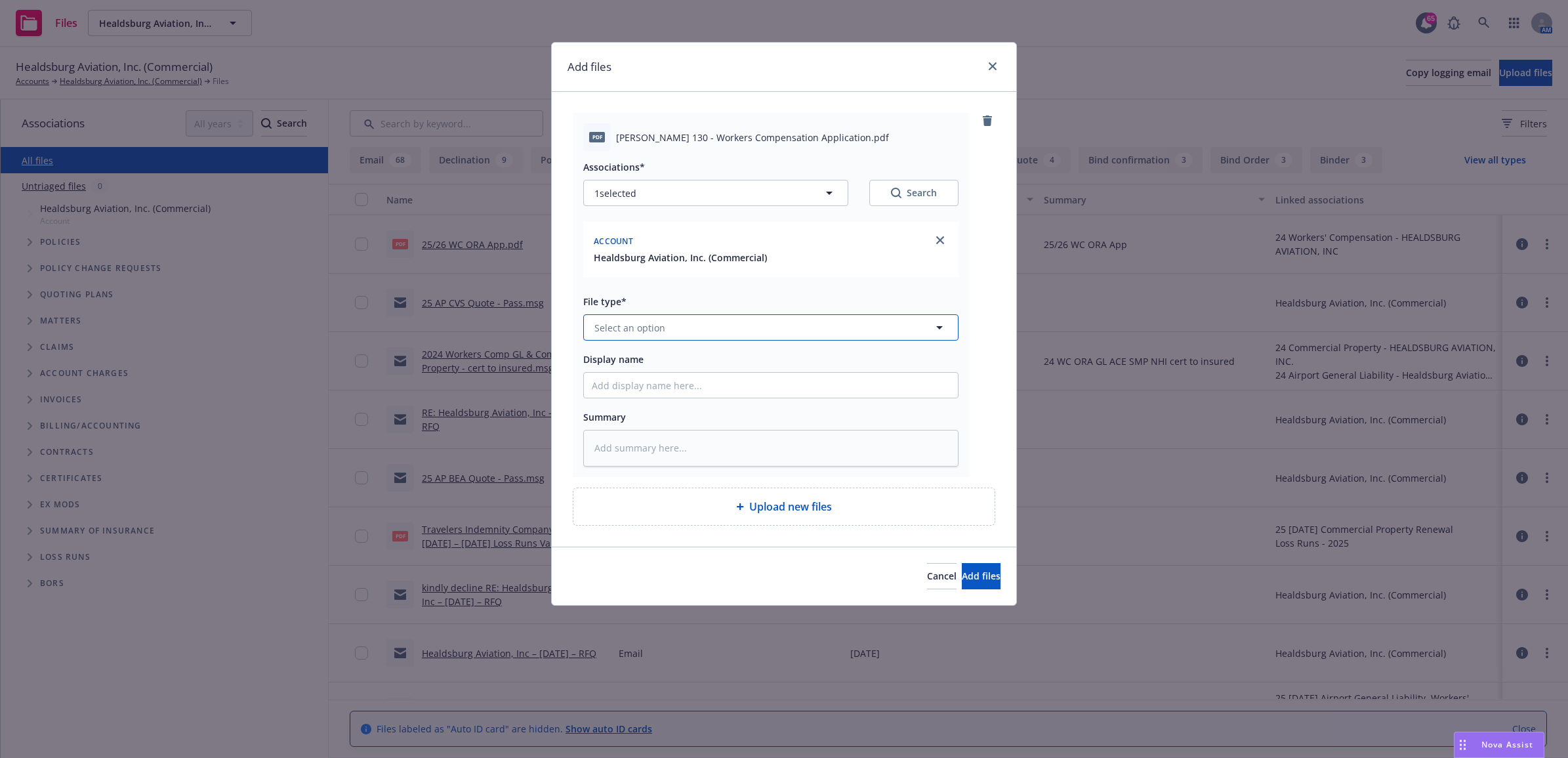
click at [658, 329] on span "Select an option" at bounding box center [630, 327] width 71 height 14
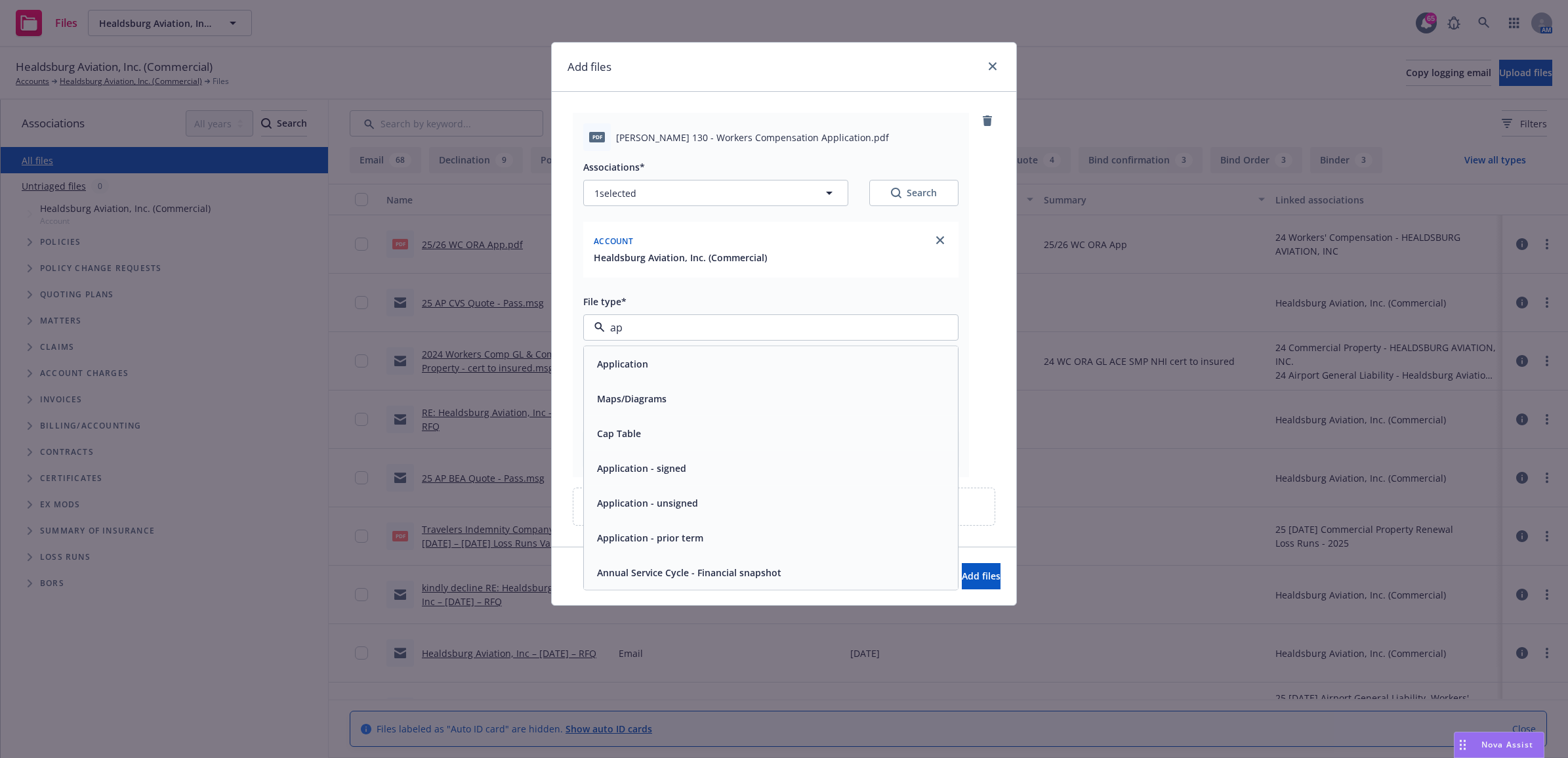
type input "app"
click at [716, 400] on div "Application - signed" at bounding box center [771, 398] width 358 height 19
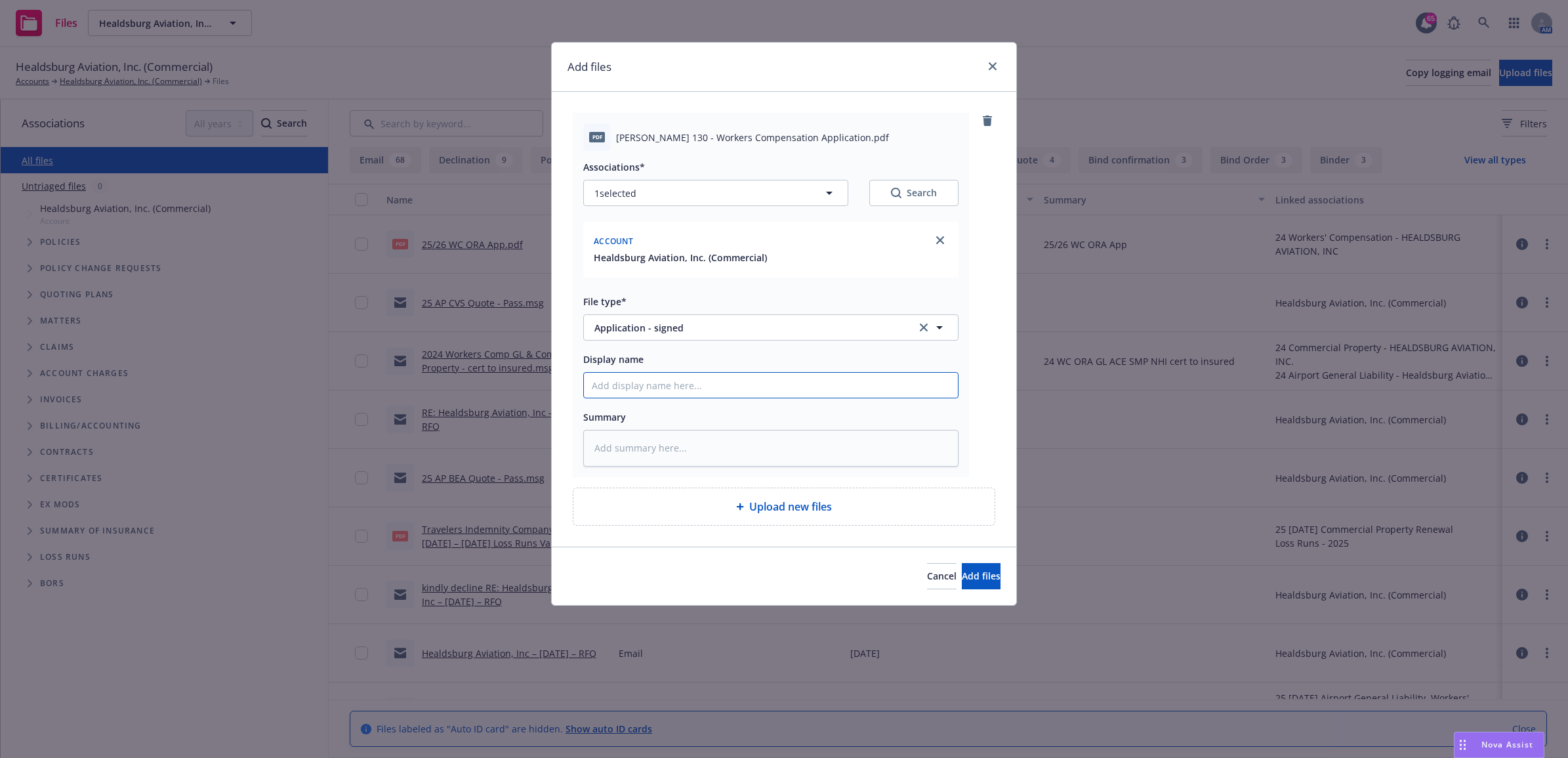
click at [676, 381] on input "Display name" at bounding box center [771, 385] width 374 height 25
type textarea "x"
type input "2"
type textarea "x"
type input "25"
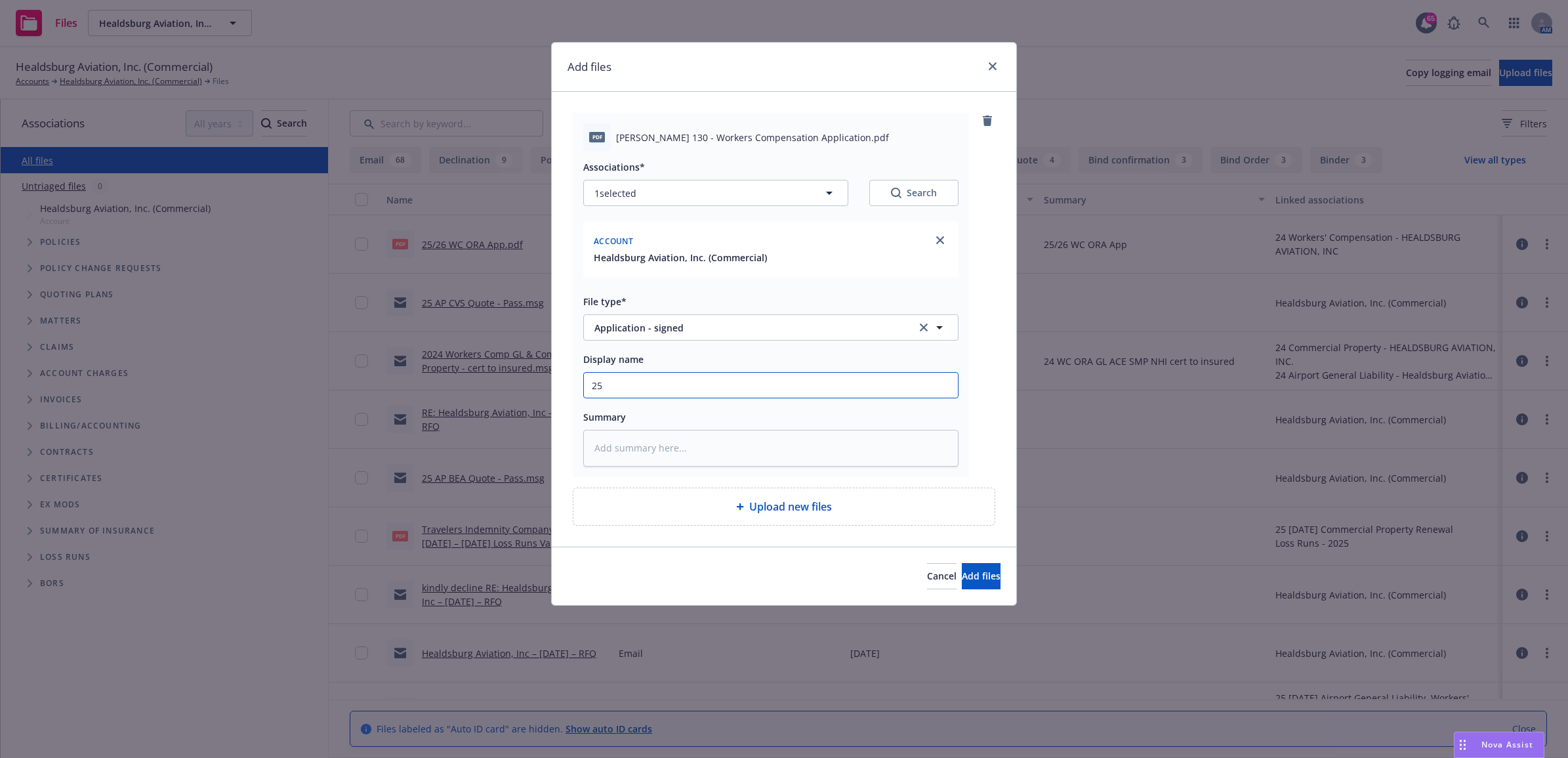
type textarea "x"
type input "25"
type textarea "x"
type input "25 W"
type textarea "x"
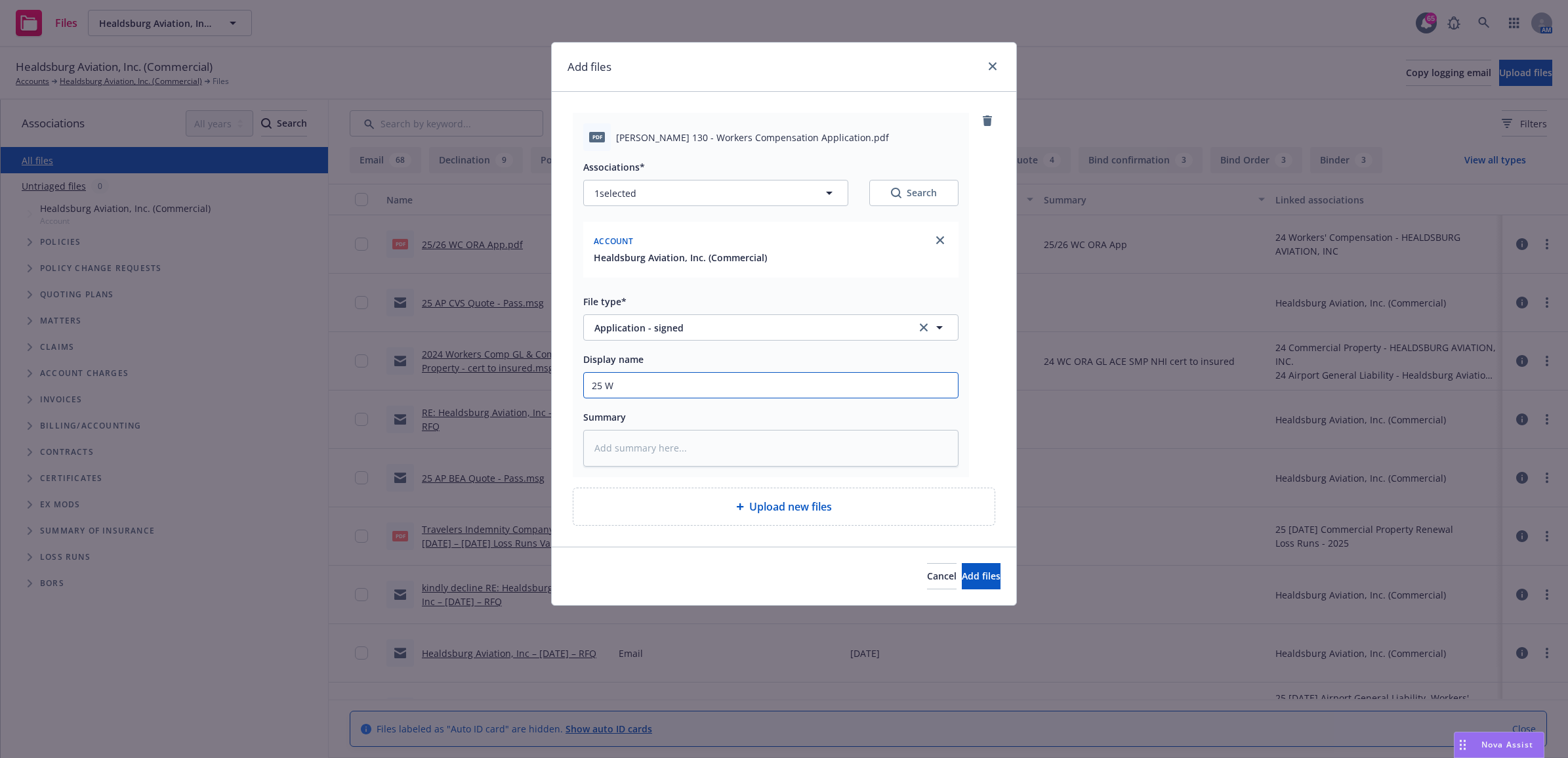
type input "25 WC"
type textarea "x"
type input "25 WC"
type textarea "x"
type input "25 WC 0"
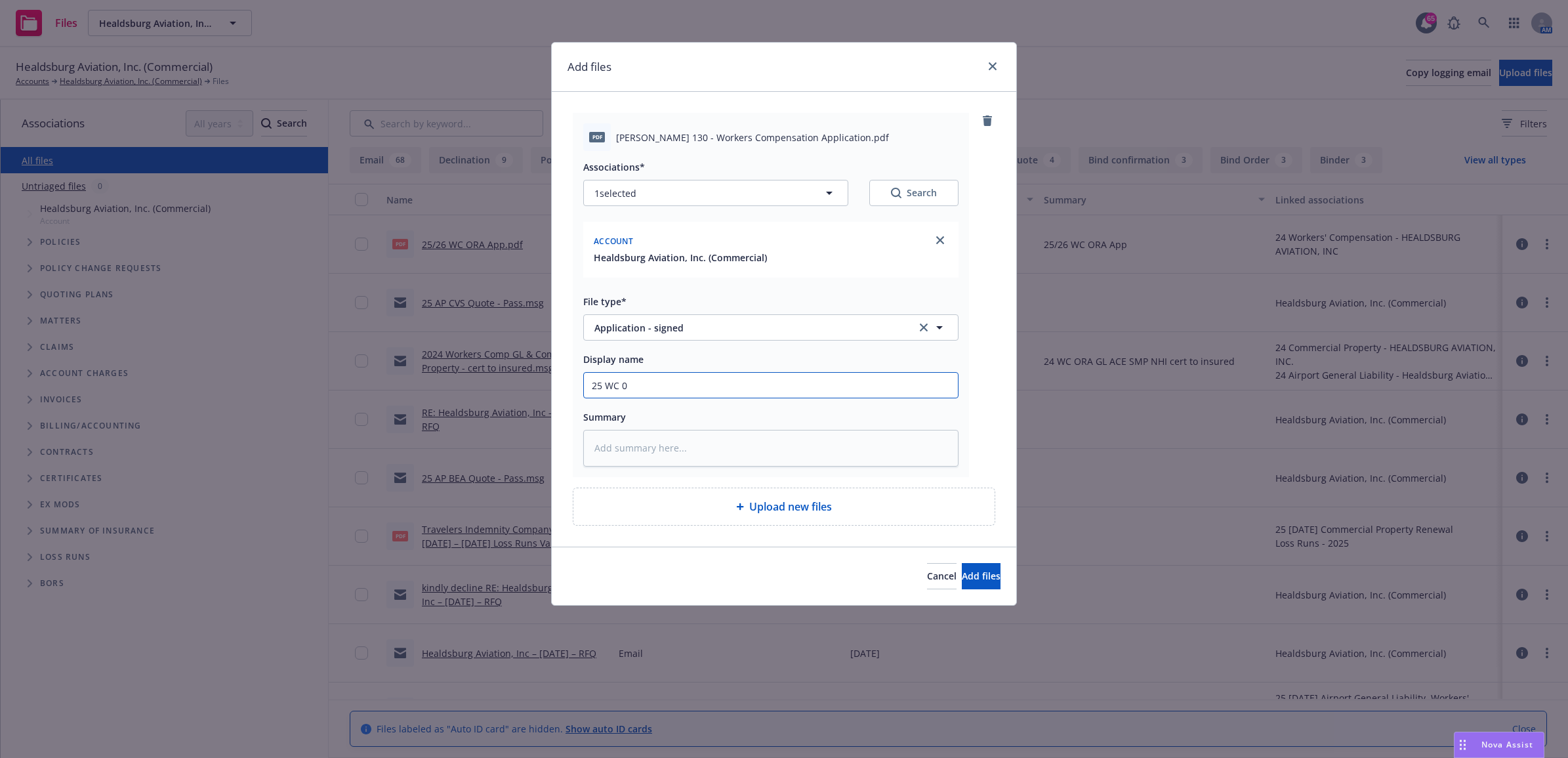
type textarea "x"
type input "25 WC 0"
type textarea "x"
type input "25 WC 0 S"
type textarea "x"
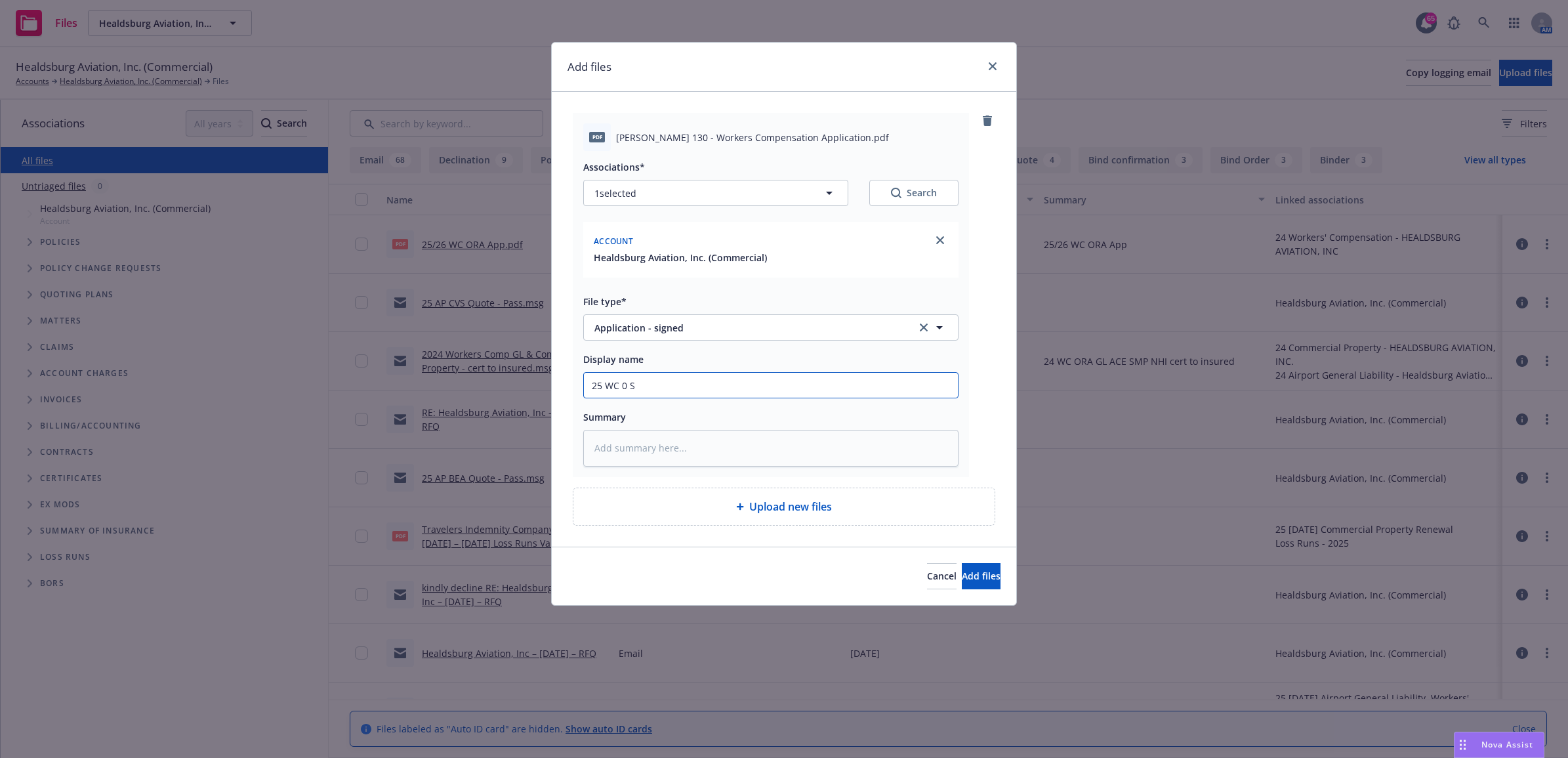
type input "25 WC 0"
type textarea "x"
type input "25 WC 0"
type textarea "x"
type input "25 WC"
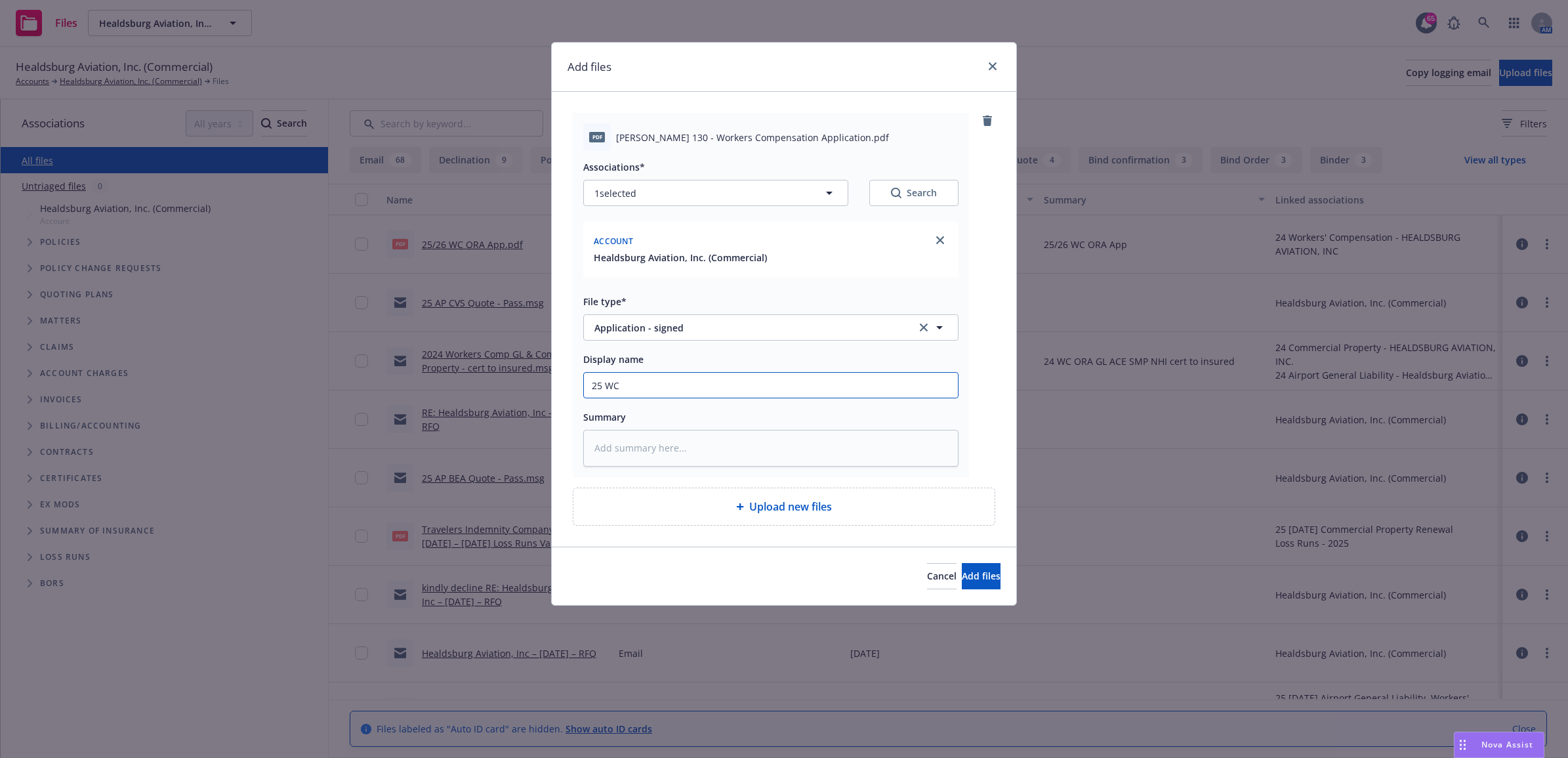
type textarea "x"
type input "25 WC -"
type textarea "x"
type input "25 WC -"
type textarea "x"
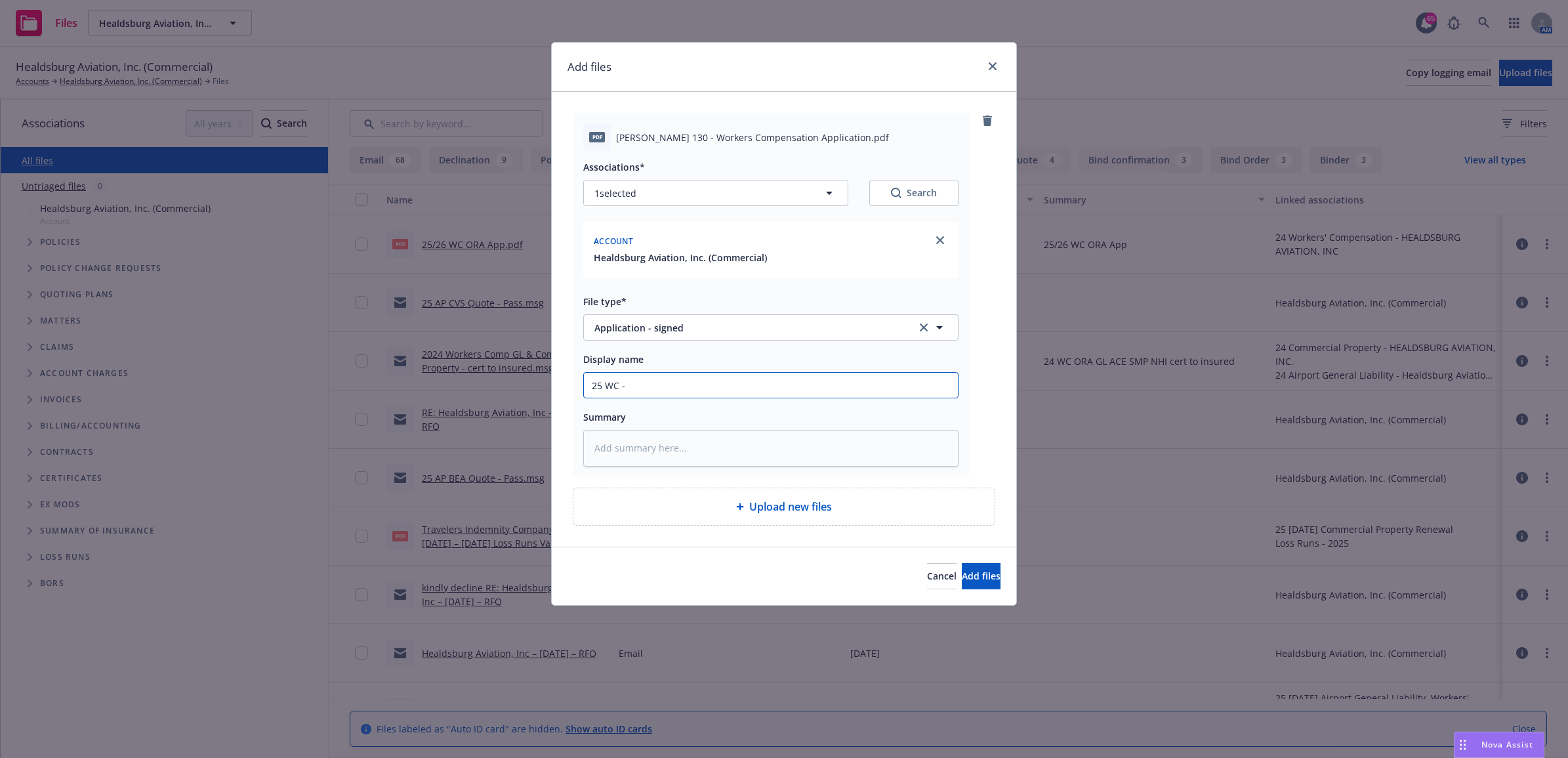
type input "25 WC - S"
type textarea "x"
type input "25 WC - Si"
type textarea "x"
type input "25 WC - Sig"
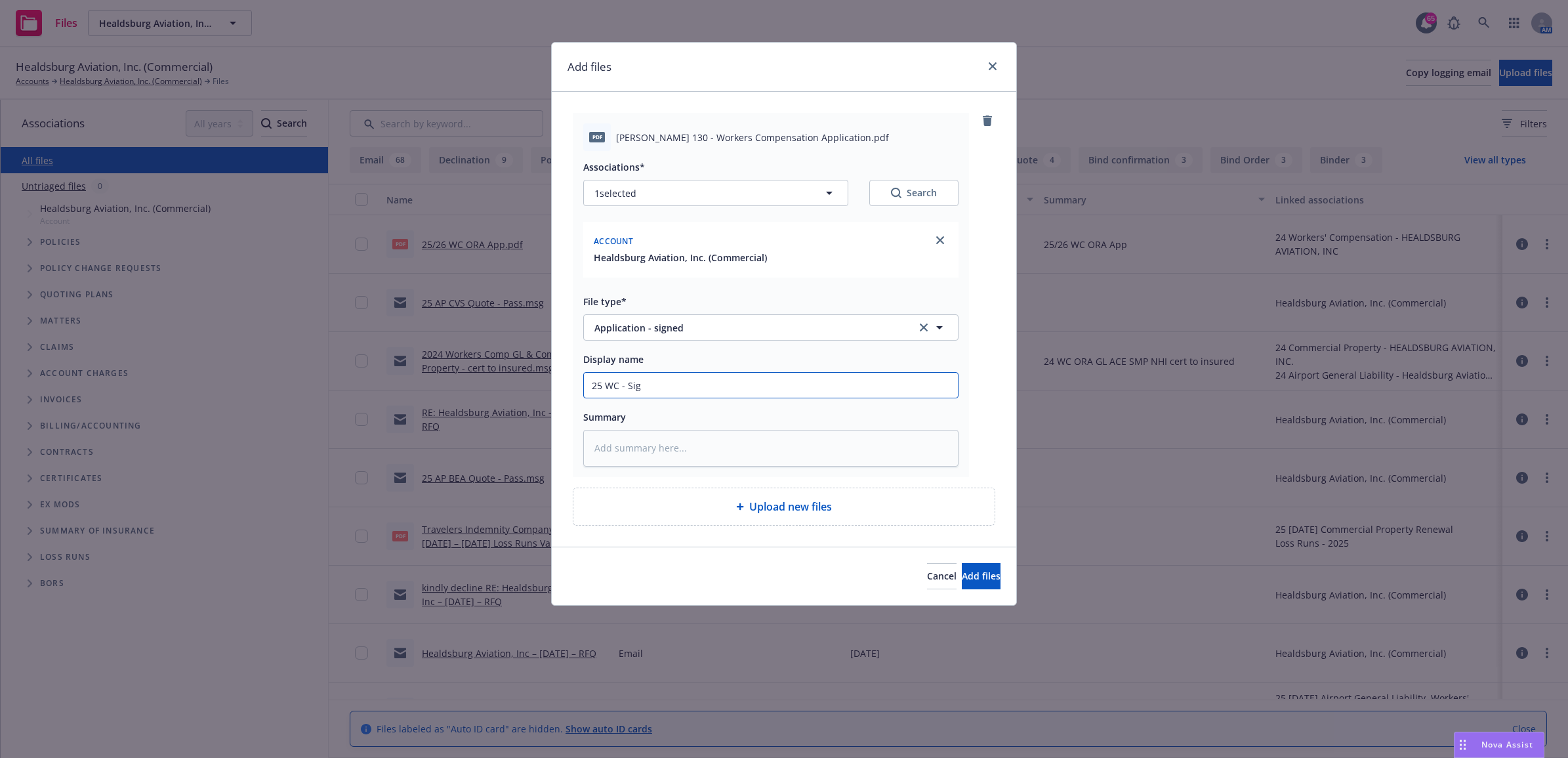
type textarea "x"
type input "25 WC - Sign"
type textarea "x"
type input "25 [PERSON_NAME]"
type textarea "x"
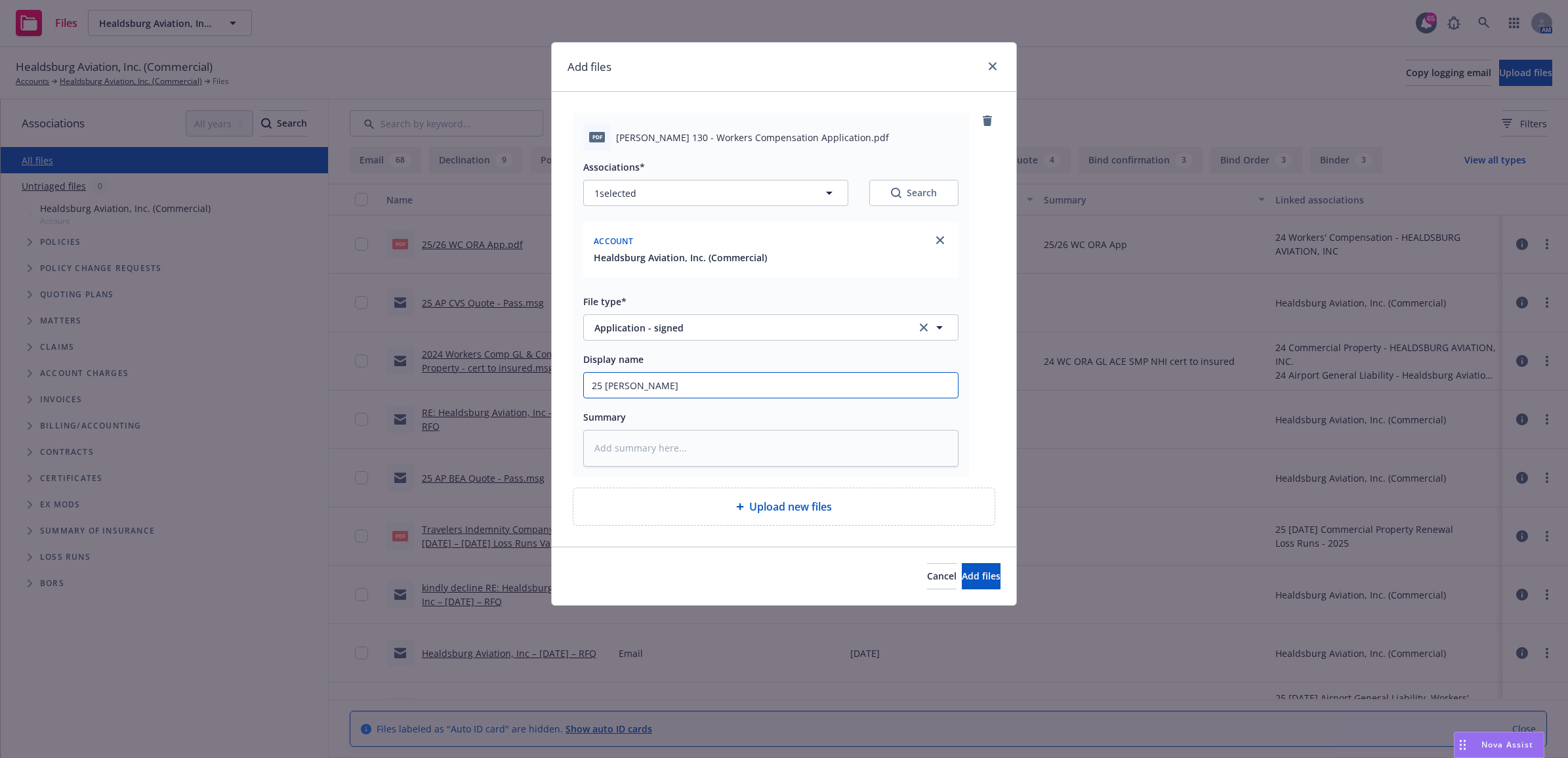
type input "25 WC - Signed"
type textarea "x"
type input "25 WC - Signed"
type textarea "x"
type input "25 WC - Signed A"
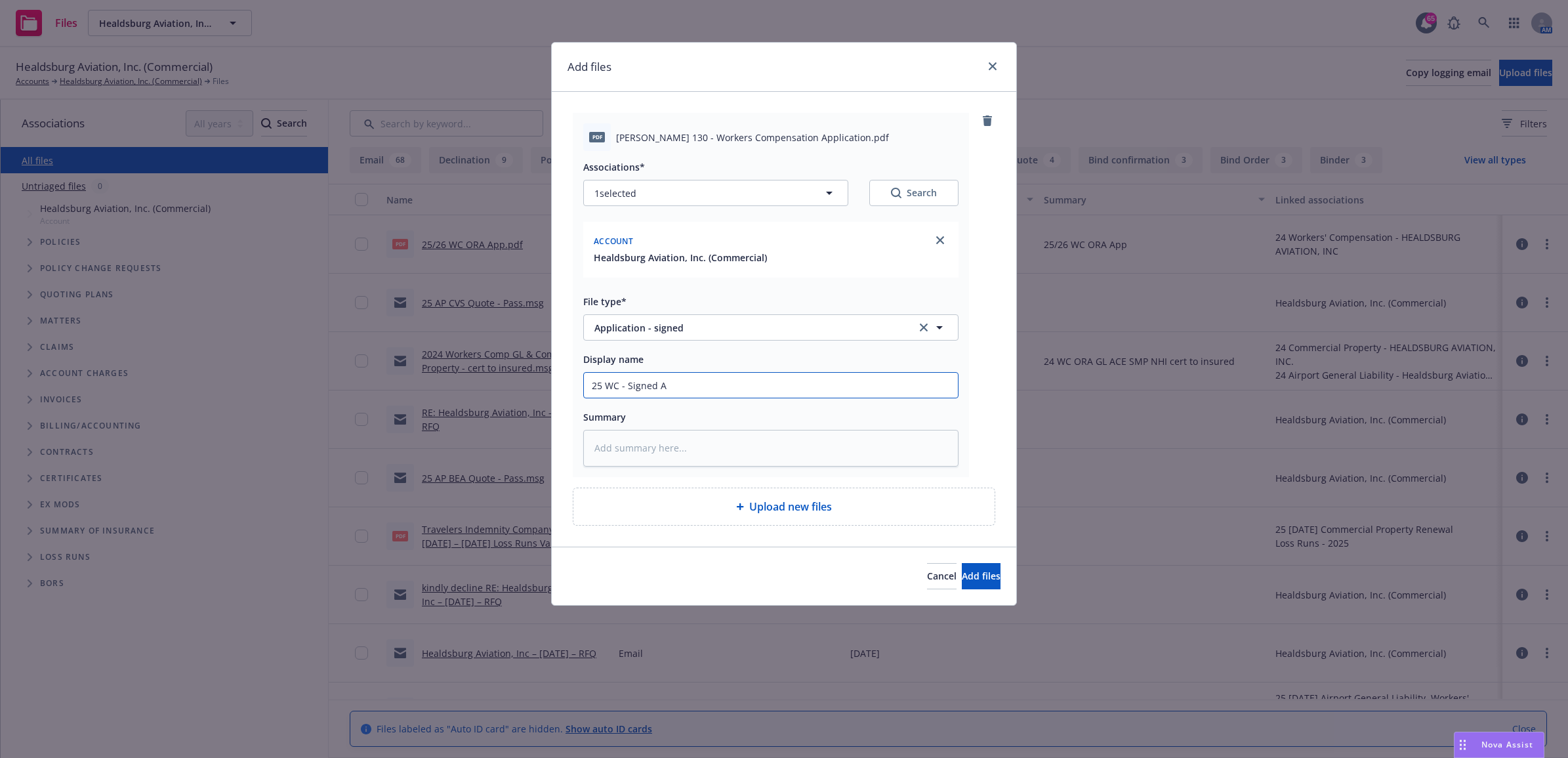
type textarea "x"
type input "25 WC - Signed Ap"
type textarea "x"
type input "25 WC - Signed App"
type textarea "x"
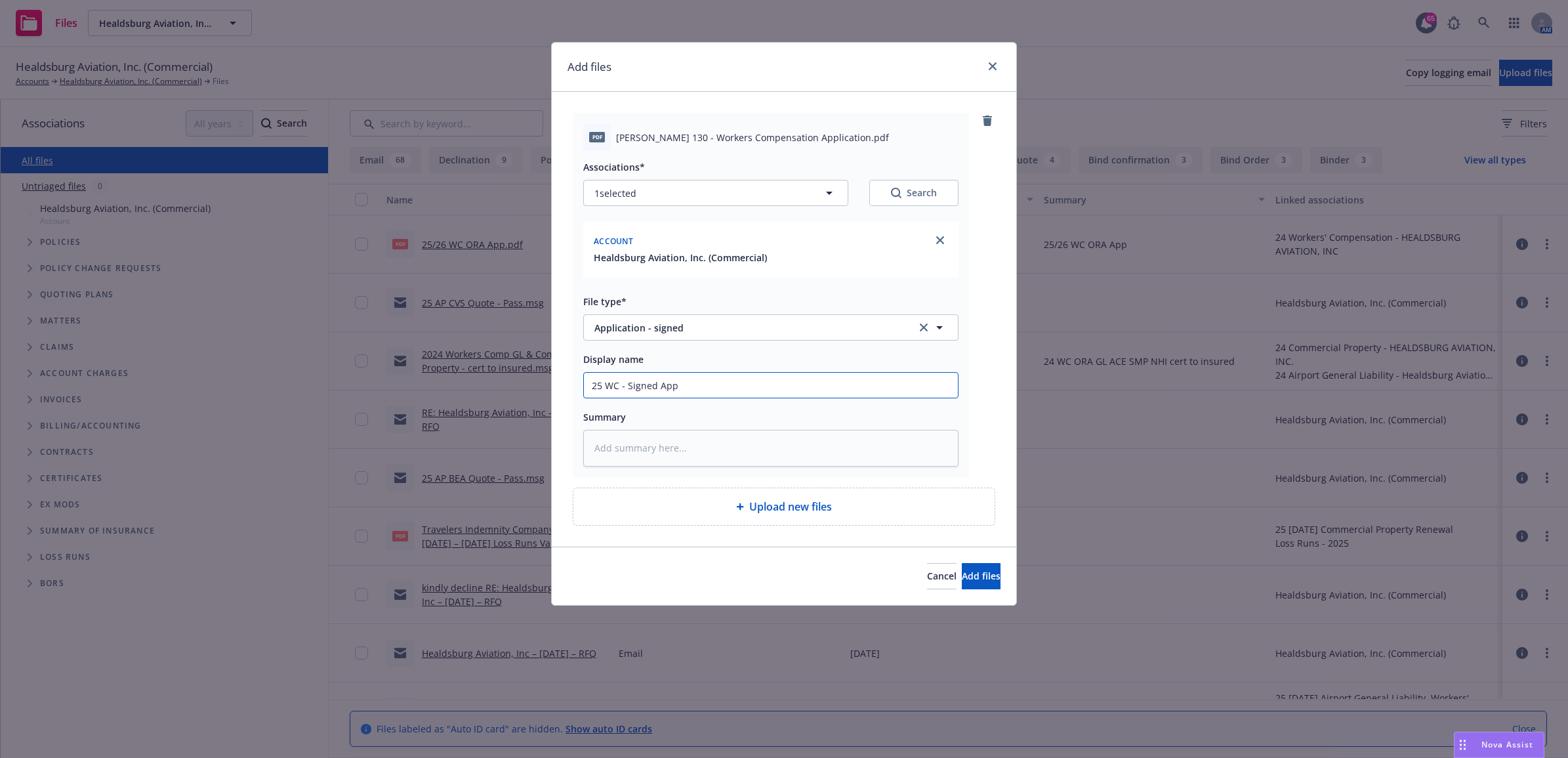
type input "25 WC - Signed Appl"
type textarea "x"
type input "25 WC - Signed Appli"
type textarea "x"
type input "25 WC - Signed Applic"
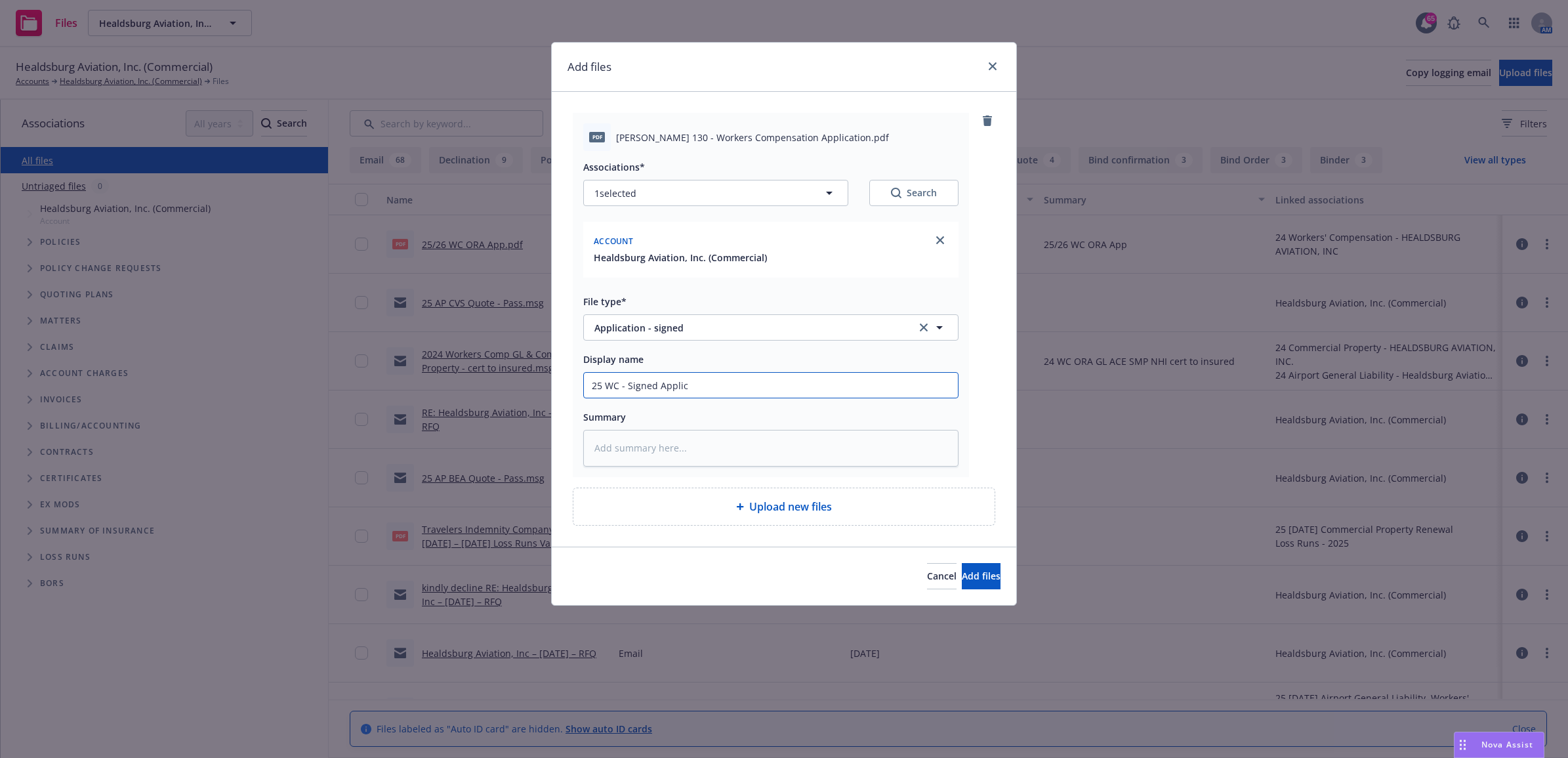
type textarea "x"
type input "25 WC - Signed Applica"
type textarea "x"
type input "25 WC - Signed Applicati"
type textarea "x"
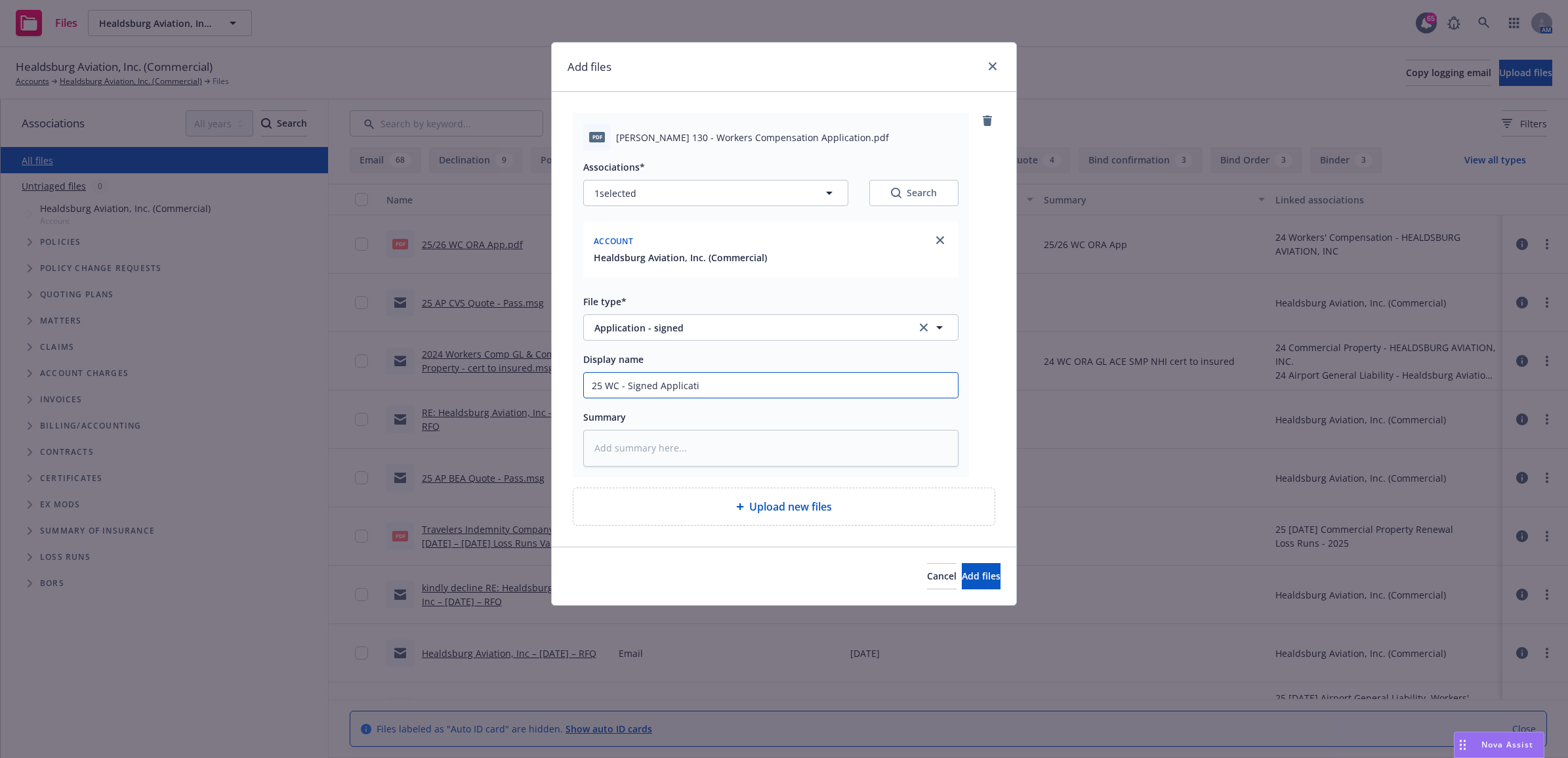
type input "25 WC - Signed Applicatio"
type textarea "x"
drag, startPoint x: 740, startPoint y: 390, endPoint x: 503, endPoint y: 384, distance: 237.1
click at [503, 384] on div "Add files pdf [PERSON_NAME] 130 - Workers Compensation Application.pdf Associat…" at bounding box center [784, 379] width 1568 height 758
type input "25 WC - Signed Application"
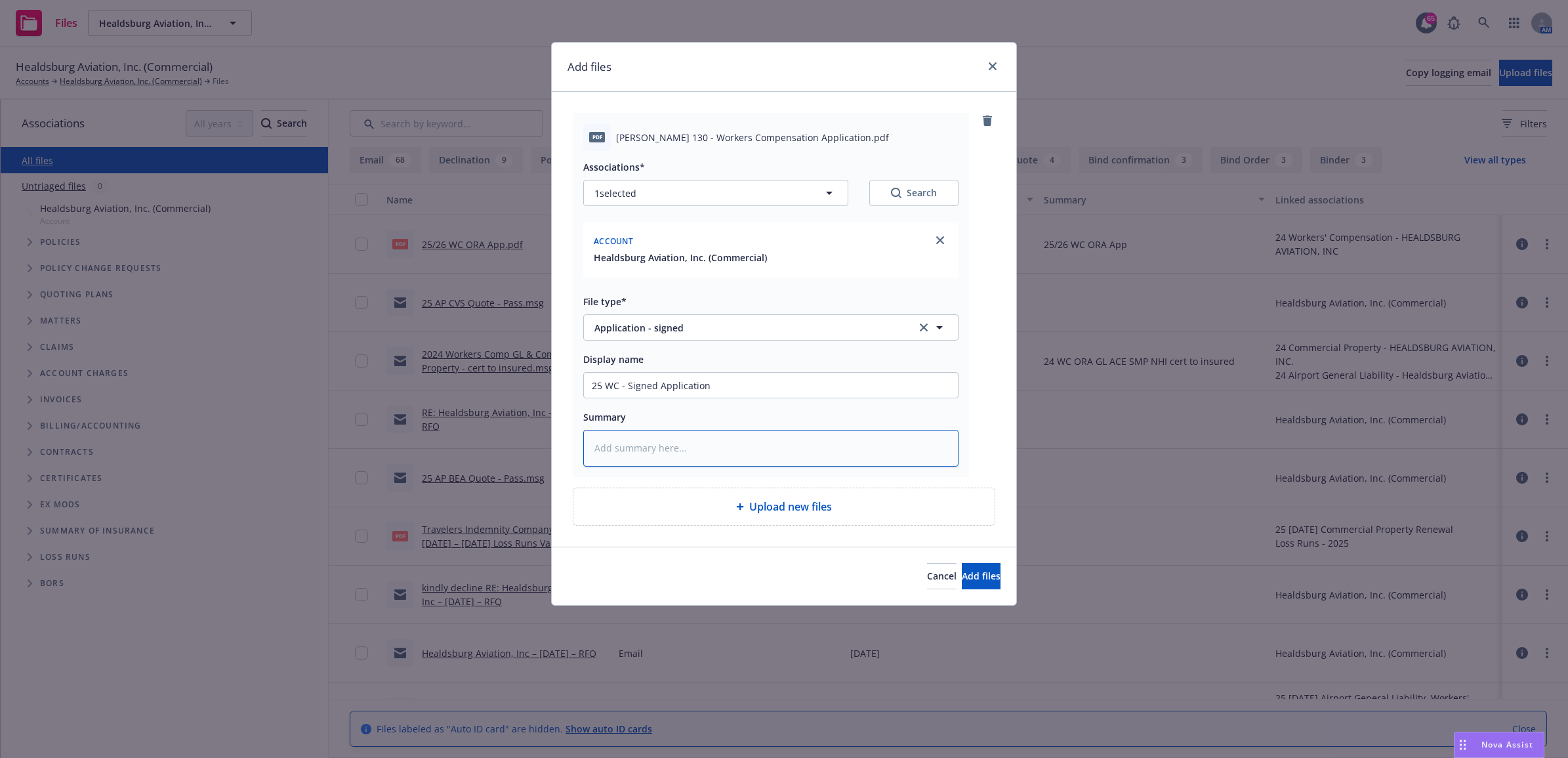
paste textarea "25 WC - Signed Application"
type textarea "x"
type textarea "25 WC - Signed Application"
click at [962, 582] on span "Add files" at bounding box center [981, 576] width 39 height 13
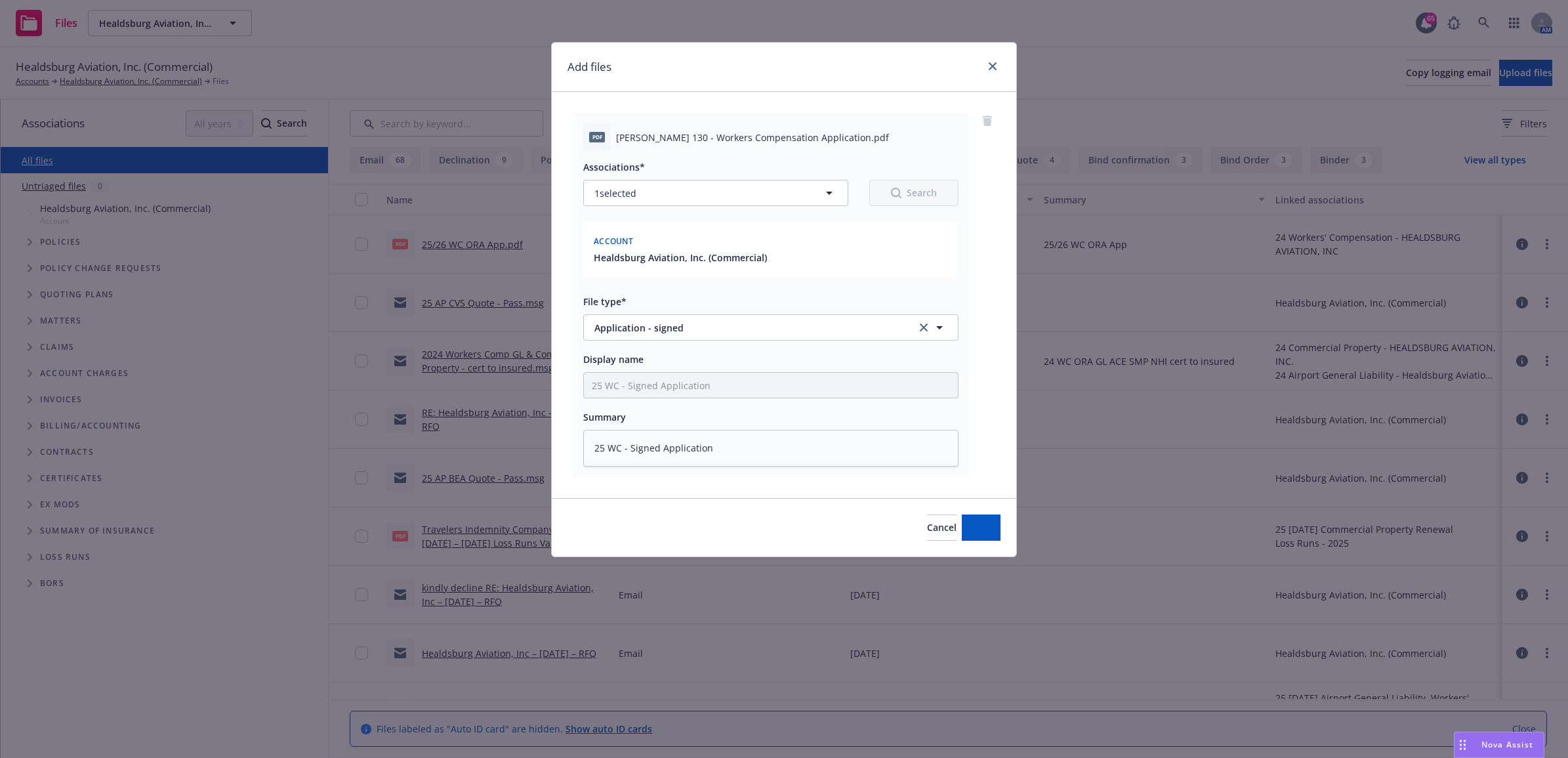
type textarea "x"
